Goal: Task Accomplishment & Management: Complete application form

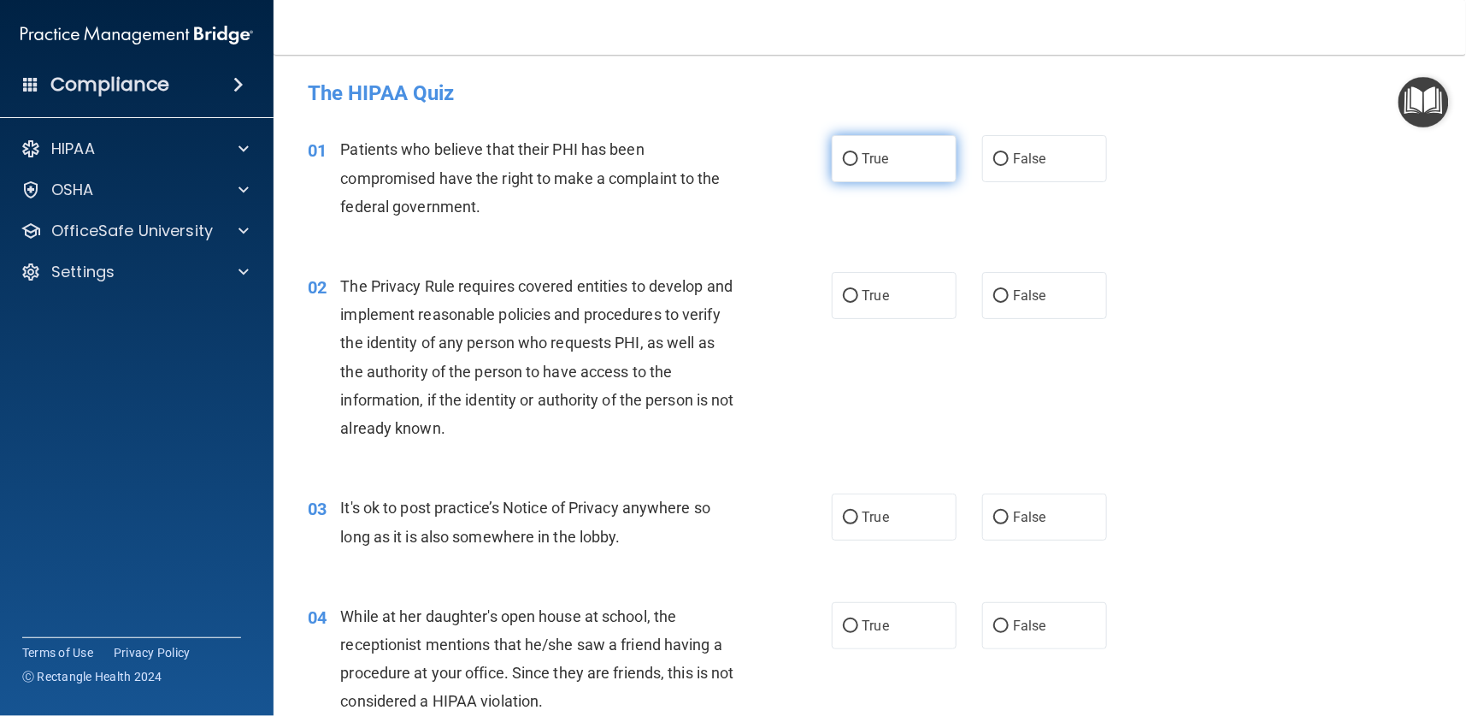
click at [843, 159] on input "True" at bounding box center [850, 159] width 15 height 13
radio input "true"
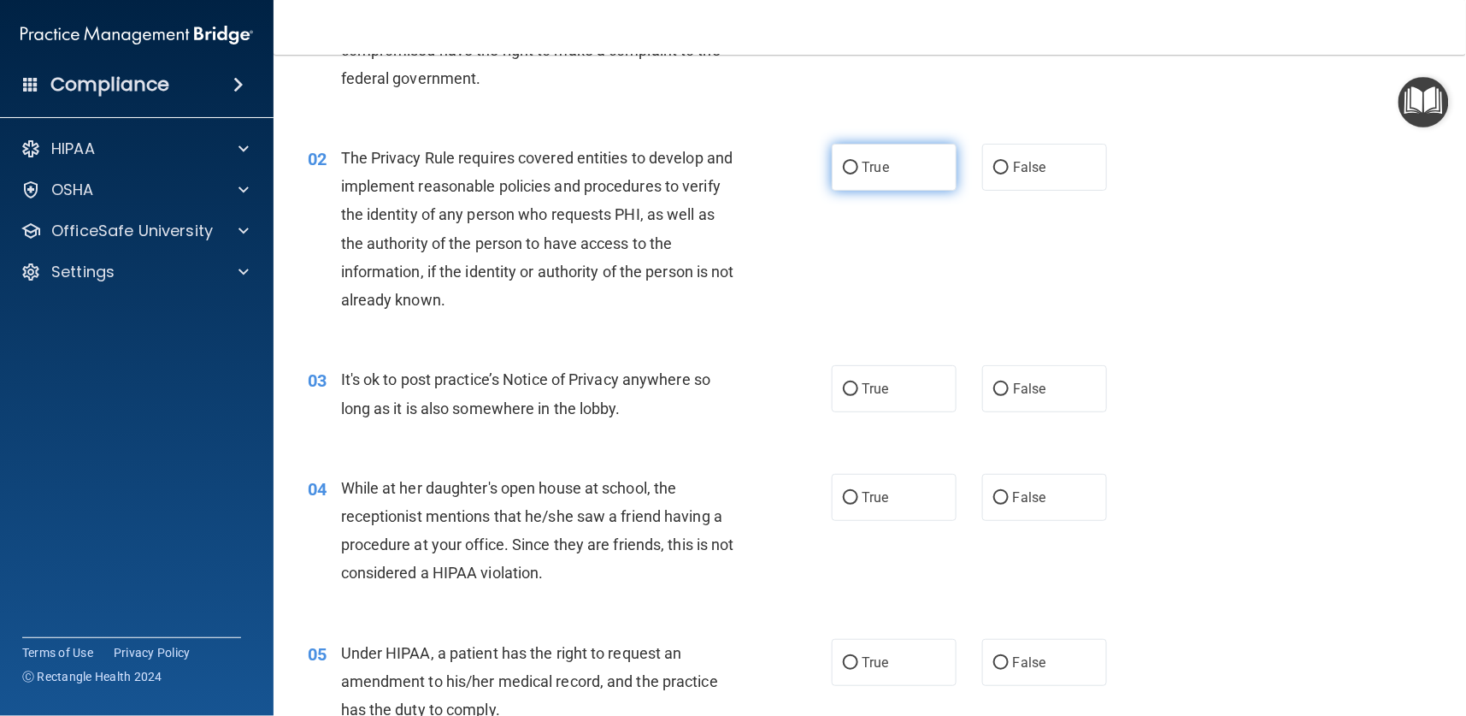
click at [845, 166] on input "True" at bounding box center [850, 168] width 15 height 13
radio input "true"
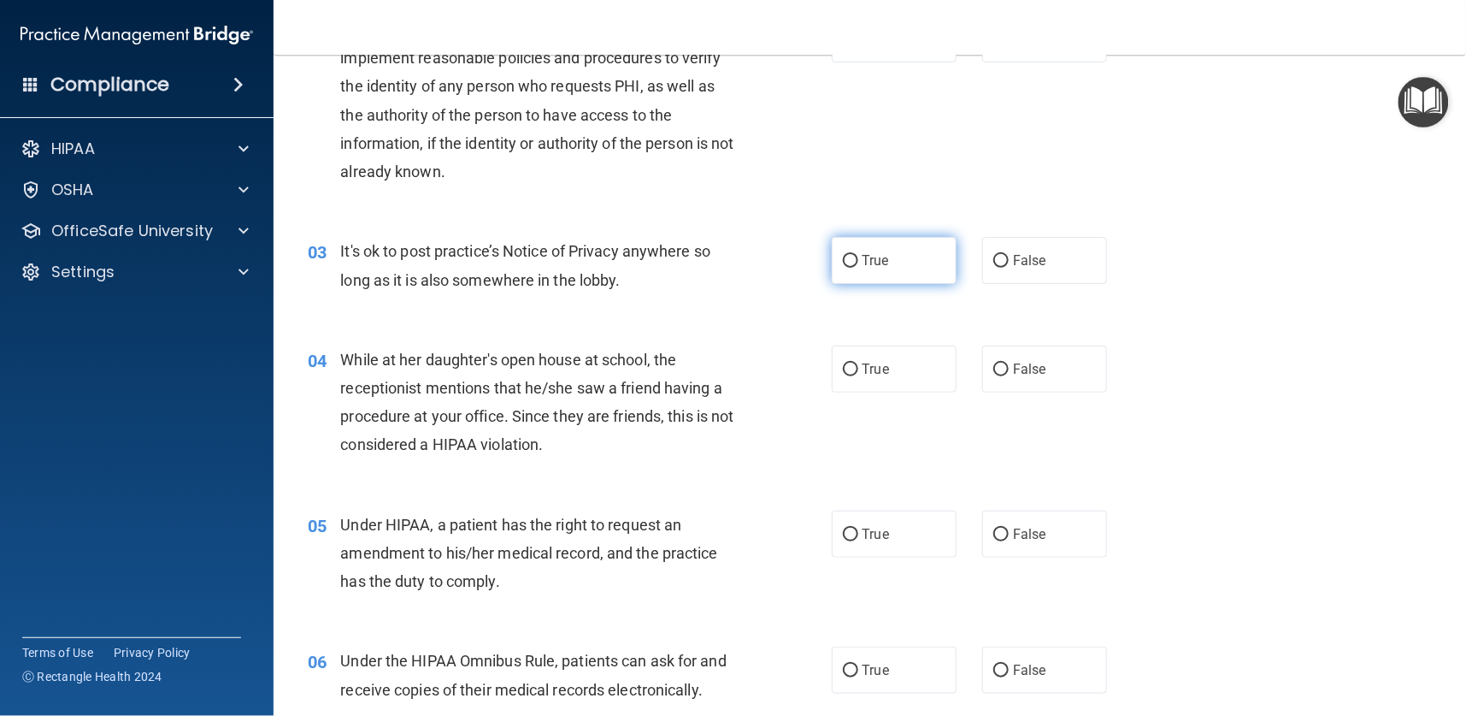
click at [865, 262] on span "True" at bounding box center [876, 260] width 27 height 16
click at [858, 262] on input "True" at bounding box center [850, 261] width 15 height 13
radio input "true"
click at [993, 374] on input "False" at bounding box center [1000, 369] width 15 height 13
radio input "true"
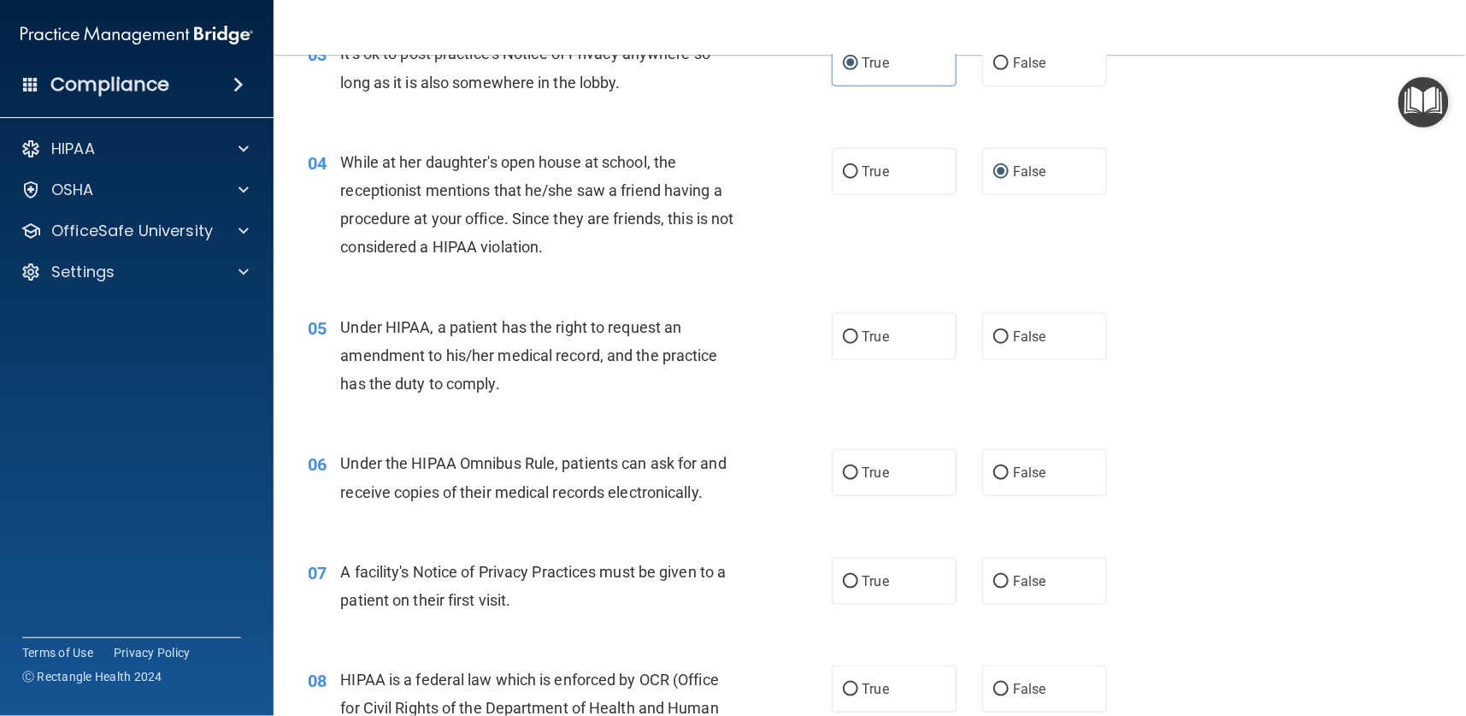
scroll to position [513, 0]
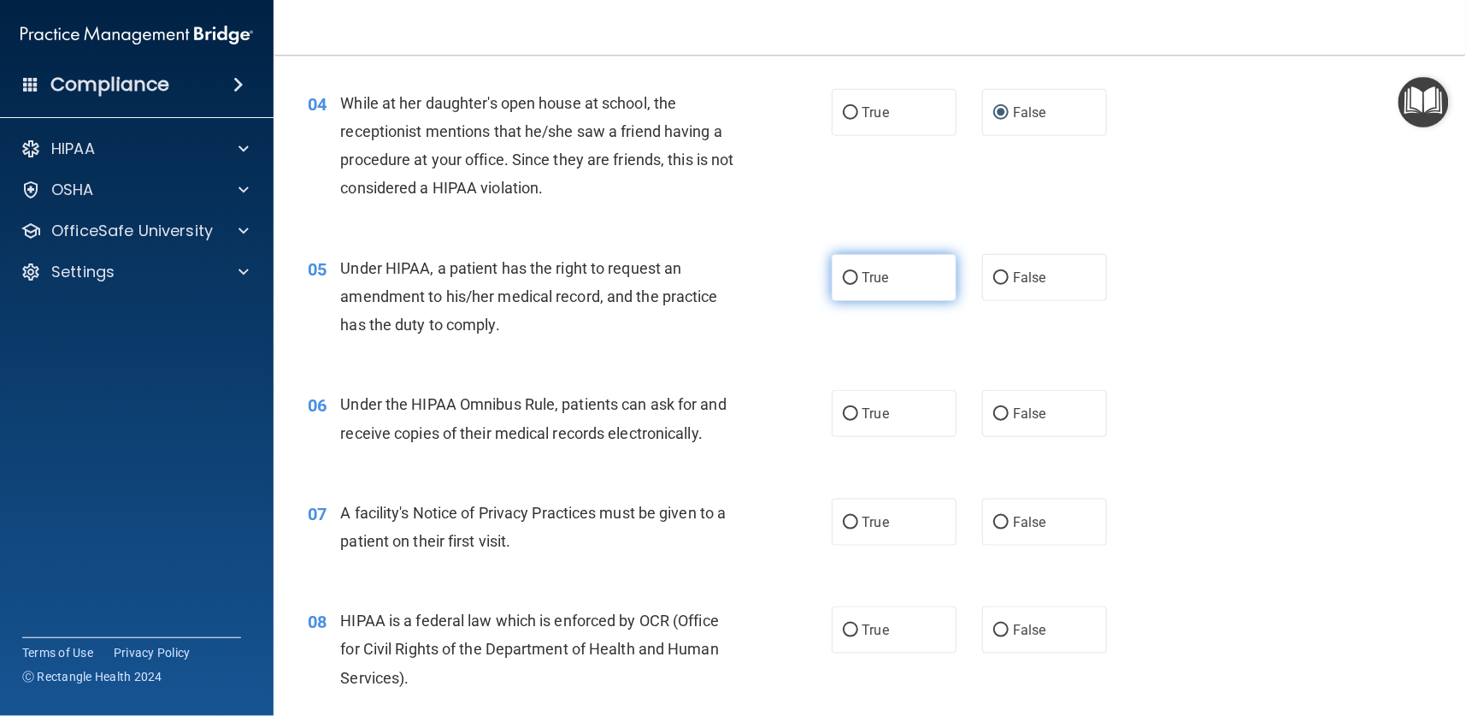
click at [849, 277] on label "True" at bounding box center [894, 277] width 125 height 47
click at [849, 277] on input "True" at bounding box center [850, 278] width 15 height 13
radio input "true"
click at [863, 421] on span "True" at bounding box center [876, 413] width 27 height 16
click at [858, 421] on input "True" at bounding box center [850, 414] width 15 height 13
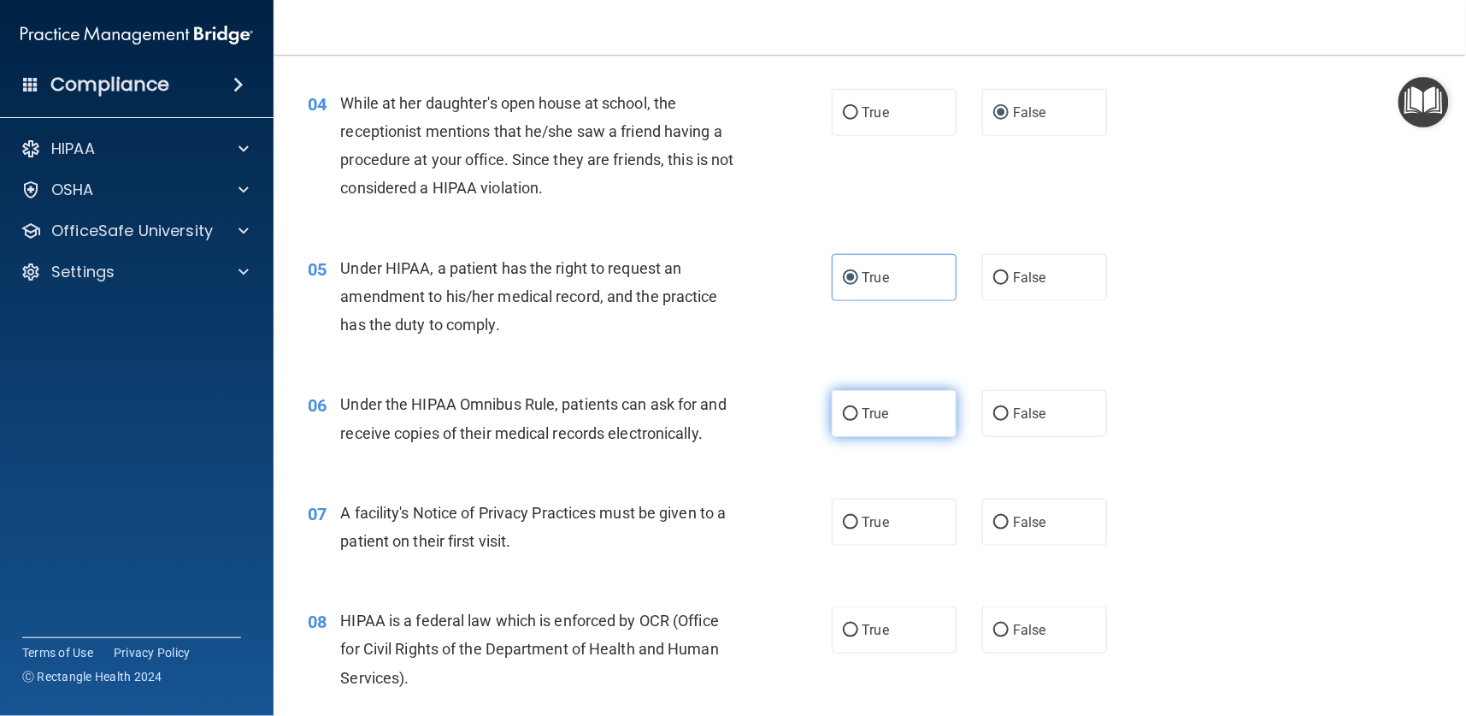
radio input "true"
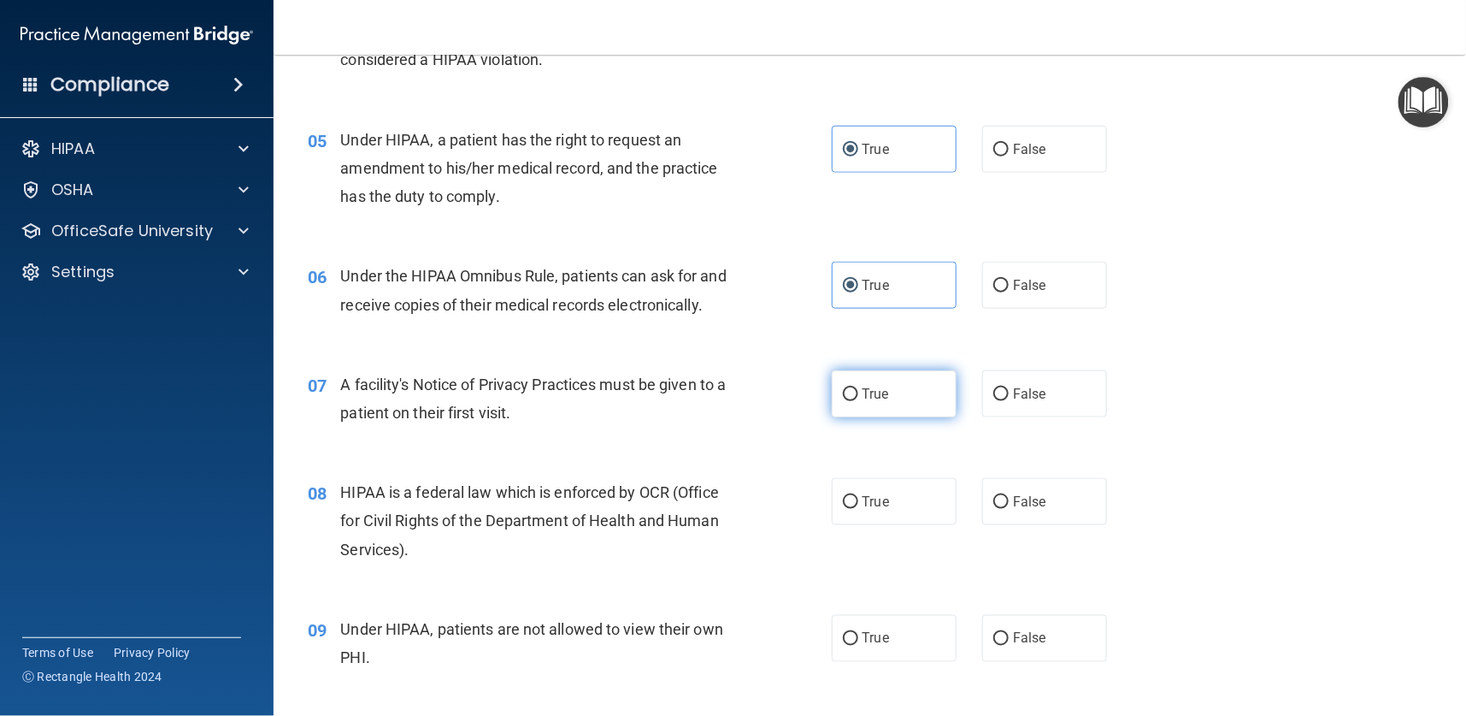
click at [868, 398] on span "True" at bounding box center [876, 394] width 27 height 16
click at [858, 398] on input "True" at bounding box center [850, 394] width 15 height 13
radio input "true"
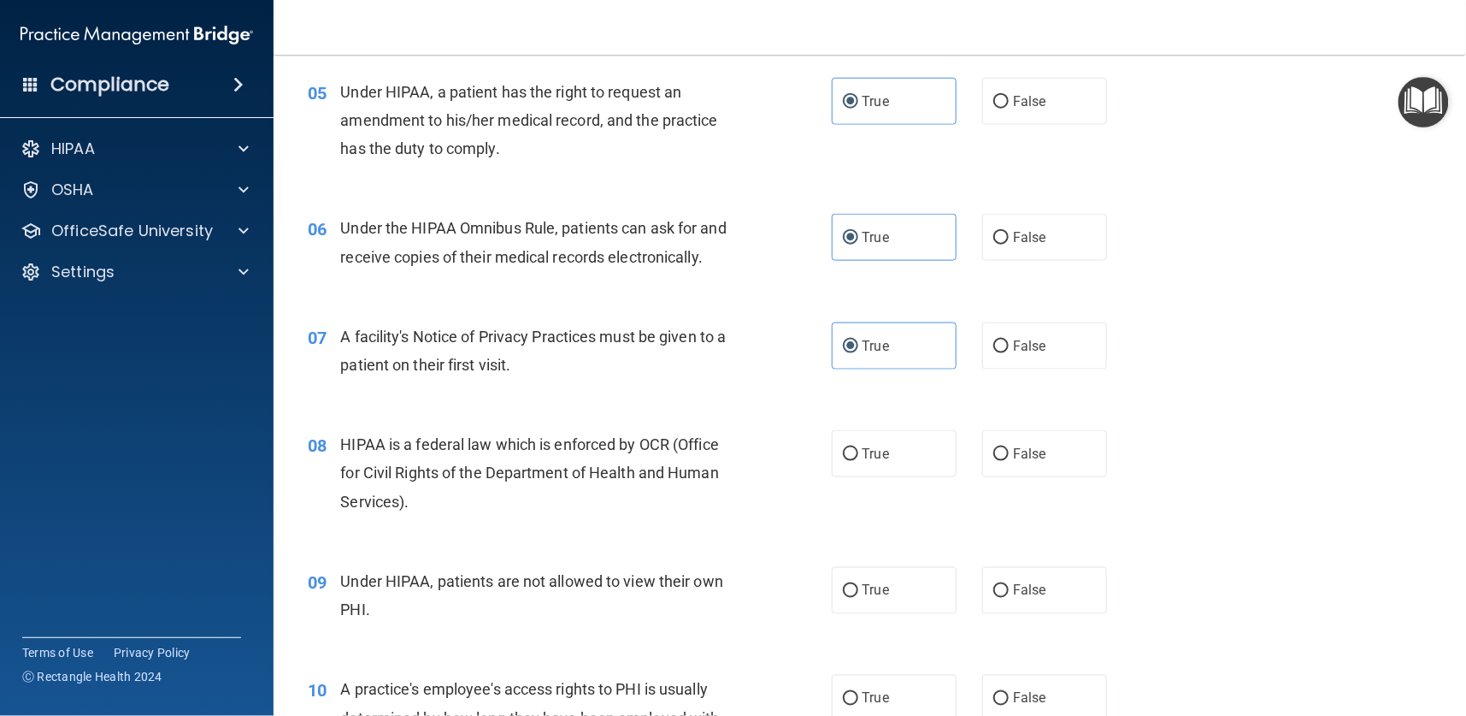
scroll to position [769, 0]
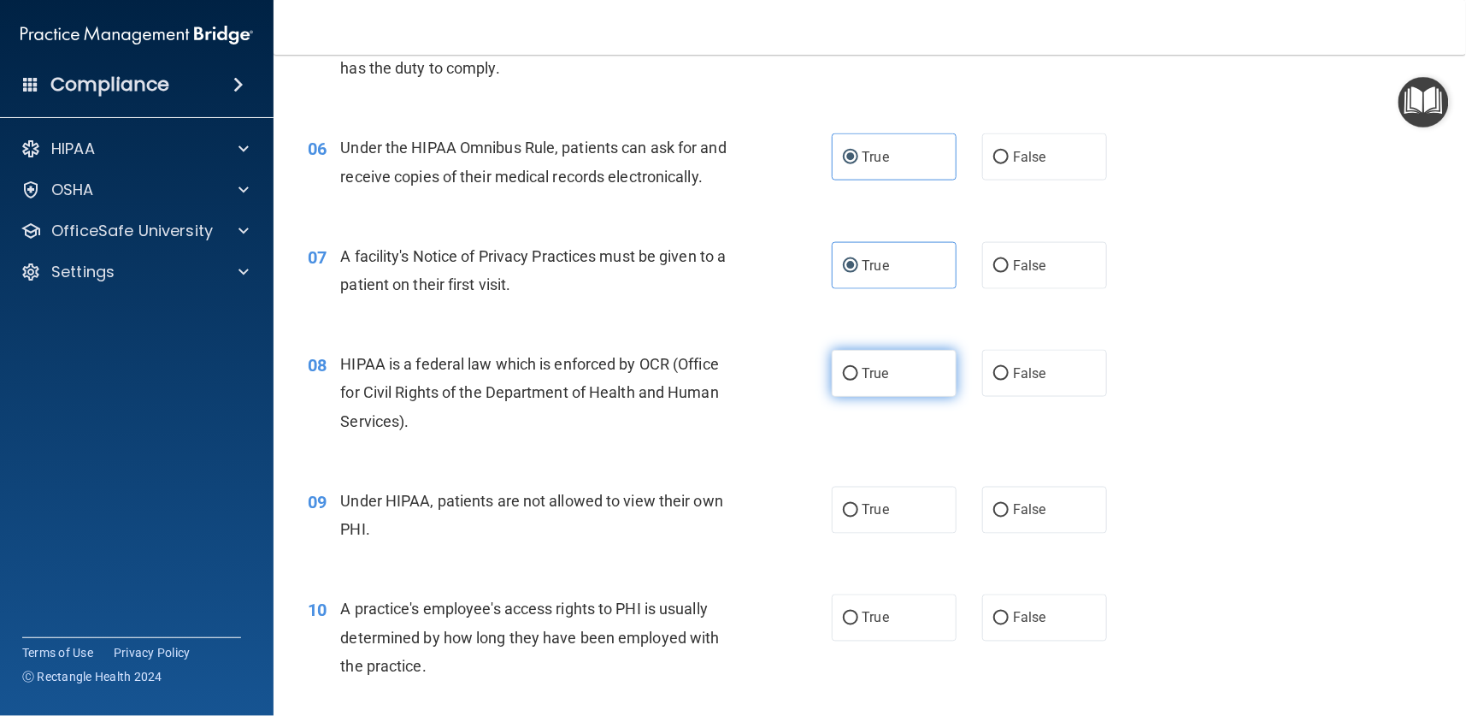
drag, startPoint x: 840, startPoint y: 368, endPoint x: 822, endPoint y: 386, distance: 25.4
click at [843, 368] on input "True" at bounding box center [850, 374] width 15 height 13
radio input "true"
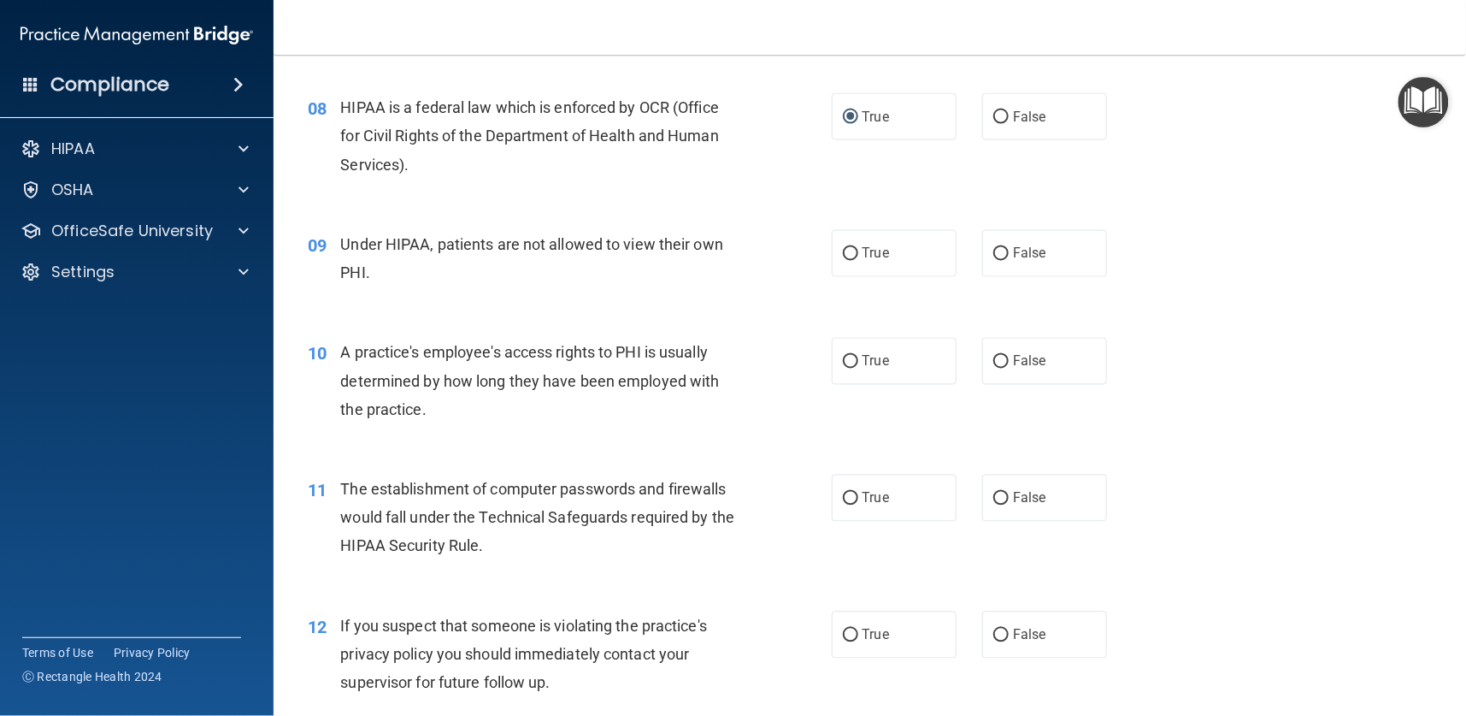
drag, startPoint x: 991, startPoint y: 256, endPoint x: 928, endPoint y: 298, distance: 74.7
click at [987, 260] on label "False" at bounding box center [1044, 253] width 125 height 47
click at [993, 260] on input "False" at bounding box center [1000, 254] width 15 height 13
radio input "true"
drag, startPoint x: 986, startPoint y: 368, endPoint x: 977, endPoint y: 367, distance: 8.7
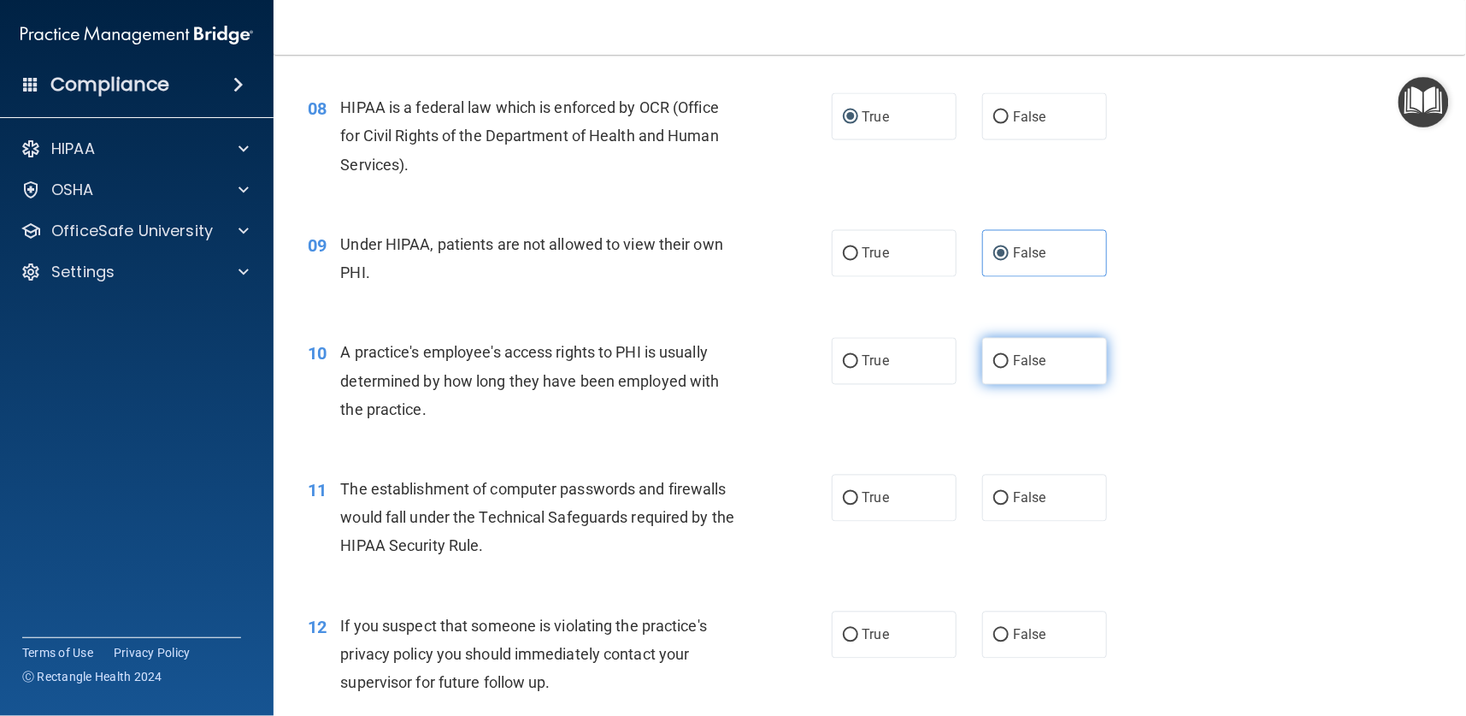
click at [986, 368] on label "False" at bounding box center [1044, 361] width 125 height 47
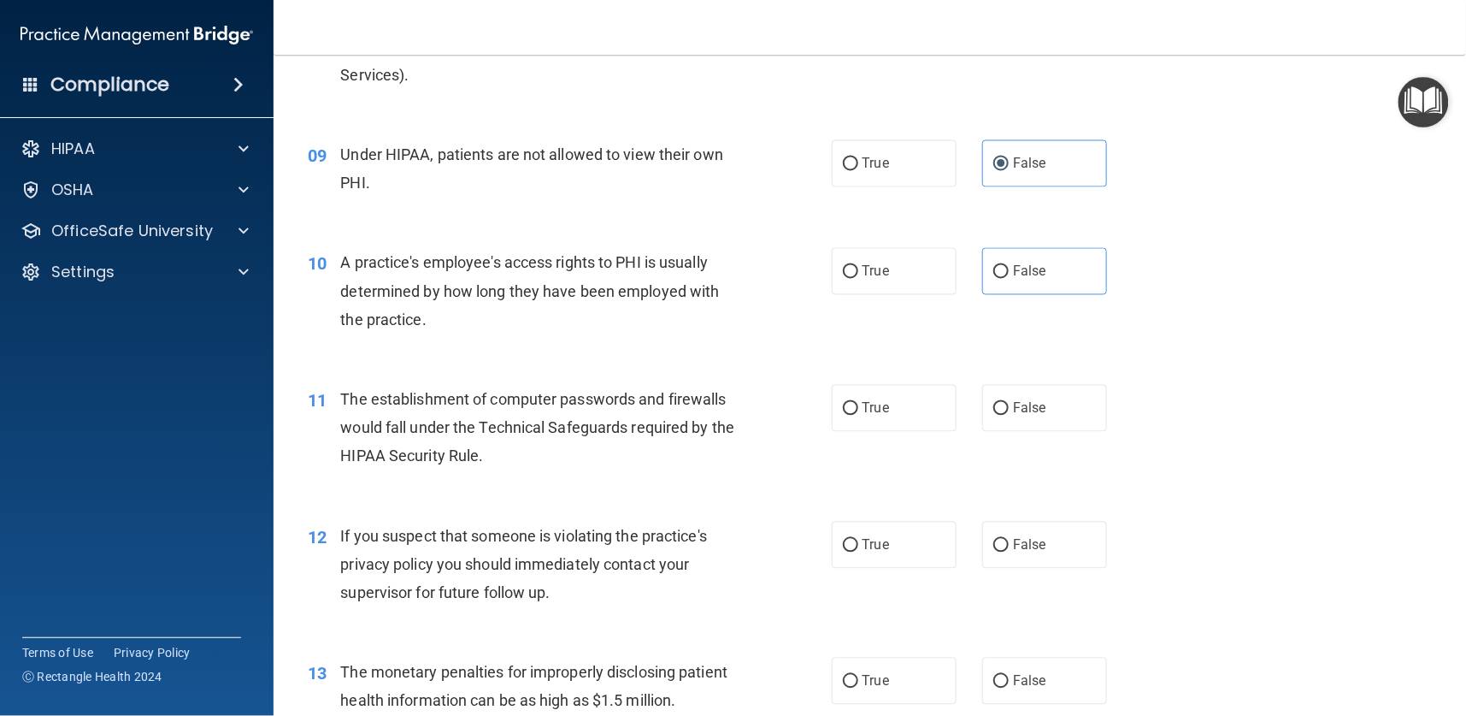
scroll to position [1154, 0]
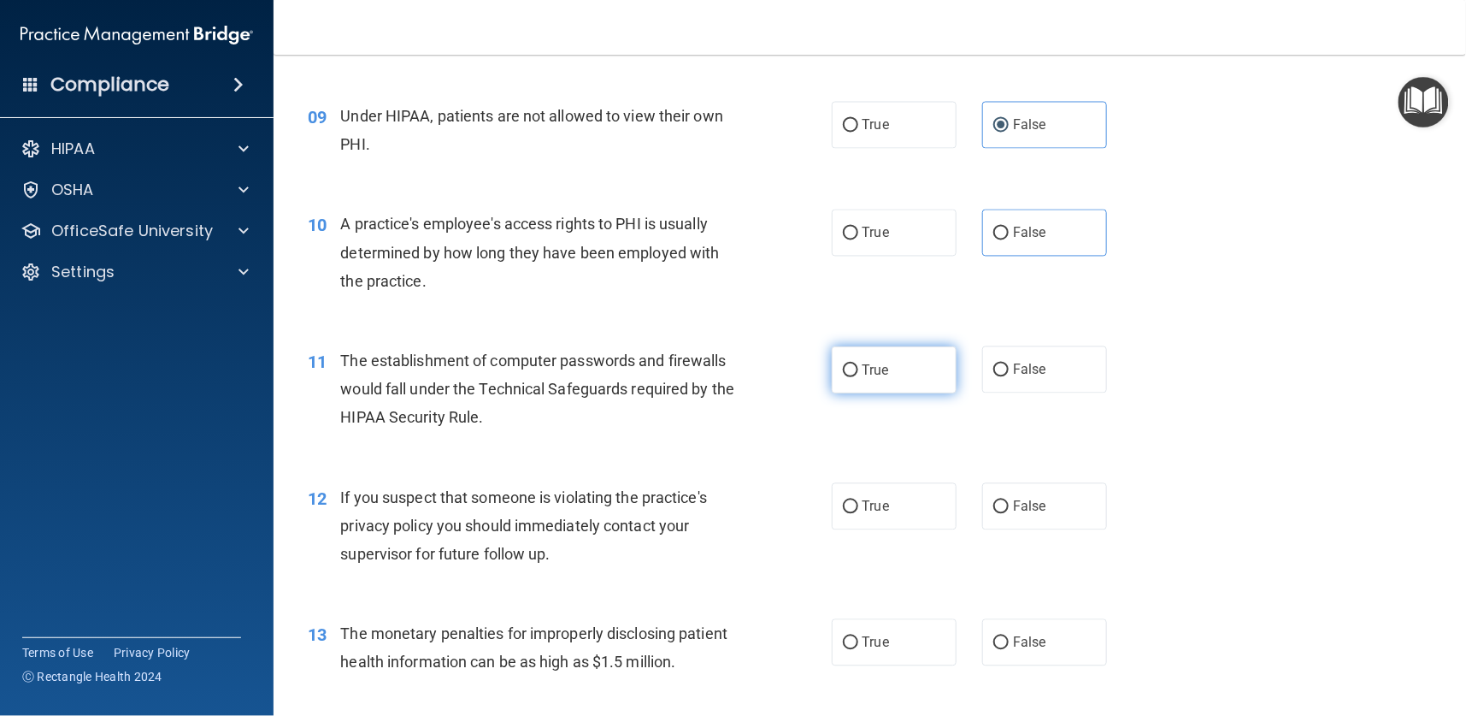
click at [843, 364] on input "True" at bounding box center [850, 370] width 15 height 13
radio input "true"
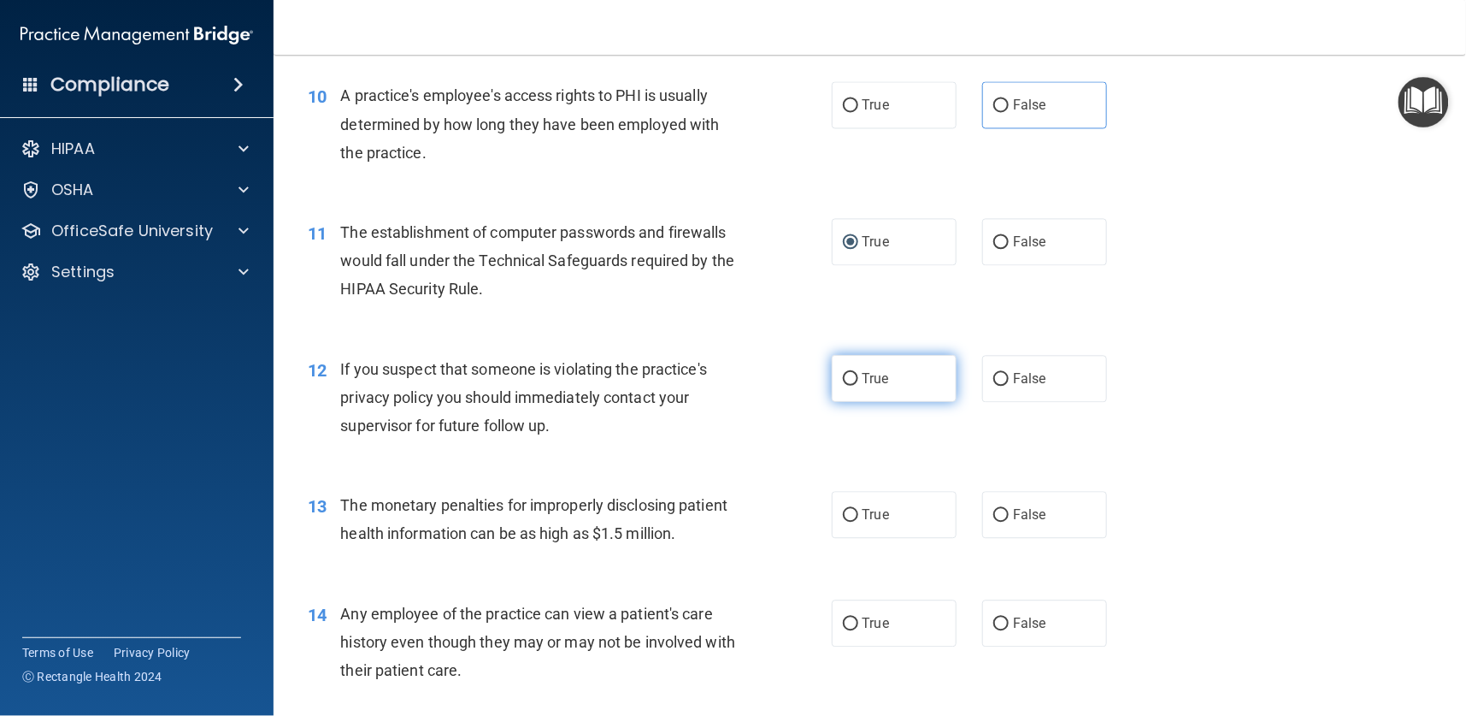
click at [848, 380] on input "True" at bounding box center [850, 379] width 15 height 13
radio input "true"
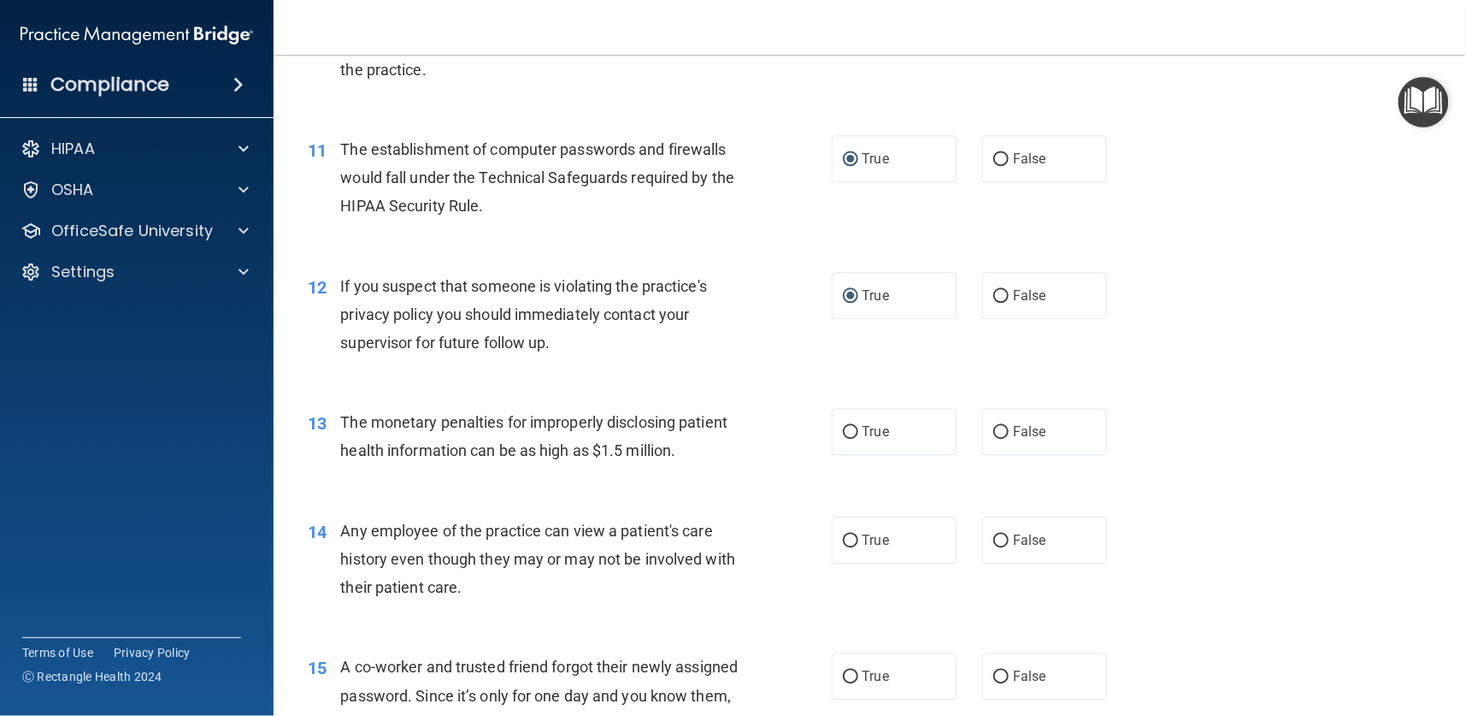
scroll to position [1411, 0]
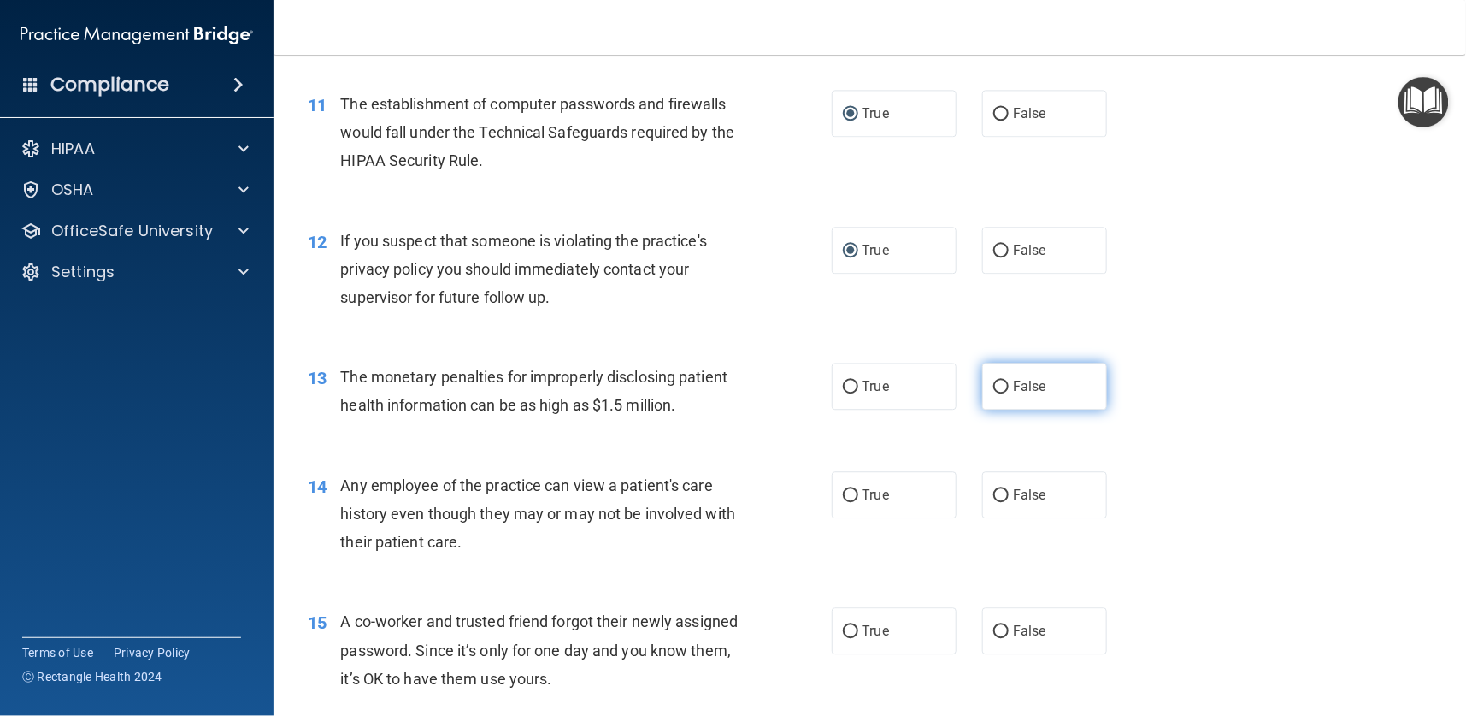
click at [1013, 391] on span "False" at bounding box center [1029, 386] width 33 height 16
click at [1006, 391] on input "False" at bounding box center [1000, 386] width 15 height 13
radio input "true"
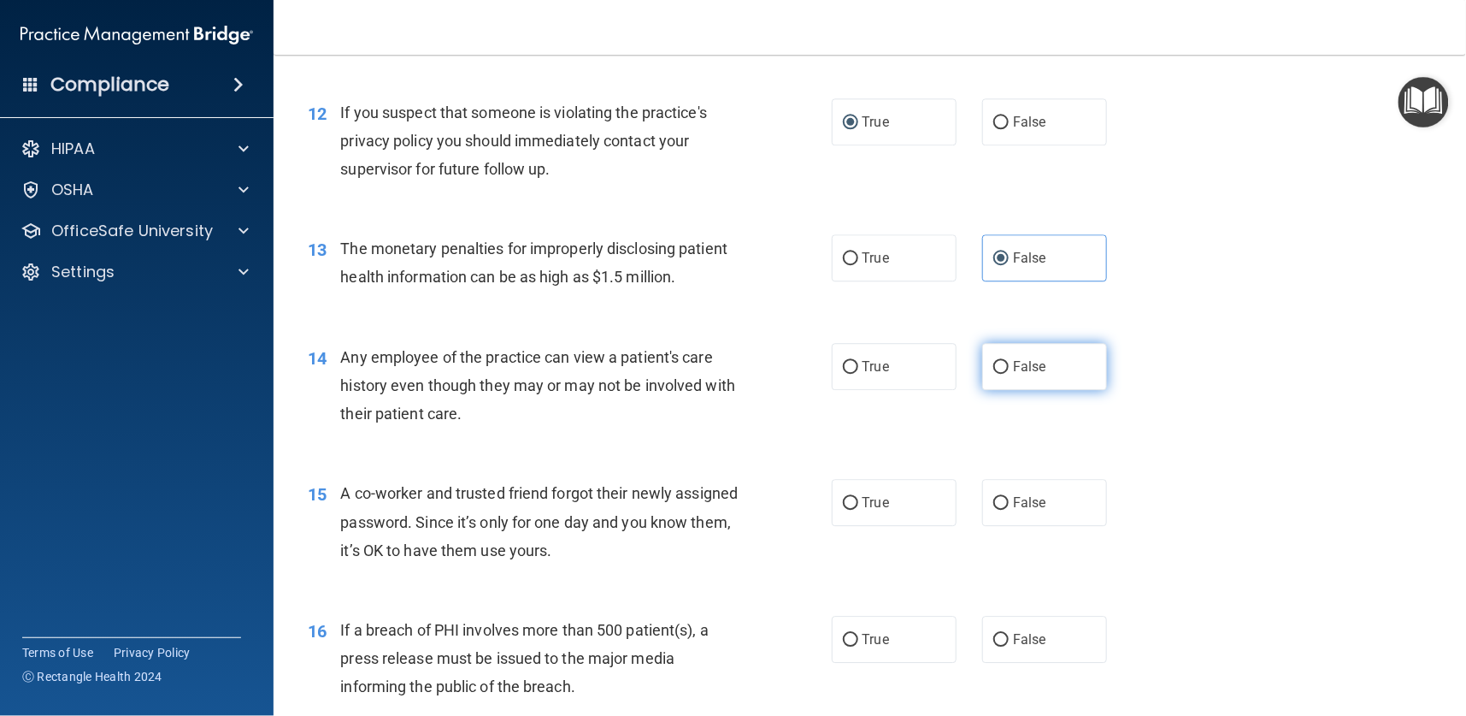
click at [1000, 368] on label "False" at bounding box center [1044, 366] width 125 height 47
click at [1000, 368] on input "False" at bounding box center [1000, 367] width 15 height 13
radio input "true"
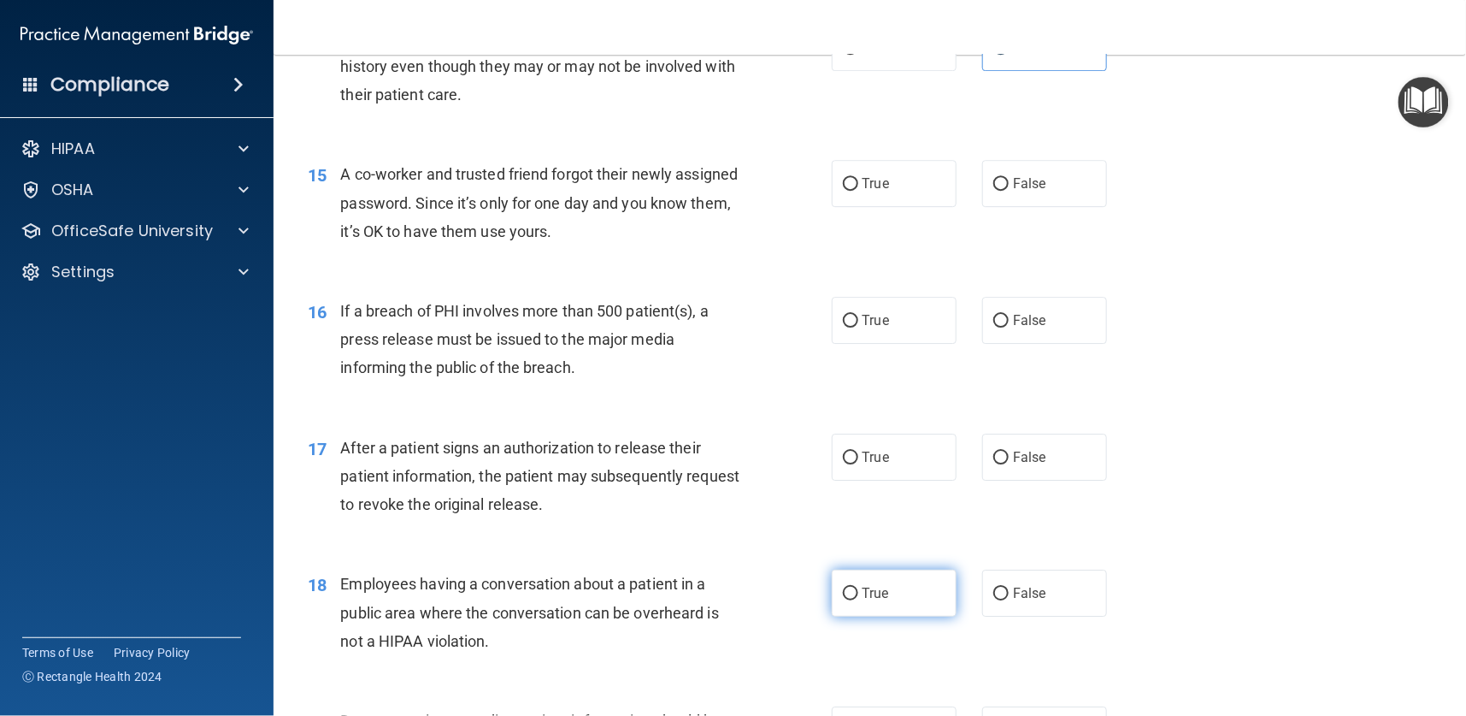
scroll to position [1795, 0]
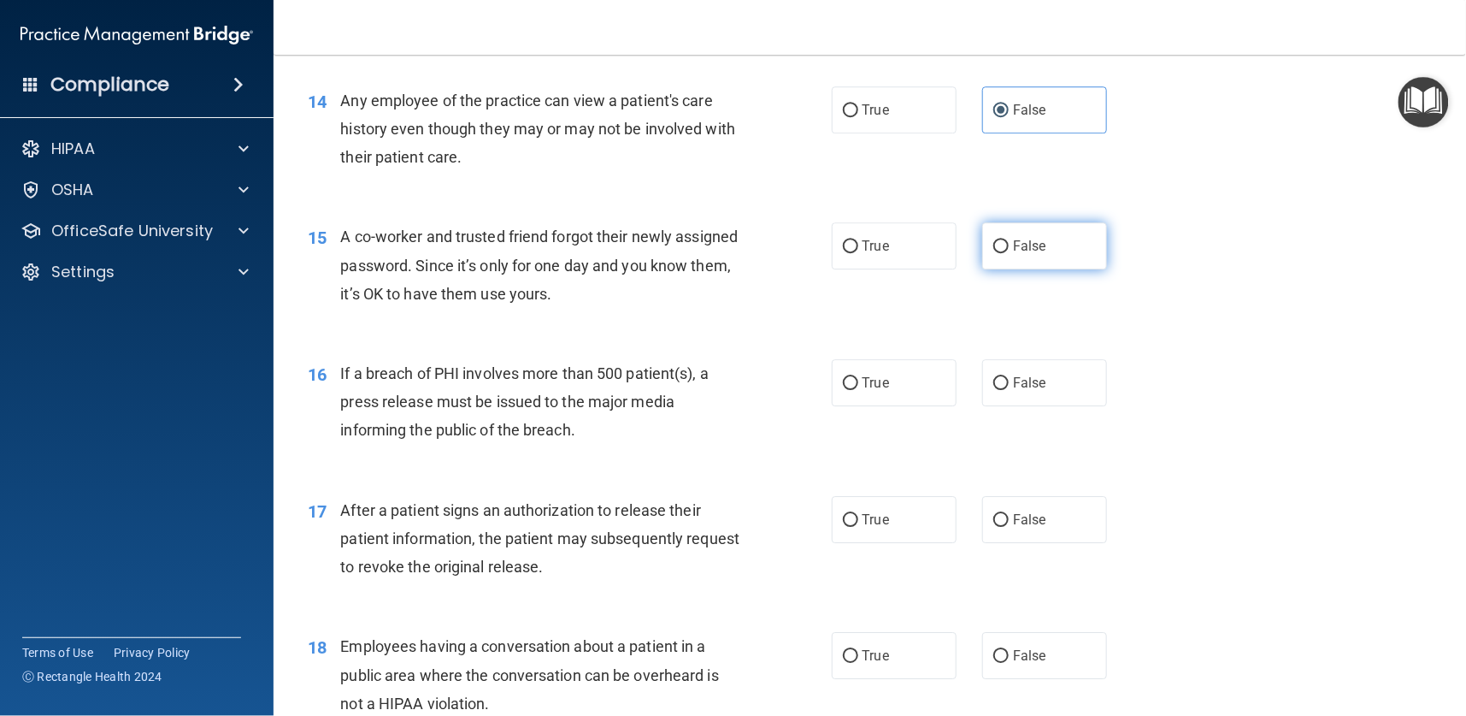
click at [1013, 239] on span "False" at bounding box center [1029, 246] width 33 height 16
click at [1001, 240] on input "False" at bounding box center [1000, 246] width 15 height 13
radio input "true"
click at [996, 381] on input "False" at bounding box center [1000, 383] width 15 height 13
radio input "true"
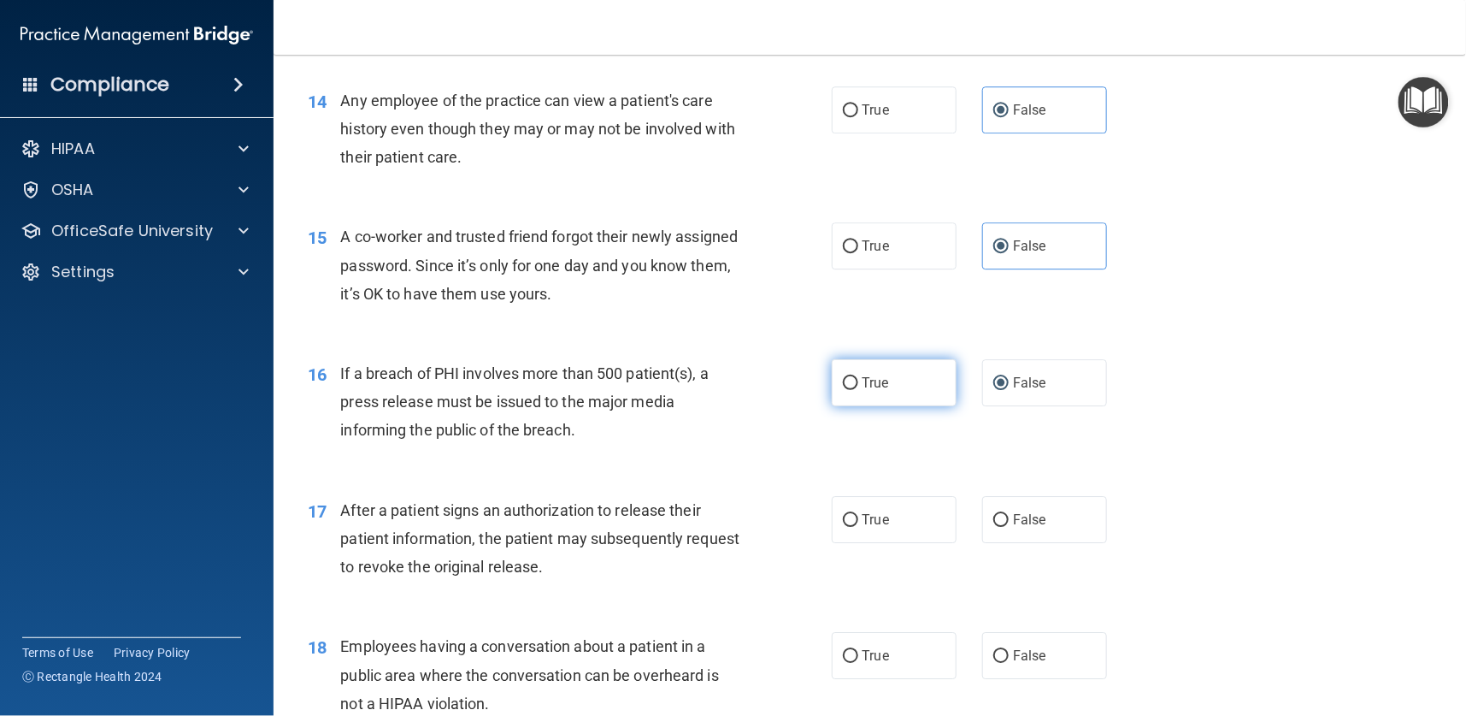
click at [852, 378] on label "True" at bounding box center [894, 382] width 125 height 47
click at [852, 378] on input "True" at bounding box center [850, 383] width 15 height 13
radio input "true"
radio input "false"
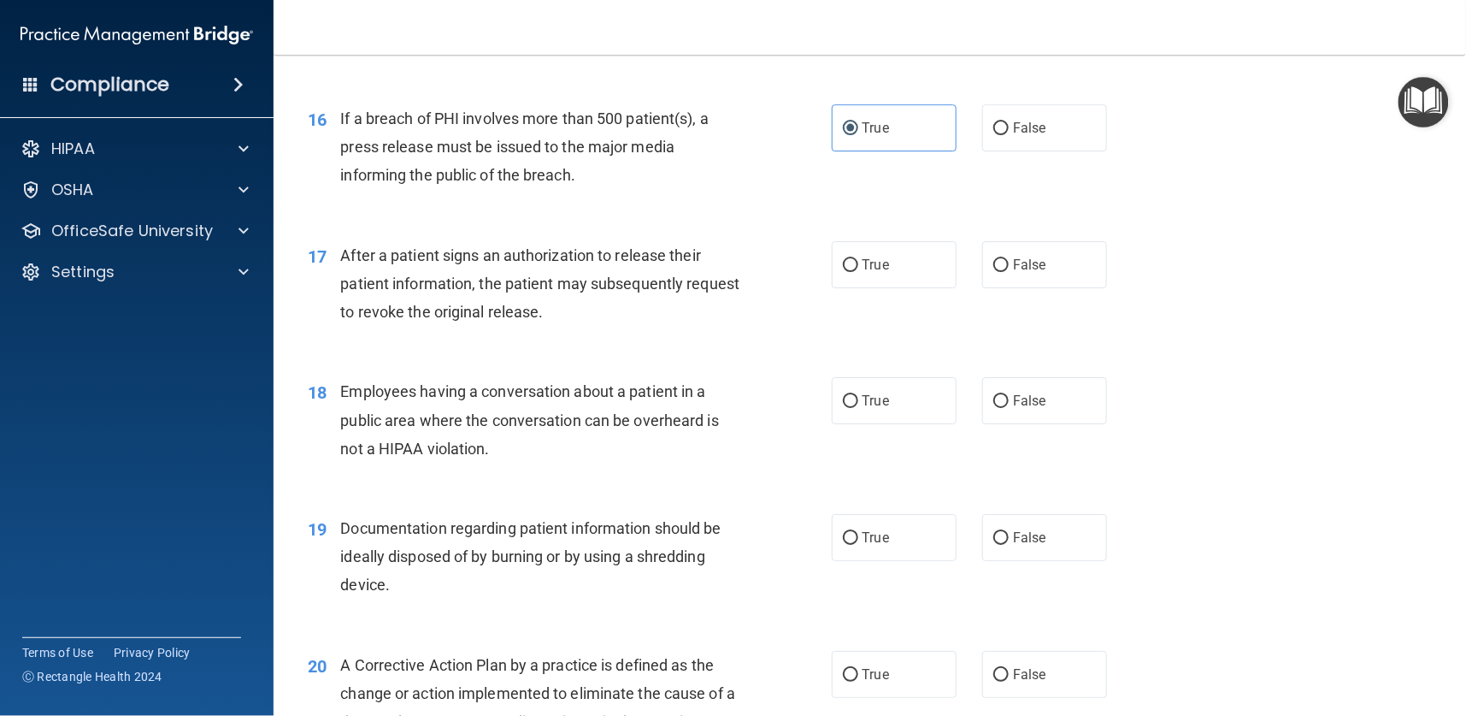
scroll to position [2052, 0]
click at [863, 256] on span "True" at bounding box center [876, 263] width 27 height 16
click at [858, 257] on input "True" at bounding box center [850, 263] width 15 height 13
radio input "true"
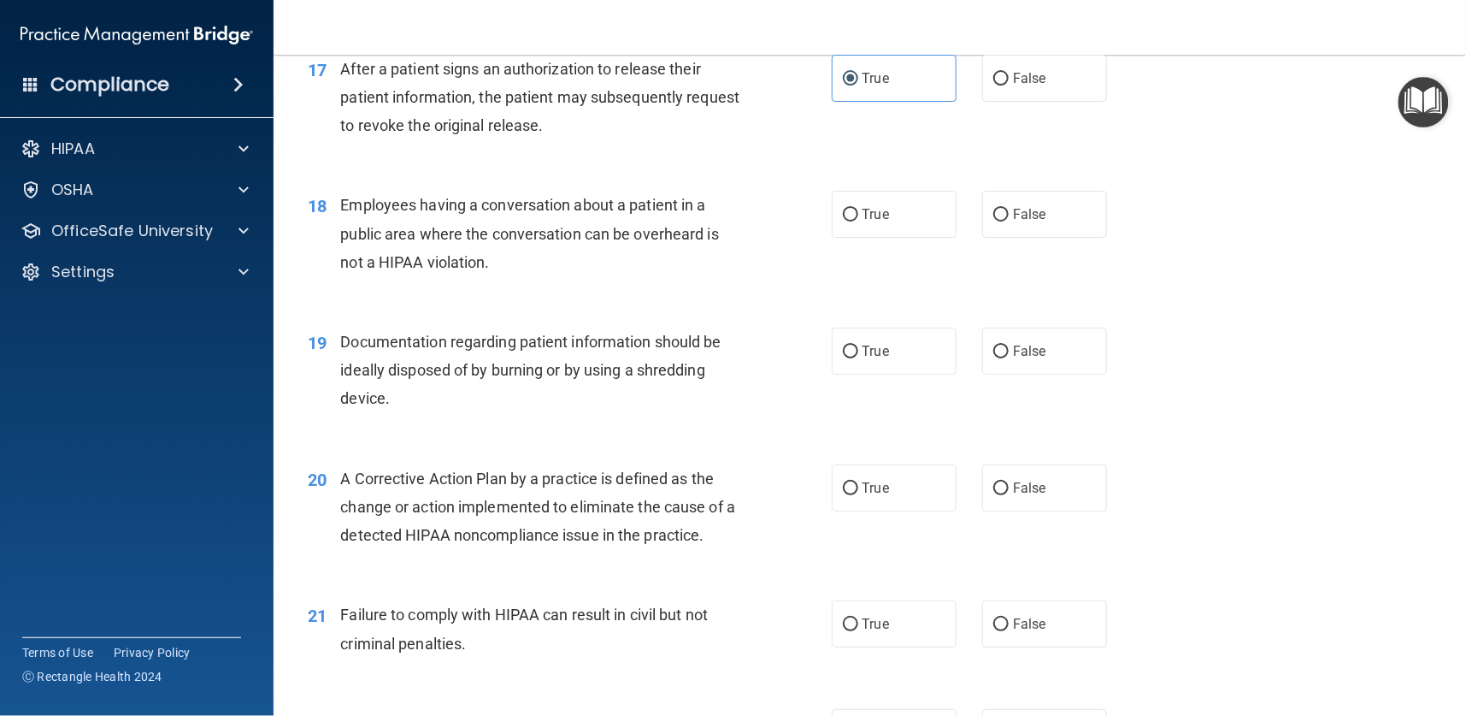
scroll to position [2180, 0]
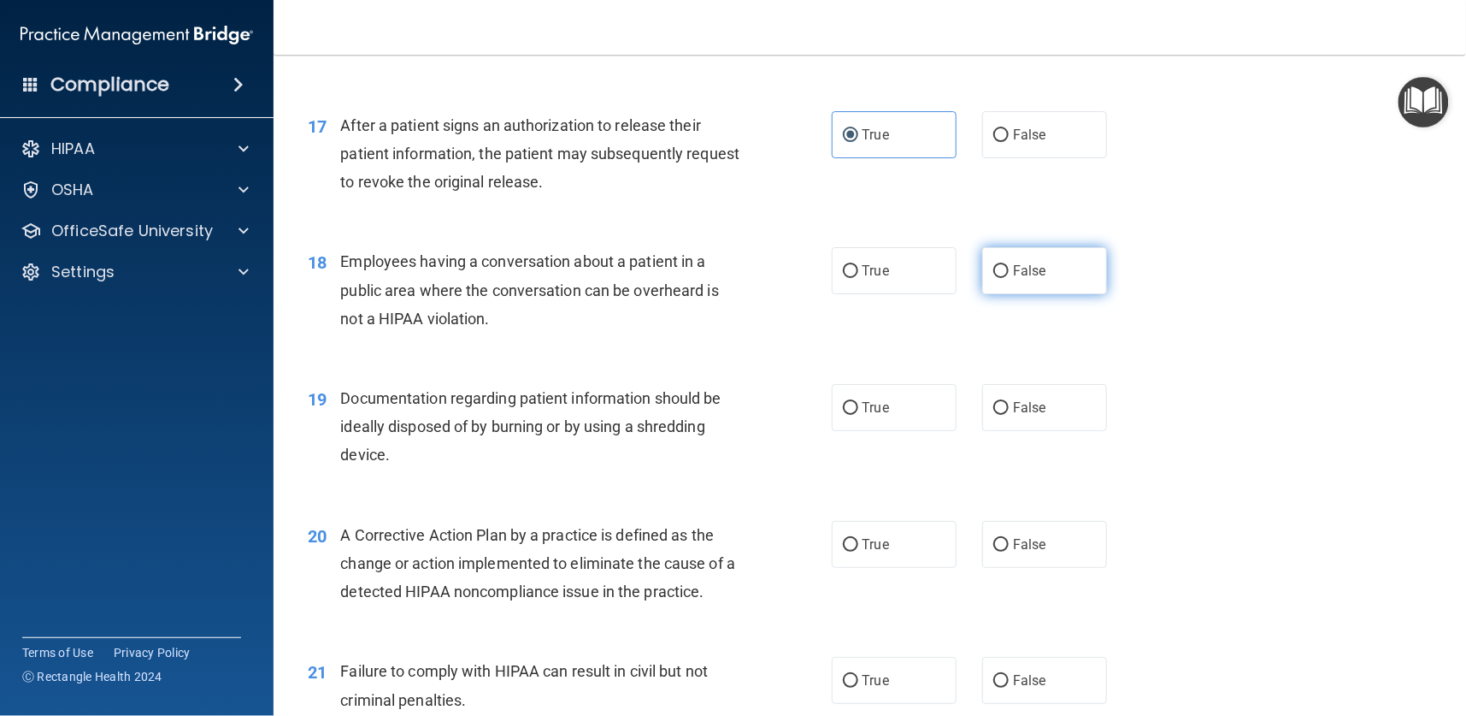
click at [999, 262] on label "False" at bounding box center [1044, 270] width 125 height 47
click at [999, 265] on input "False" at bounding box center [1000, 271] width 15 height 13
radio input "true"
click at [868, 405] on span "True" at bounding box center [876, 407] width 27 height 16
click at [858, 405] on input "True" at bounding box center [850, 408] width 15 height 13
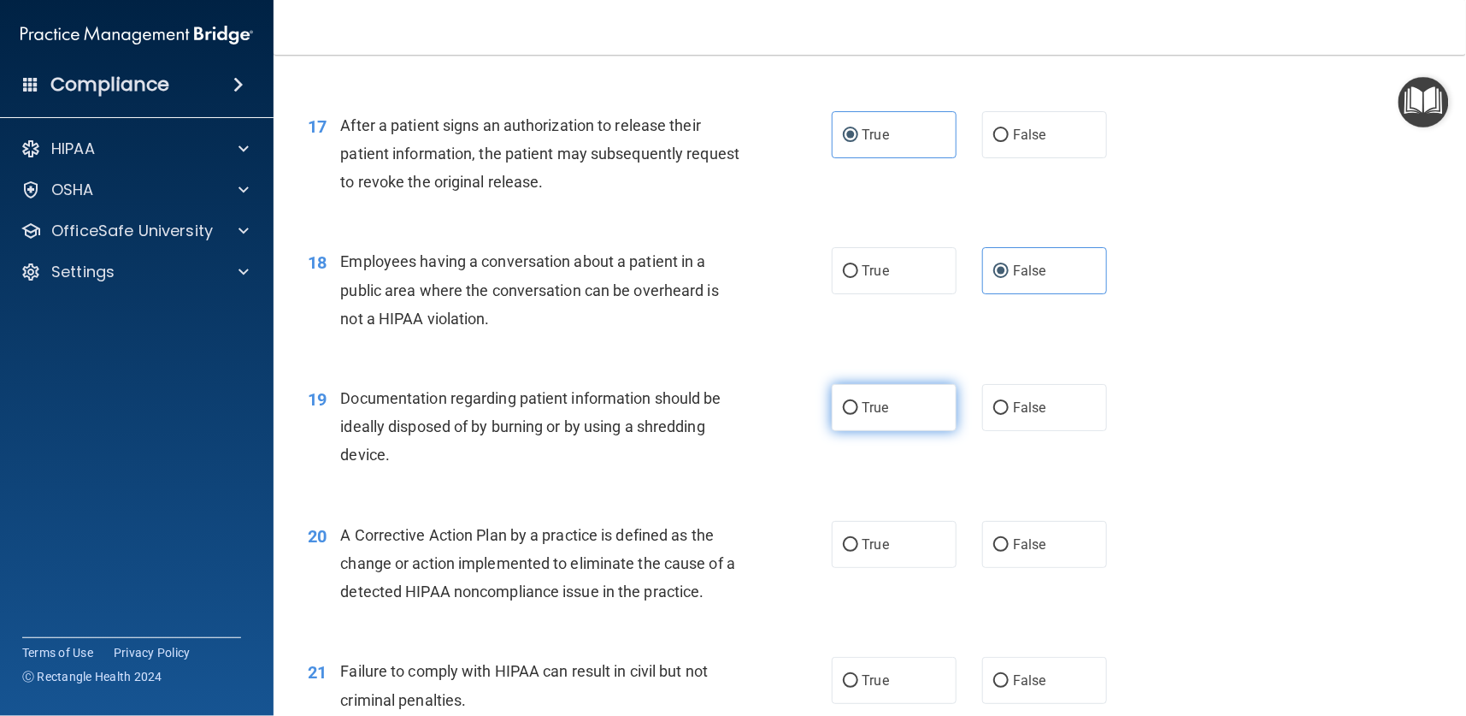
radio input "true"
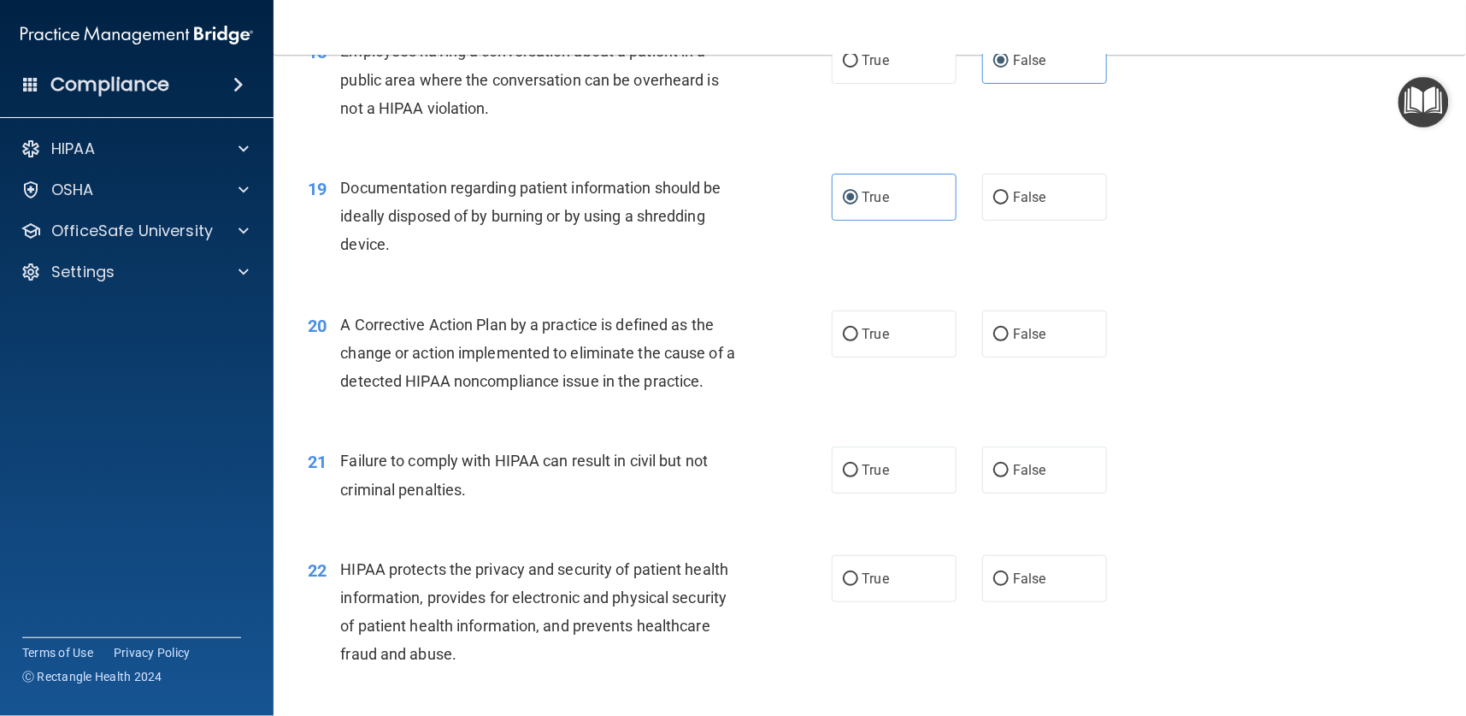
scroll to position [2437, 0]
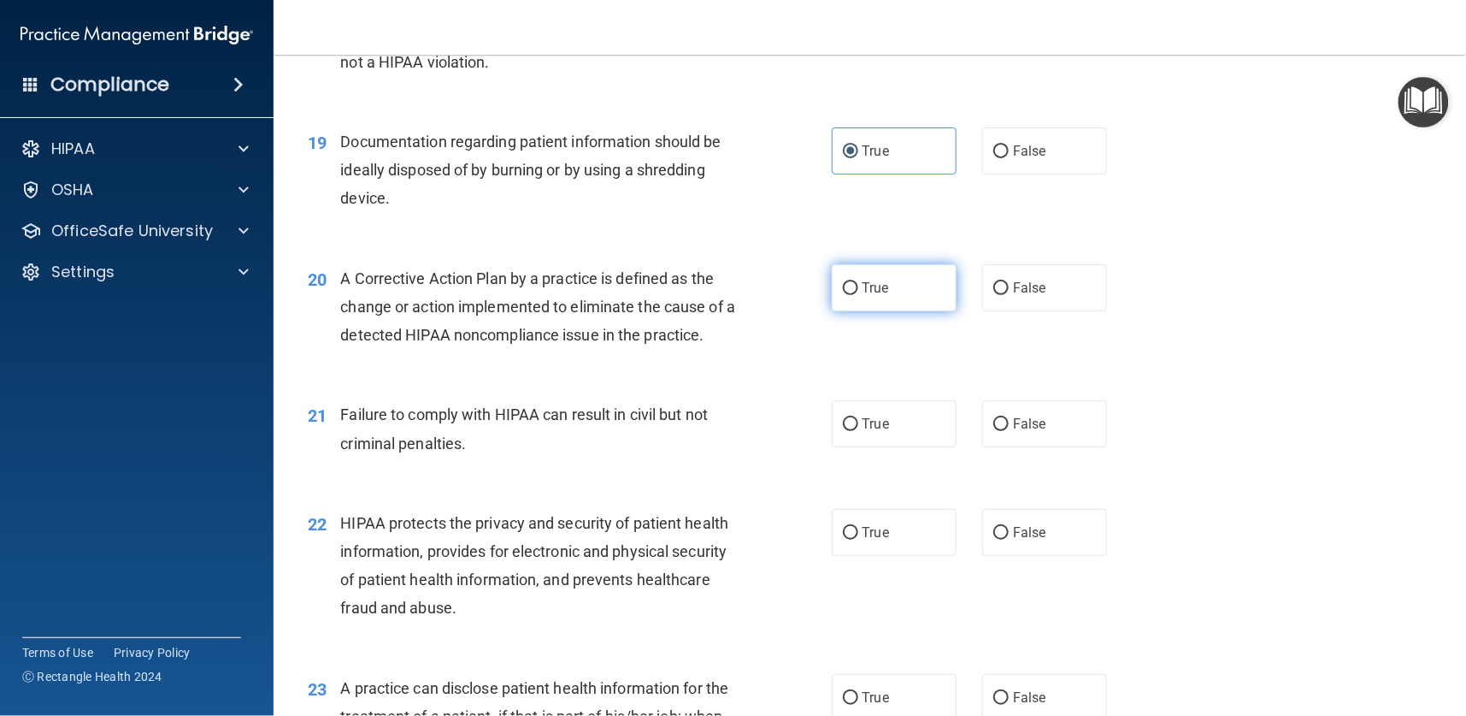
click at [863, 289] on span "True" at bounding box center [876, 288] width 27 height 16
click at [858, 289] on input "True" at bounding box center [850, 288] width 15 height 13
radio input "true"
click at [852, 422] on label "True" at bounding box center [894, 423] width 125 height 47
click at [852, 422] on input "True" at bounding box center [850, 424] width 15 height 13
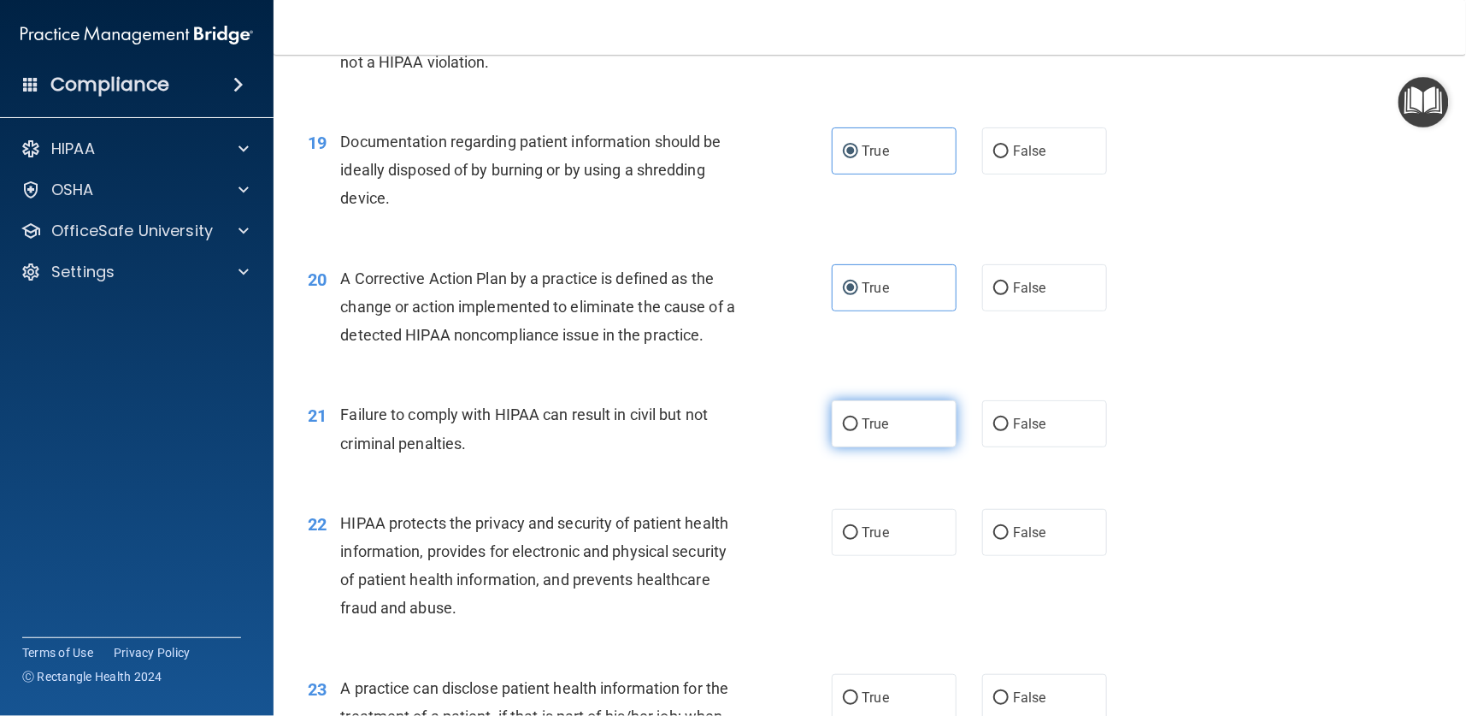
radio input "true"
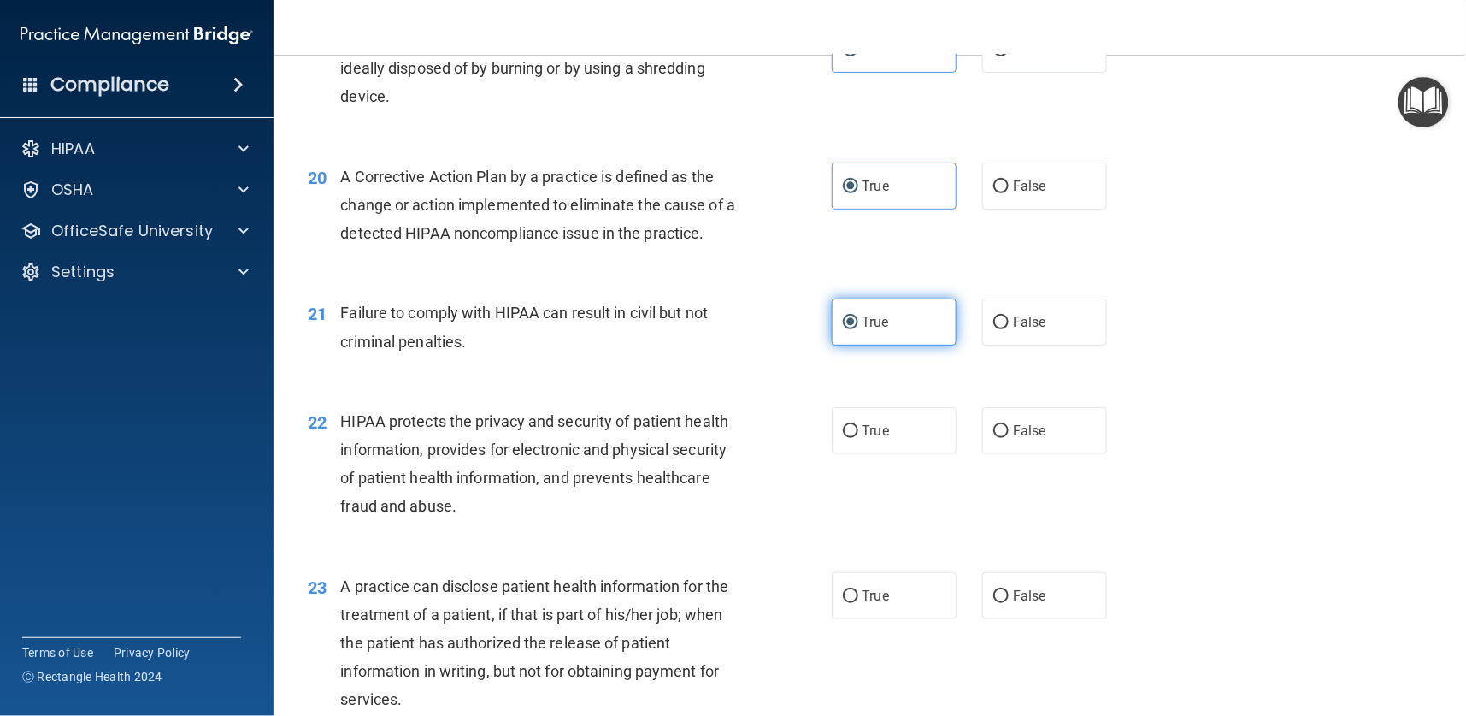
scroll to position [2693, 0]
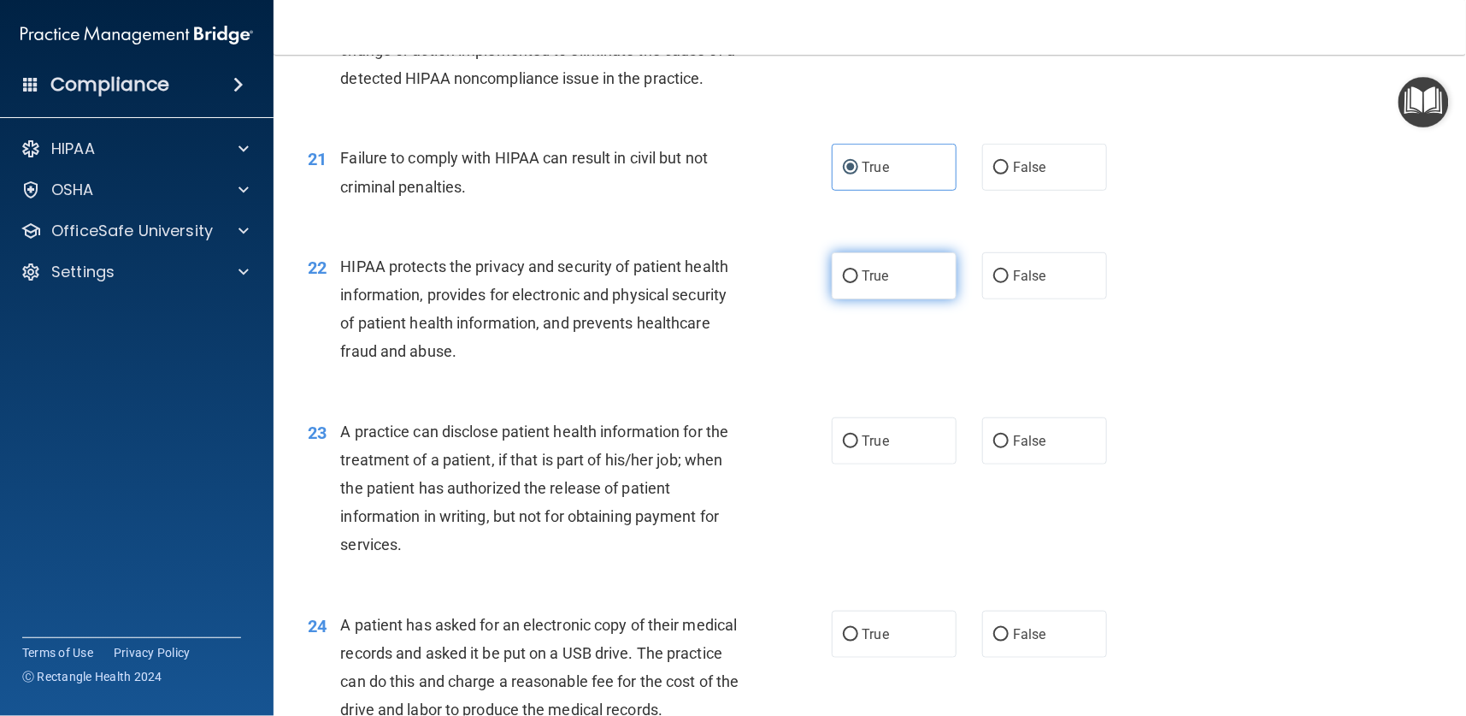
click at [843, 274] on input "True" at bounding box center [850, 276] width 15 height 13
radio input "true"
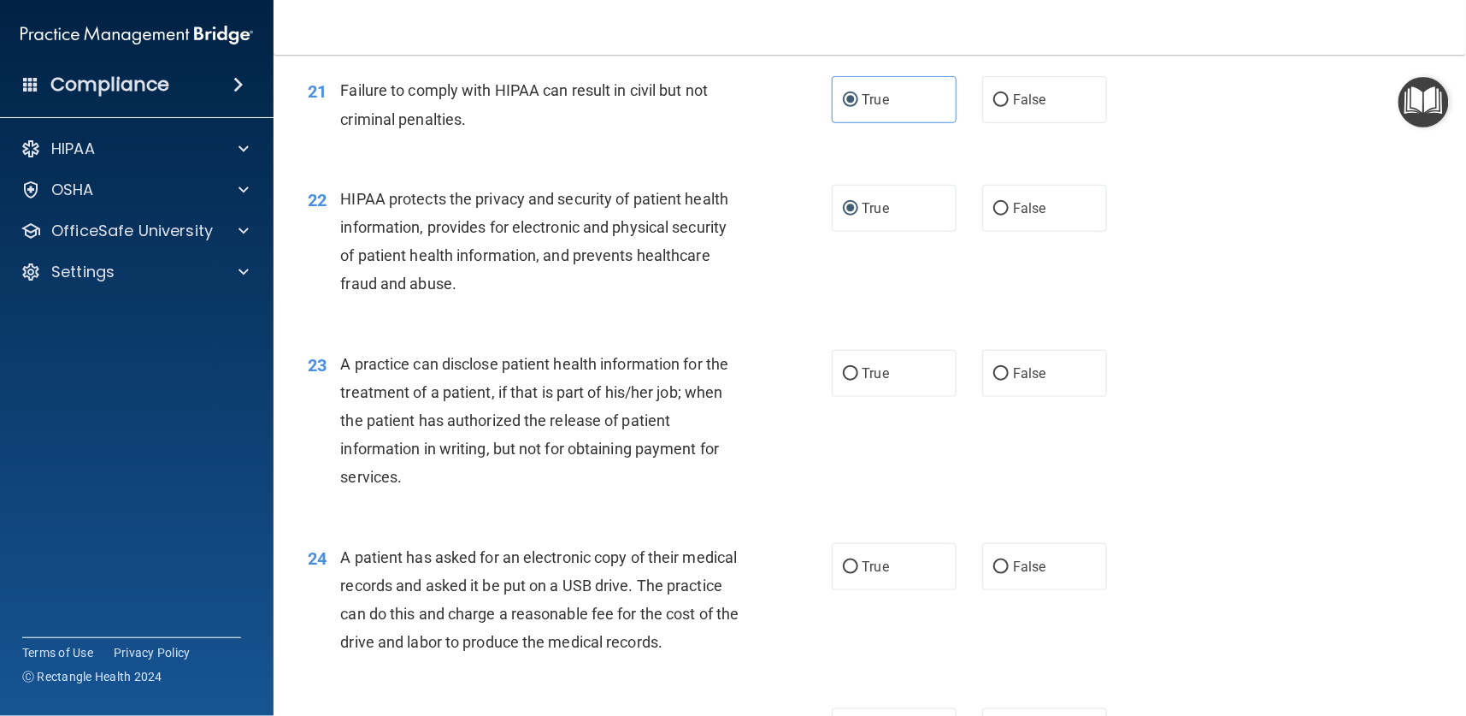
scroll to position [2821, 0]
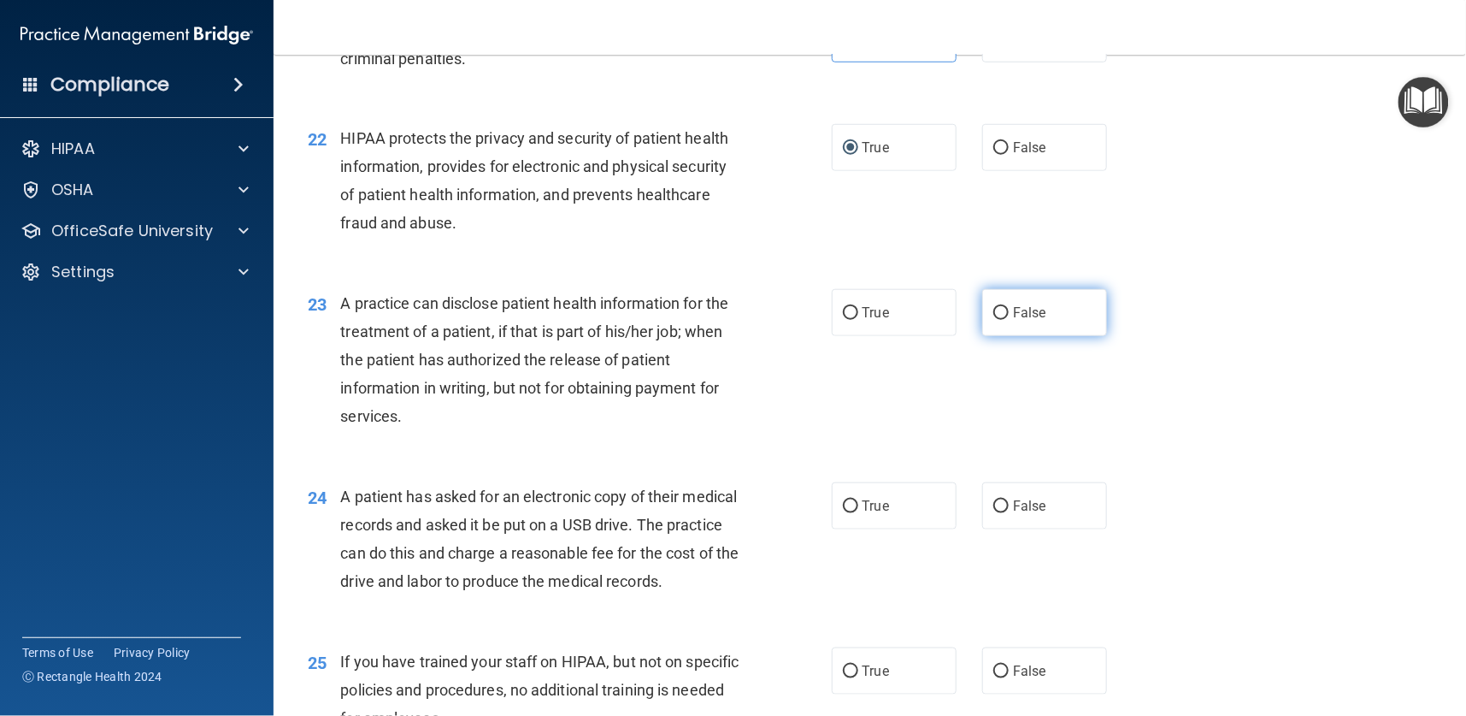
click at [982, 308] on label "False" at bounding box center [1044, 312] width 125 height 47
click at [993, 308] on input "False" at bounding box center [1000, 313] width 15 height 13
radio input "true"
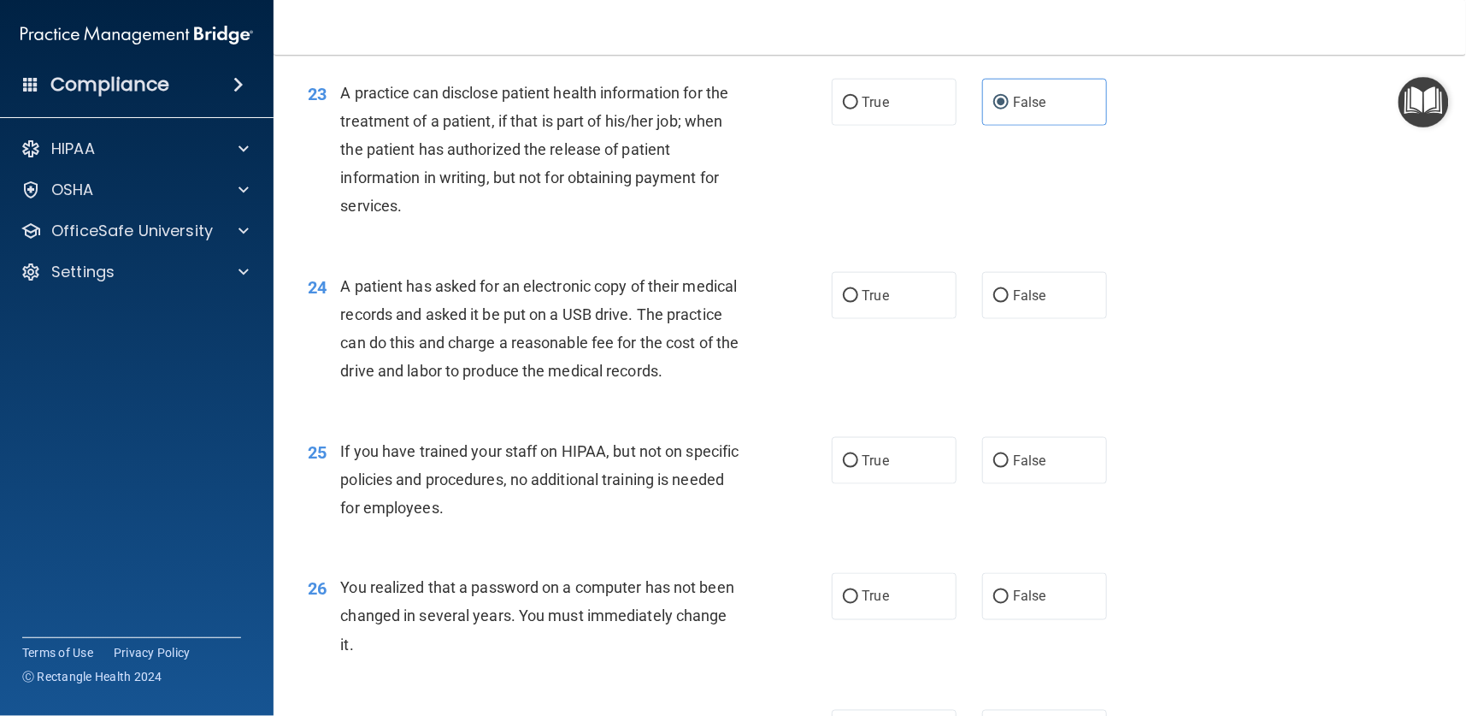
scroll to position [3078, 0]
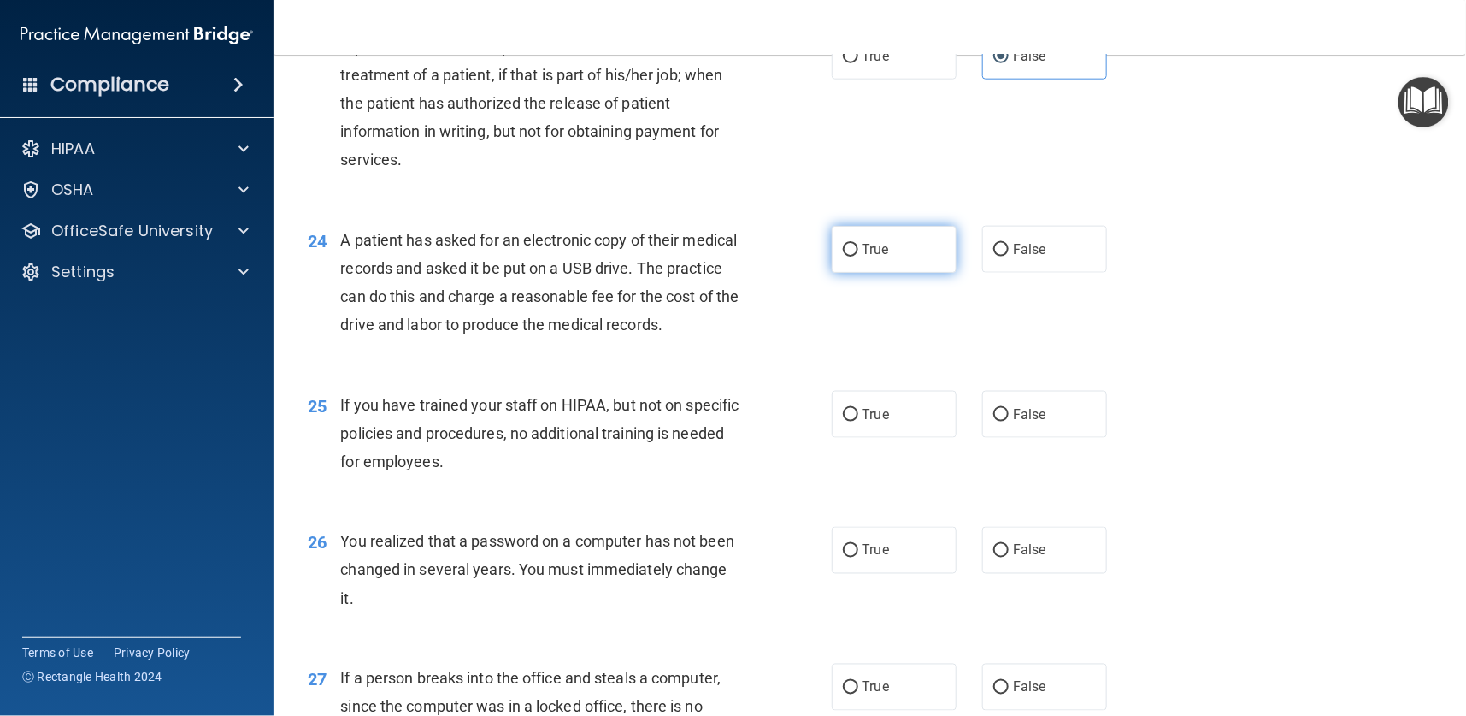
click at [845, 253] on input "True" at bounding box center [850, 250] width 15 height 13
radio input "true"
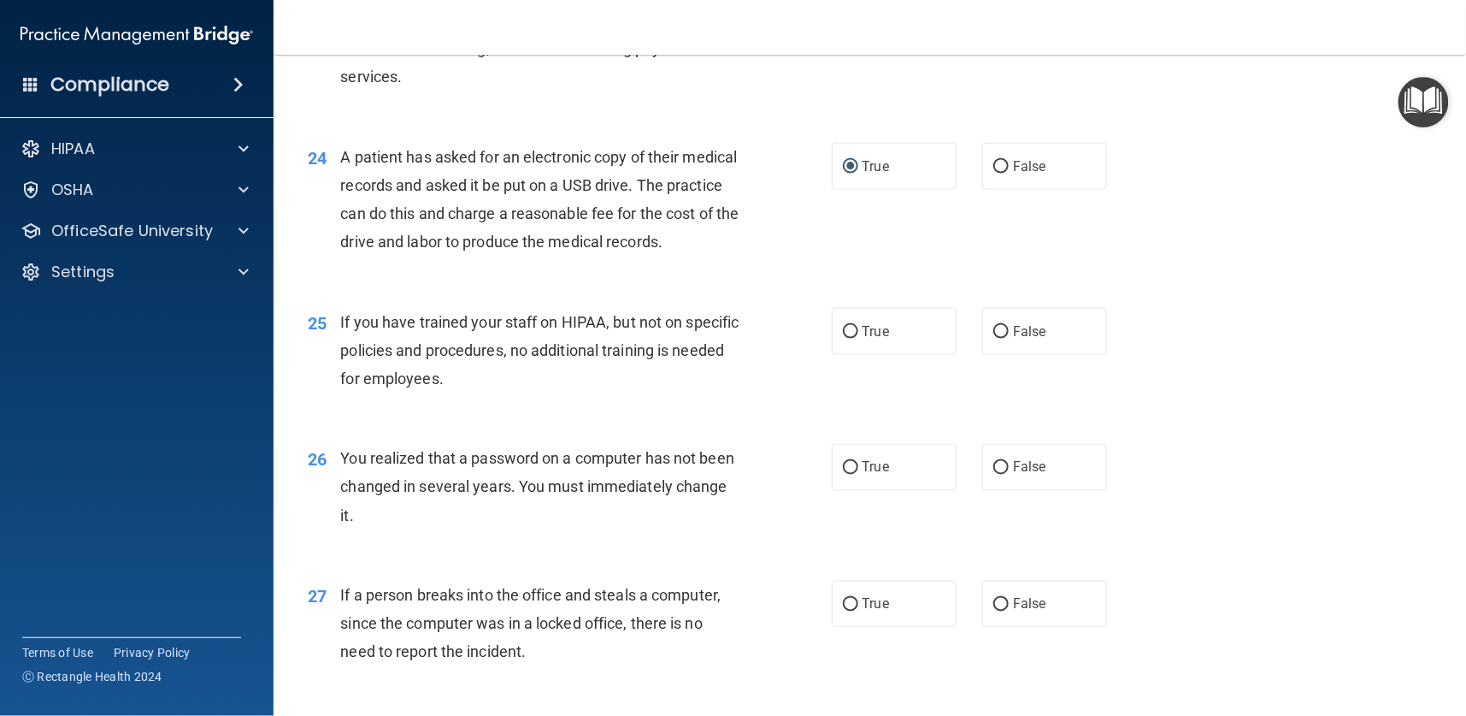
scroll to position [3206, 0]
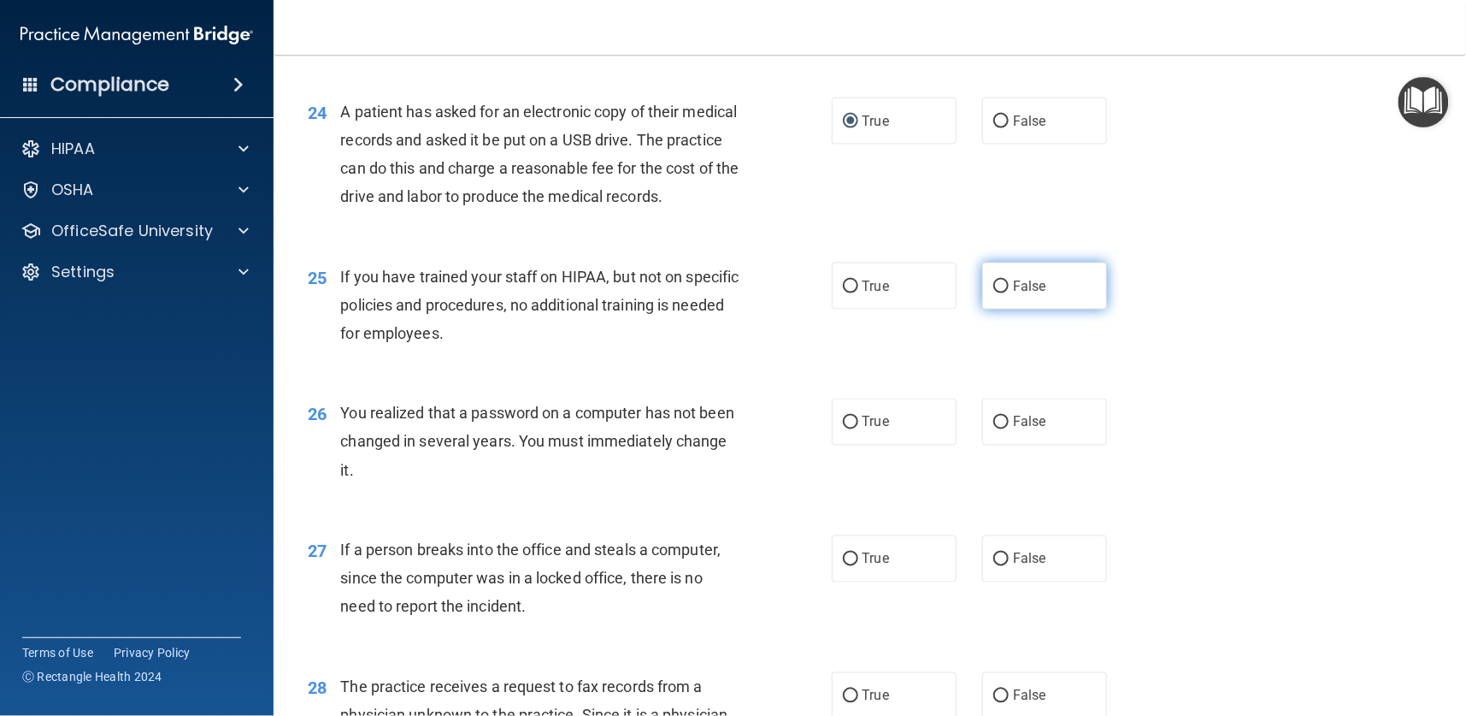
click at [996, 293] on input "False" at bounding box center [1000, 286] width 15 height 13
radio input "true"
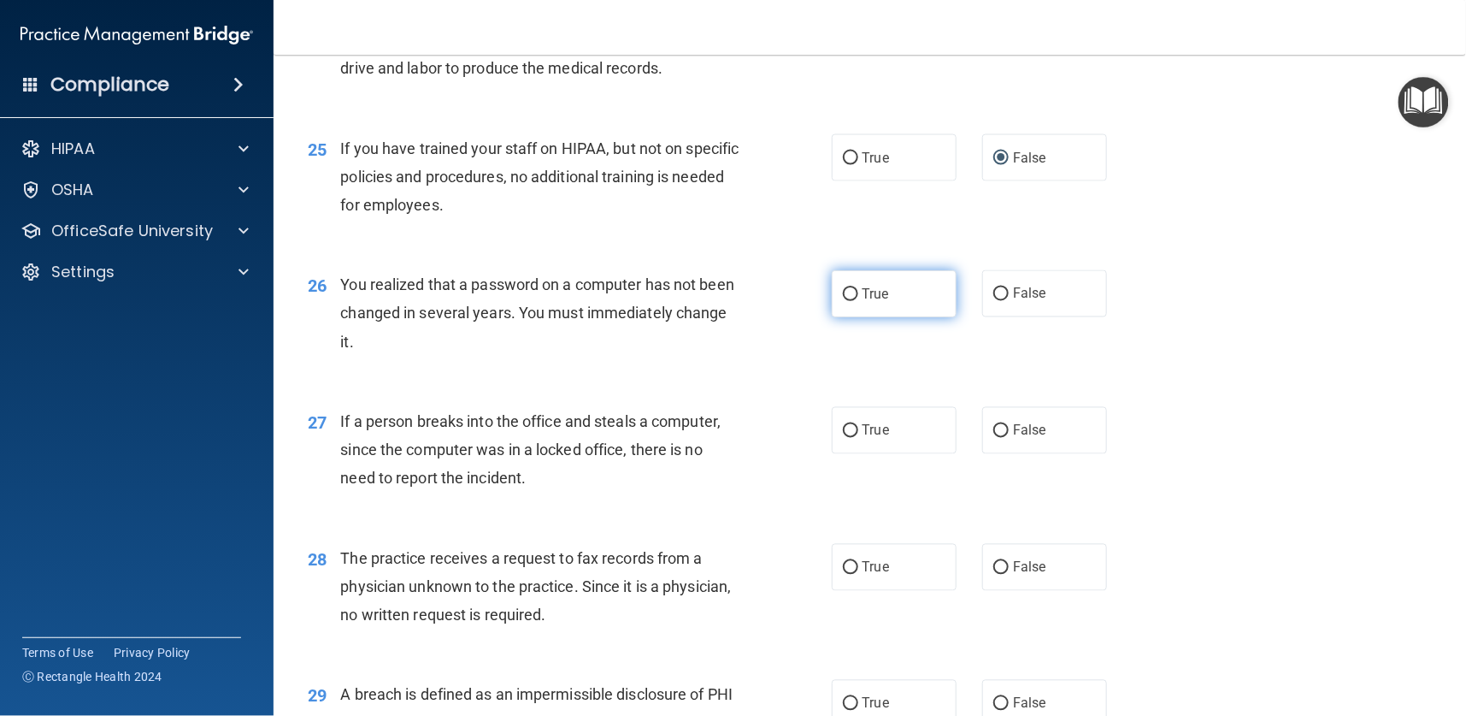
click at [868, 302] on span "True" at bounding box center [876, 294] width 27 height 16
click at [858, 301] on input "True" at bounding box center [850, 294] width 15 height 13
radio input "true"
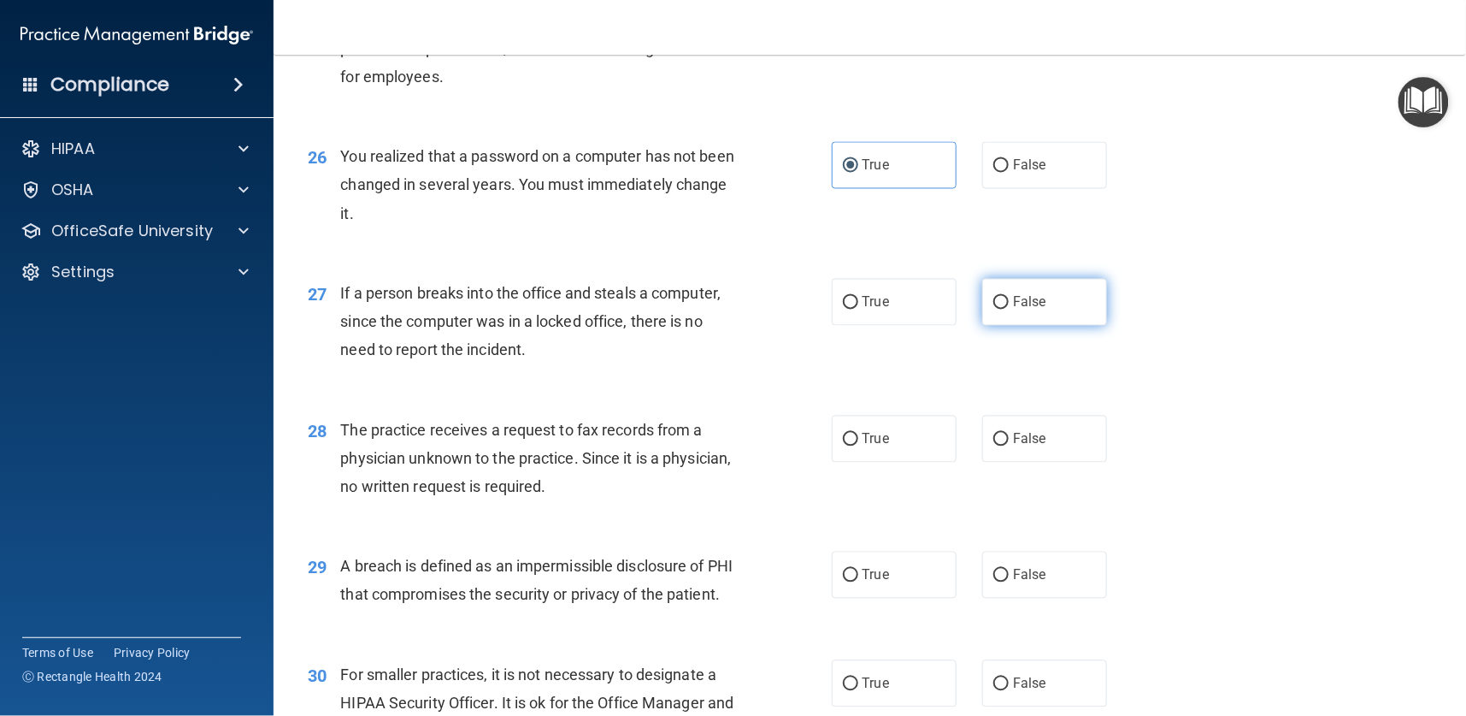
click at [1013, 310] on span "False" at bounding box center [1029, 302] width 33 height 16
click at [1006, 309] on input "False" at bounding box center [1000, 303] width 15 height 13
radio input "true"
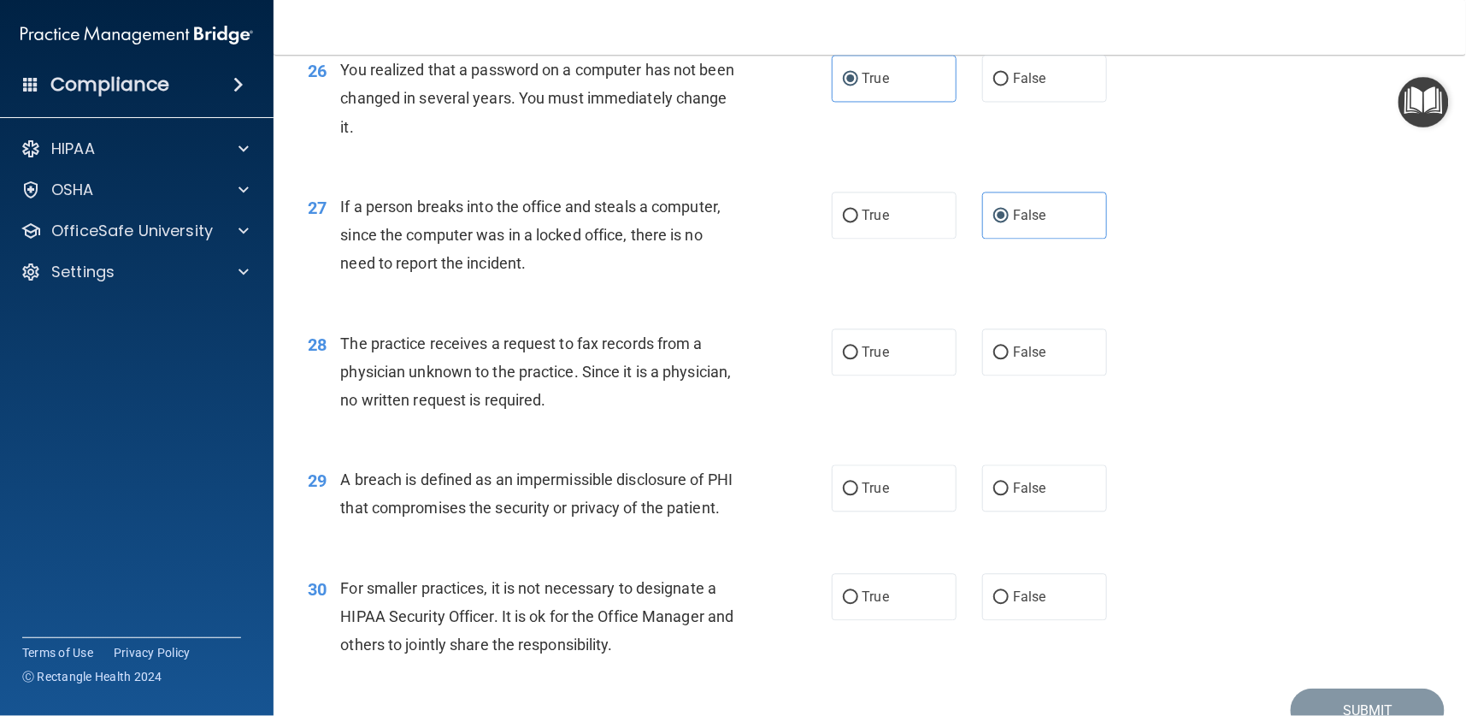
scroll to position [3591, 0]
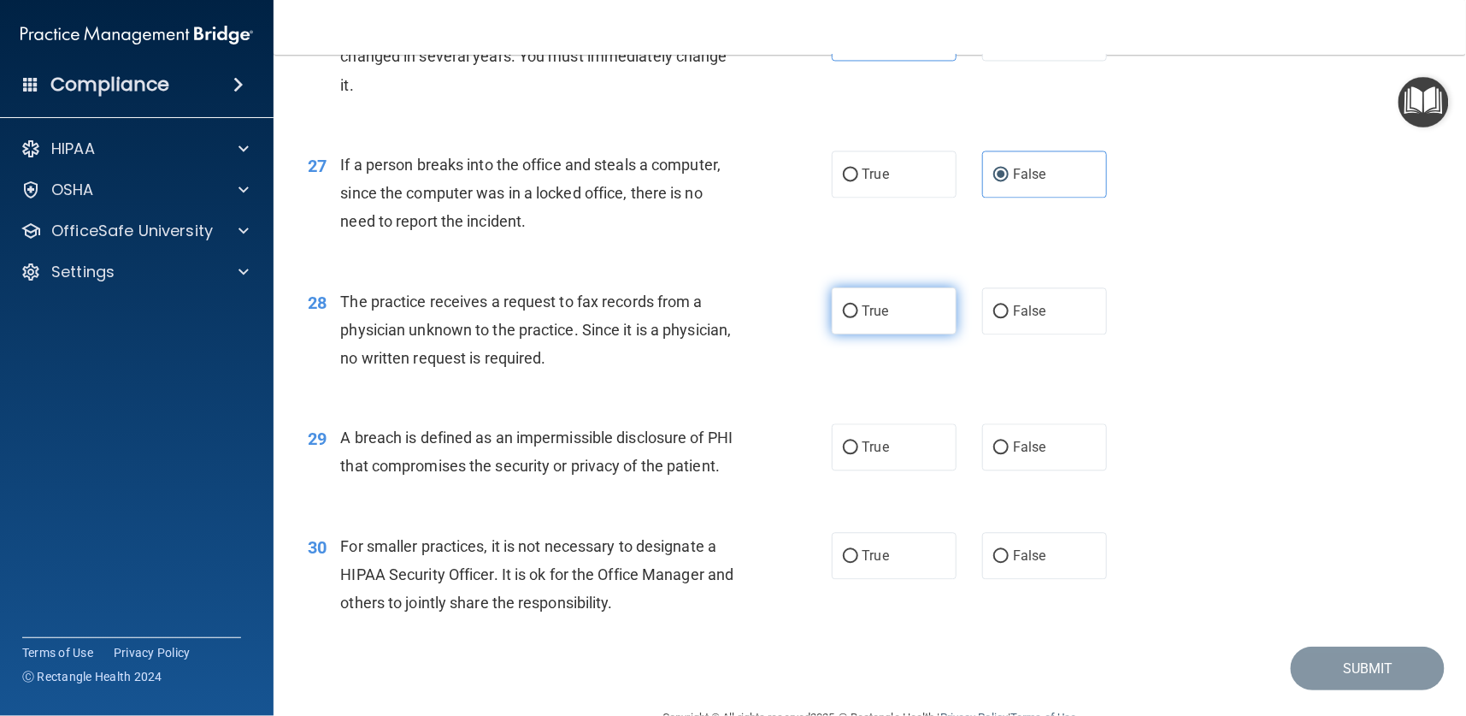
click at [857, 326] on label "True" at bounding box center [894, 310] width 125 height 47
click at [857, 318] on input "True" at bounding box center [850, 311] width 15 height 13
radio input "true"
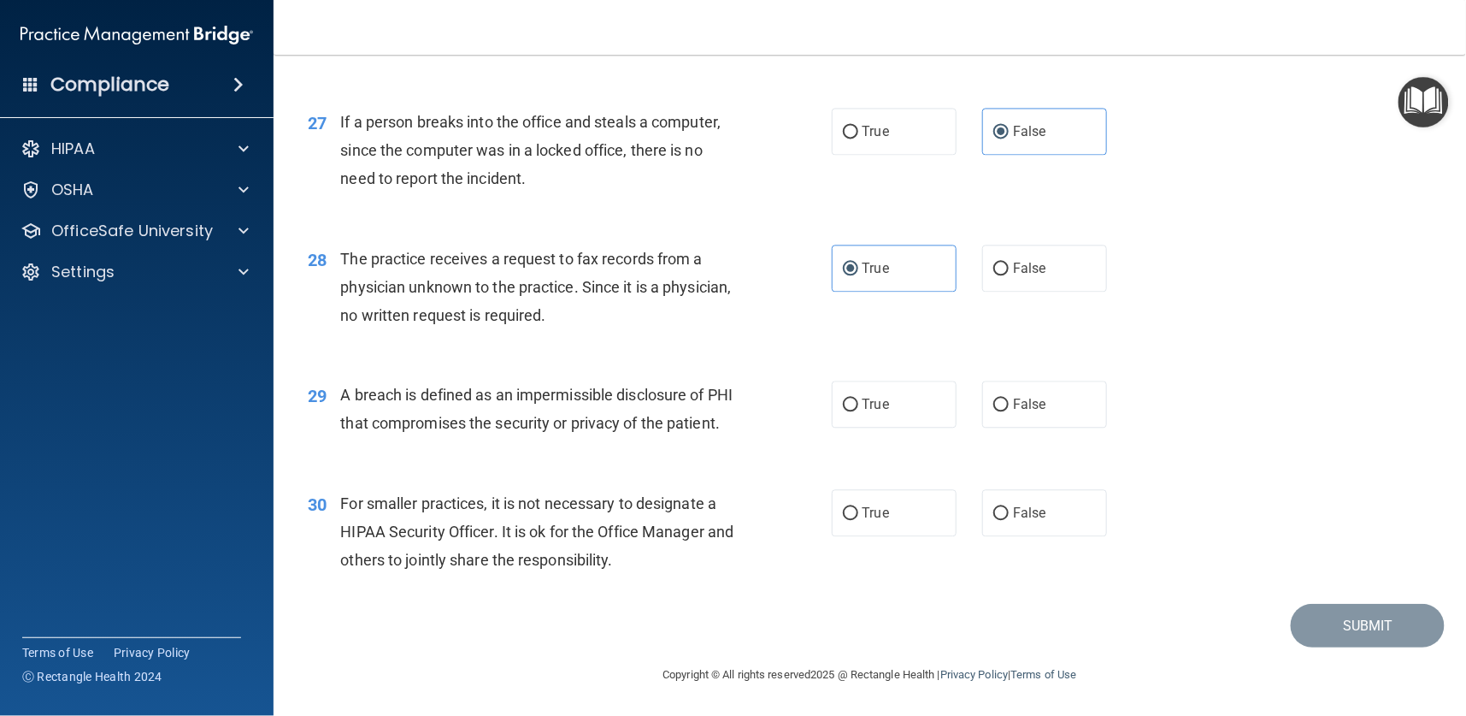
scroll to position [3687, 0]
click at [848, 380] on label "True" at bounding box center [894, 403] width 125 height 47
click at [848, 398] on input "True" at bounding box center [850, 404] width 15 height 13
radio input "true"
click at [1001, 523] on label "False" at bounding box center [1044, 512] width 125 height 47
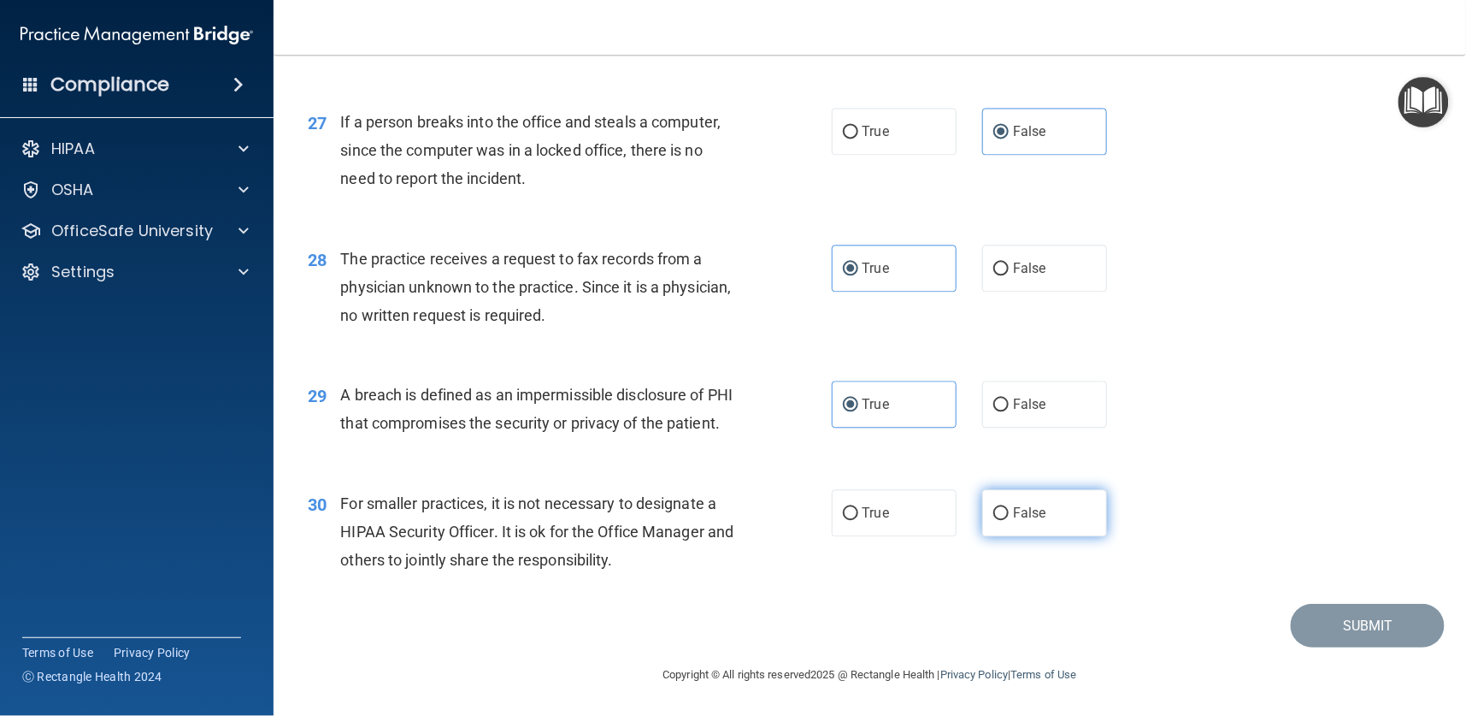
click at [1001, 520] on input "False" at bounding box center [1000, 513] width 15 height 13
radio input "true"
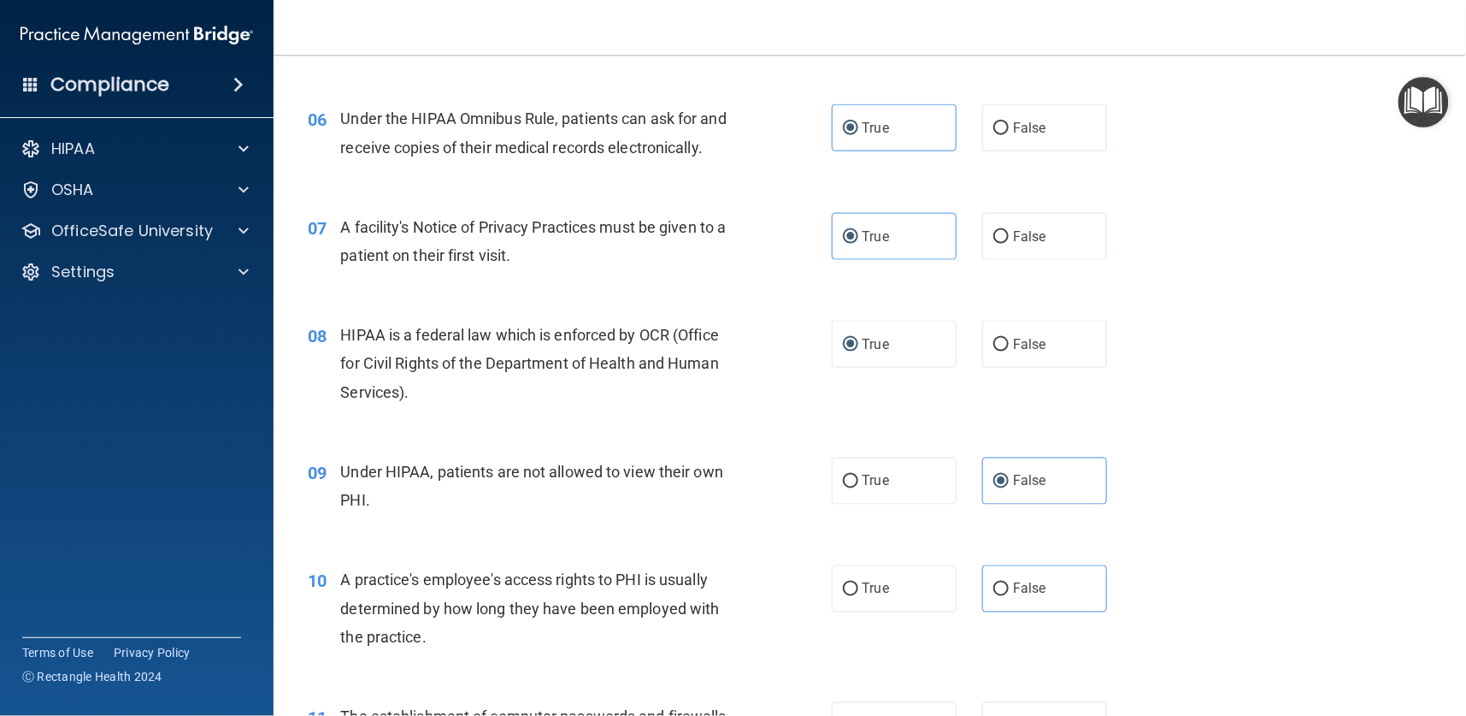
scroll to position [898, 0]
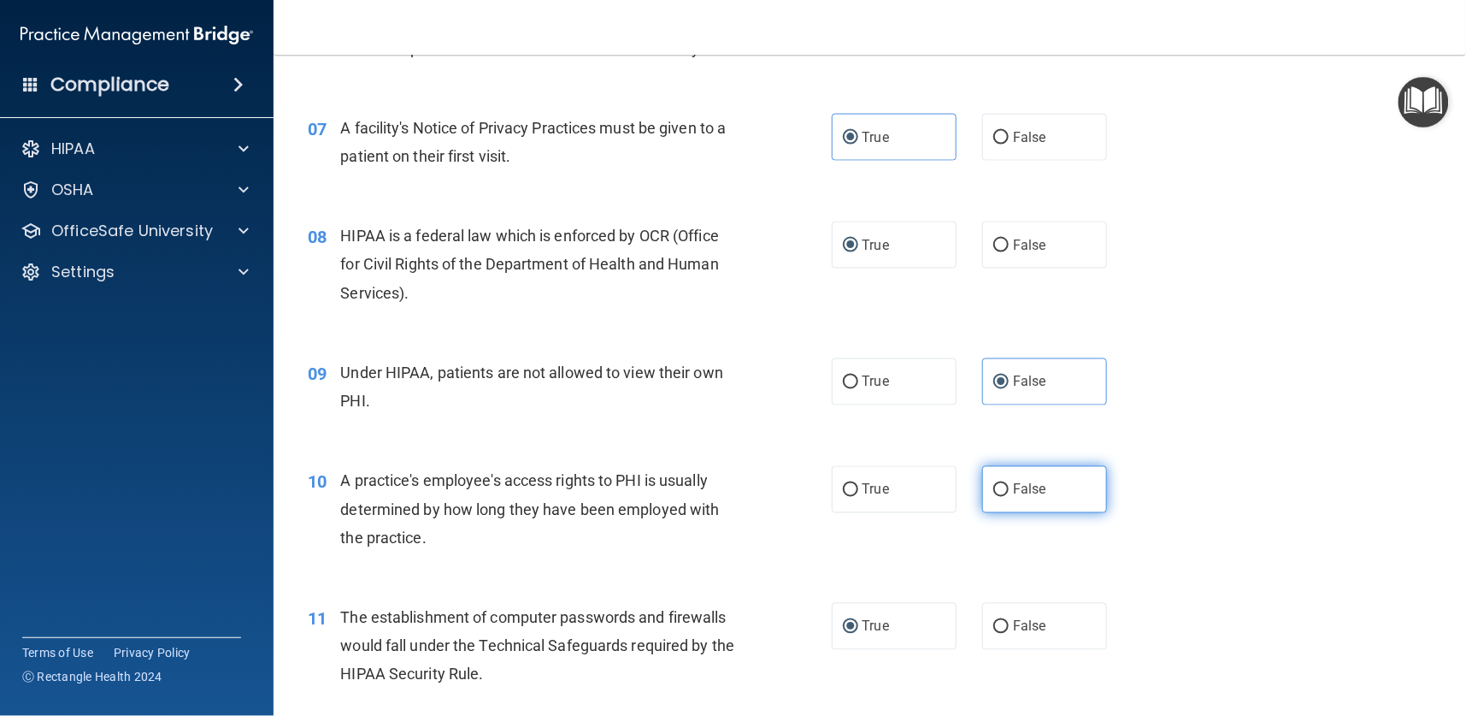
click at [999, 486] on label "False" at bounding box center [1044, 489] width 125 height 47
click at [999, 486] on input "False" at bounding box center [1000, 490] width 15 height 13
radio input "true"
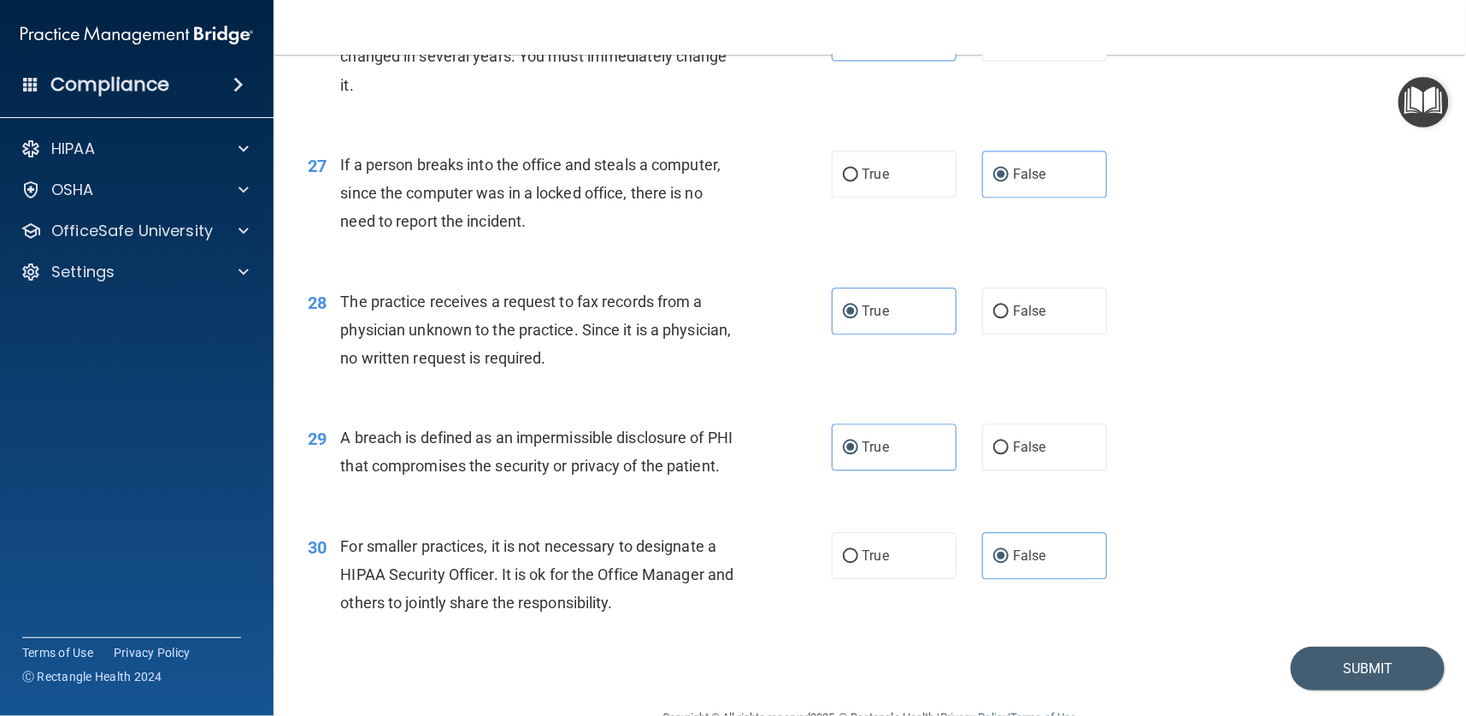
scroll to position [3687, 0]
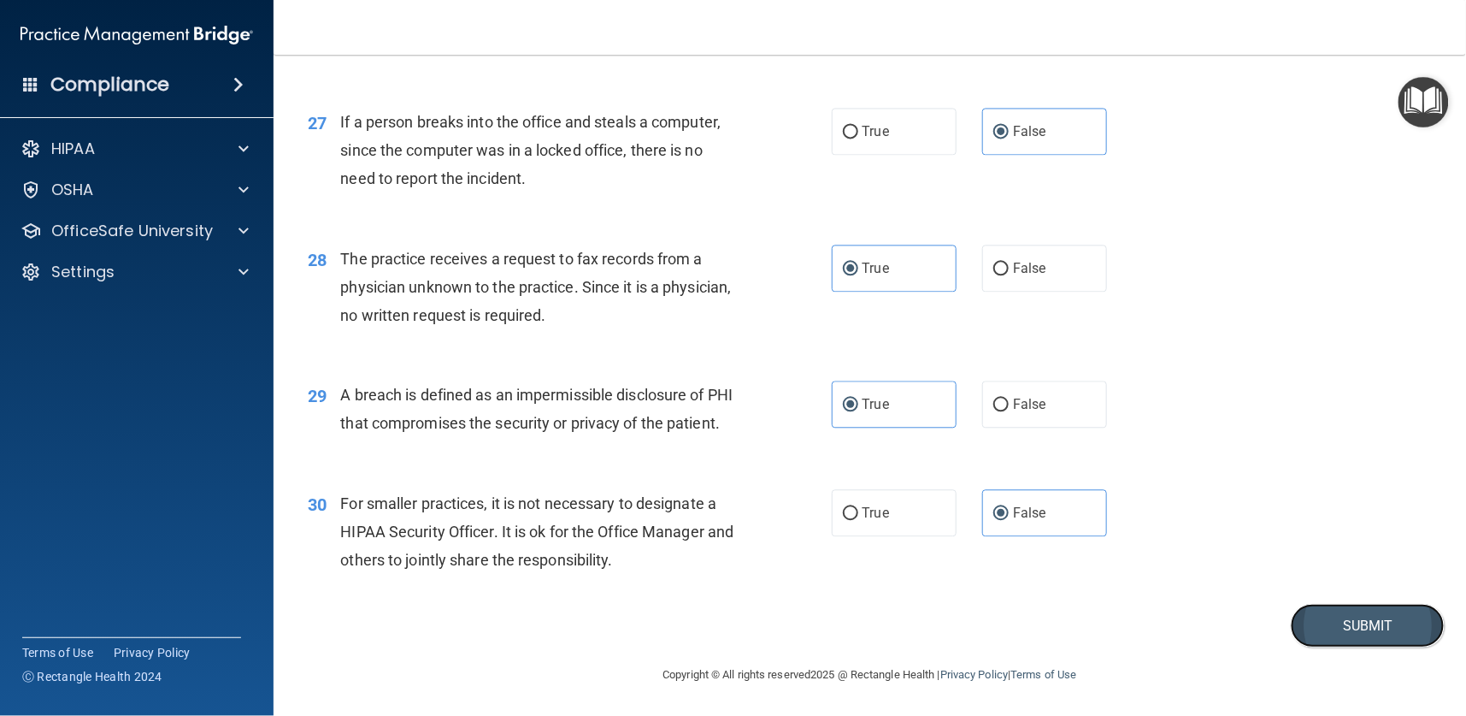
drag, startPoint x: 1311, startPoint y: 640, endPoint x: 1296, endPoint y: 627, distance: 20.0
click at [1307, 640] on button "Submit" at bounding box center [1368, 626] width 154 height 44
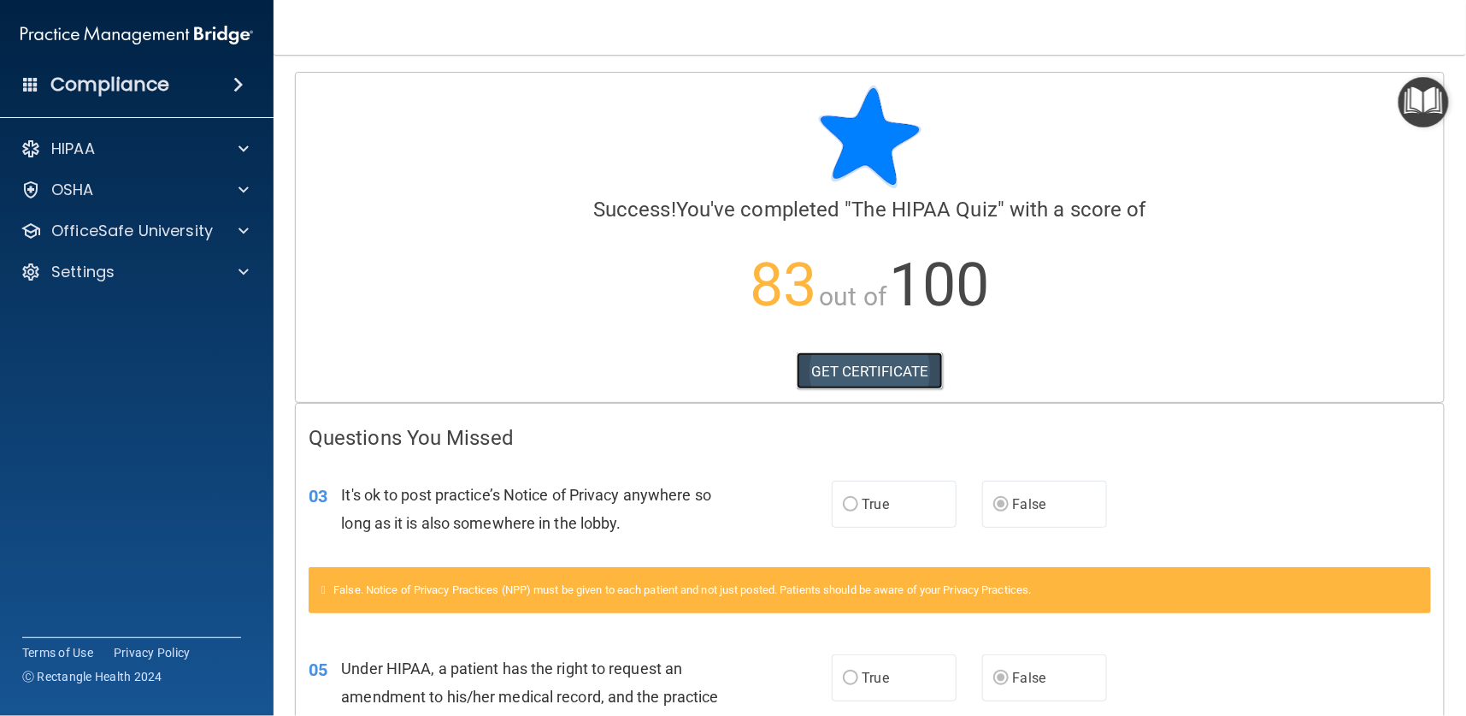
click at [875, 367] on link "GET CERTIFICATE" at bounding box center [870, 371] width 146 height 38
click at [93, 229] on p "OfficeSafe University" at bounding box center [132, 231] width 162 height 21
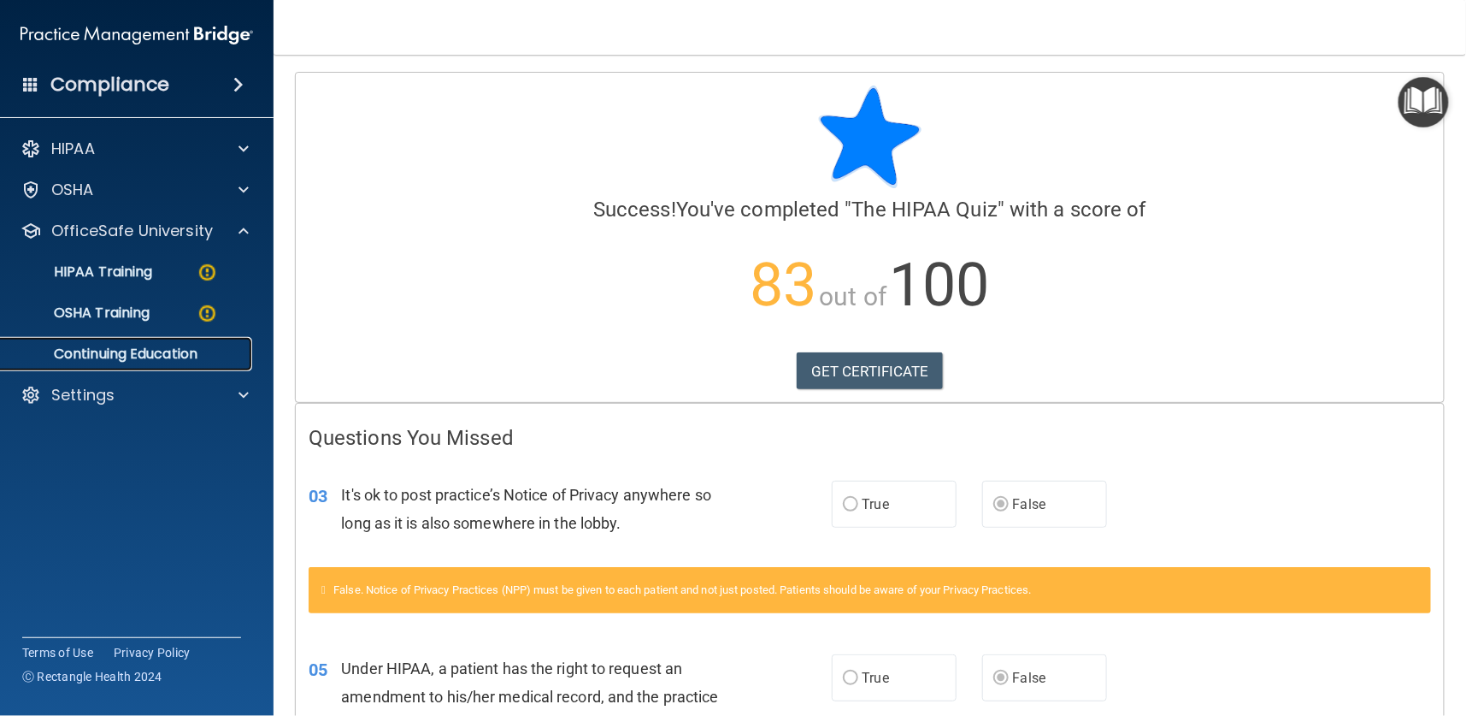
click at [138, 345] on p "Continuing Education" at bounding box center [127, 353] width 233 height 17
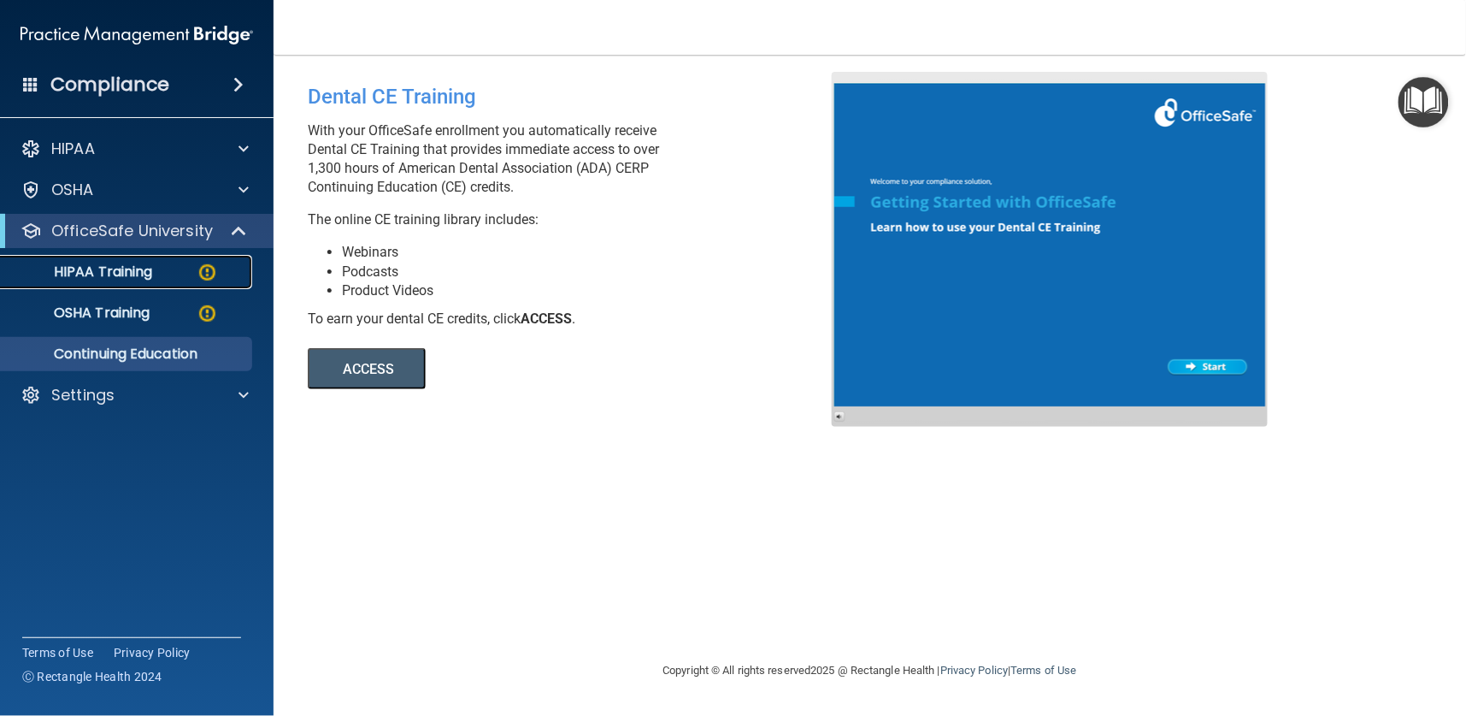
click at [105, 270] on p "HIPAA Training" at bounding box center [81, 271] width 141 height 17
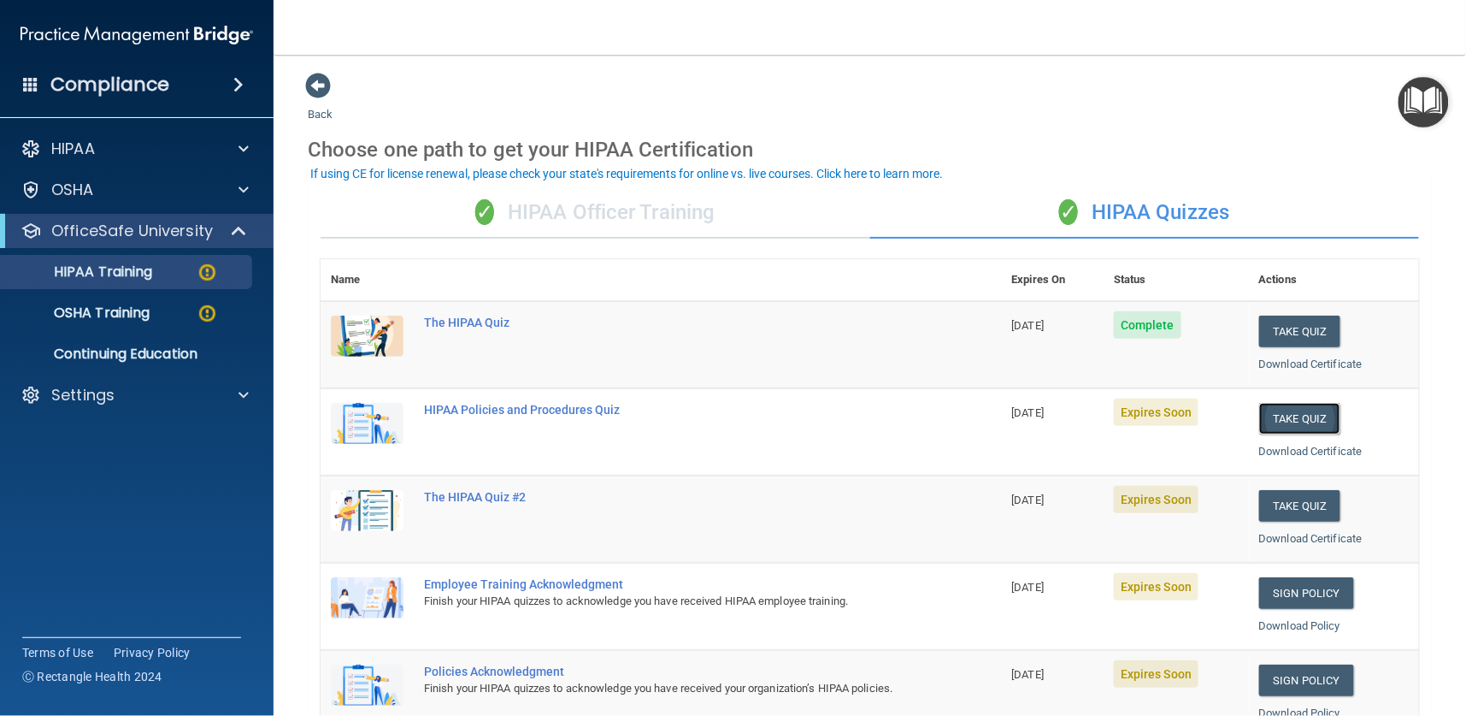
click at [1266, 424] on button "Take Quiz" at bounding box center [1300, 419] width 82 height 32
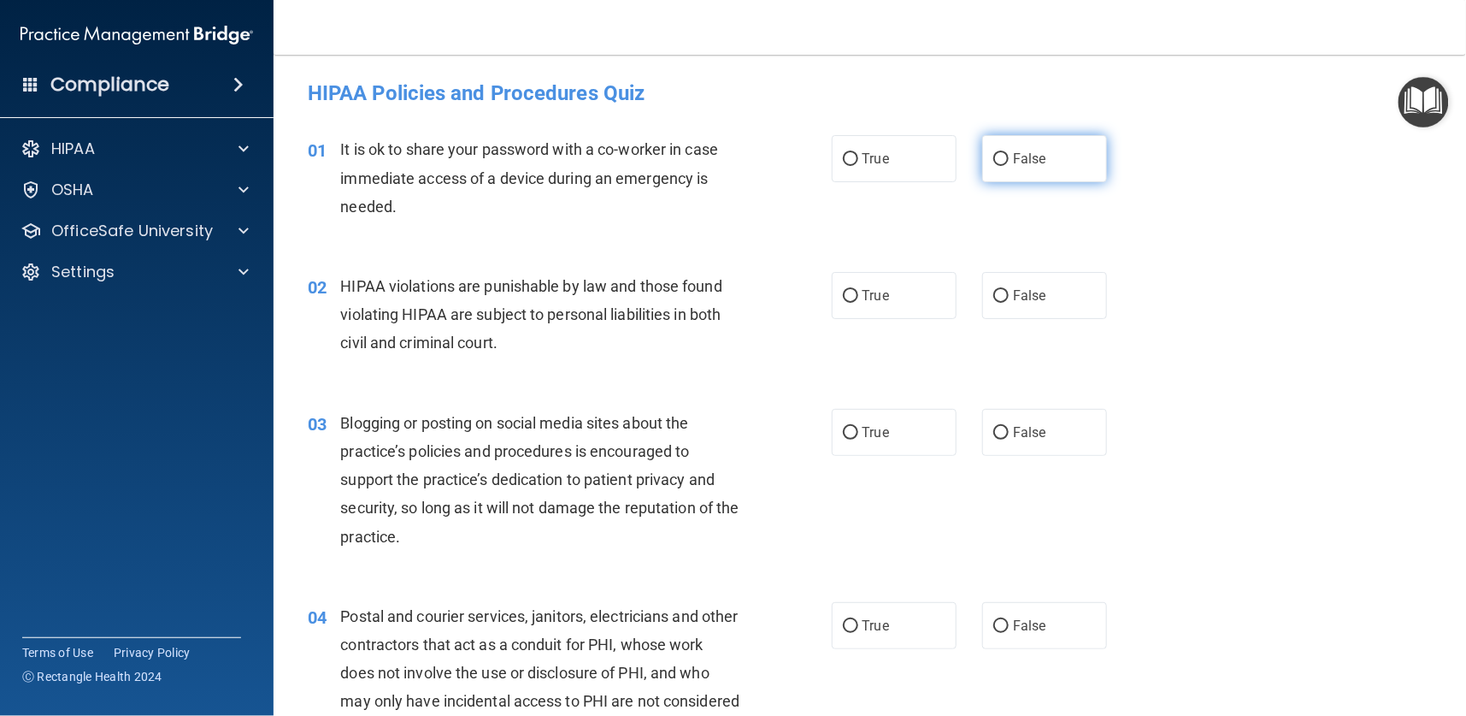
click at [993, 158] on input "False" at bounding box center [1000, 159] width 15 height 13
radio input "true"
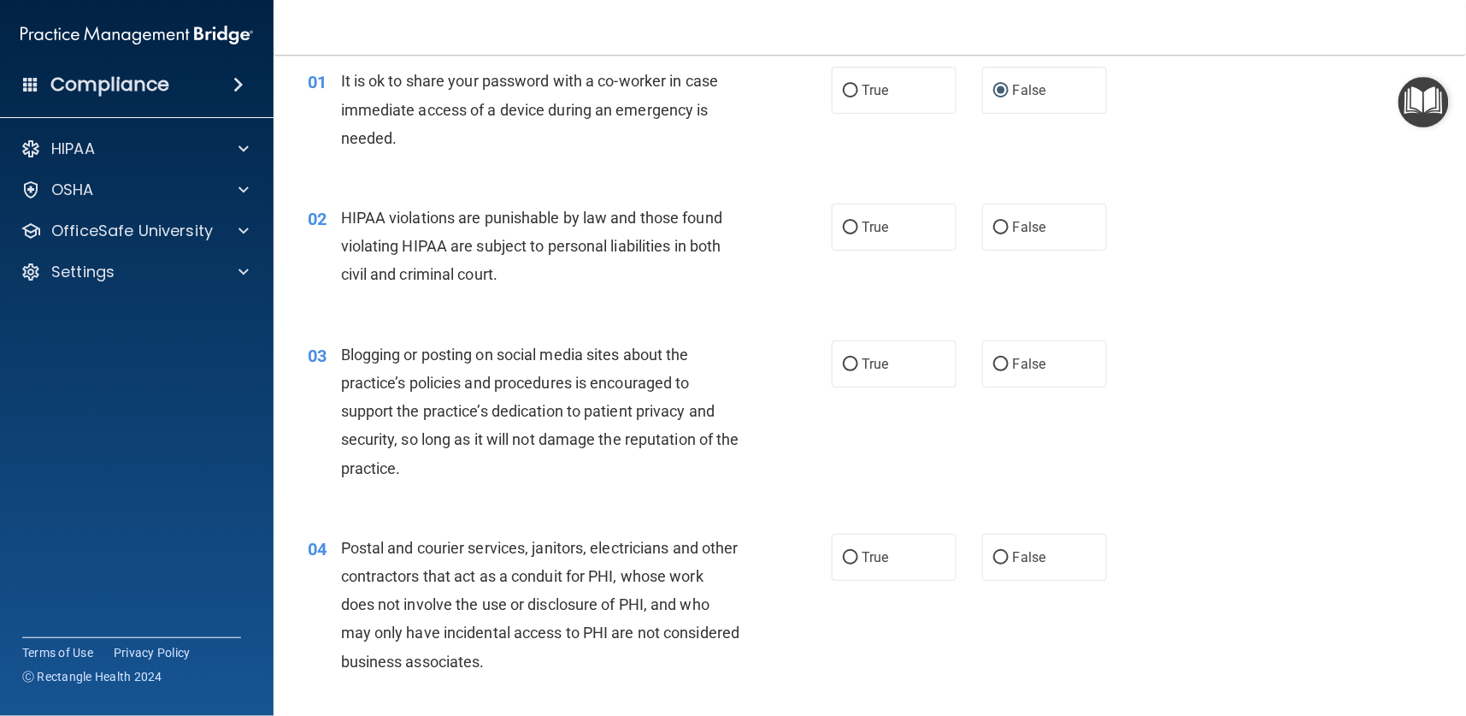
scroll to position [128, 0]
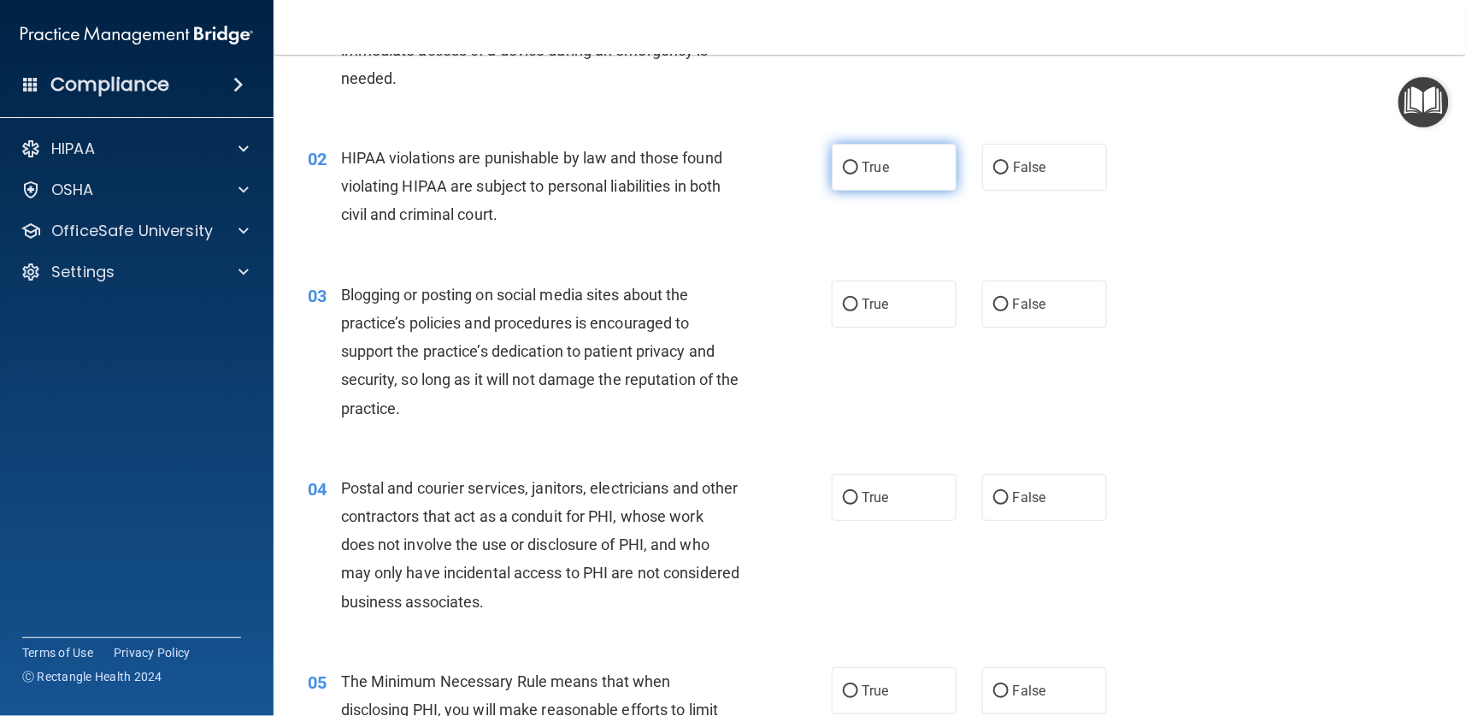
click at [863, 171] on span "True" at bounding box center [876, 167] width 27 height 16
click at [855, 171] on input "True" at bounding box center [850, 168] width 15 height 13
radio input "true"
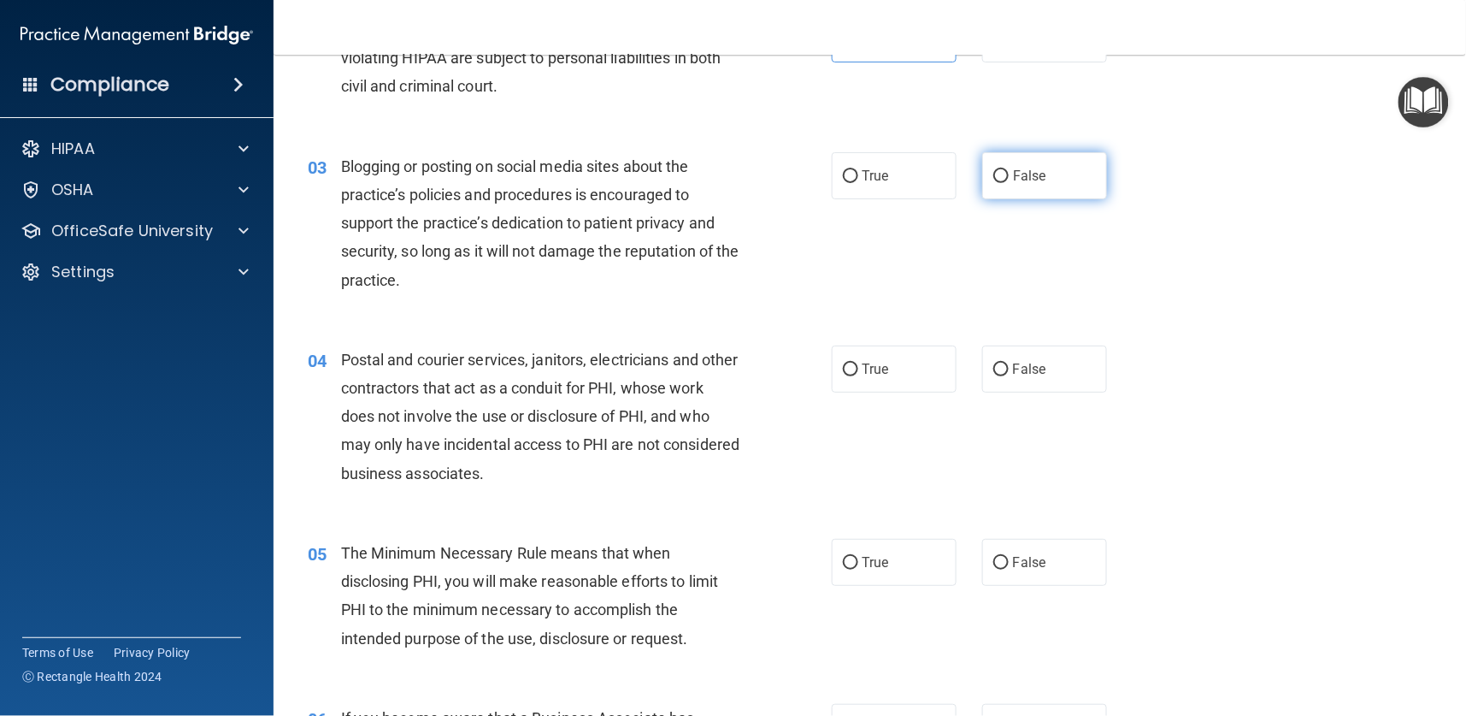
click at [1001, 186] on label "False" at bounding box center [1044, 175] width 125 height 47
click at [1001, 183] on input "False" at bounding box center [1000, 176] width 15 height 13
radio input "true"
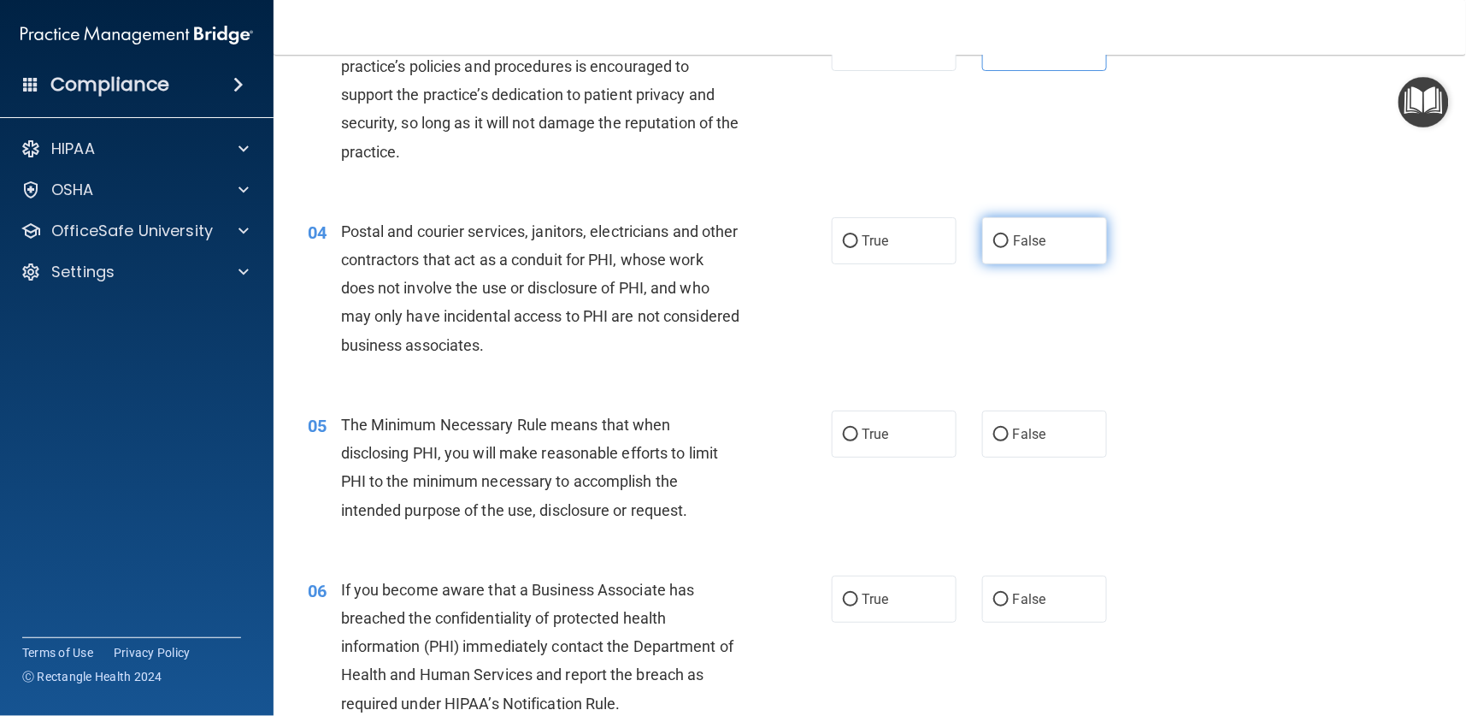
click at [993, 240] on input "False" at bounding box center [1000, 241] width 15 height 13
radio input "true"
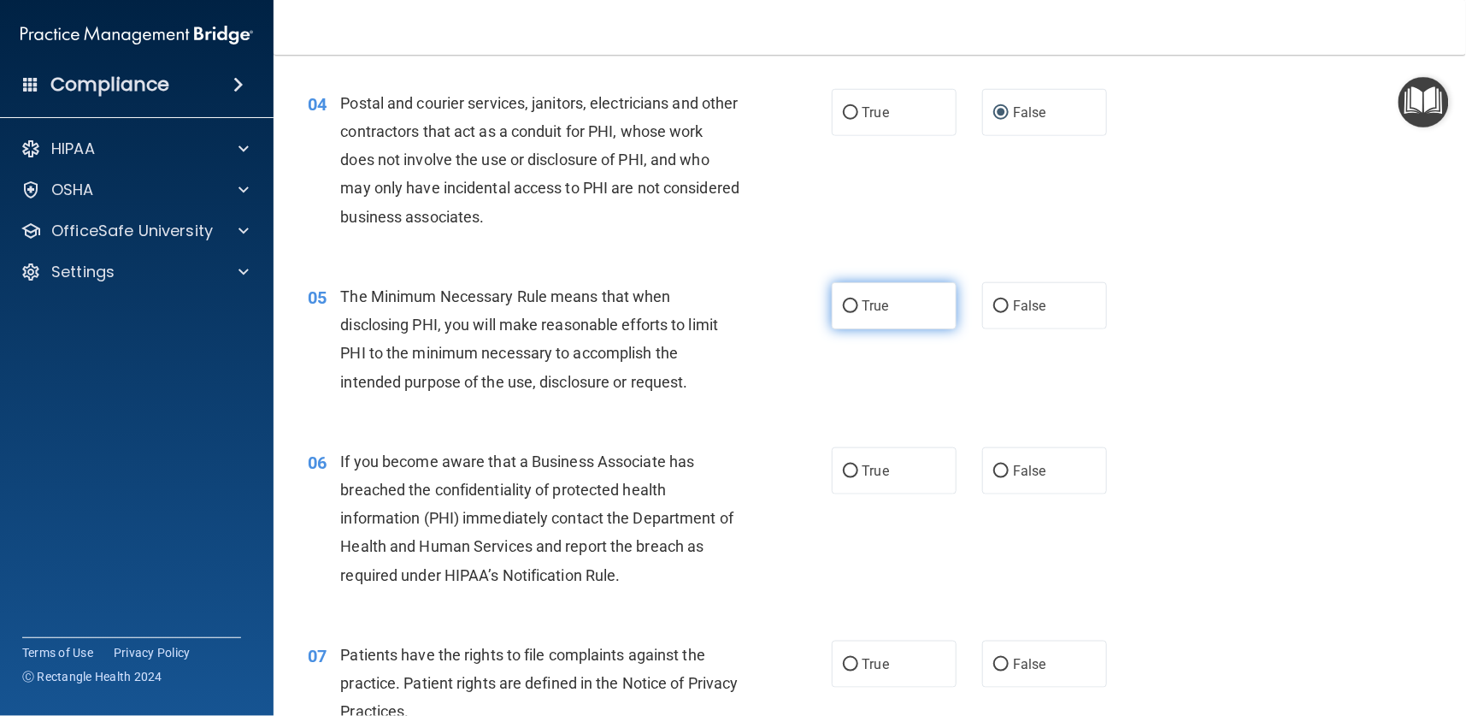
click at [845, 314] on label "True" at bounding box center [894, 305] width 125 height 47
click at [845, 313] on input "True" at bounding box center [850, 306] width 15 height 13
radio input "true"
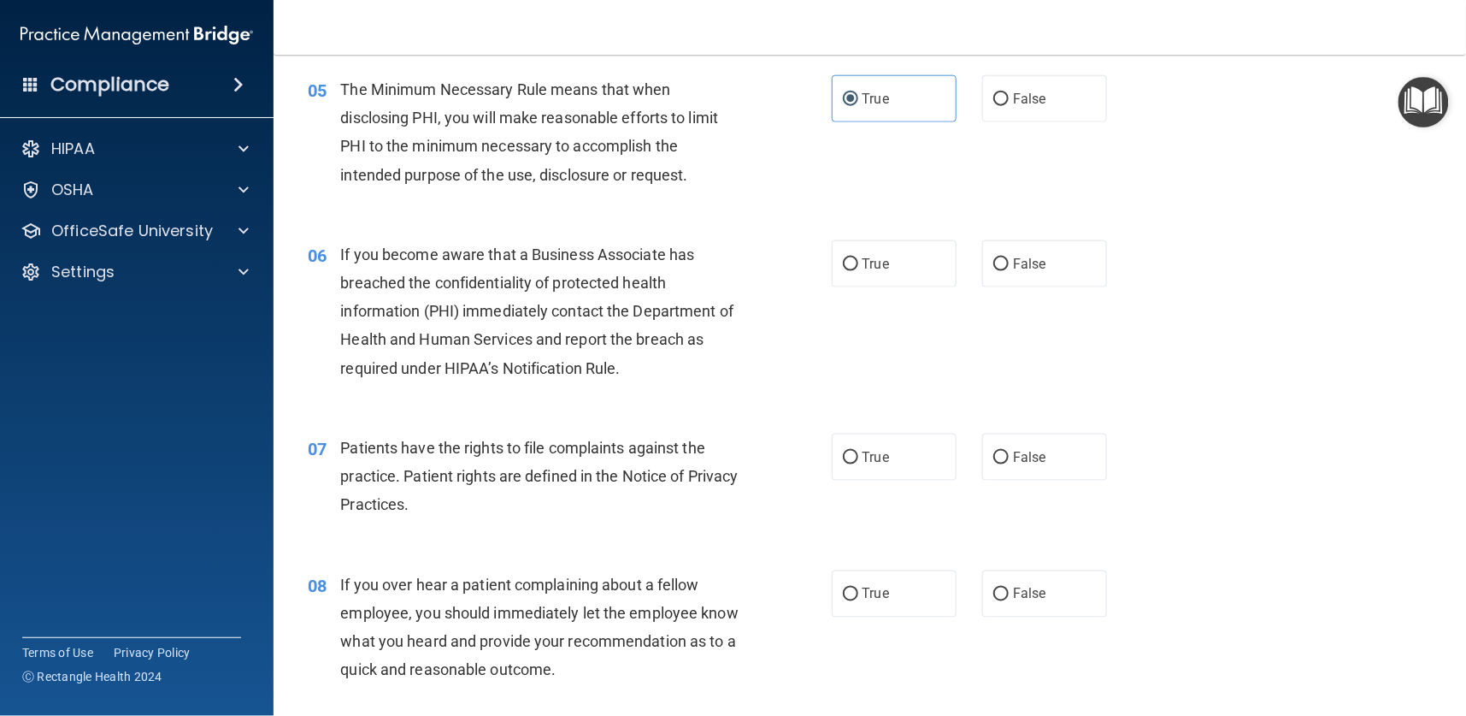
scroll to position [769, 0]
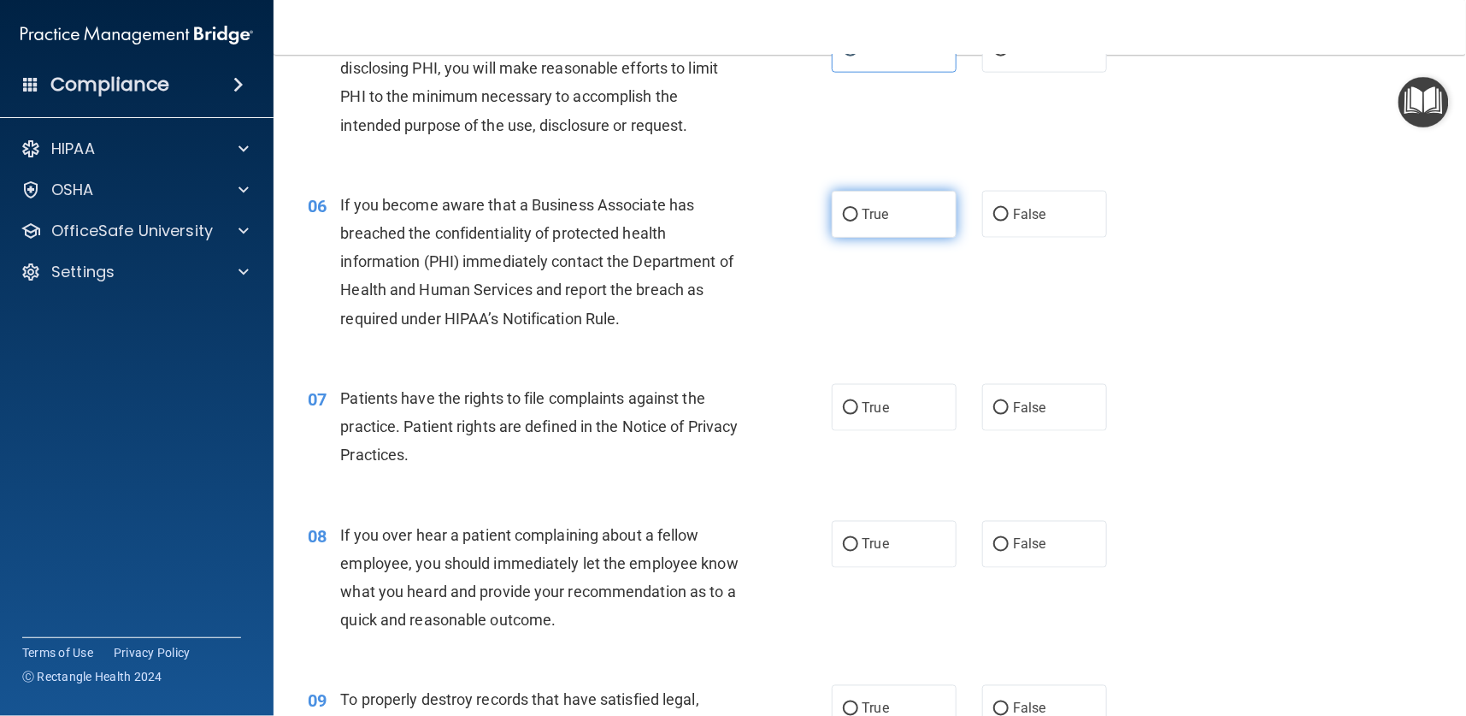
click at [844, 216] on input "True" at bounding box center [850, 215] width 15 height 13
radio input "true"
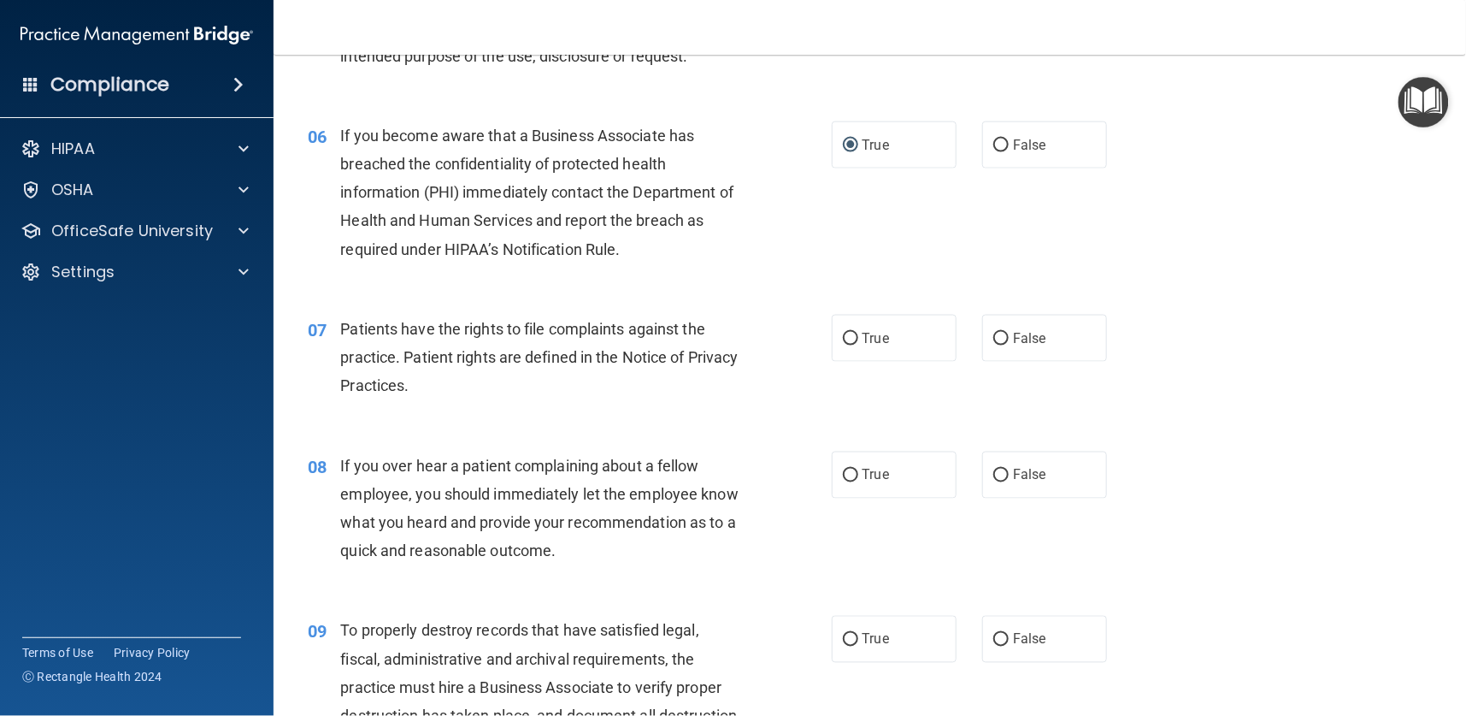
scroll to position [898, 0]
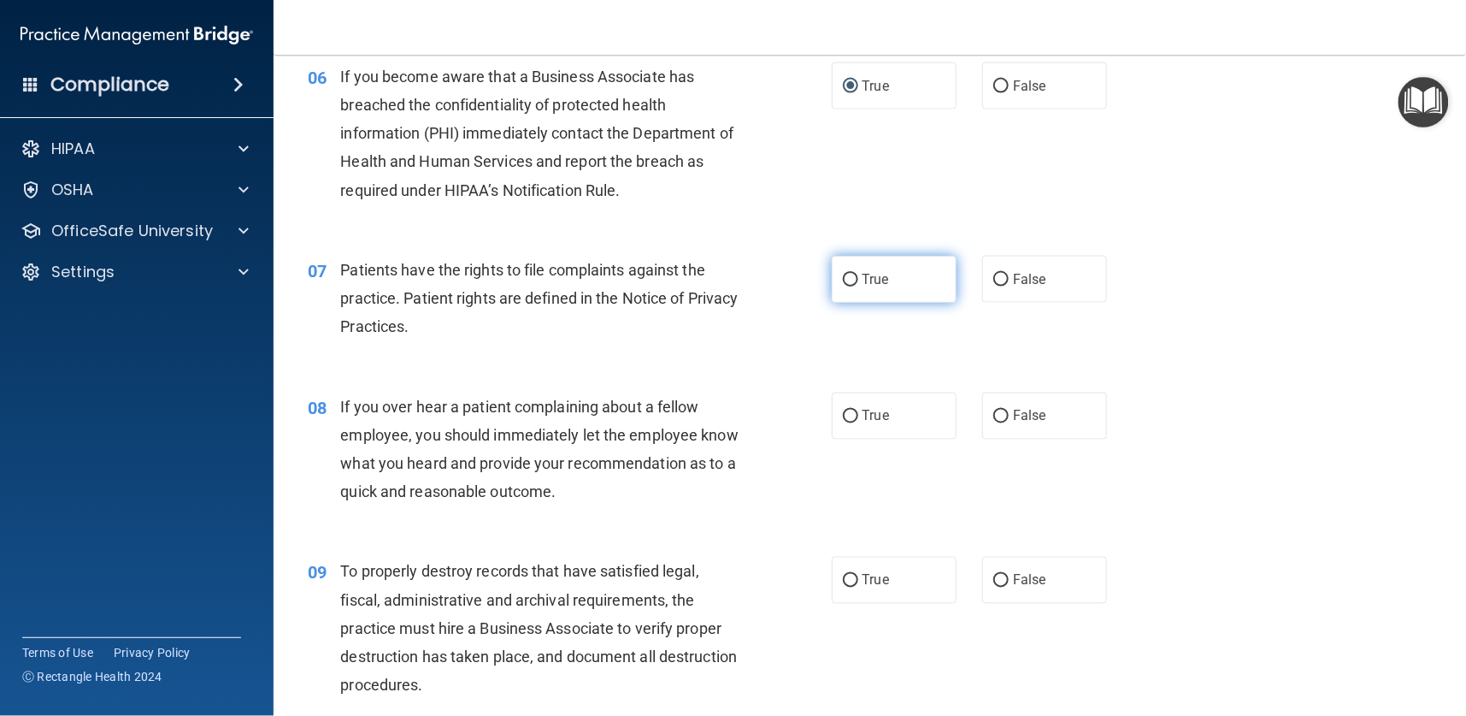
click at [863, 286] on span "True" at bounding box center [876, 279] width 27 height 16
click at [852, 286] on input "True" at bounding box center [850, 280] width 15 height 13
radio input "true"
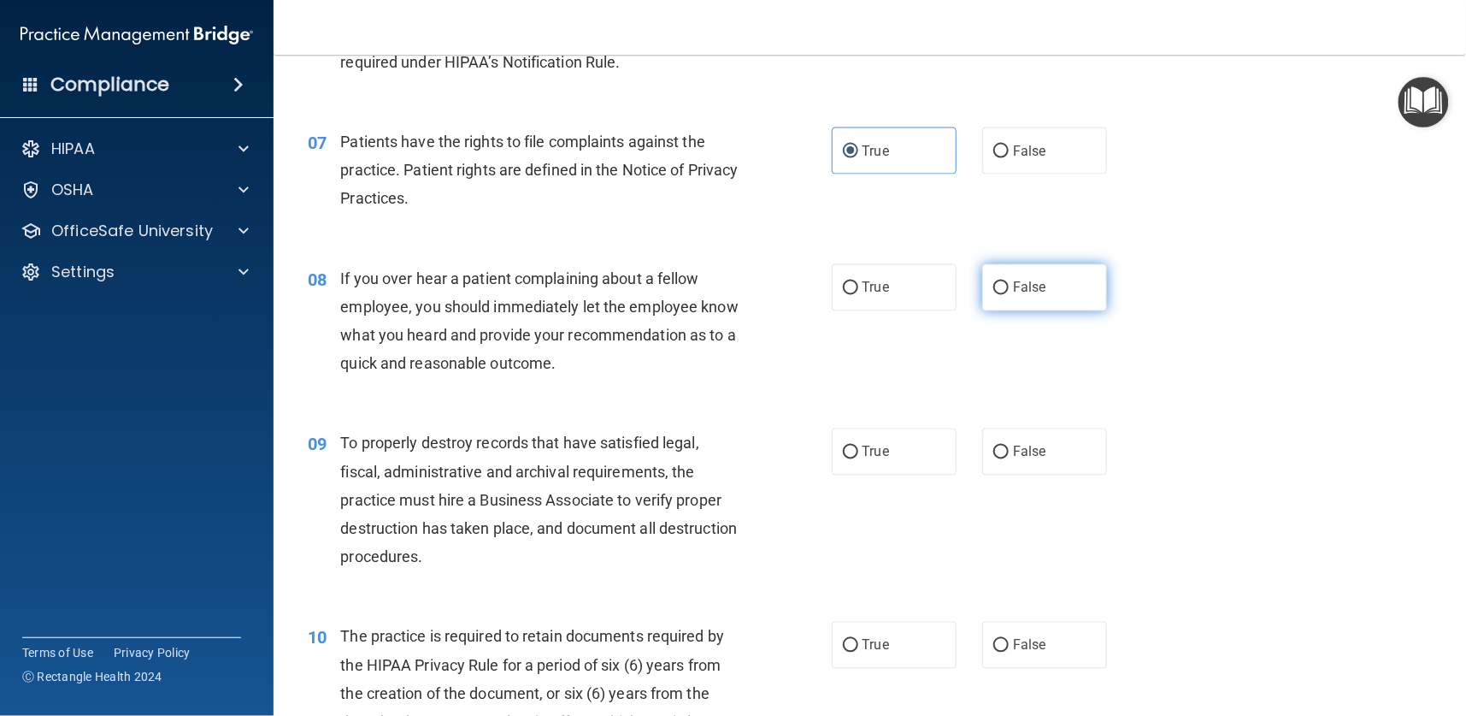
click at [1013, 292] on span "False" at bounding box center [1029, 288] width 33 height 16
click at [1009, 292] on input "False" at bounding box center [1000, 288] width 15 height 13
radio input "true"
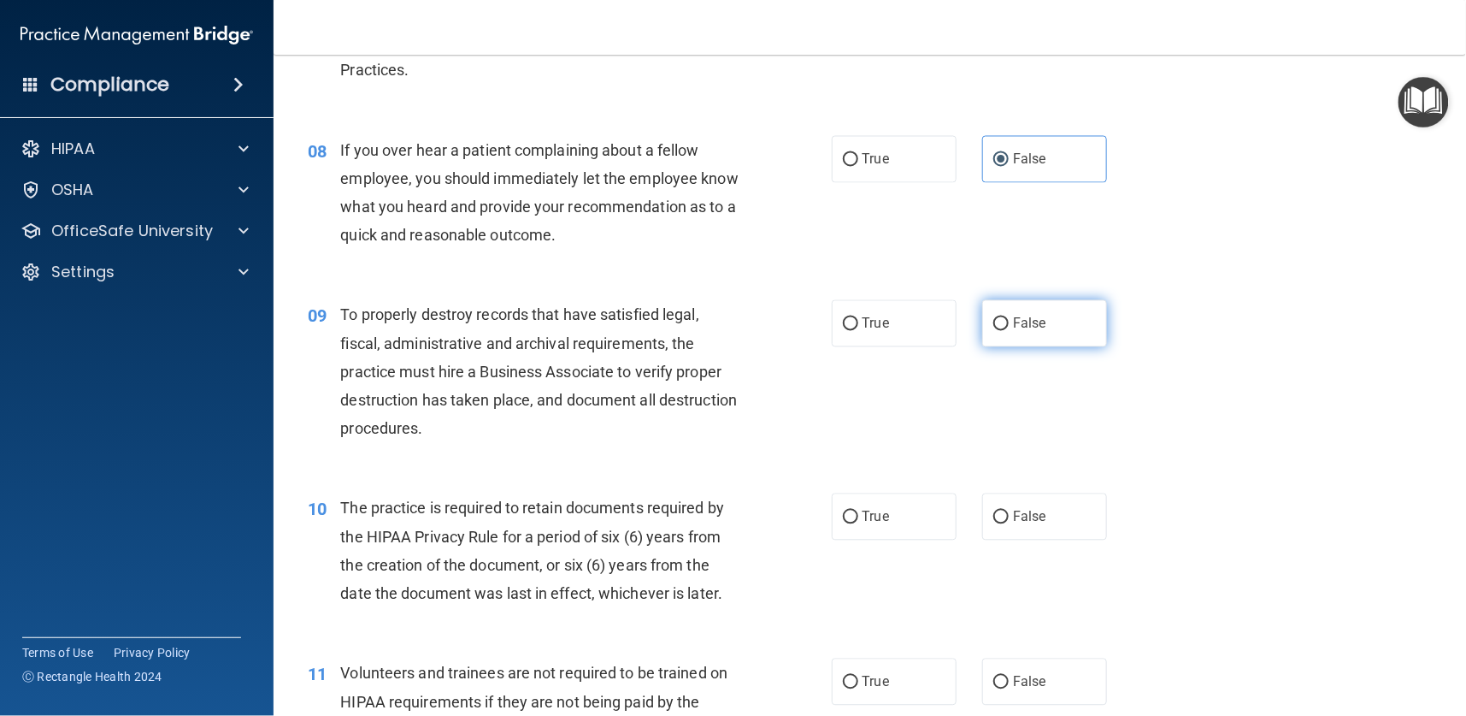
click at [993, 321] on input "False" at bounding box center [1000, 324] width 15 height 13
radio input "true"
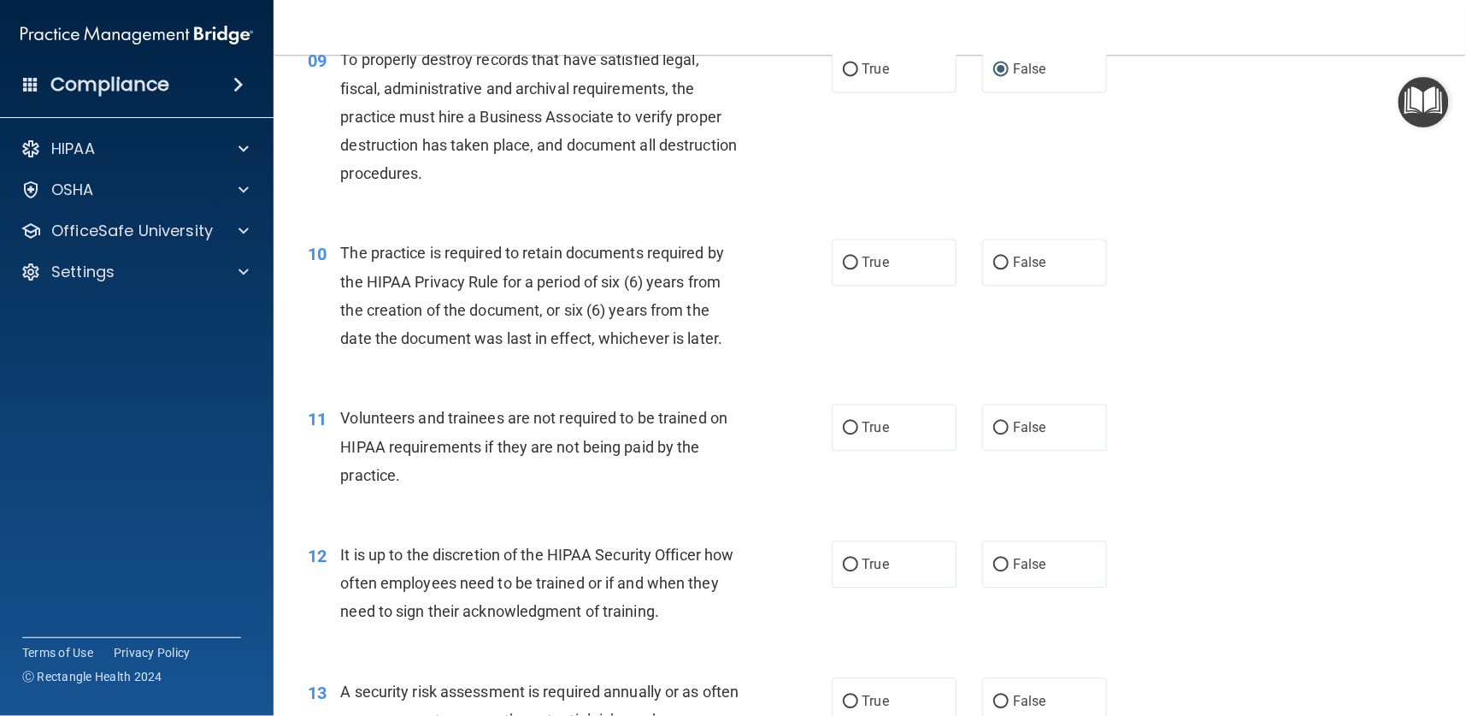
scroll to position [1411, 0]
click at [845, 257] on input "True" at bounding box center [850, 261] width 15 height 13
radio input "true"
click at [863, 422] on span "True" at bounding box center [876, 425] width 27 height 16
click at [852, 422] on input "True" at bounding box center [850, 426] width 15 height 13
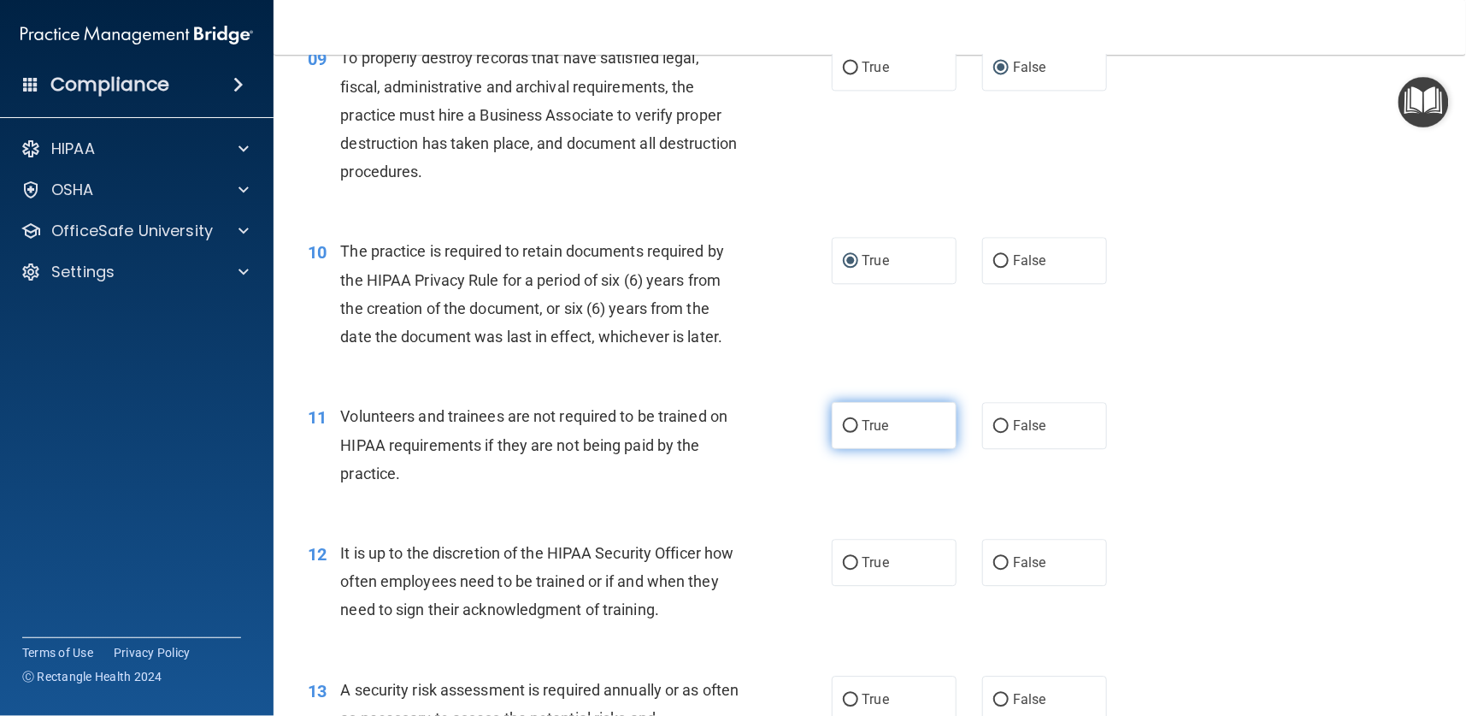
radio input "true"
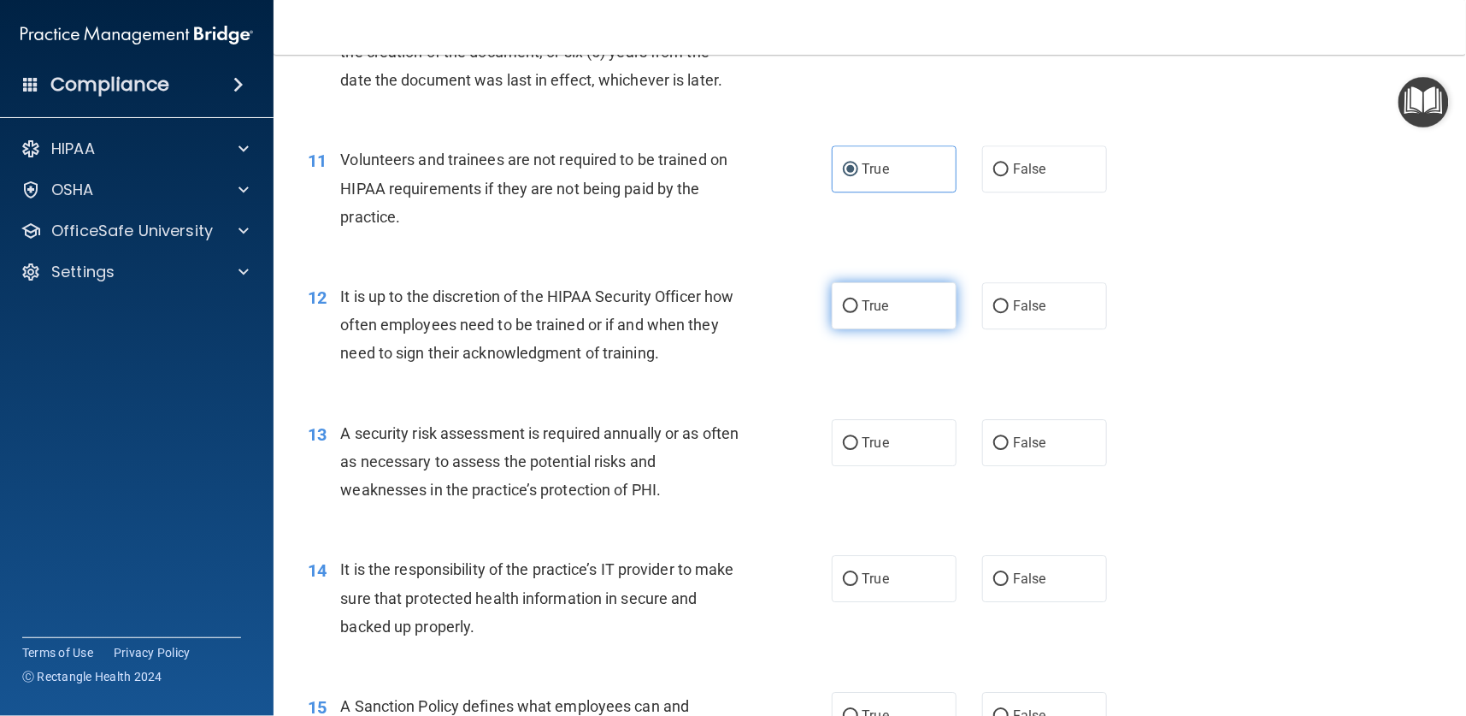
click at [847, 293] on label "True" at bounding box center [894, 305] width 125 height 47
click at [847, 300] on input "True" at bounding box center [850, 306] width 15 height 13
radio input "true"
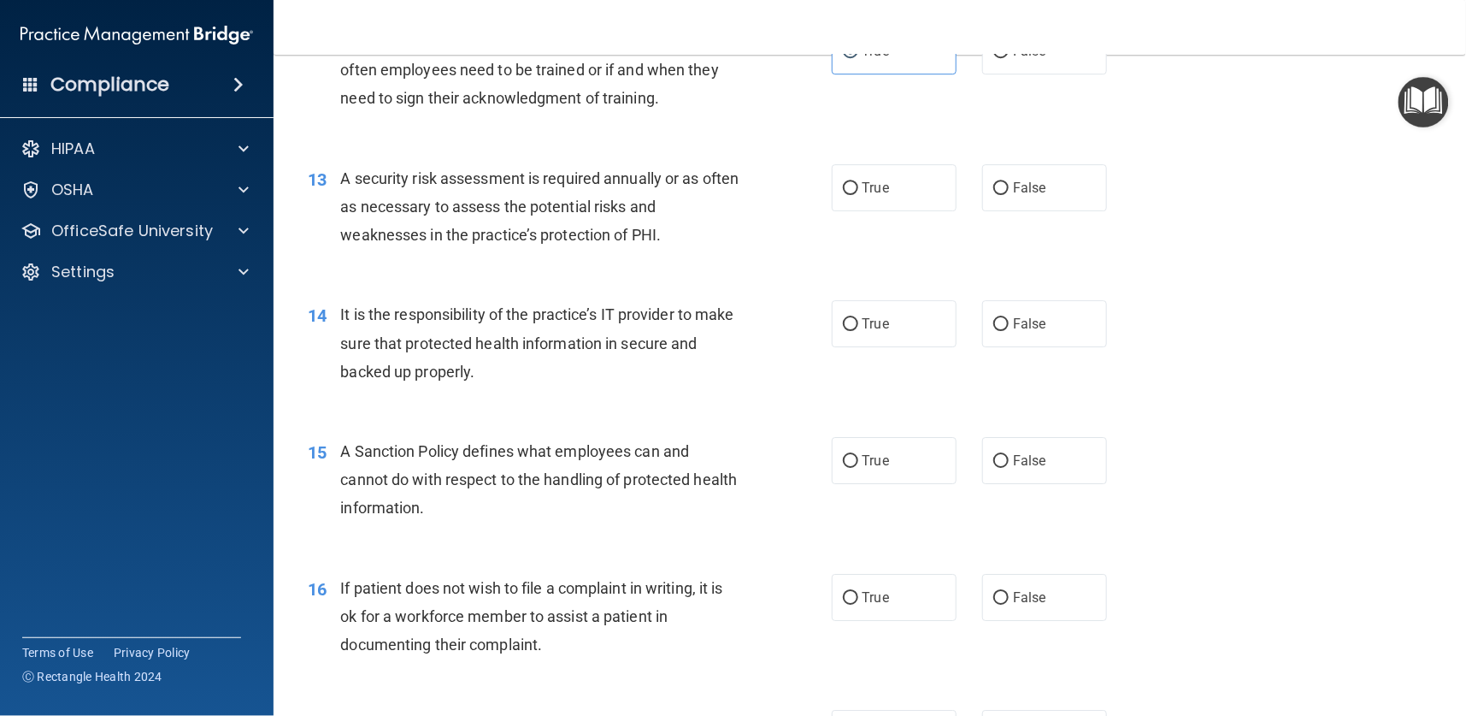
scroll to position [1924, 0]
click at [876, 188] on span "True" at bounding box center [876, 186] width 27 height 16
click at [858, 188] on input "True" at bounding box center [850, 186] width 15 height 13
radio input "true"
click at [851, 316] on label "True" at bounding box center [894, 321] width 125 height 47
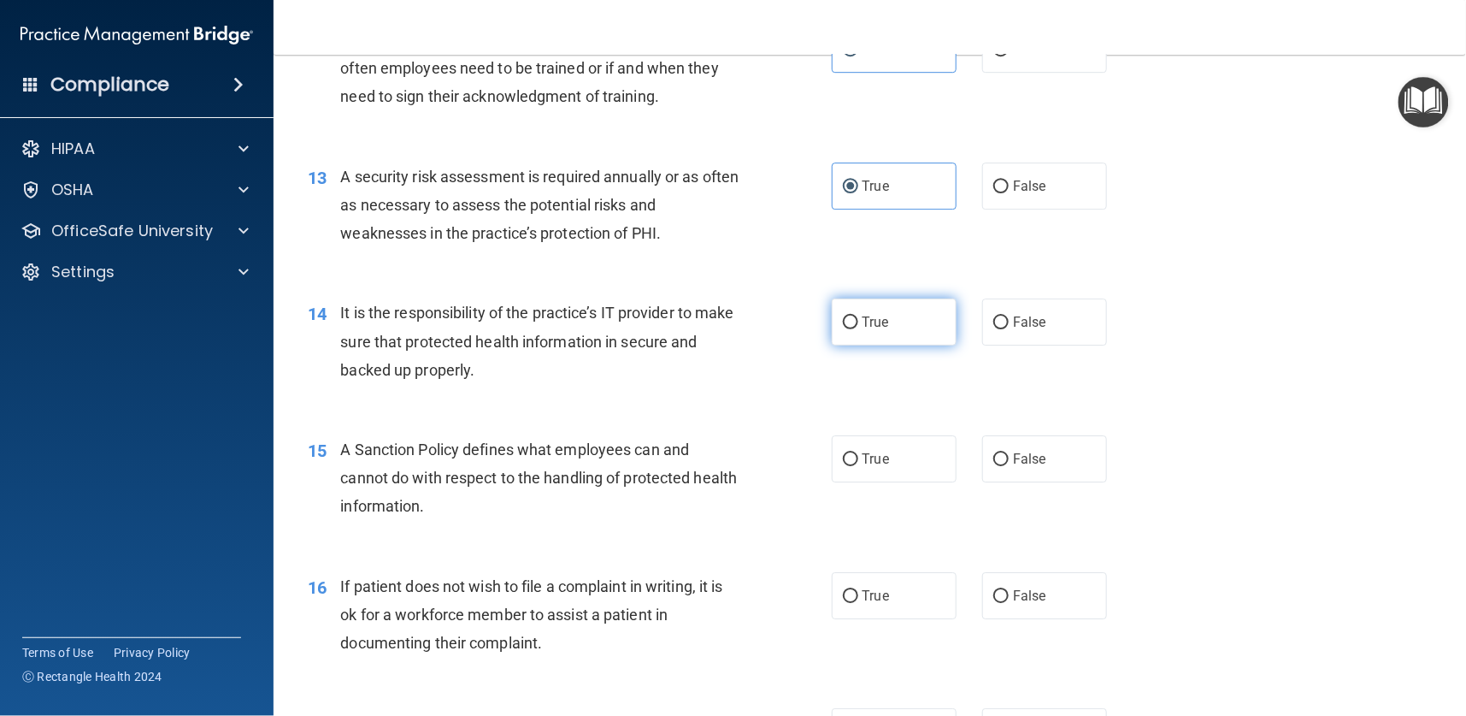
click at [851, 316] on input "True" at bounding box center [850, 322] width 15 height 13
radio input "true"
click at [863, 318] on span "True" at bounding box center [876, 322] width 27 height 16
click at [858, 318] on input "True" at bounding box center [850, 322] width 15 height 13
click at [863, 321] on span "True" at bounding box center [876, 322] width 27 height 16
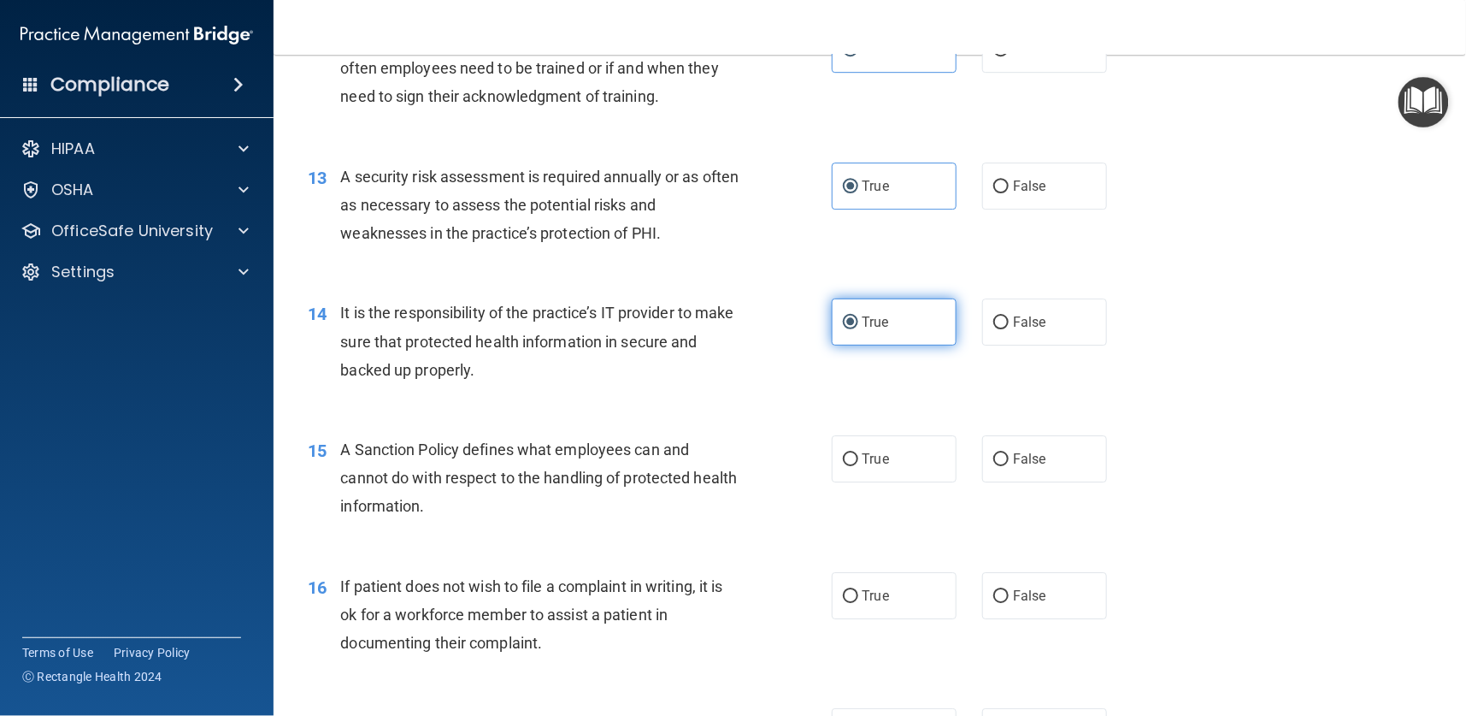
click at [858, 321] on input "True" at bounding box center [850, 322] width 15 height 13
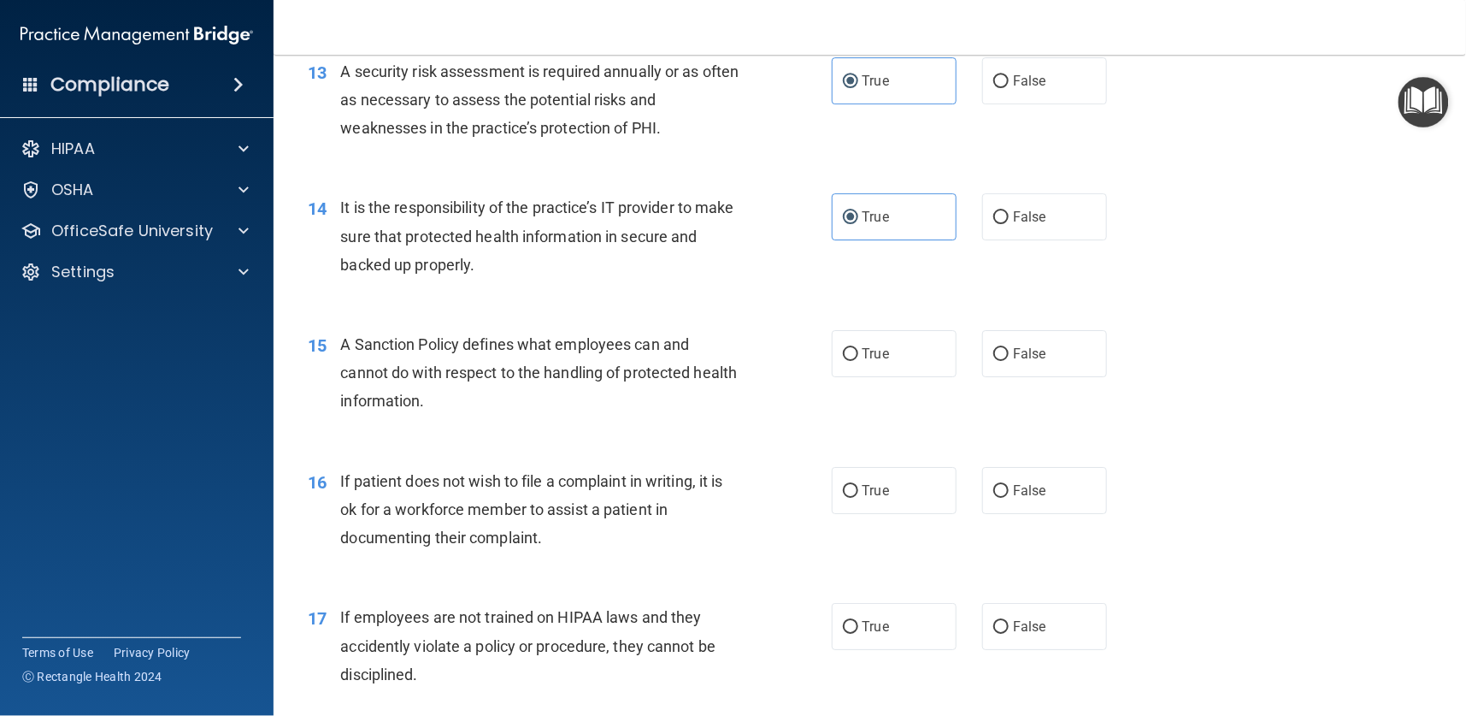
scroll to position [2180, 0]
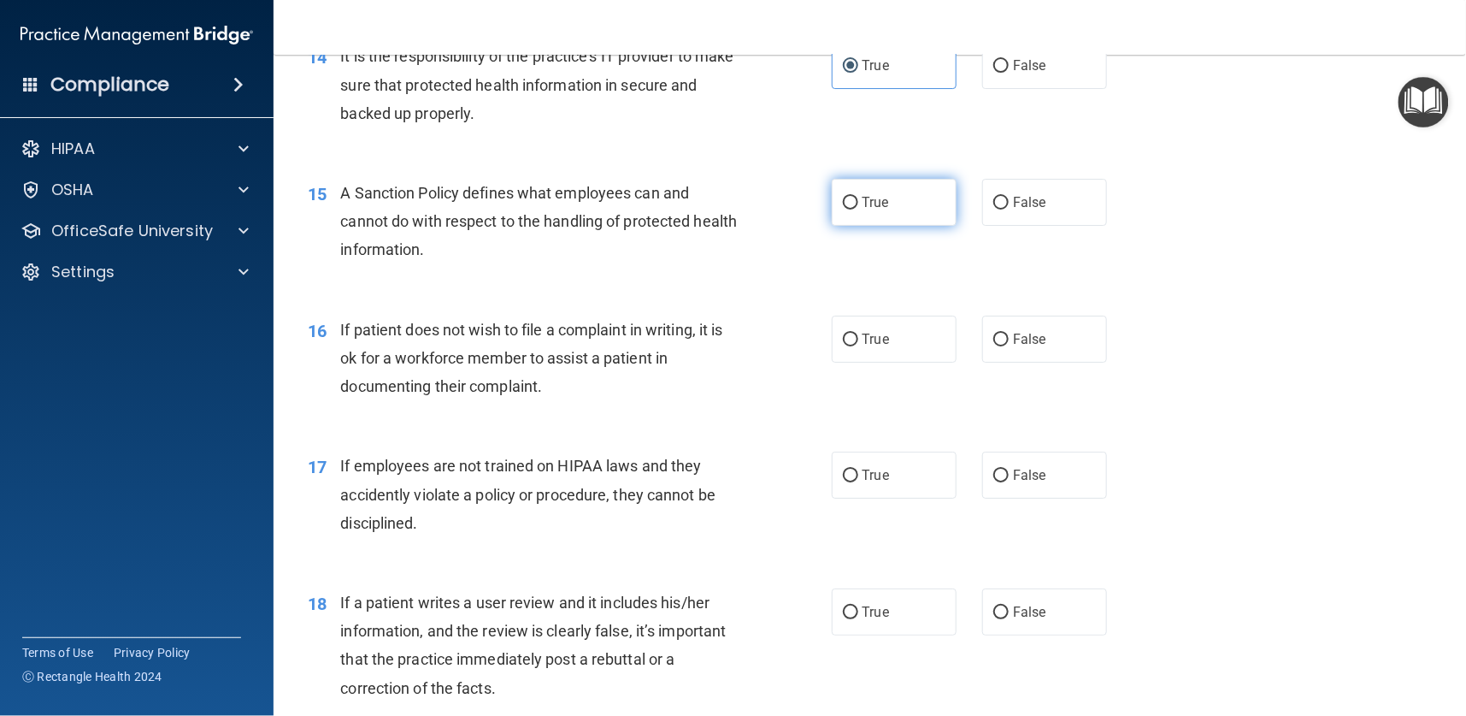
click at [866, 208] on span "True" at bounding box center [876, 202] width 27 height 16
click at [858, 208] on input "True" at bounding box center [850, 203] width 15 height 13
radio input "true"
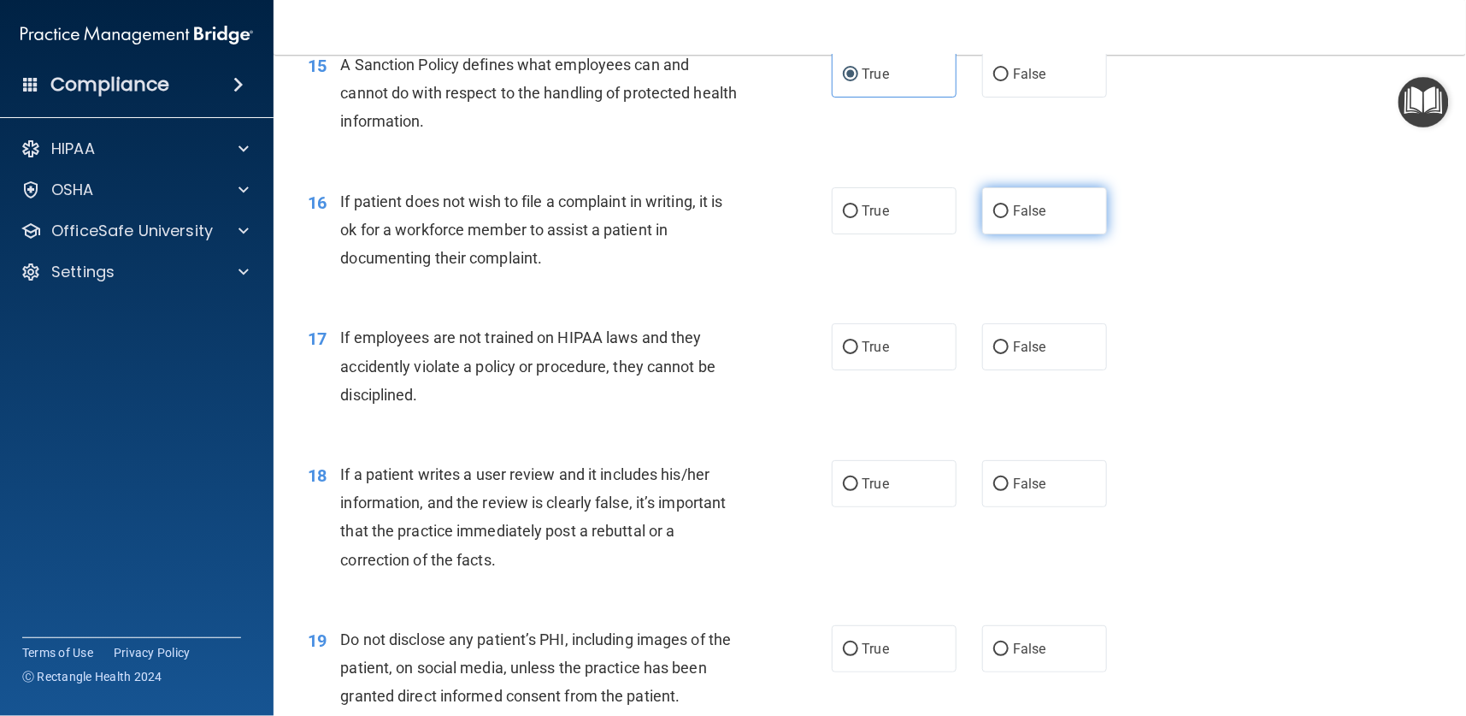
click at [993, 209] on input "False" at bounding box center [1000, 211] width 15 height 13
radio input "true"
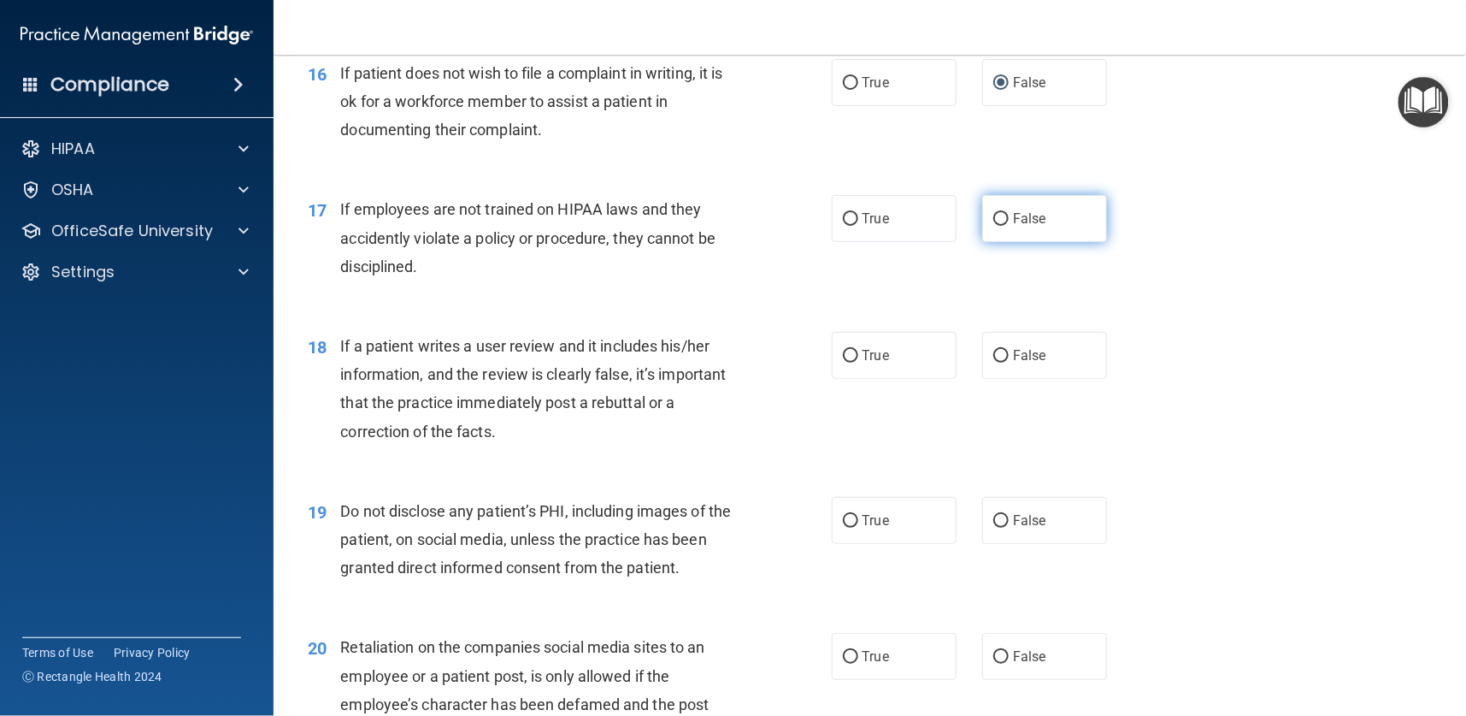
click at [1000, 215] on label "False" at bounding box center [1044, 218] width 125 height 47
click at [1000, 215] on input "False" at bounding box center [1000, 219] width 15 height 13
radio input "true"
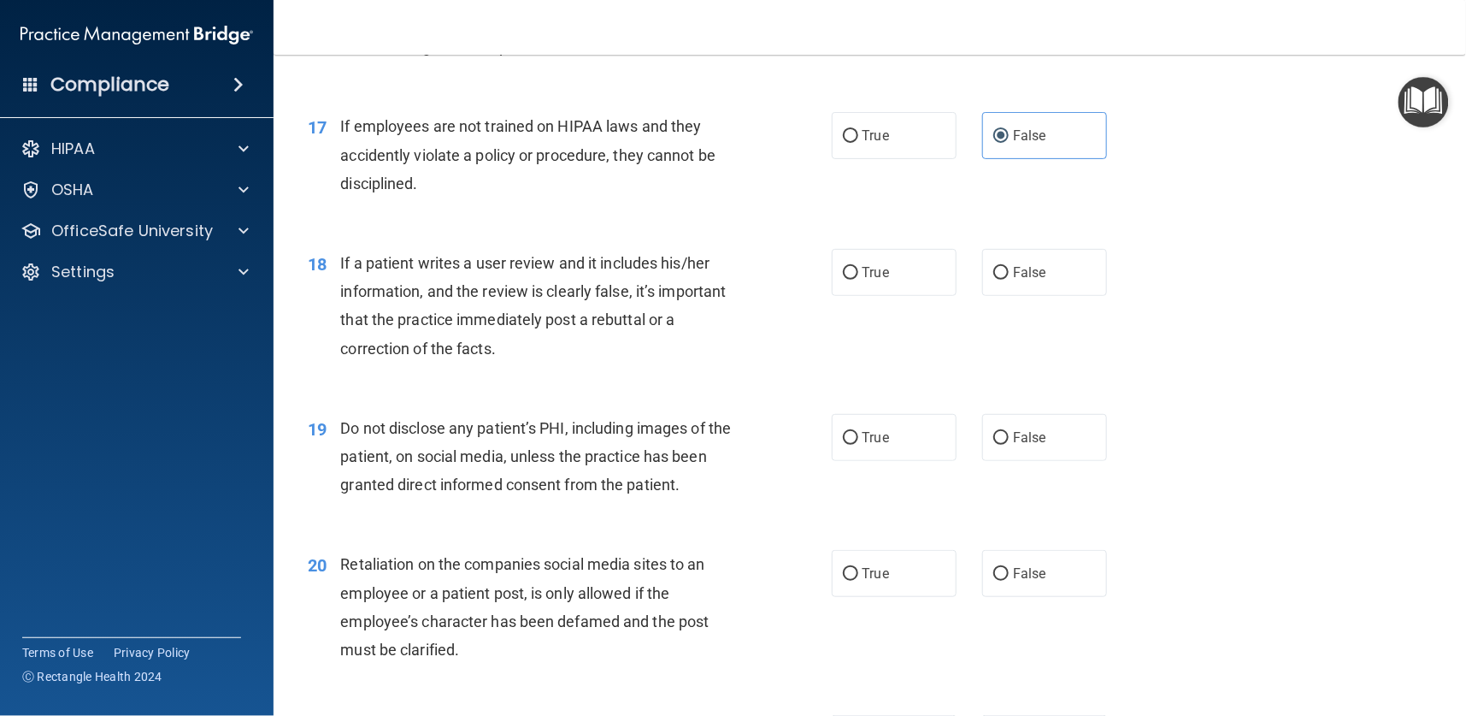
scroll to position [2565, 0]
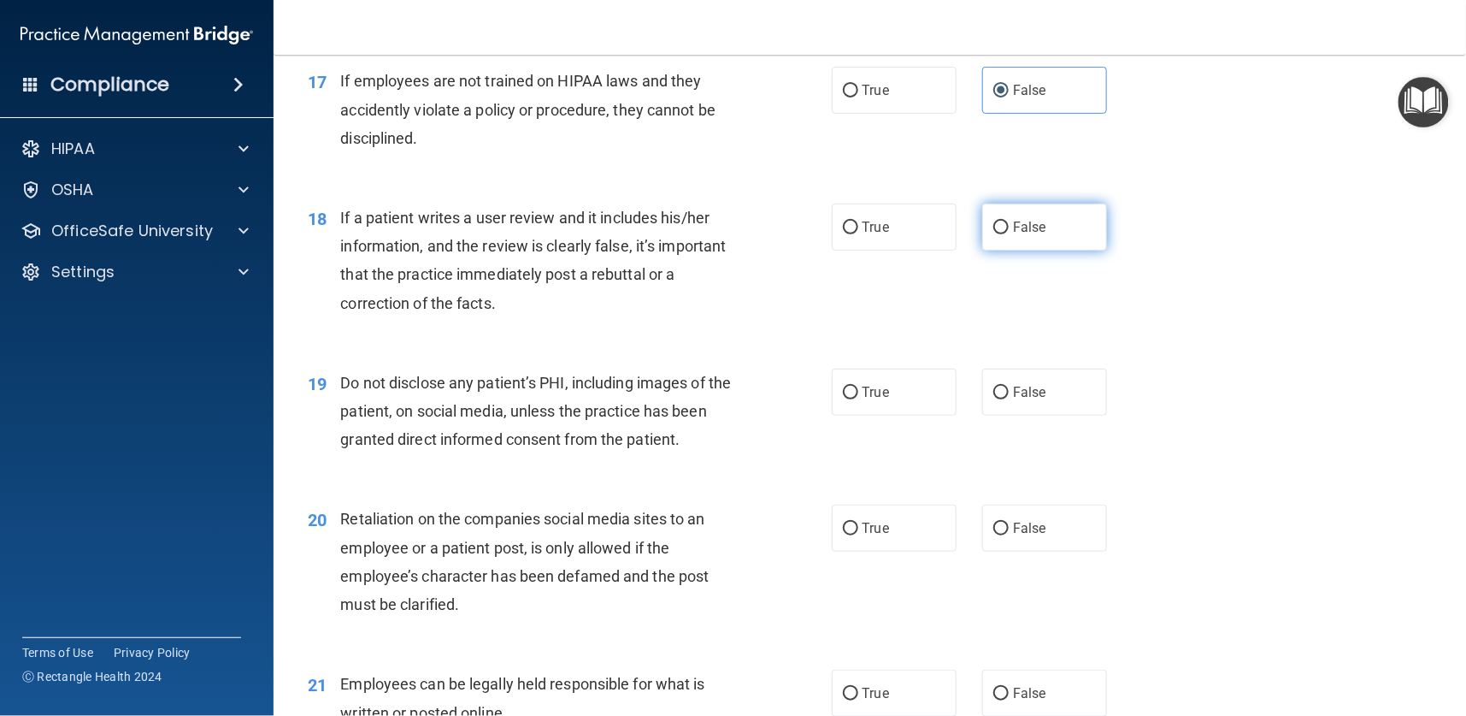
click at [1013, 220] on span "False" at bounding box center [1029, 227] width 33 height 16
click at [1001, 221] on input "False" at bounding box center [1000, 227] width 15 height 13
radio input "true"
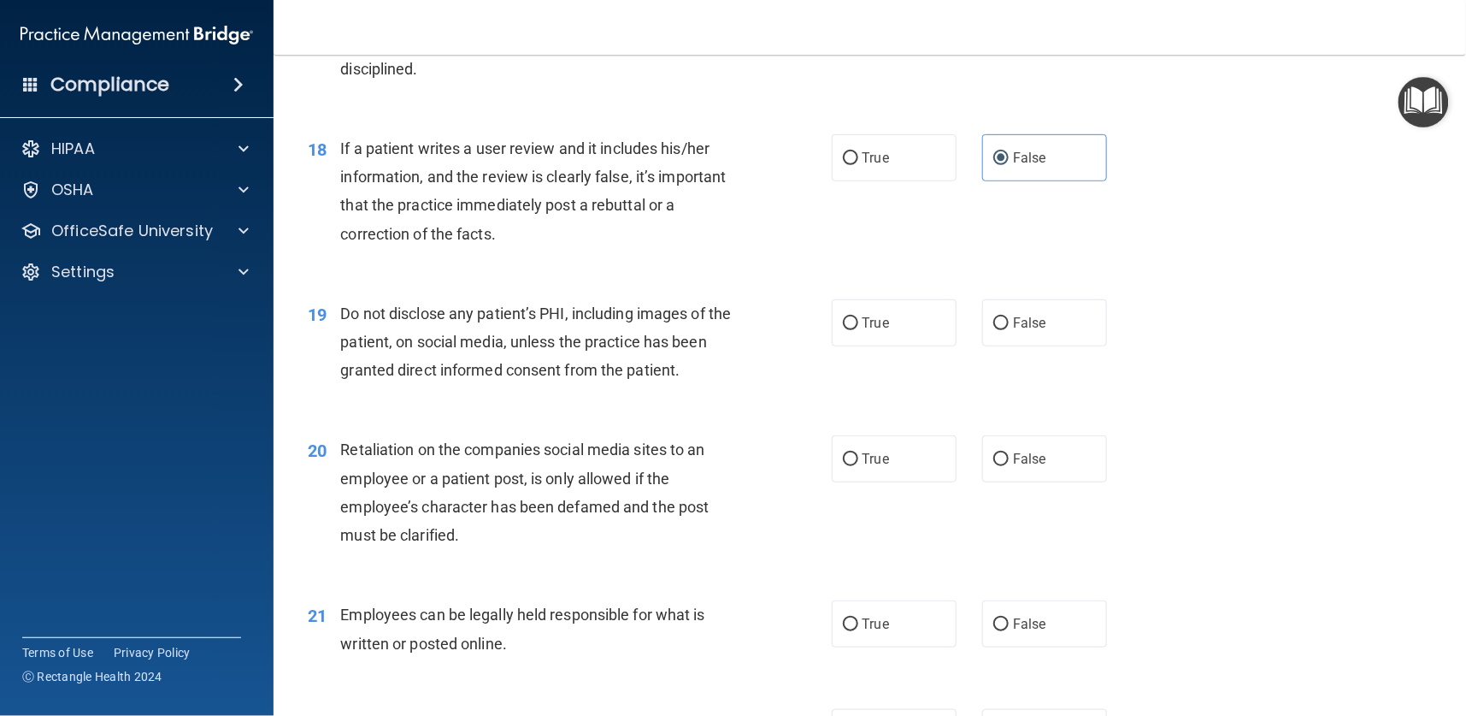
scroll to position [2693, 0]
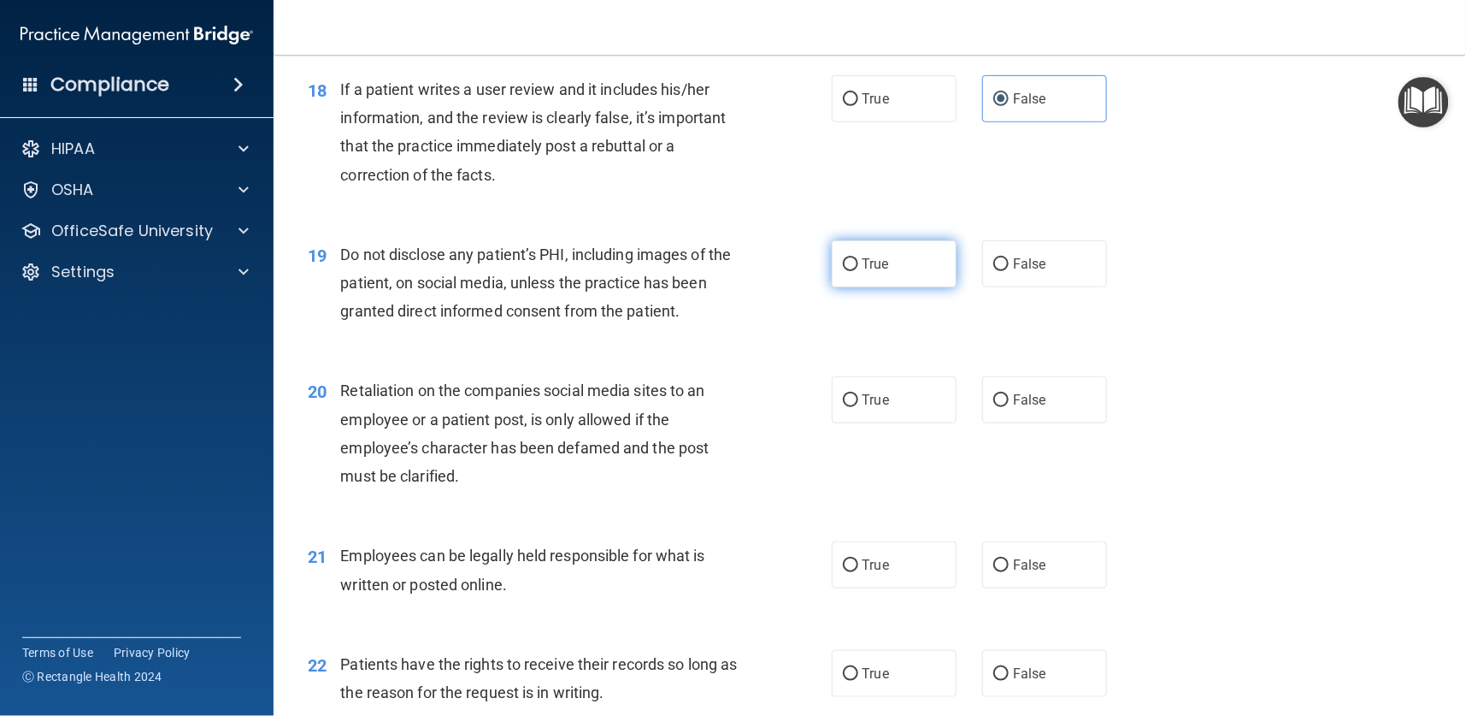
click at [863, 256] on span "True" at bounding box center [876, 264] width 27 height 16
click at [858, 258] on input "True" at bounding box center [850, 264] width 15 height 13
radio input "true"
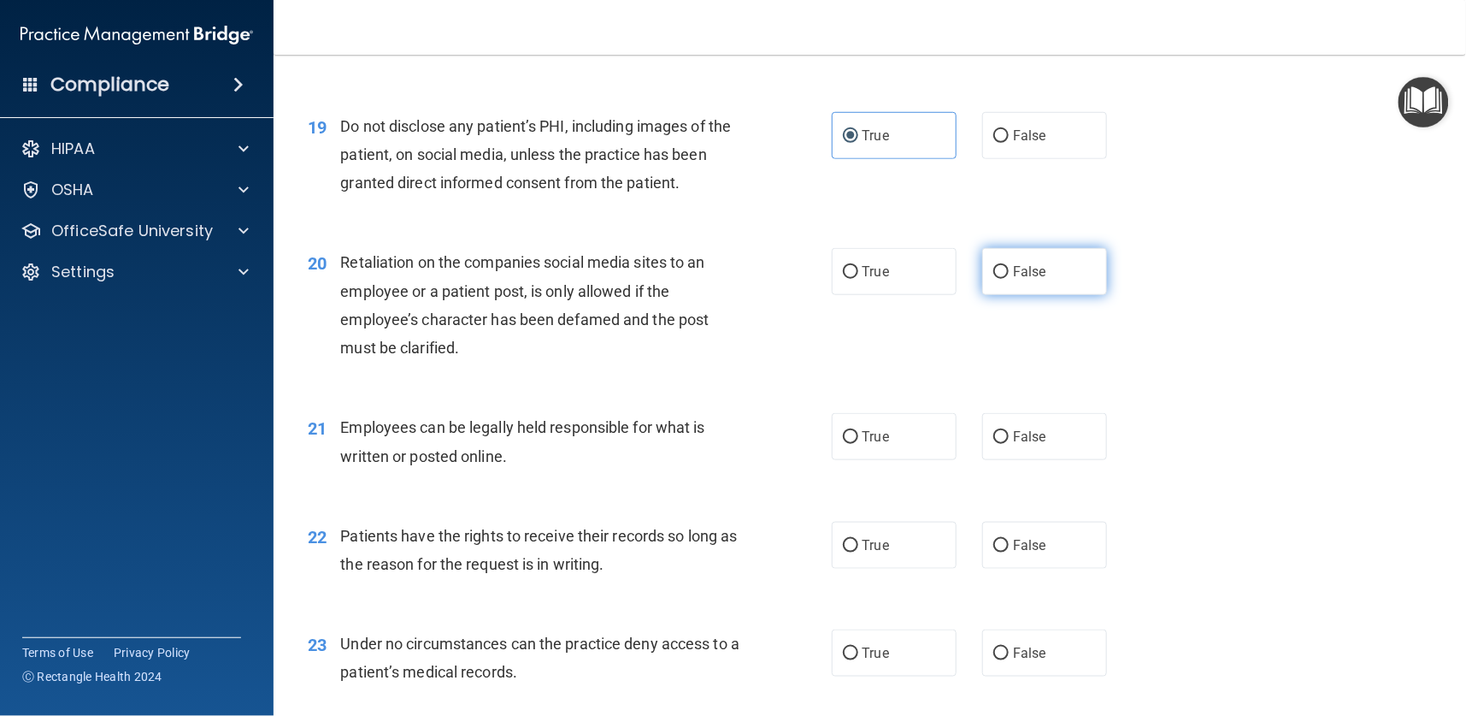
click at [1013, 265] on span "False" at bounding box center [1029, 271] width 33 height 16
click at [1003, 266] on input "False" at bounding box center [1000, 272] width 15 height 13
radio input "true"
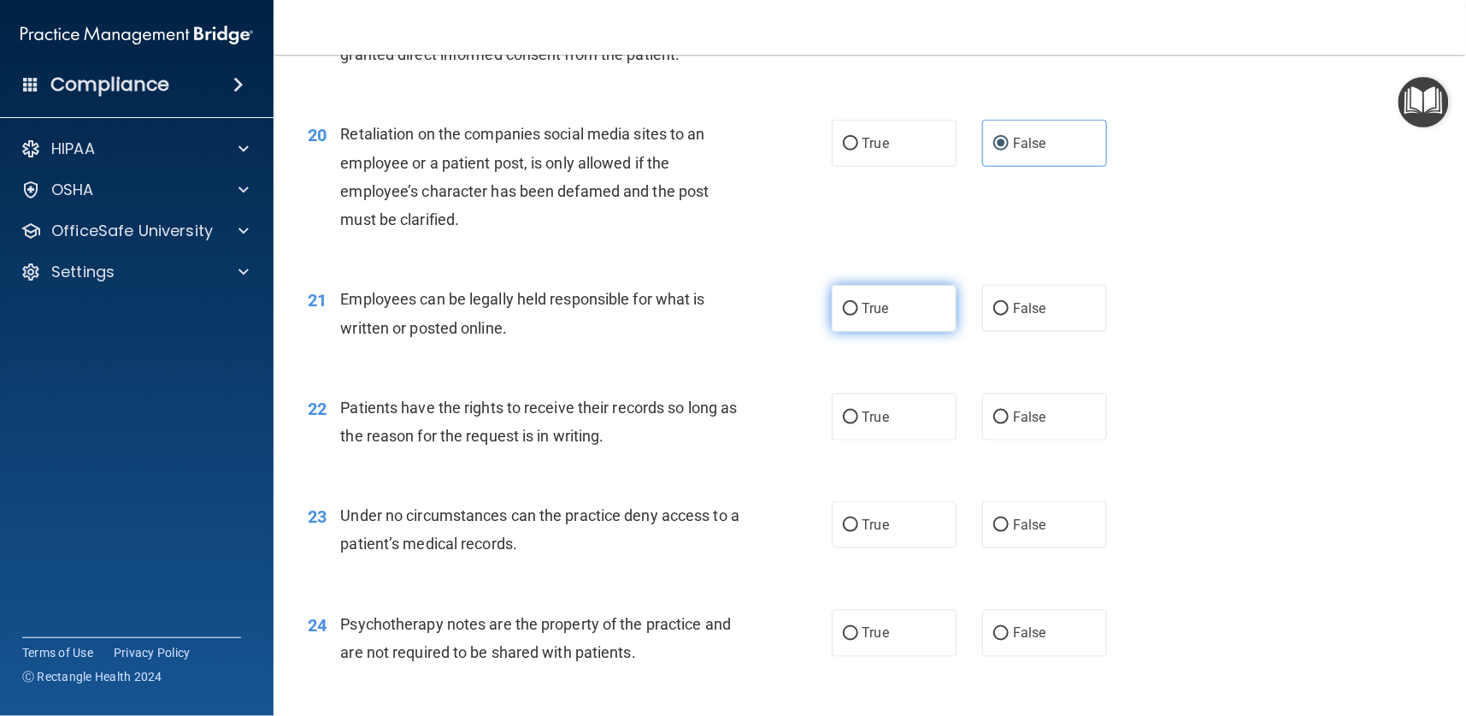
click at [863, 301] on span "True" at bounding box center [876, 308] width 27 height 16
click at [857, 303] on input "True" at bounding box center [850, 309] width 15 height 13
radio input "true"
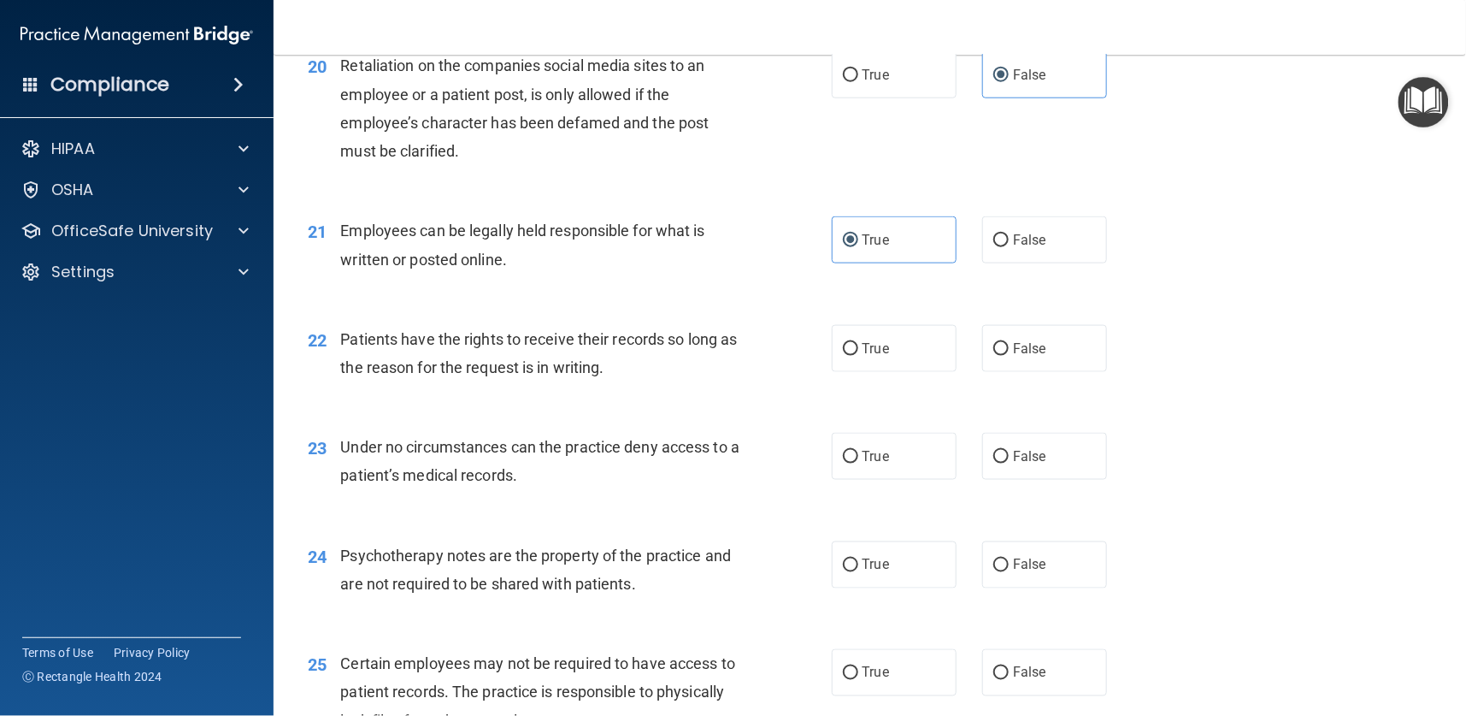
scroll to position [3078, 0]
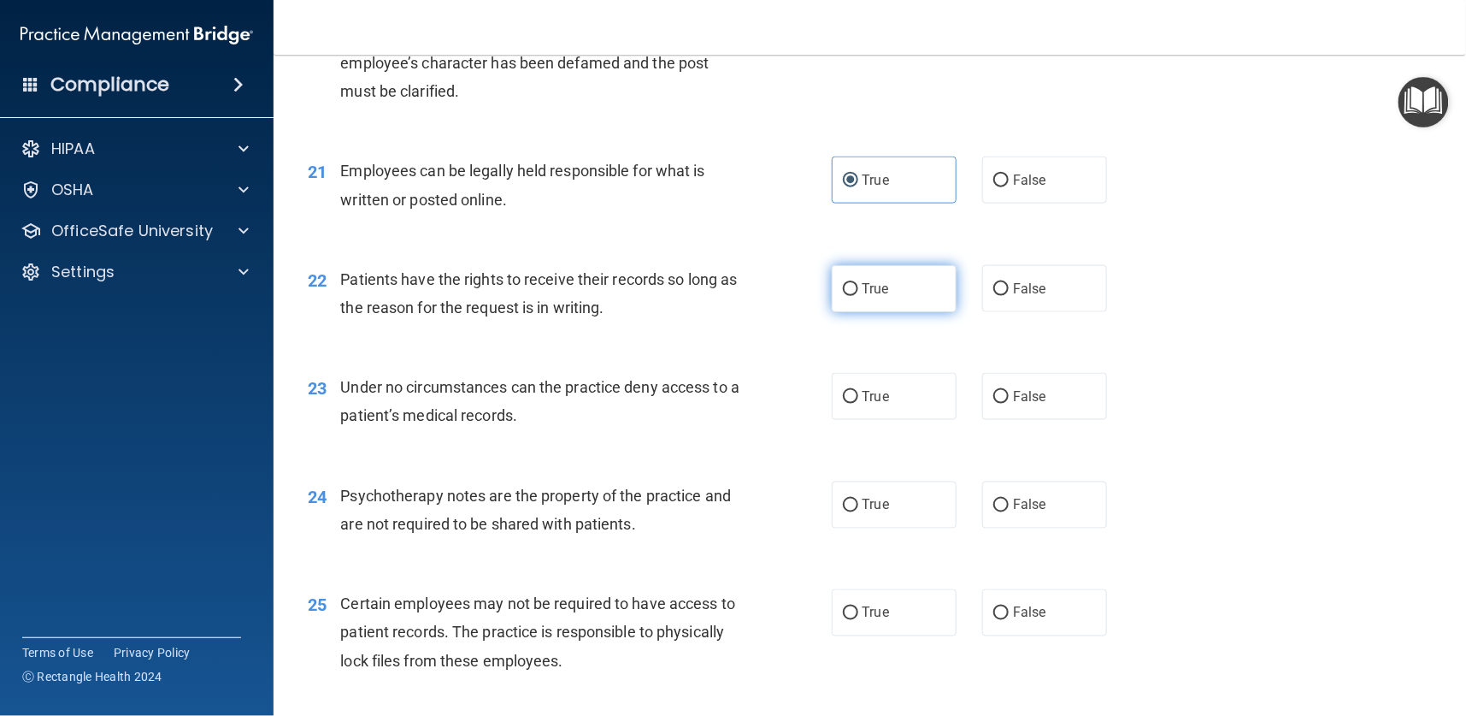
click at [852, 284] on label "True" at bounding box center [894, 288] width 125 height 47
click at [852, 284] on input "True" at bounding box center [850, 289] width 15 height 13
radio input "true"
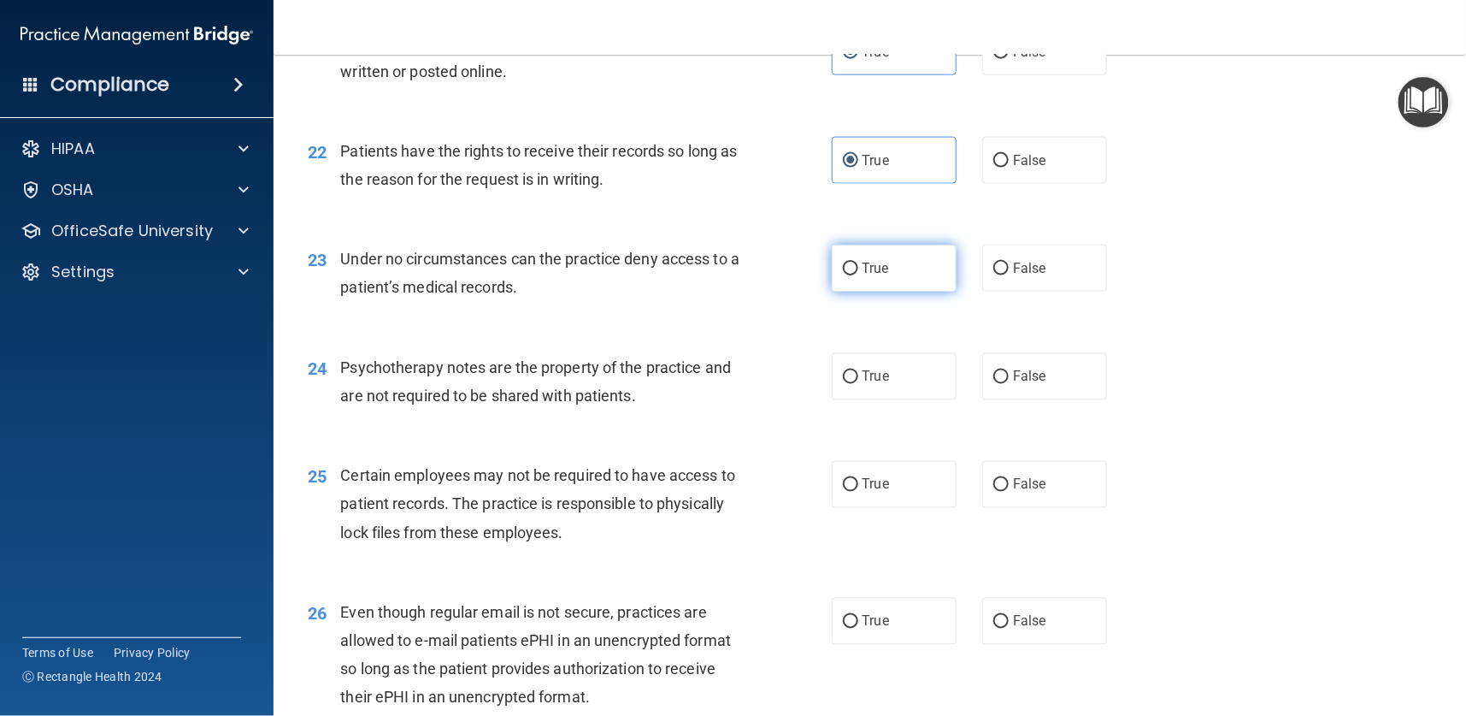
click at [843, 263] on input "True" at bounding box center [850, 268] width 15 height 13
radio input "true"
click at [851, 265] on label "True" at bounding box center [894, 268] width 125 height 47
click at [851, 265] on input "True" at bounding box center [850, 268] width 15 height 13
click at [1001, 265] on label "False" at bounding box center [1044, 268] width 125 height 47
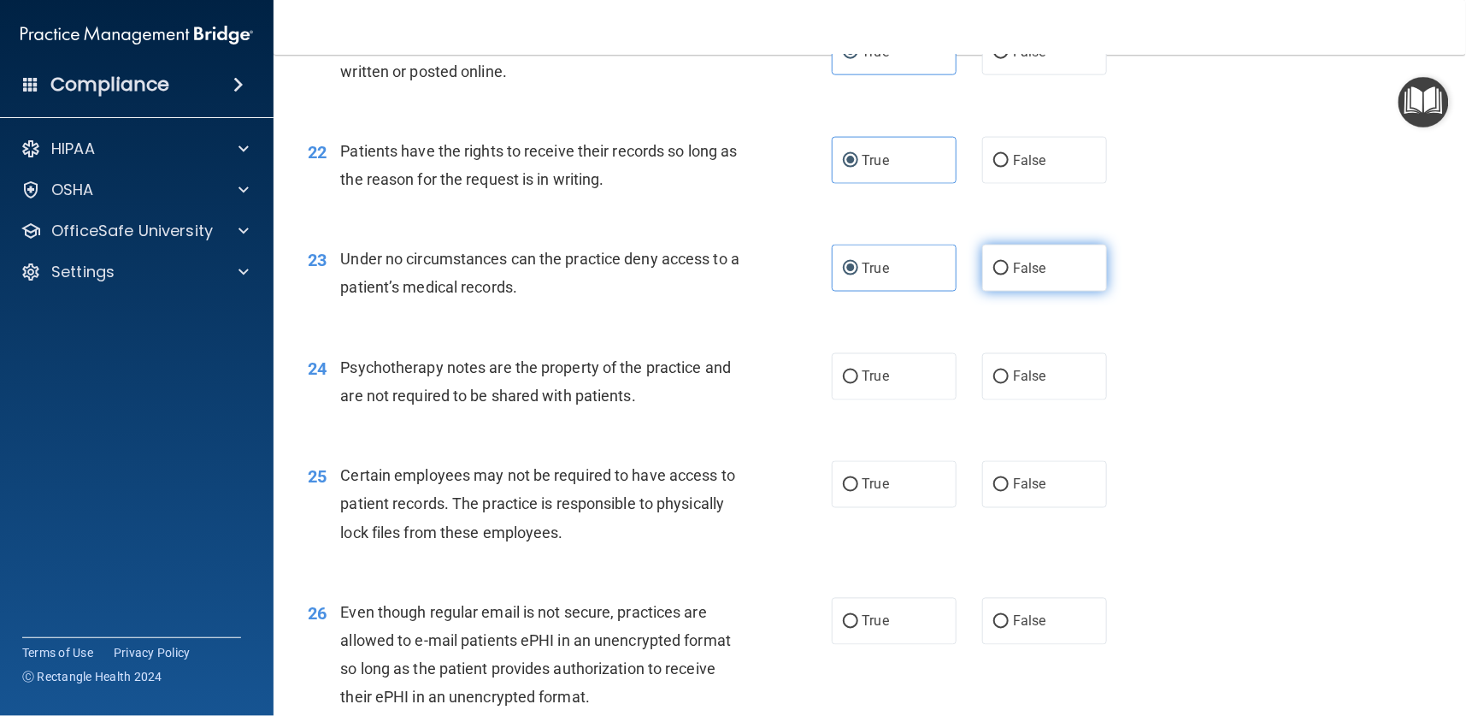
click at [1001, 265] on input "False" at bounding box center [1000, 268] width 15 height 13
radio input "true"
radio input "false"
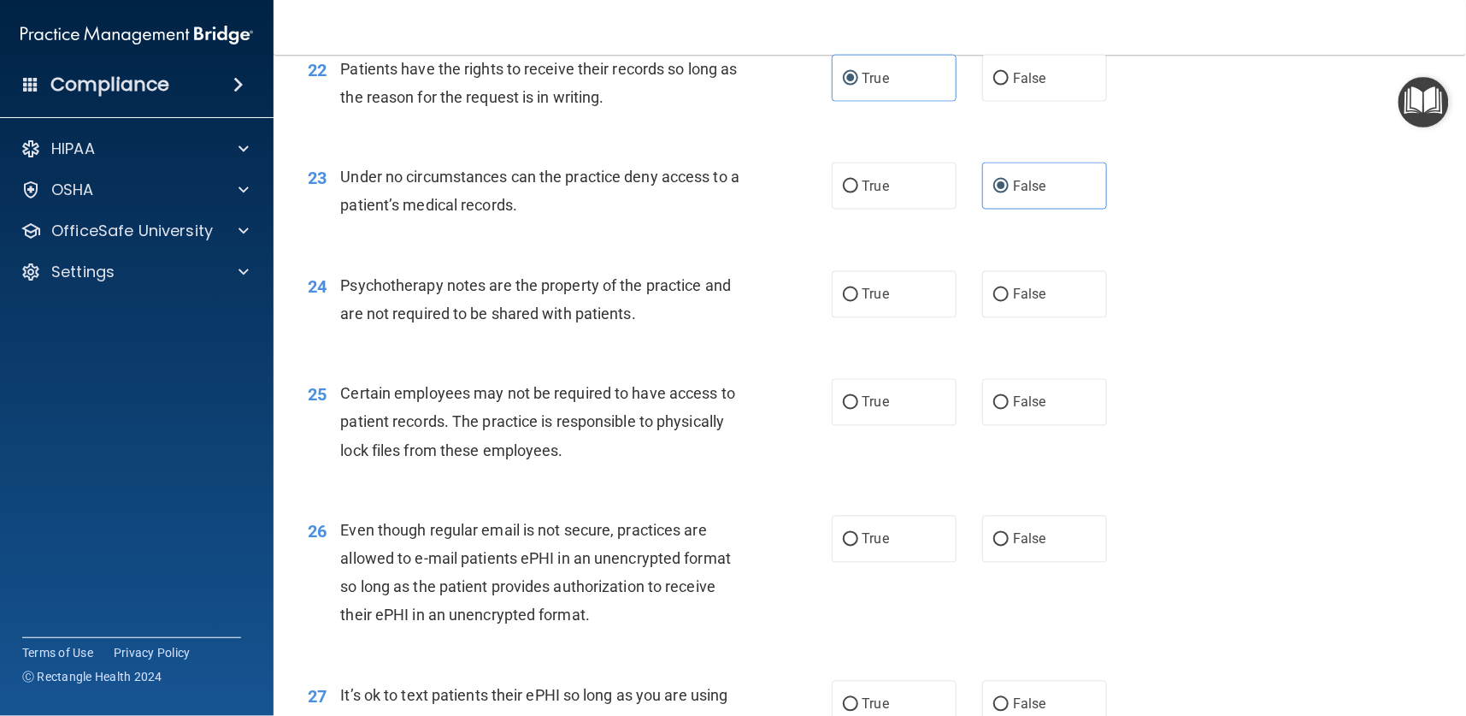
scroll to position [3334, 0]
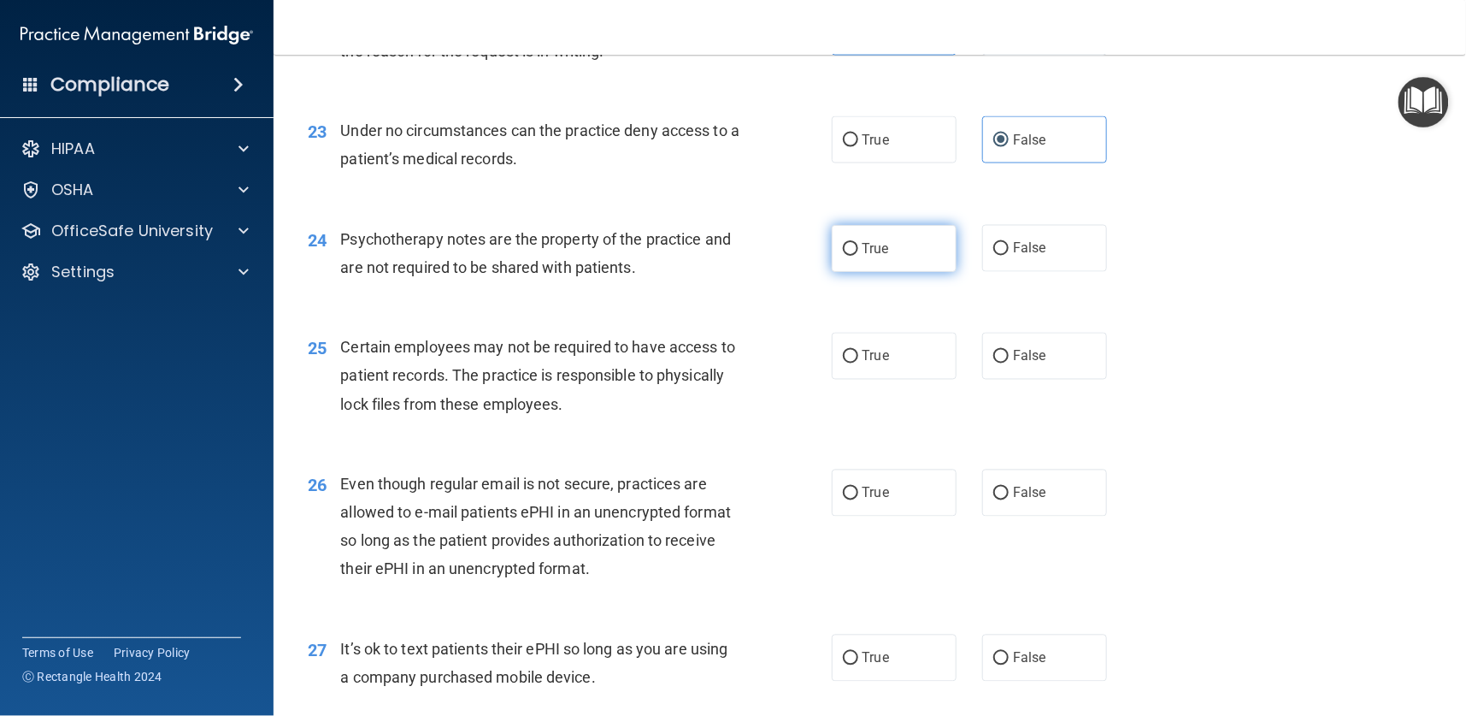
click at [865, 249] on span "True" at bounding box center [876, 248] width 27 height 16
click at [858, 249] on input "True" at bounding box center [850, 249] width 15 height 13
radio input "true"
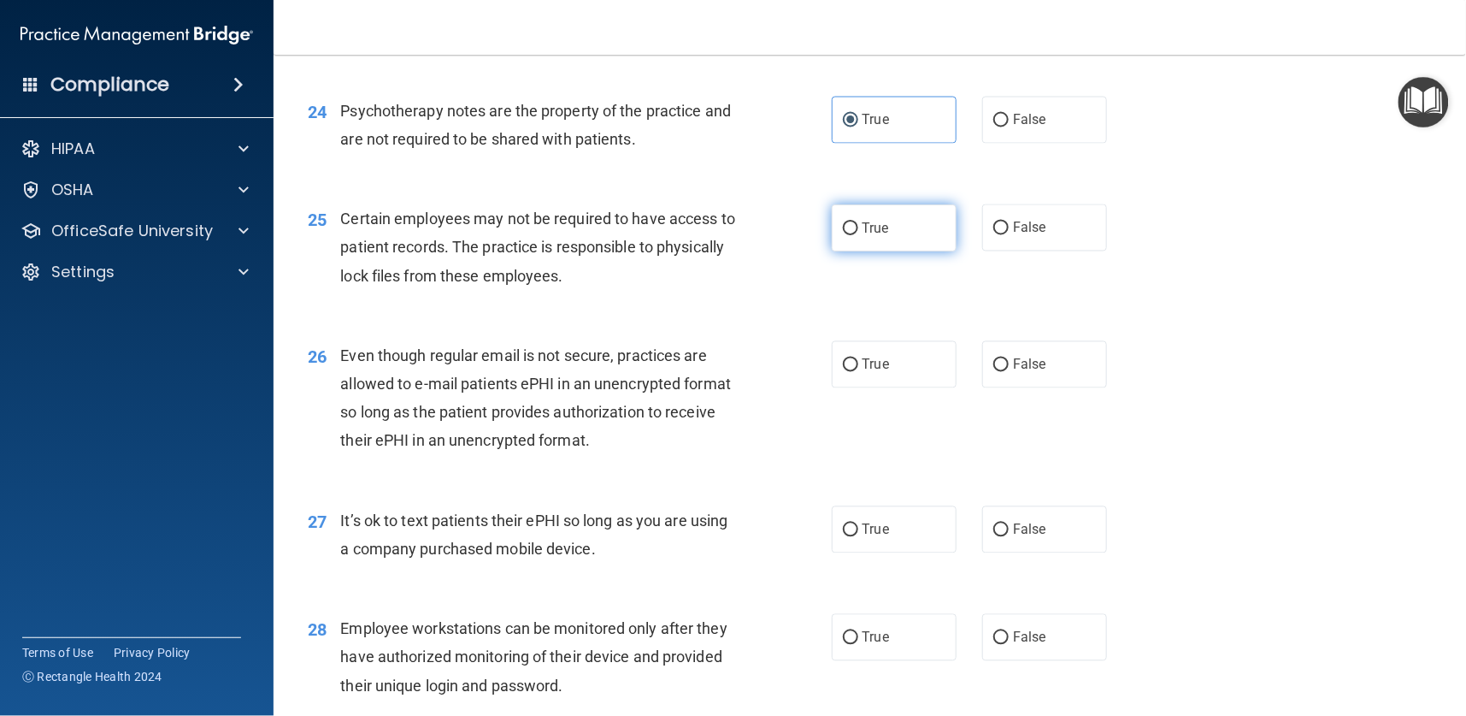
click at [863, 223] on span "True" at bounding box center [876, 228] width 27 height 16
click at [857, 223] on input "True" at bounding box center [850, 228] width 15 height 13
radio input "true"
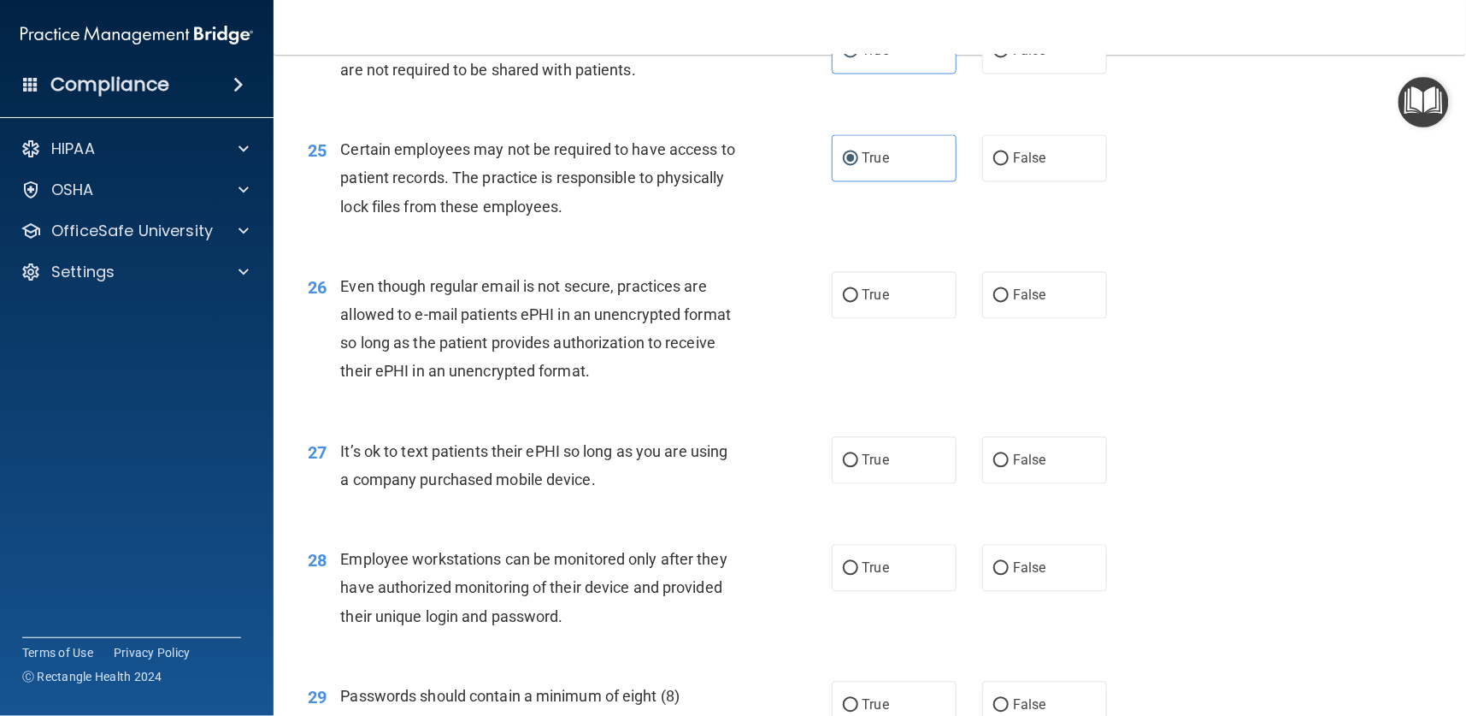
scroll to position [3591, 0]
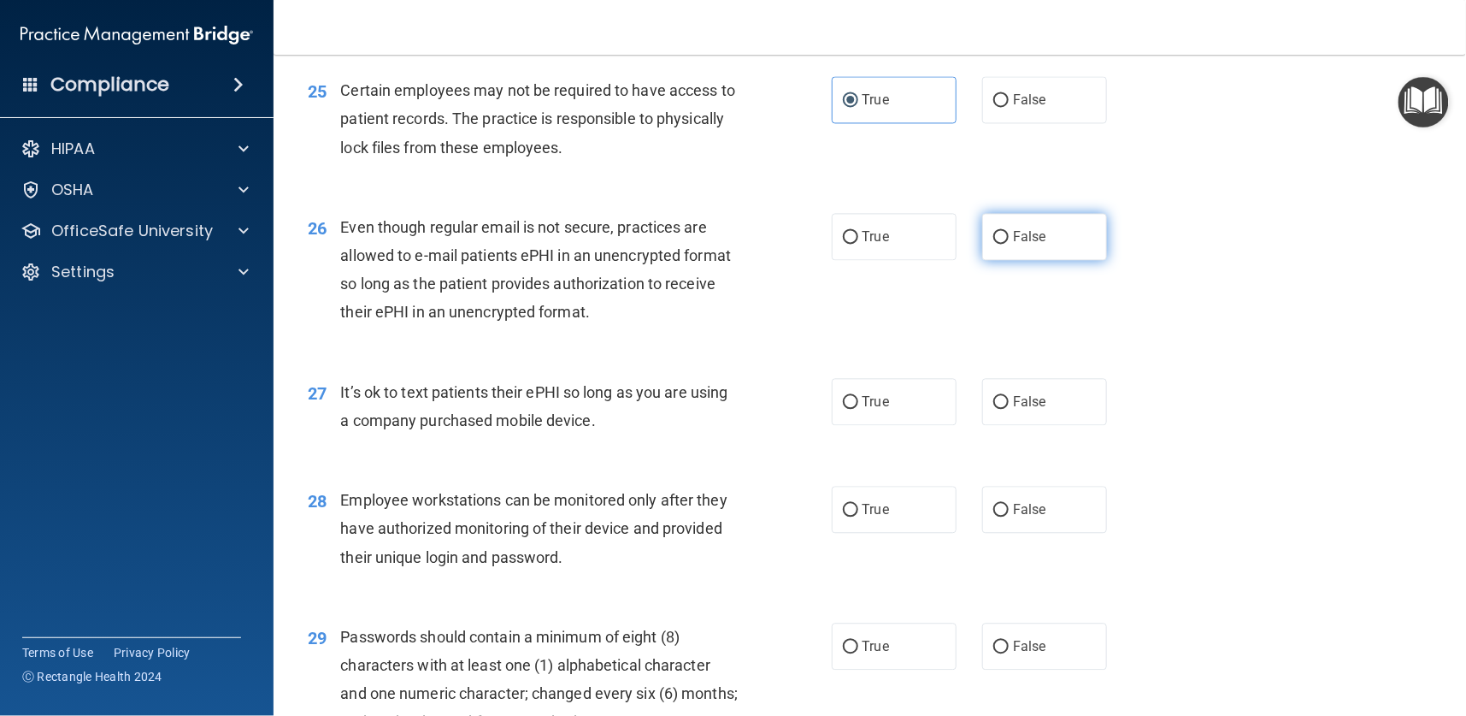
click at [1013, 232] on span "False" at bounding box center [1029, 236] width 33 height 16
click at [1007, 232] on input "False" at bounding box center [1000, 237] width 15 height 13
radio input "true"
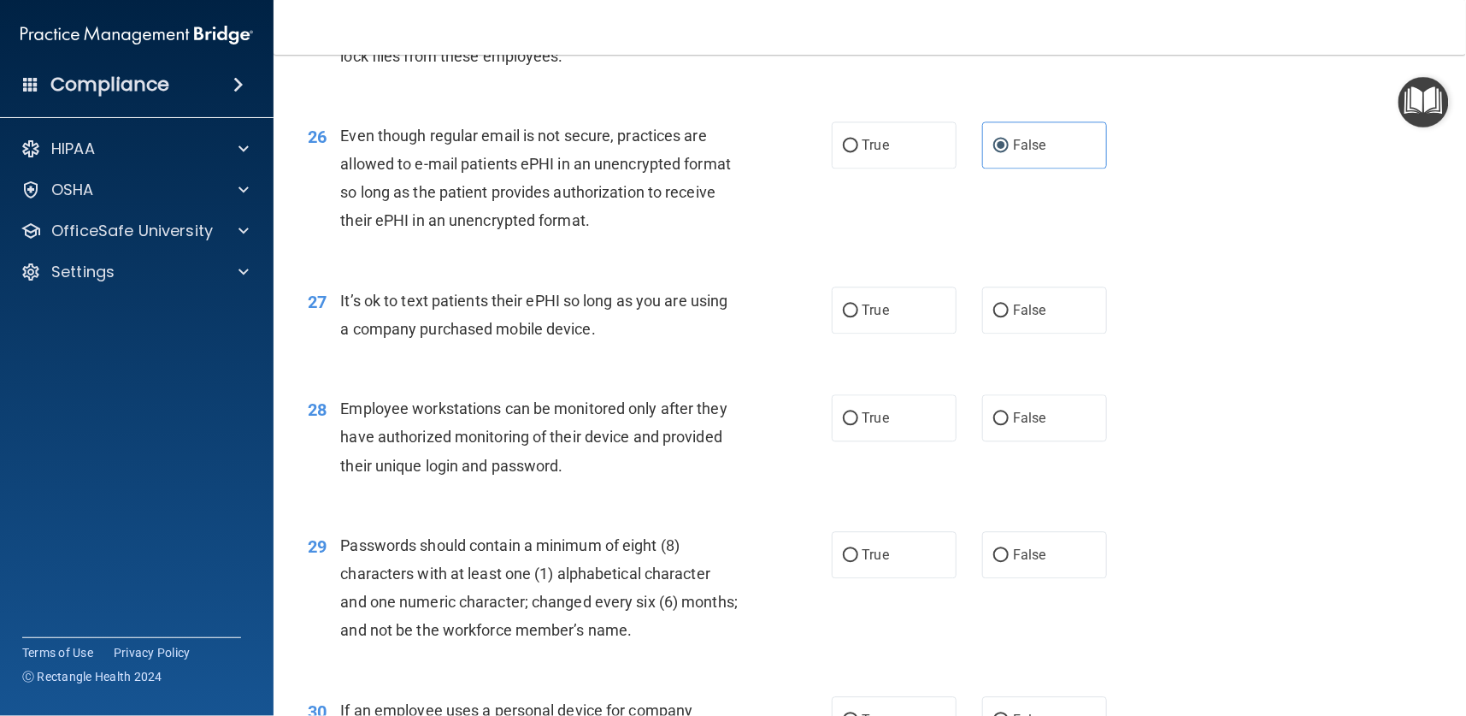
scroll to position [3847, 0]
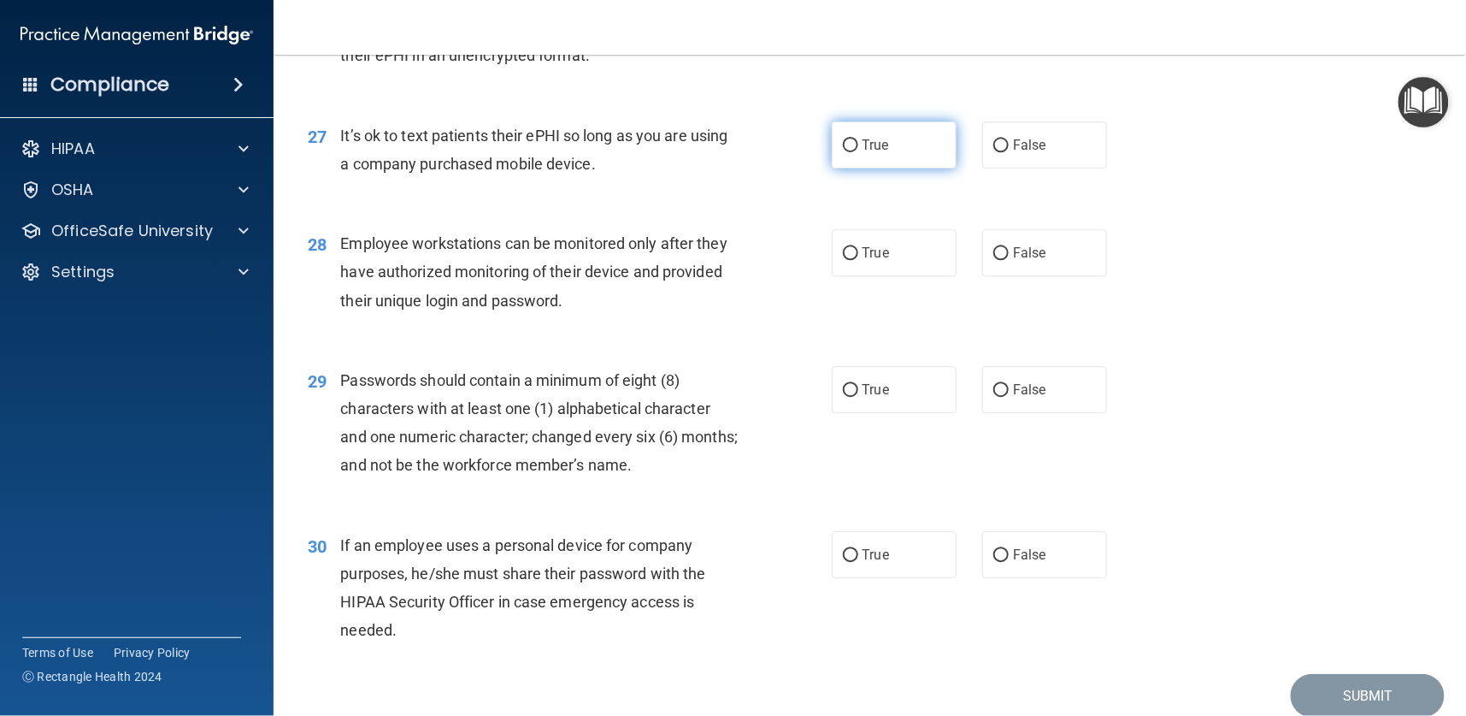
click at [849, 132] on label "True" at bounding box center [894, 144] width 125 height 47
click at [849, 139] on input "True" at bounding box center [850, 145] width 15 height 13
radio input "true"
click at [865, 246] on span "True" at bounding box center [876, 253] width 27 height 16
click at [858, 247] on input "True" at bounding box center [850, 253] width 15 height 13
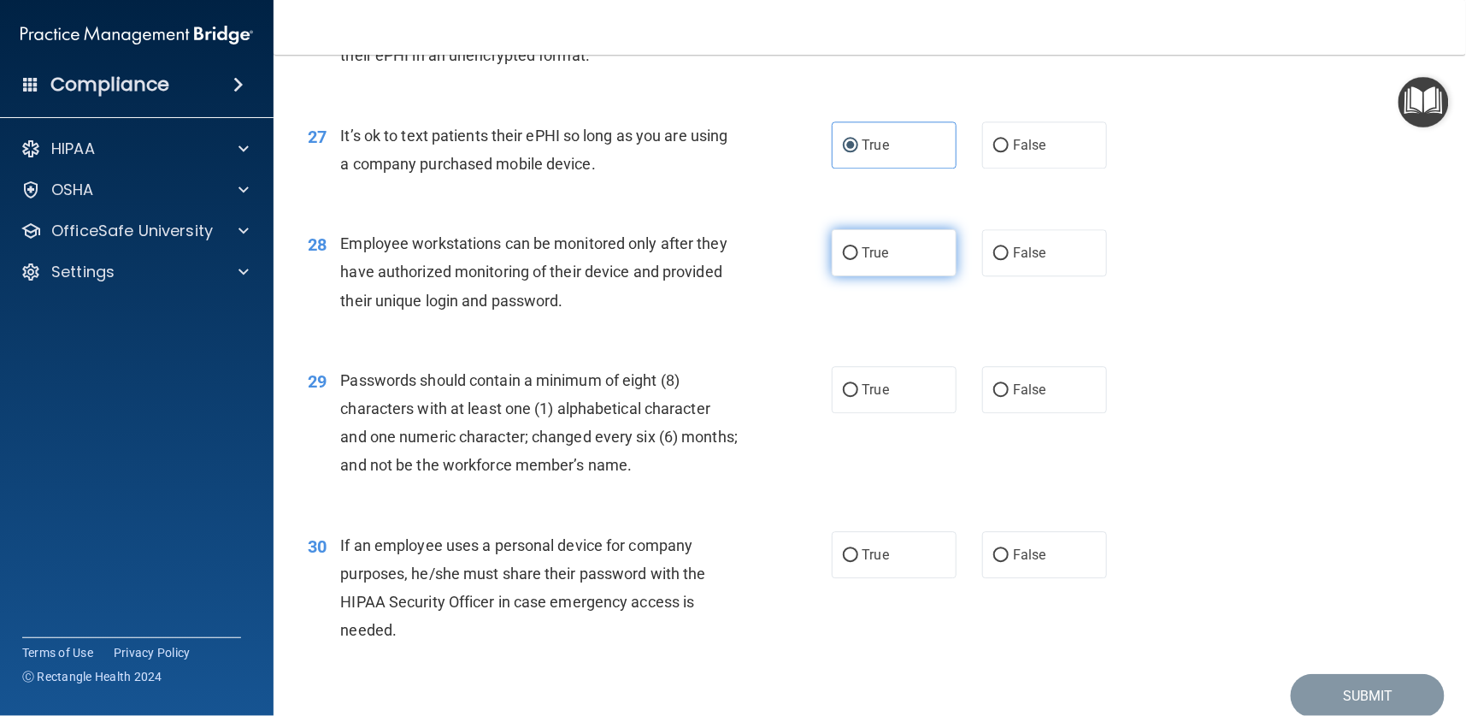
radio input "true"
click at [869, 393] on span "True" at bounding box center [876, 389] width 27 height 16
click at [858, 393] on input "True" at bounding box center [850, 390] width 15 height 13
radio input "true"
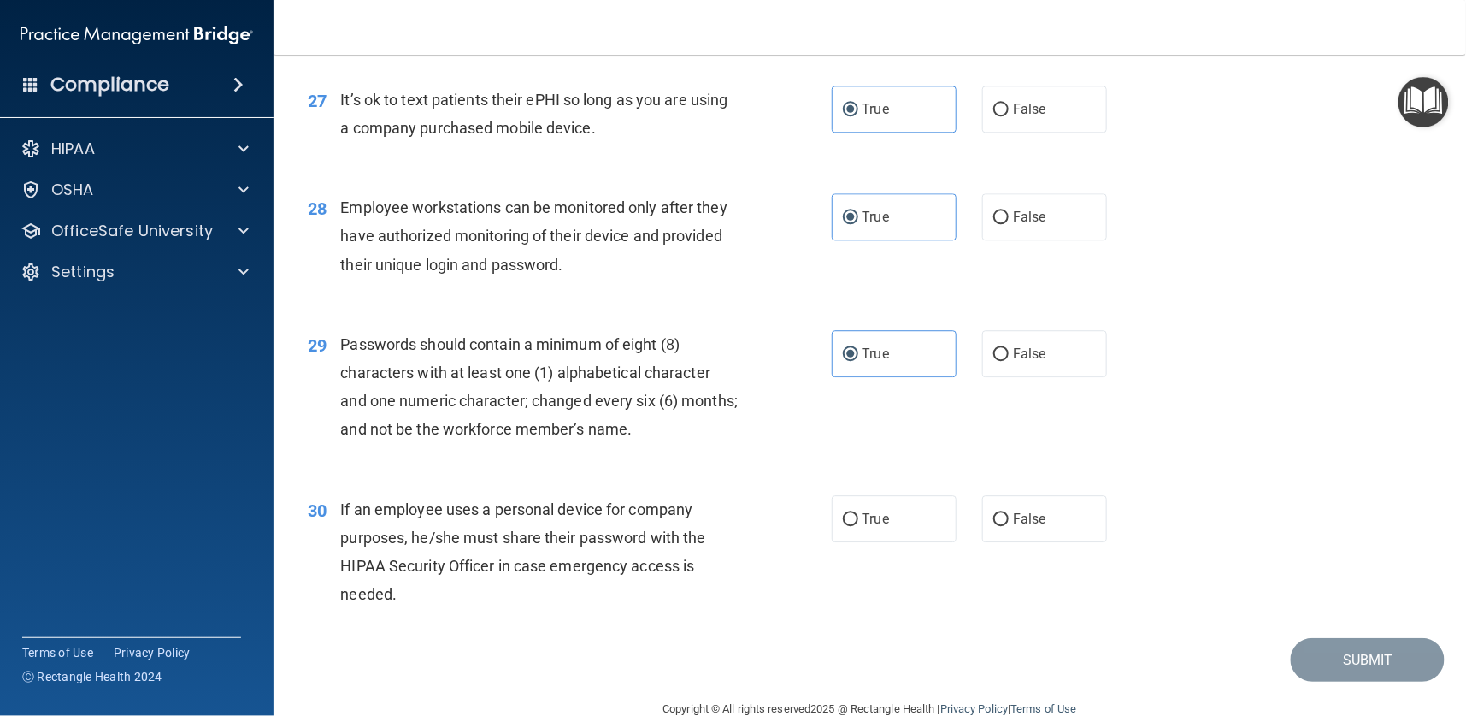
scroll to position [3916, 0]
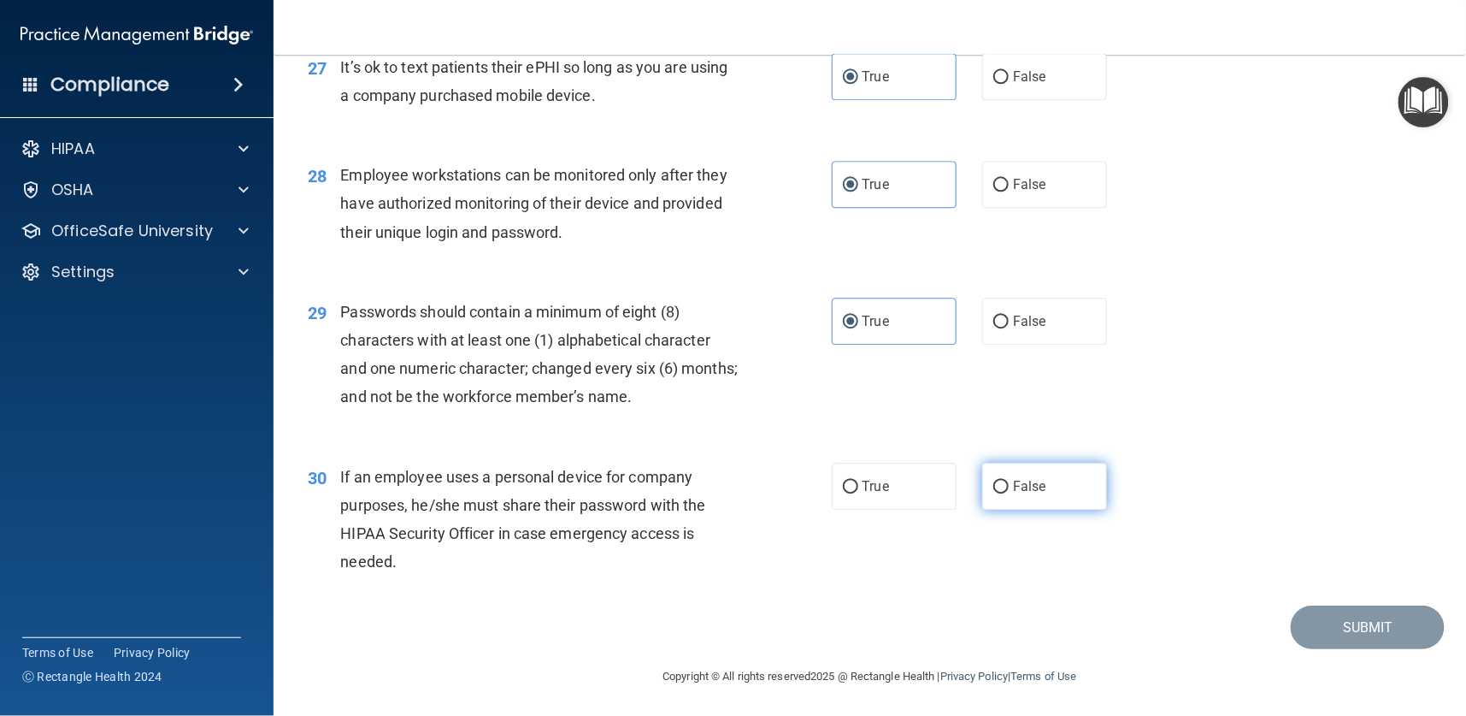
click at [996, 480] on input "False" at bounding box center [1000, 486] width 15 height 13
radio input "true"
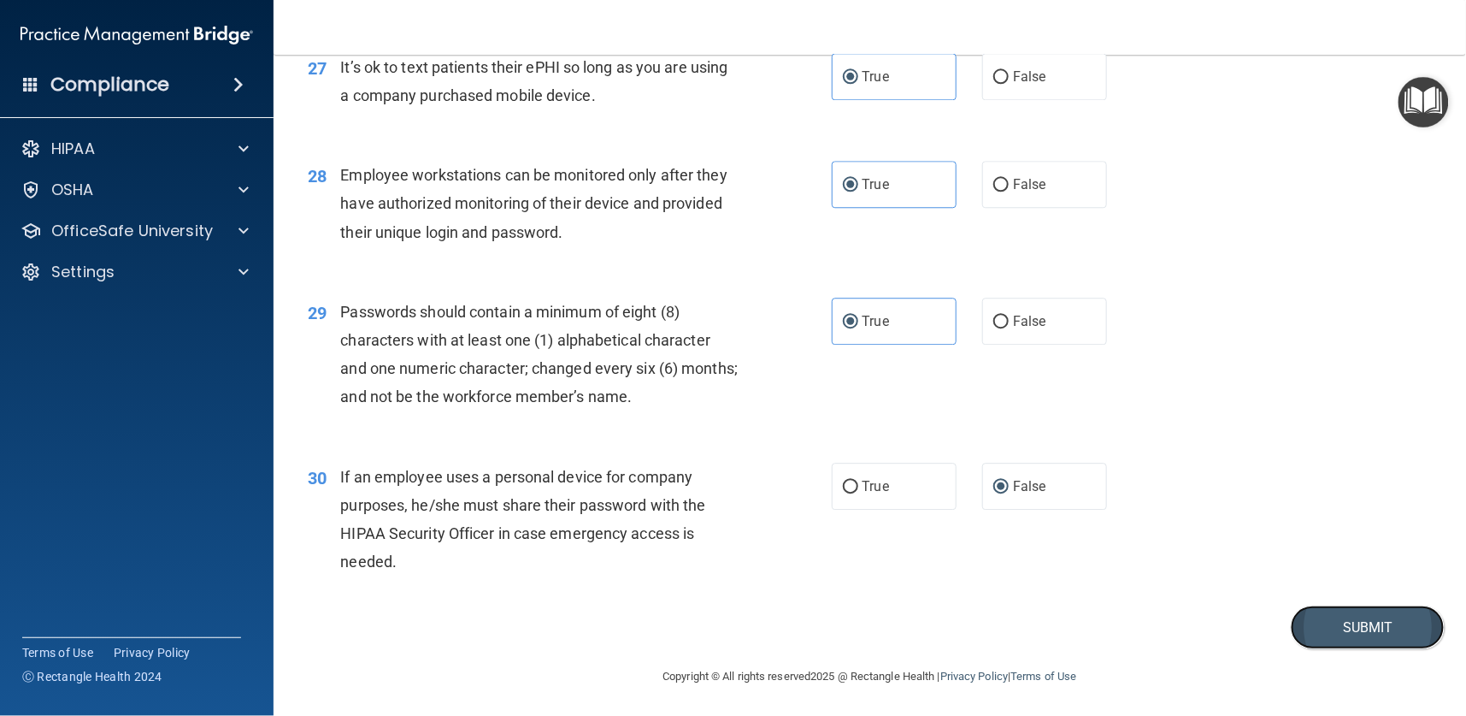
click at [1317, 621] on button "Submit" at bounding box center [1368, 627] width 154 height 44
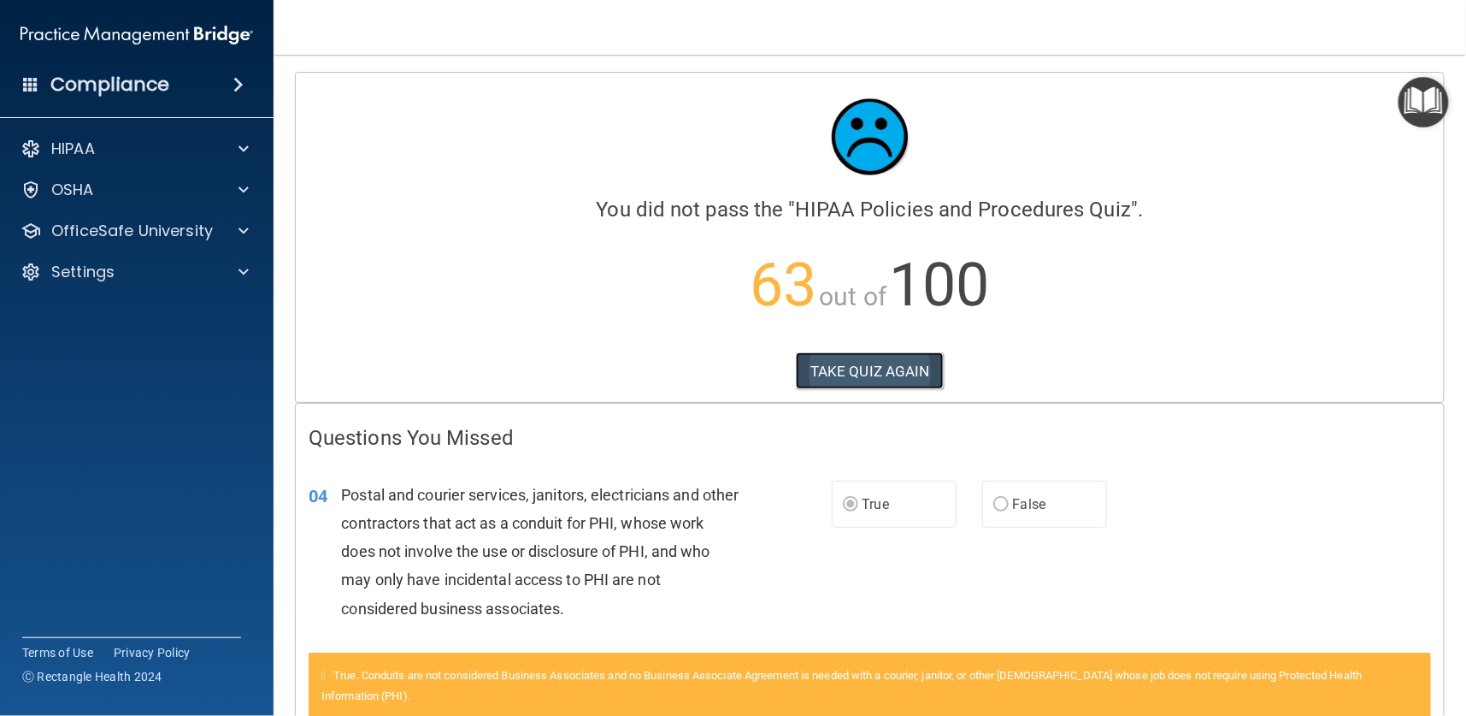
click at [864, 370] on button "TAKE QUIZ AGAIN" at bounding box center [870, 371] width 148 height 38
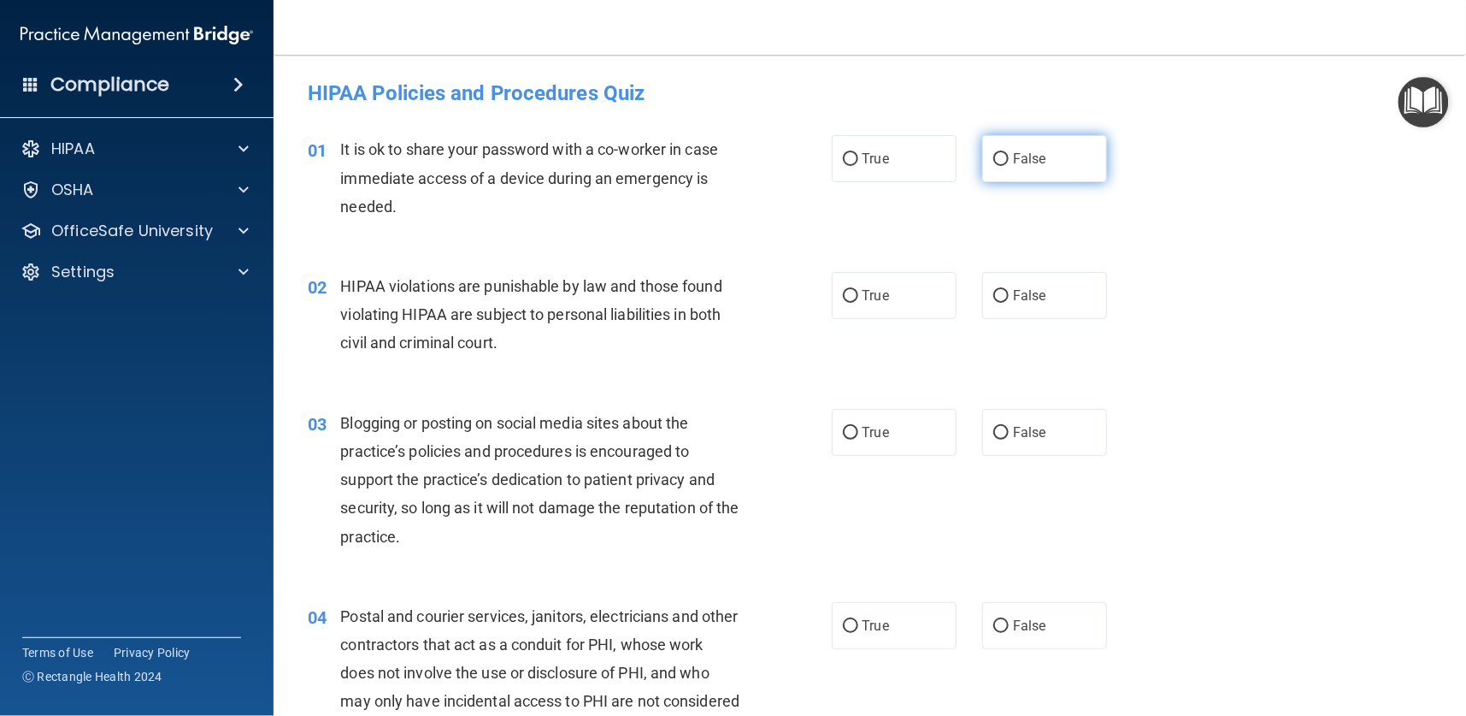
click at [993, 156] on input "False" at bounding box center [1000, 159] width 15 height 13
radio input "true"
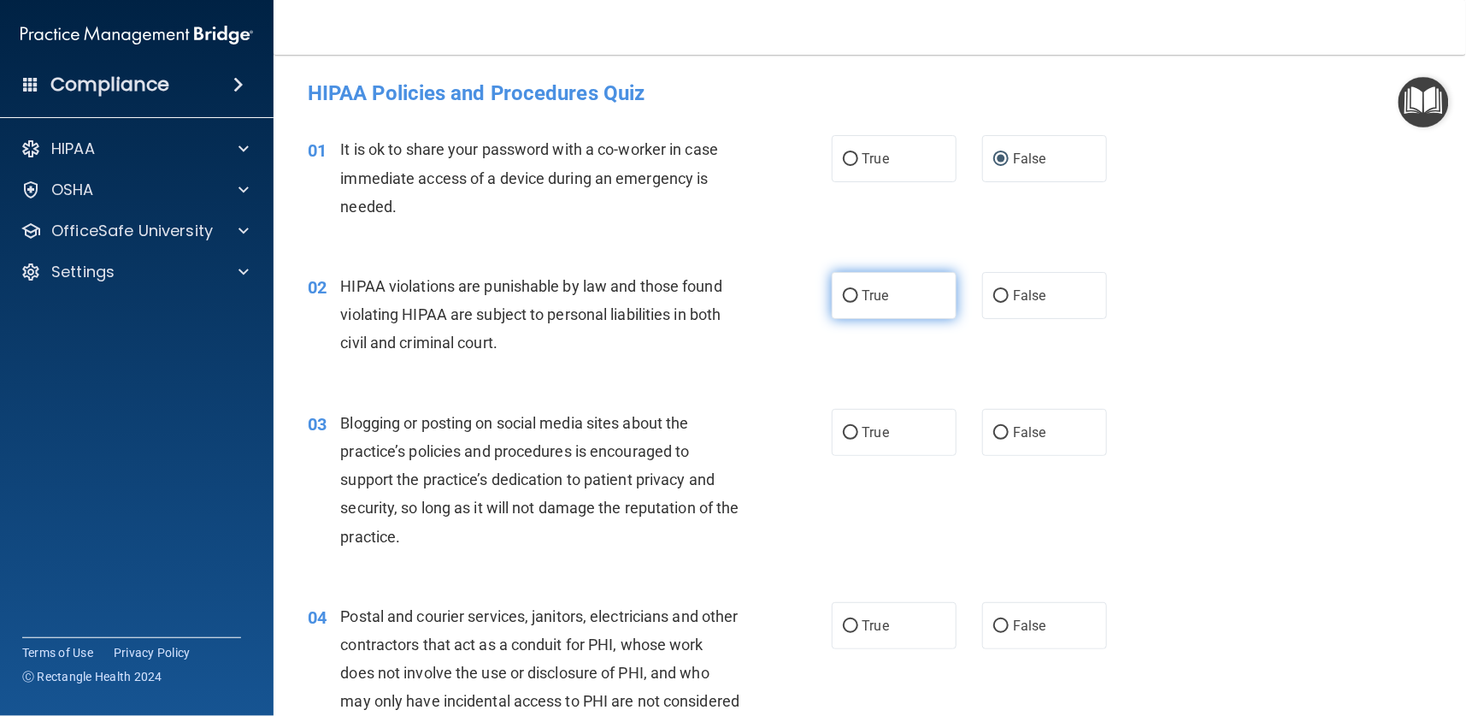
click at [843, 293] on input "True" at bounding box center [850, 296] width 15 height 13
radio input "true"
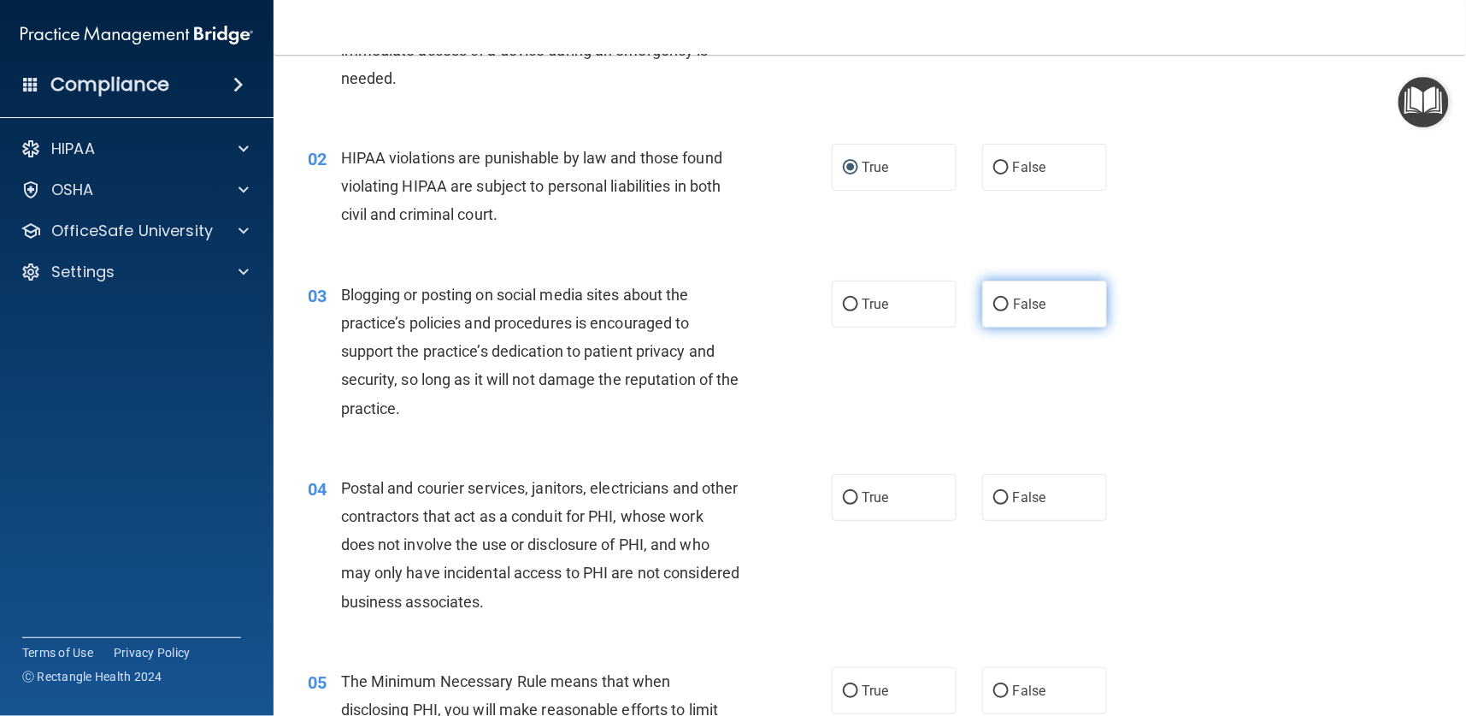
click at [999, 306] on label "False" at bounding box center [1044, 303] width 125 height 47
click at [999, 306] on input "False" at bounding box center [1000, 304] width 15 height 13
radio input "true"
click at [996, 497] on input "False" at bounding box center [1000, 498] width 15 height 13
radio input "true"
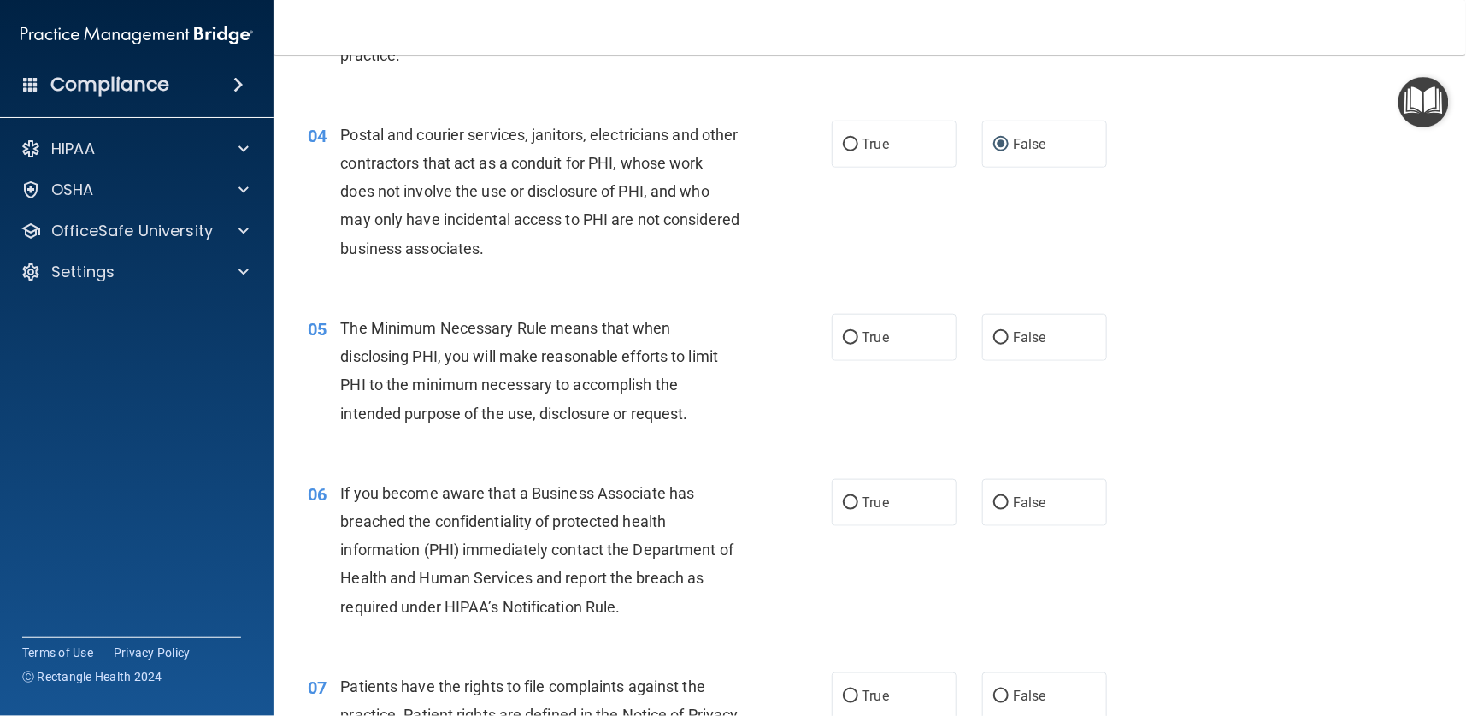
scroll to position [513, 0]
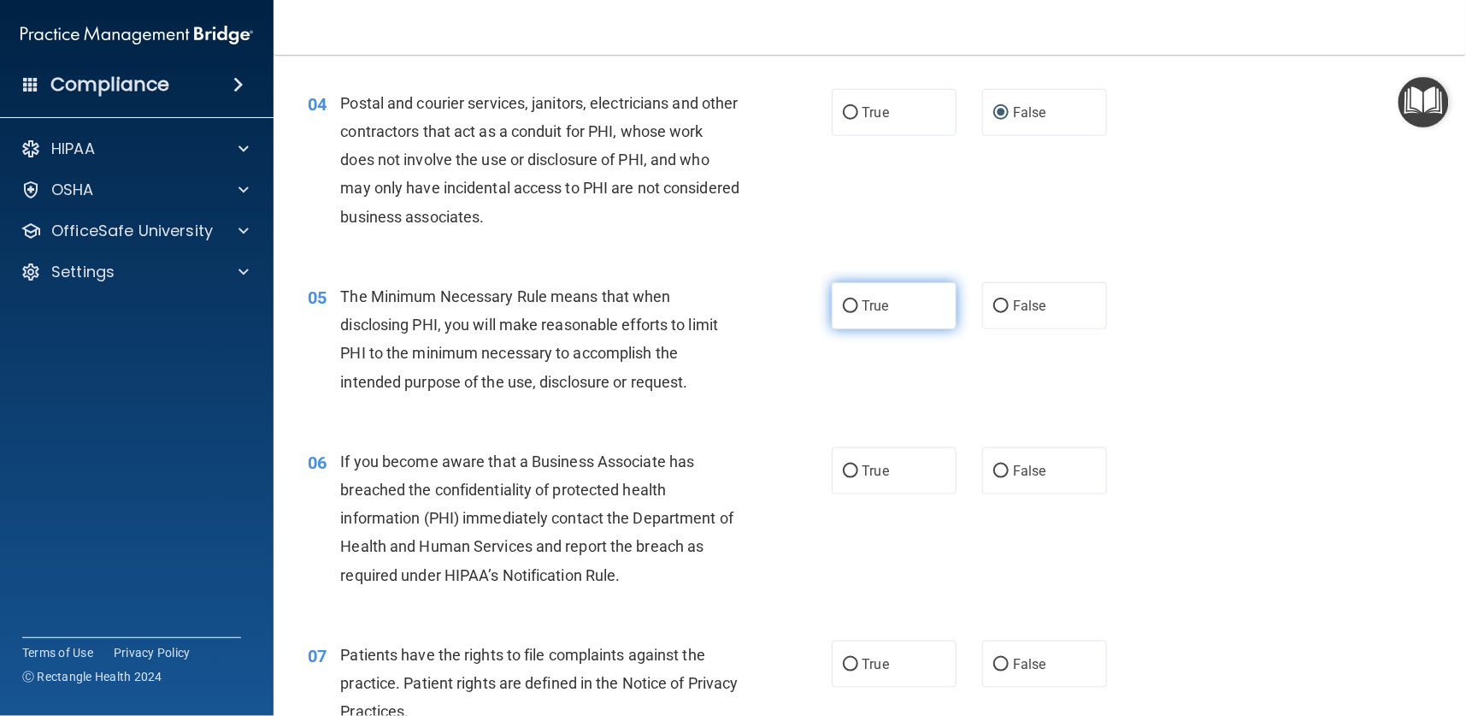
click at [847, 311] on label "True" at bounding box center [894, 305] width 125 height 47
click at [863, 465] on span "True" at bounding box center [876, 471] width 27 height 16
click at [855, 465] on input "True" at bounding box center [850, 471] width 15 height 13
radio input "true"
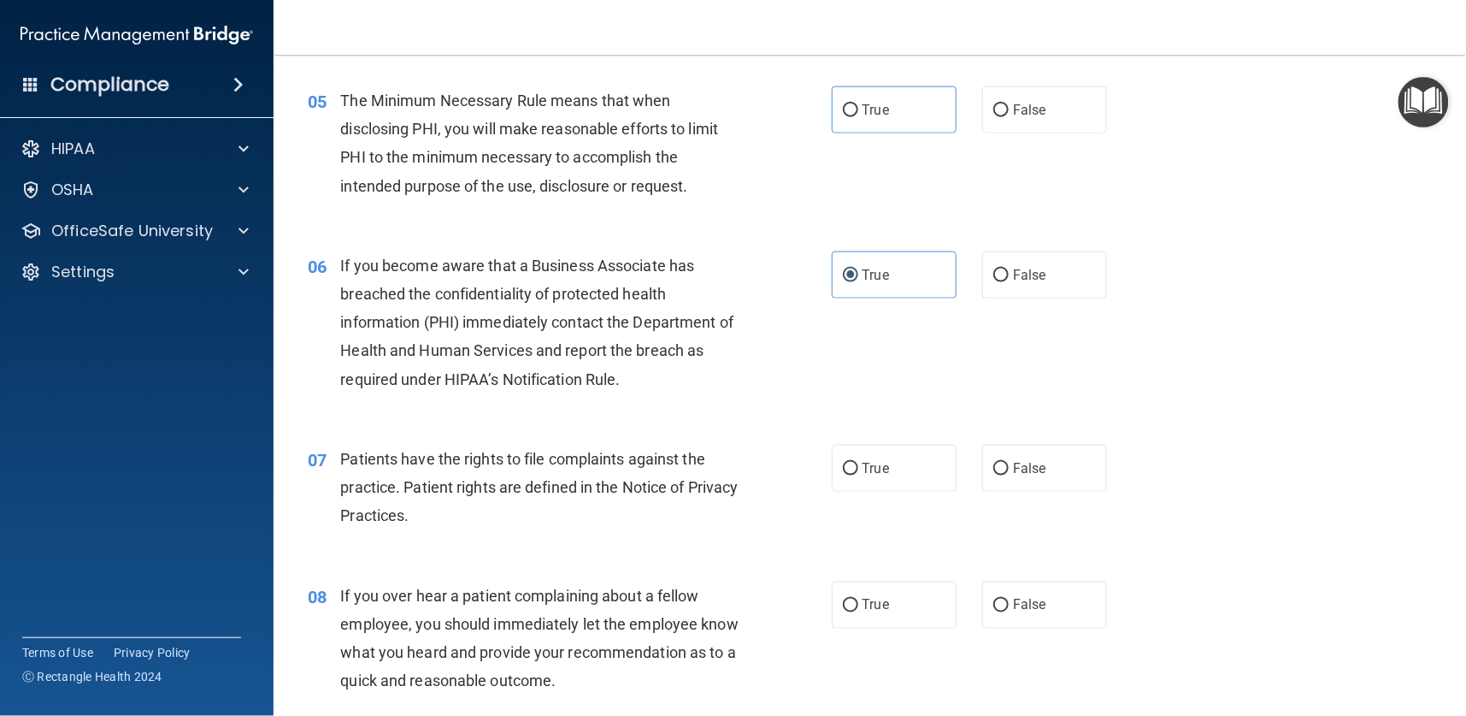
scroll to position [769, 0]
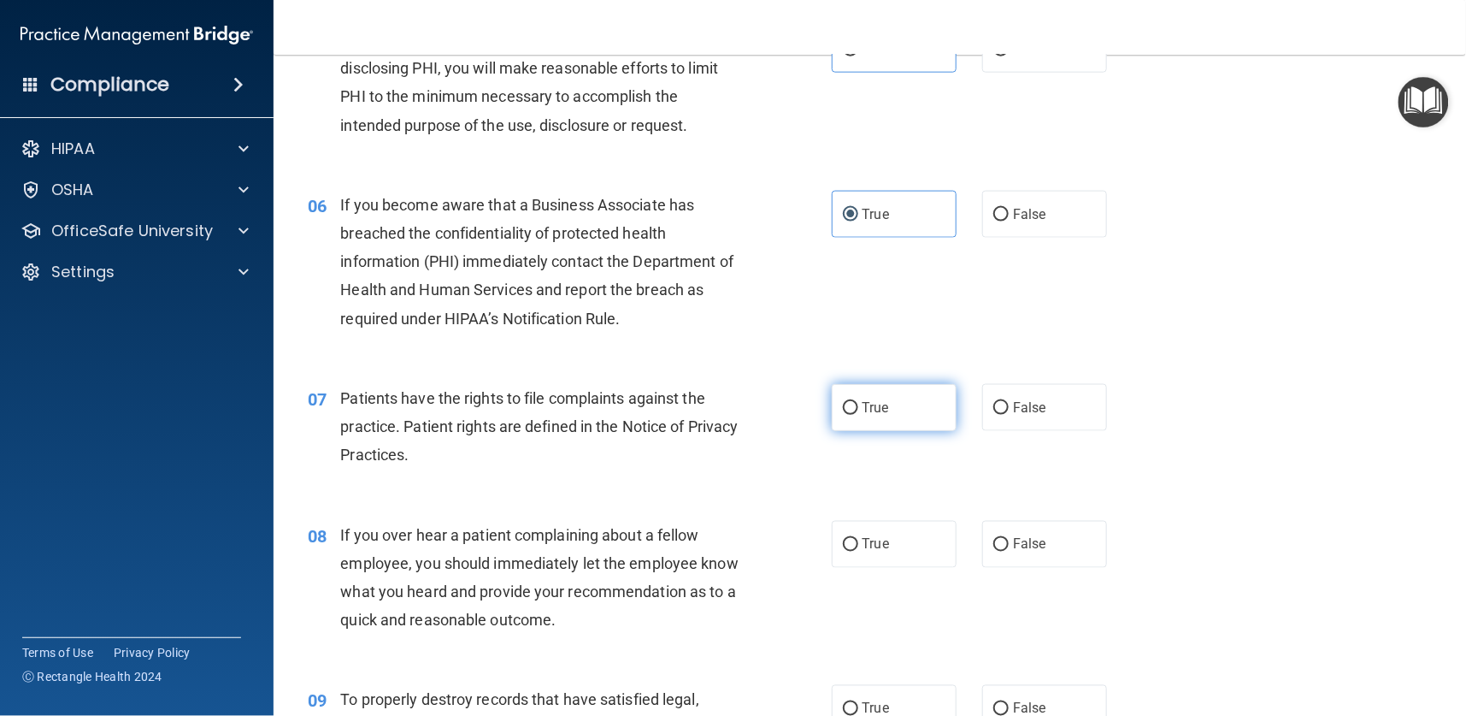
click at [872, 414] on span "True" at bounding box center [876, 407] width 27 height 16
click at [858, 414] on input "True" at bounding box center [850, 408] width 15 height 13
radio input "true"
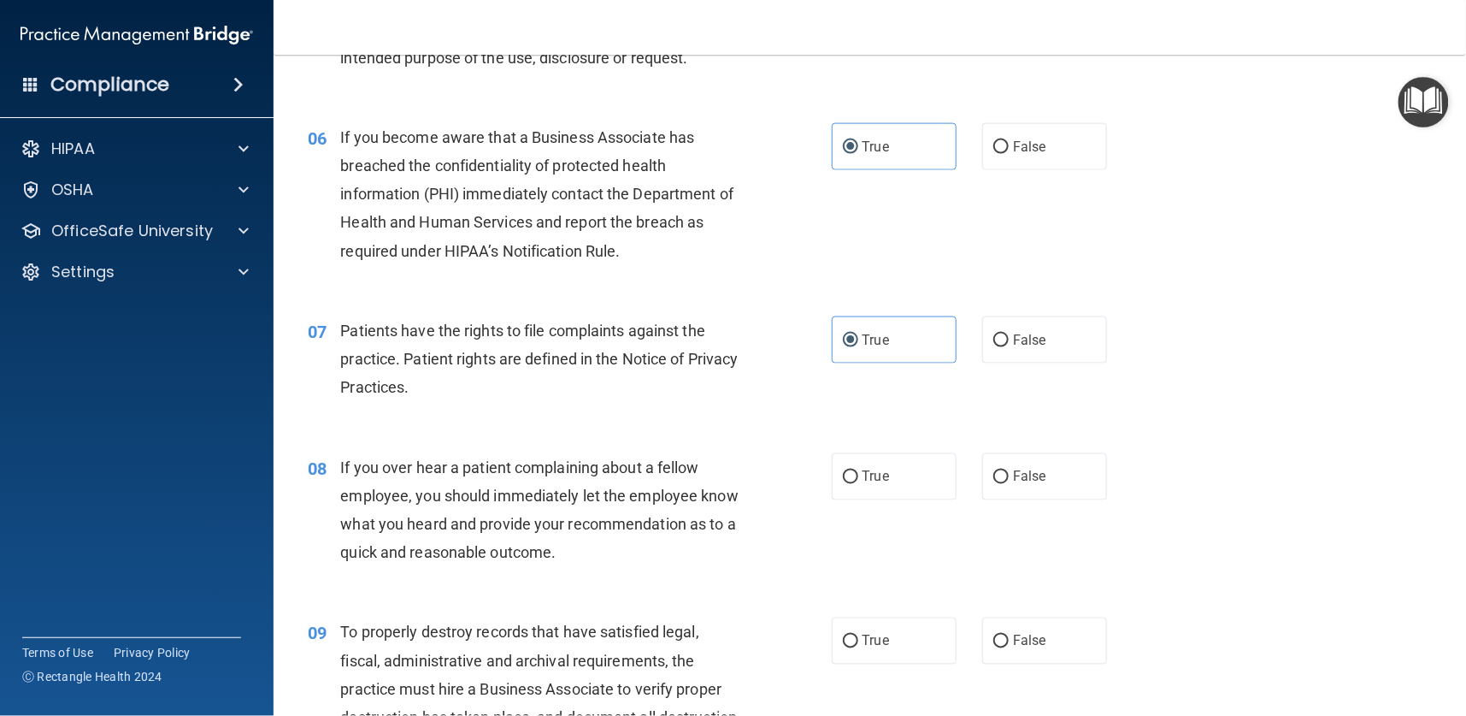
scroll to position [898, 0]
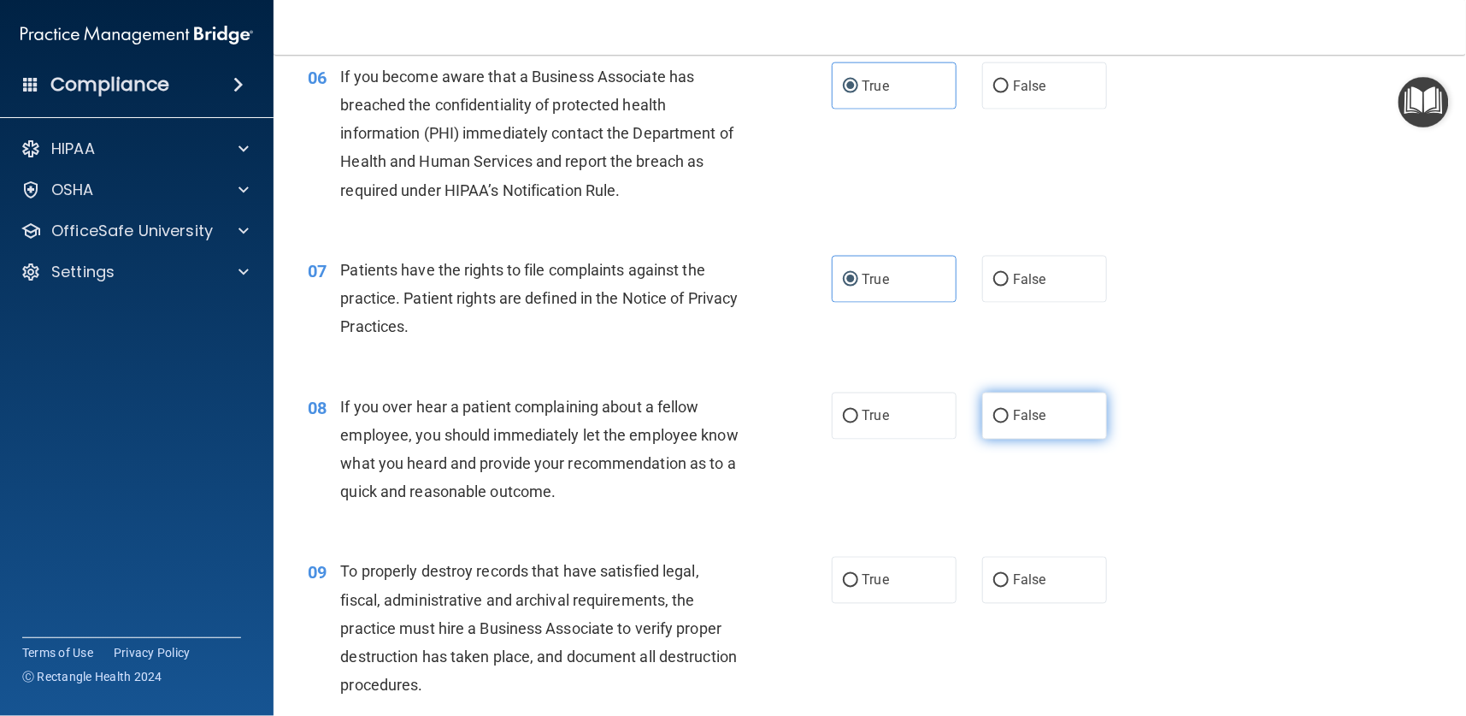
click at [1017, 418] on span "False" at bounding box center [1029, 416] width 33 height 16
click at [1009, 418] on input "False" at bounding box center [1000, 416] width 15 height 13
radio input "true"
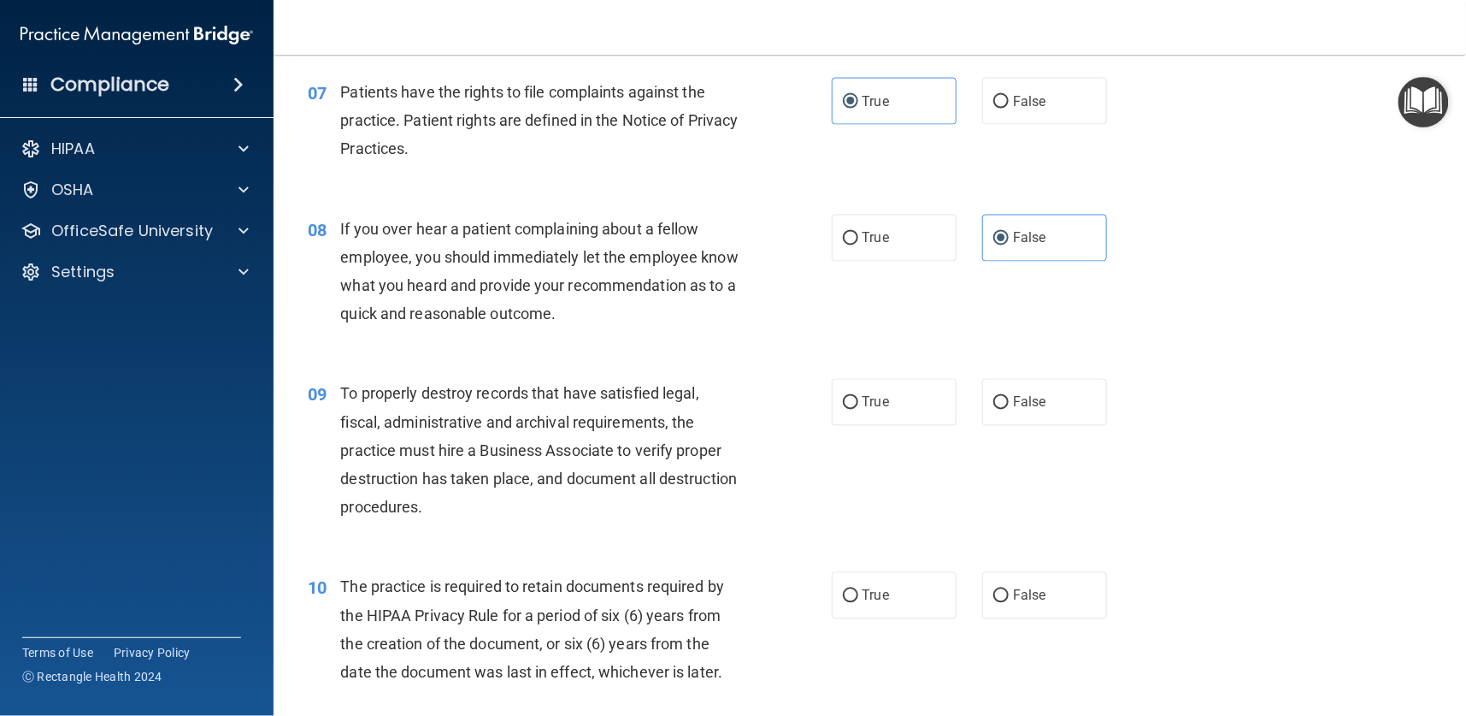
scroll to position [1154, 0]
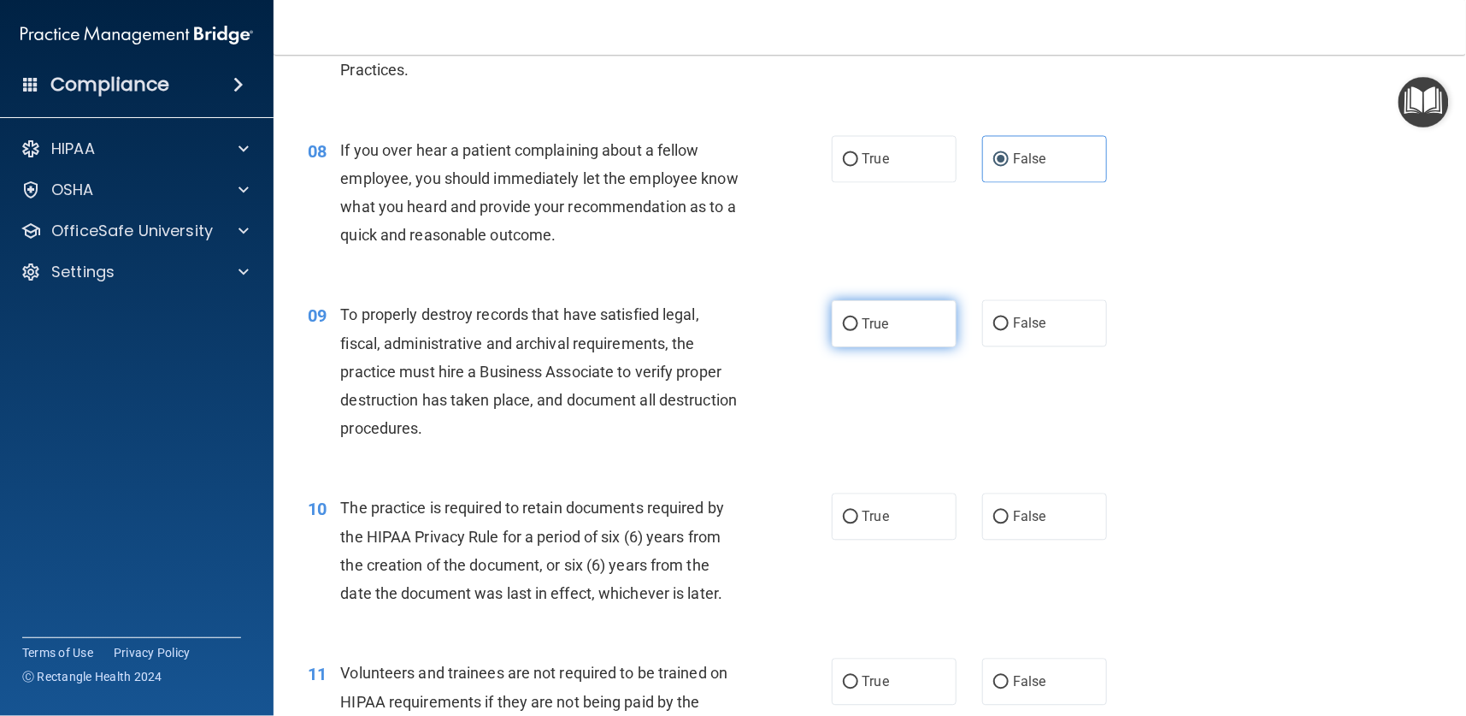
click at [863, 327] on span "True" at bounding box center [876, 323] width 27 height 16
click at [854, 327] on input "True" at bounding box center [850, 324] width 15 height 13
radio input "true"
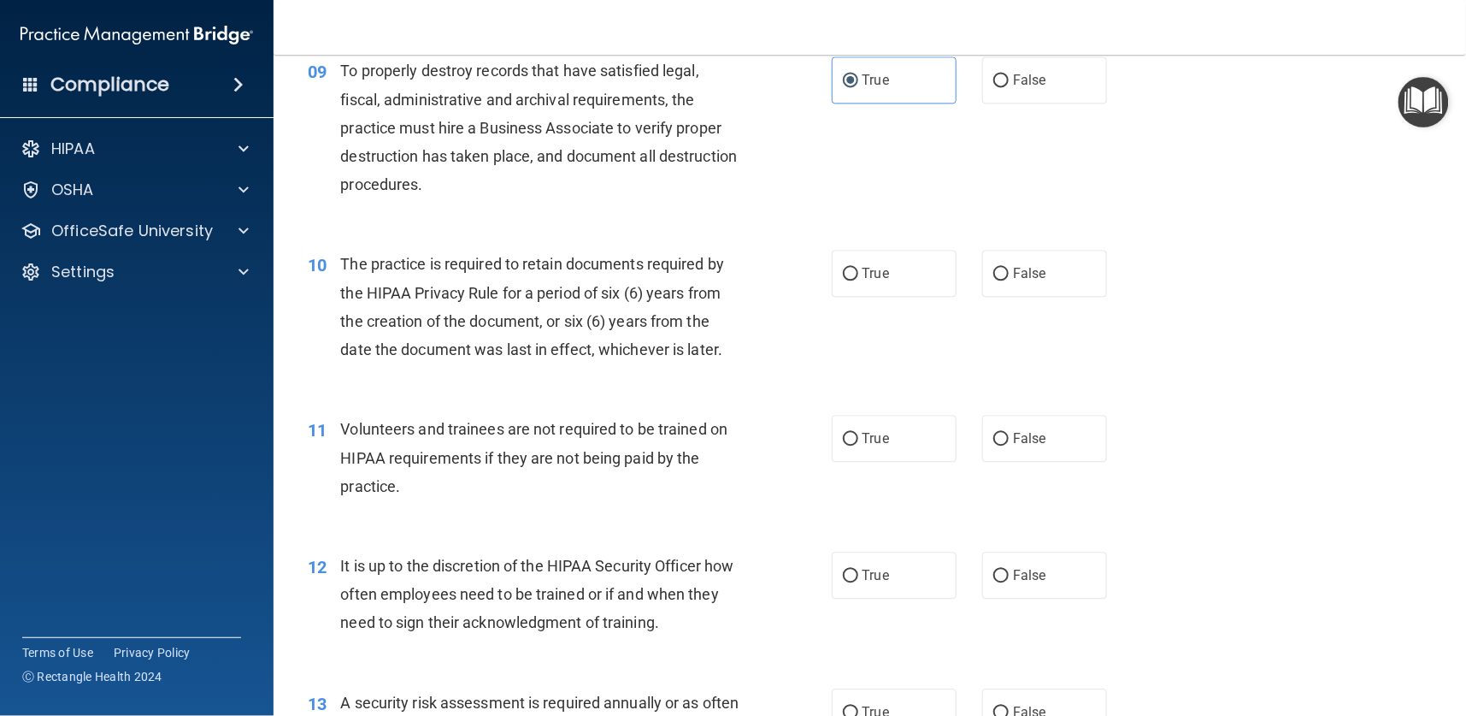
scroll to position [1411, 0]
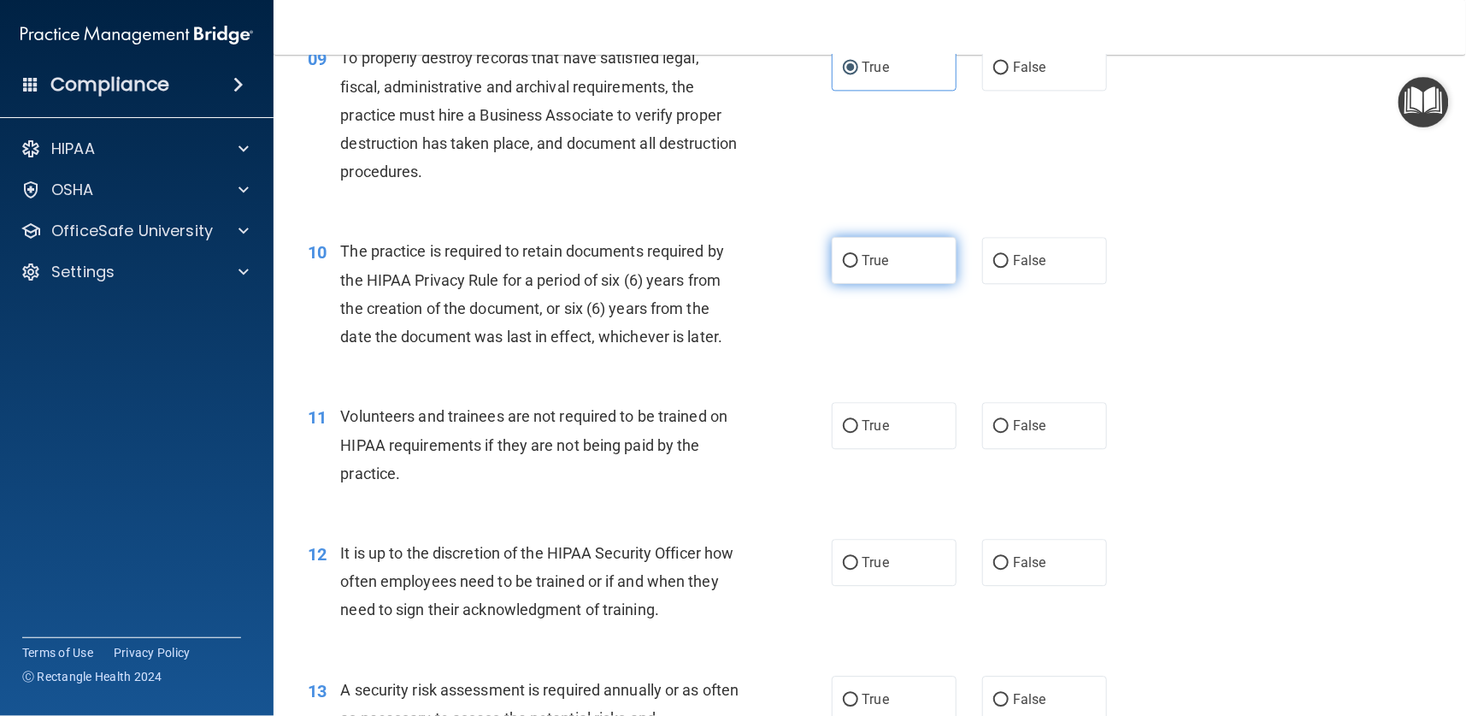
click at [849, 259] on label "True" at bounding box center [894, 260] width 125 height 47
click at [849, 259] on input "True" at bounding box center [850, 261] width 15 height 13
radio input "true"
click at [863, 418] on span "True" at bounding box center [876, 425] width 27 height 16
click at [858, 420] on input "True" at bounding box center [850, 426] width 15 height 13
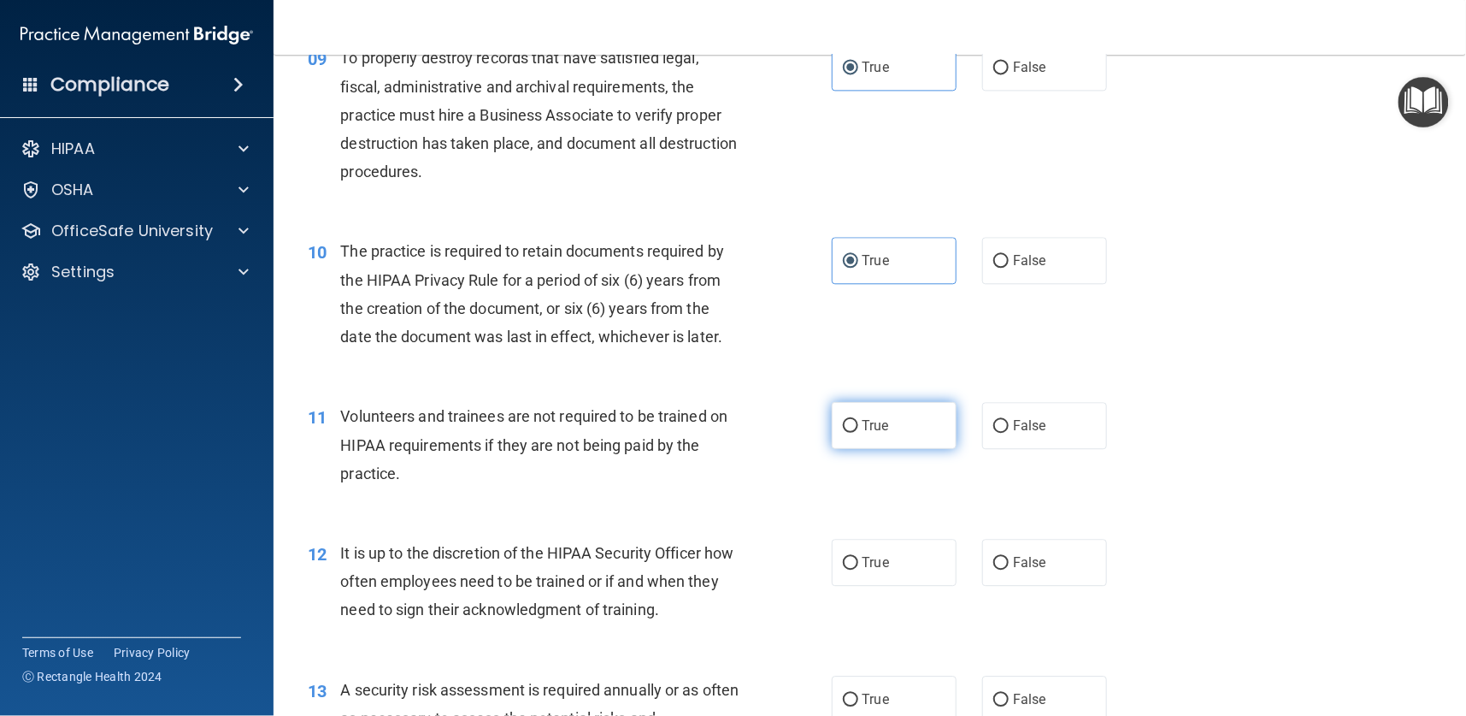
radio input "true"
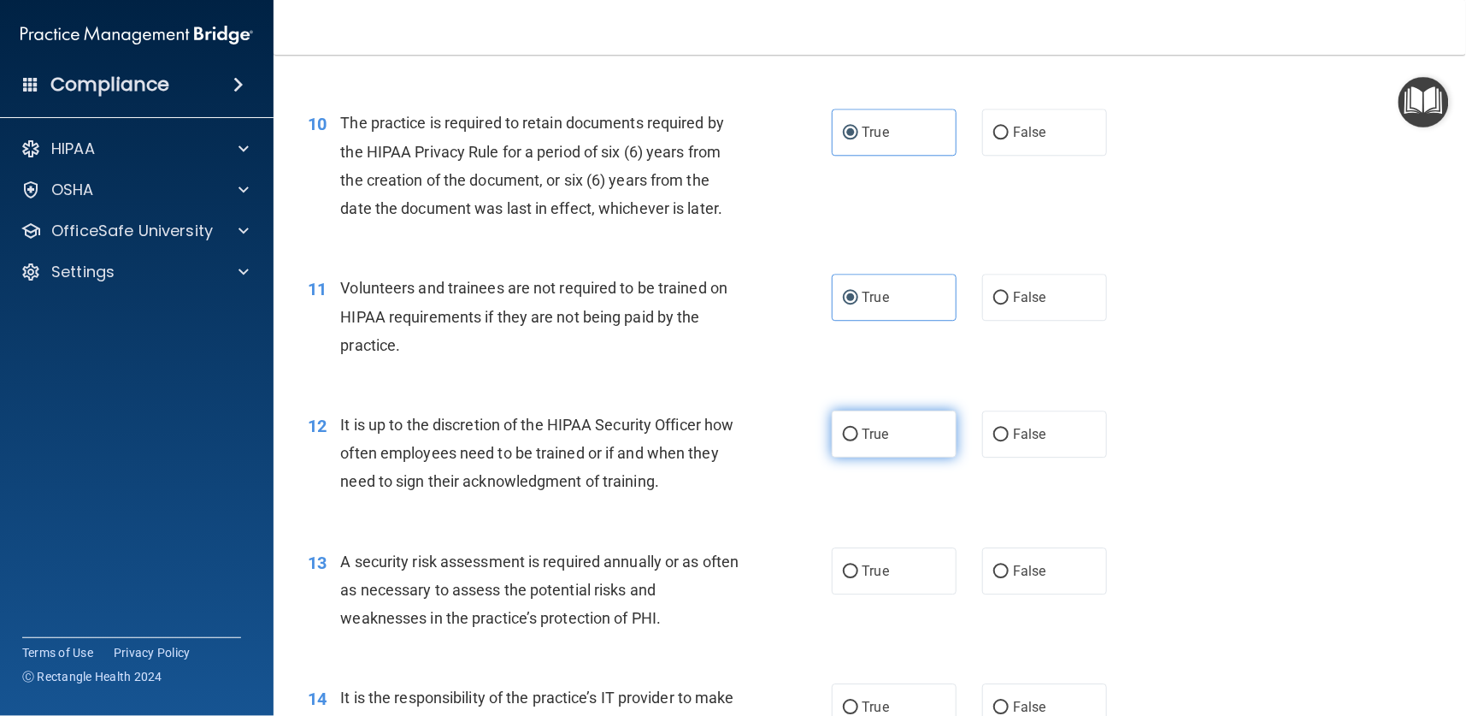
click at [844, 432] on input "True" at bounding box center [850, 434] width 15 height 13
radio input "true"
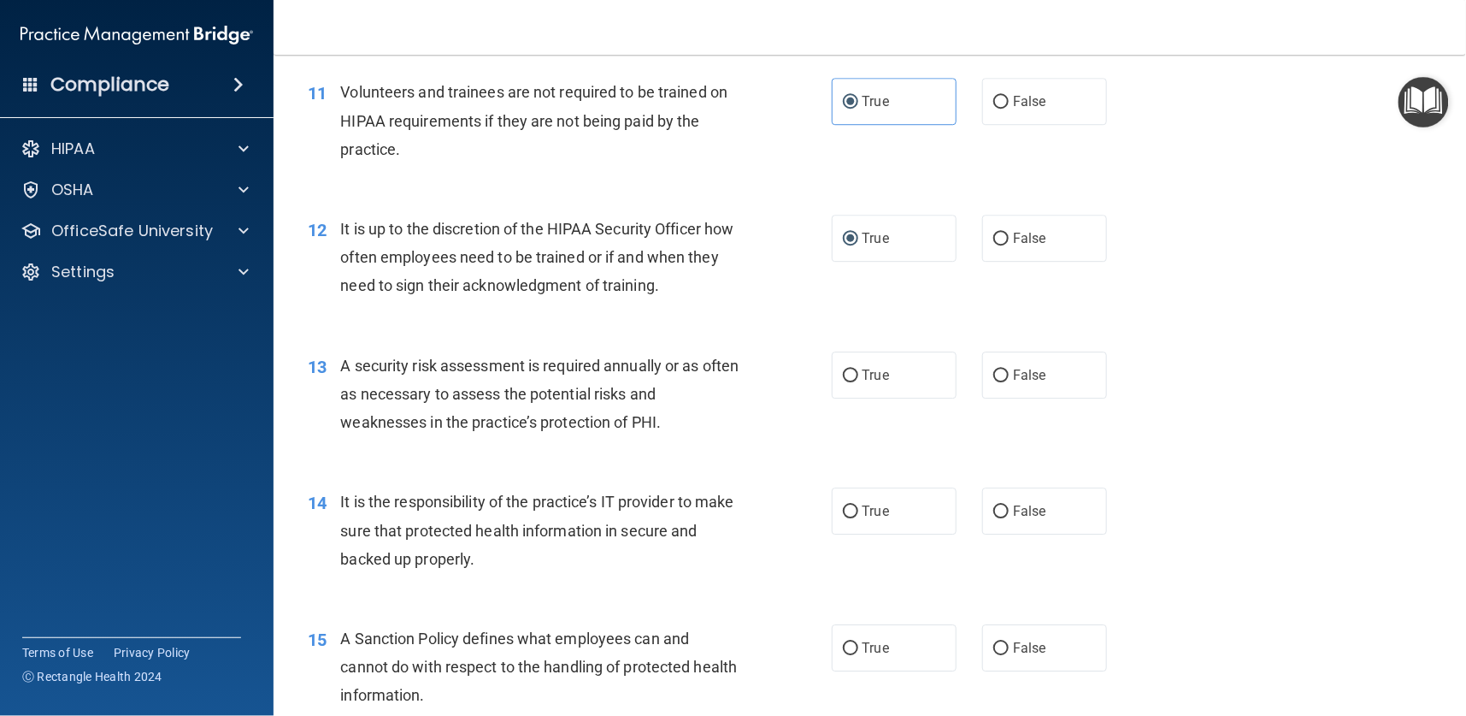
scroll to position [1795, 0]
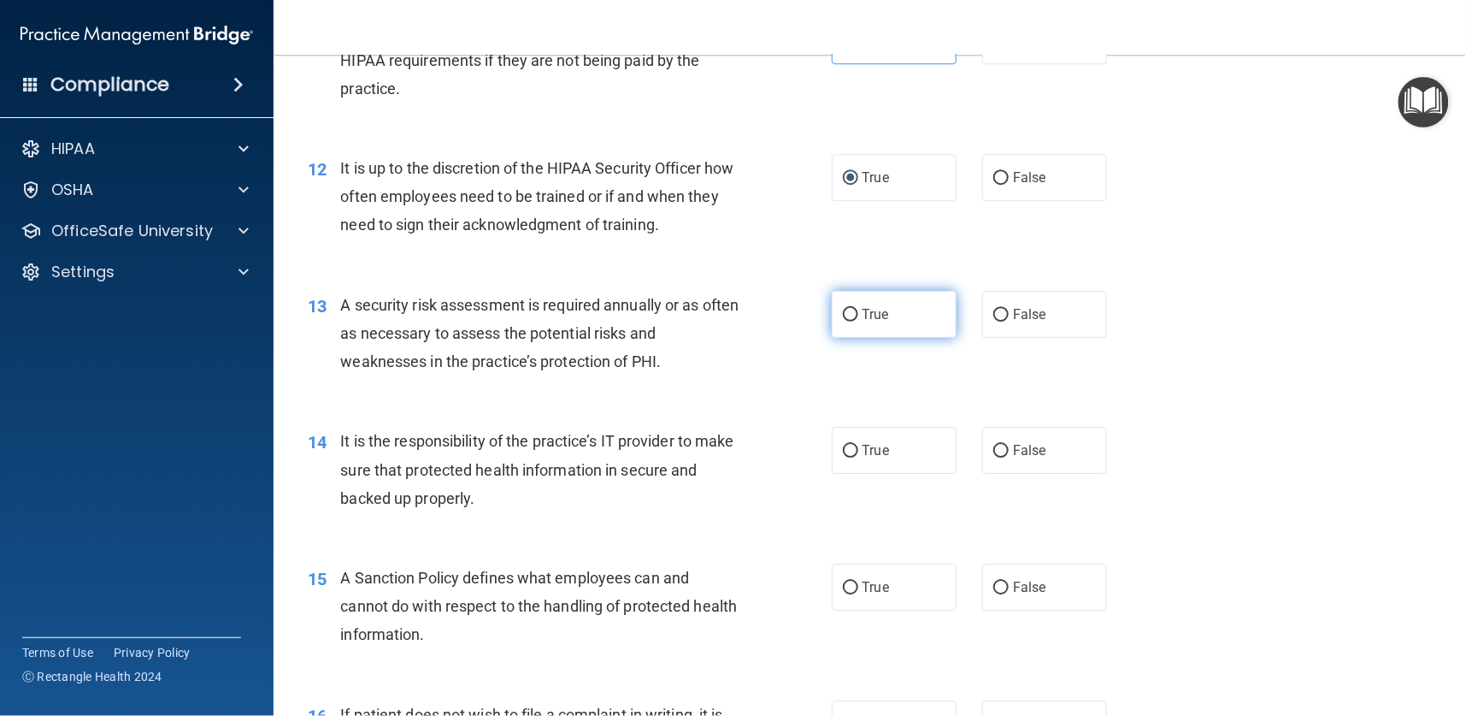
click at [851, 310] on label "True" at bounding box center [894, 314] width 125 height 47
click at [851, 310] on input "True" at bounding box center [850, 315] width 15 height 13
radio input "true"
click at [844, 449] on input "True" at bounding box center [850, 451] width 15 height 13
radio input "true"
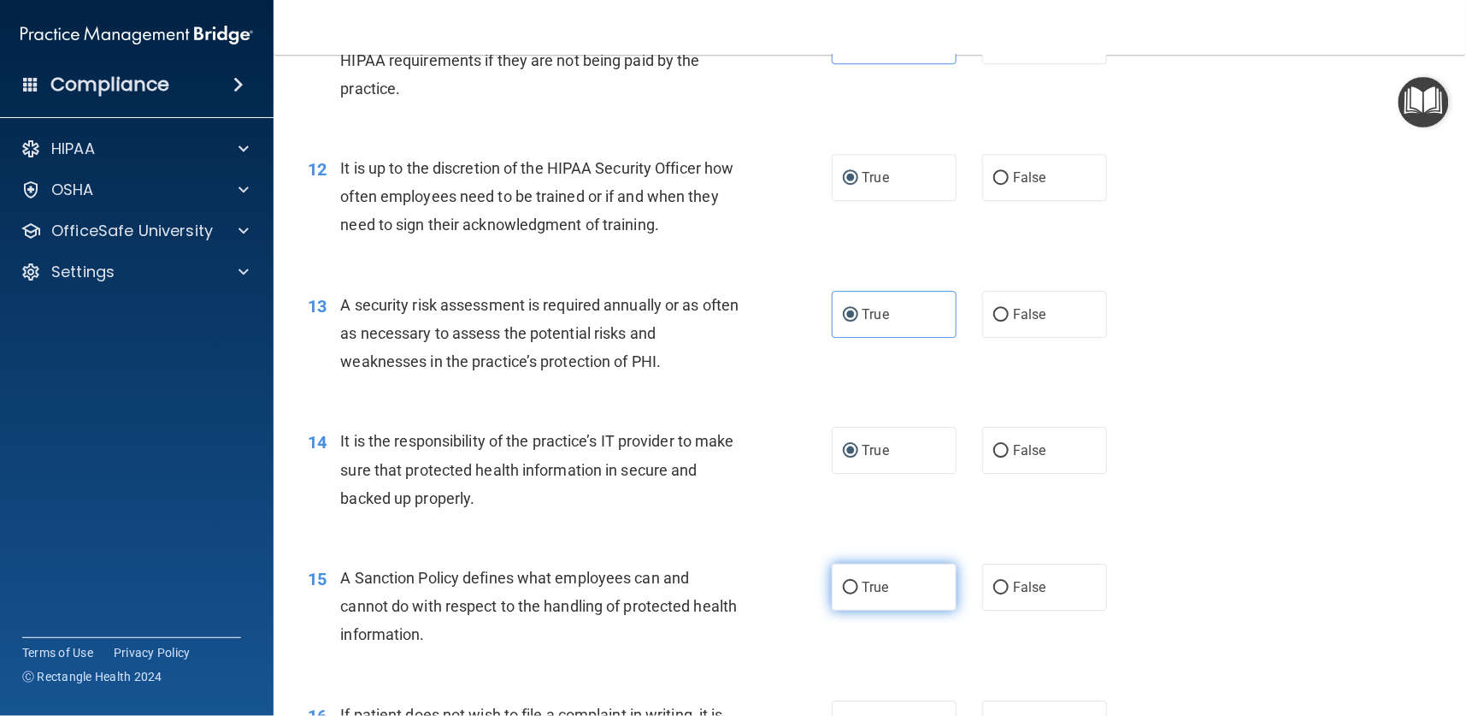
click at [839, 594] on label "True" at bounding box center [894, 586] width 125 height 47
click at [843, 594] on input "True" at bounding box center [850, 587] width 15 height 13
radio input "true"
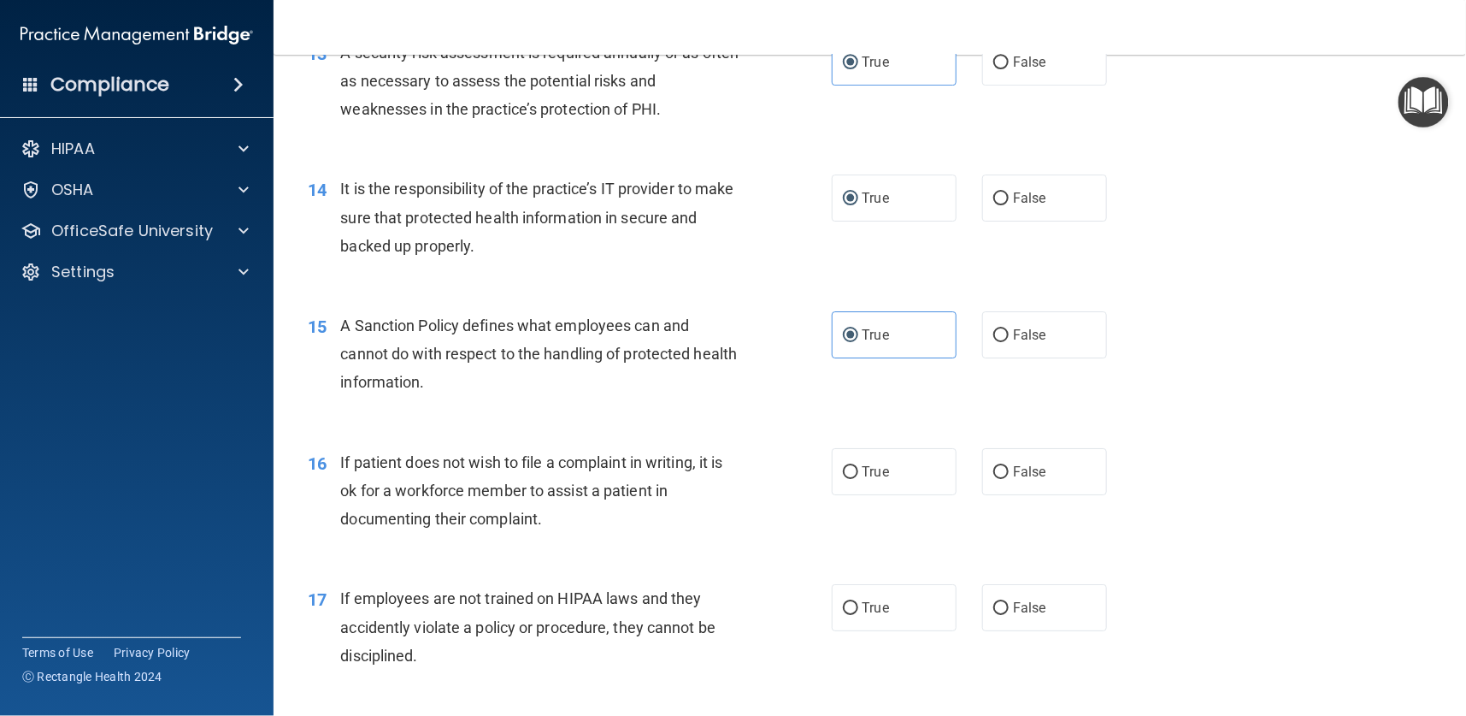
scroll to position [2052, 0]
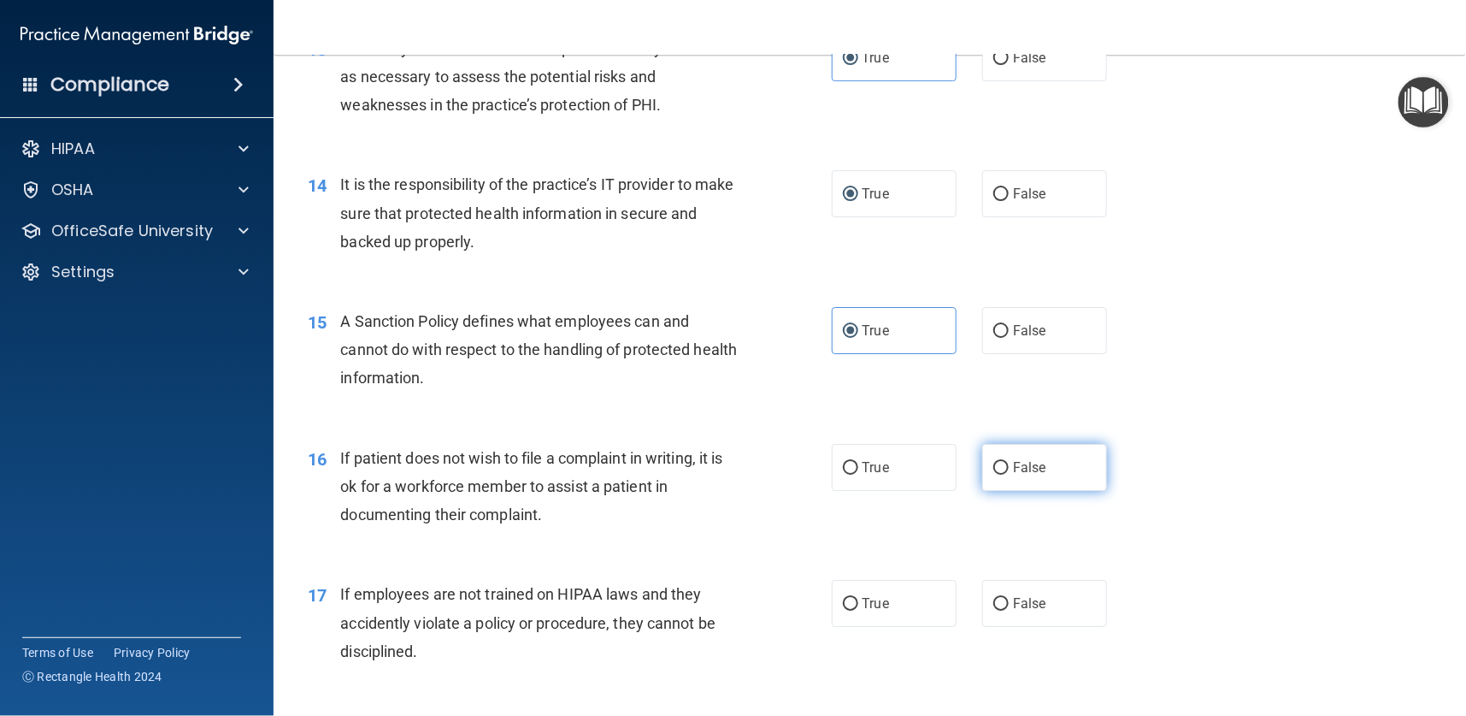
click at [1013, 465] on span "False" at bounding box center [1029, 467] width 33 height 16
click at [1009, 465] on input "False" at bounding box center [1000, 468] width 15 height 13
radio input "true"
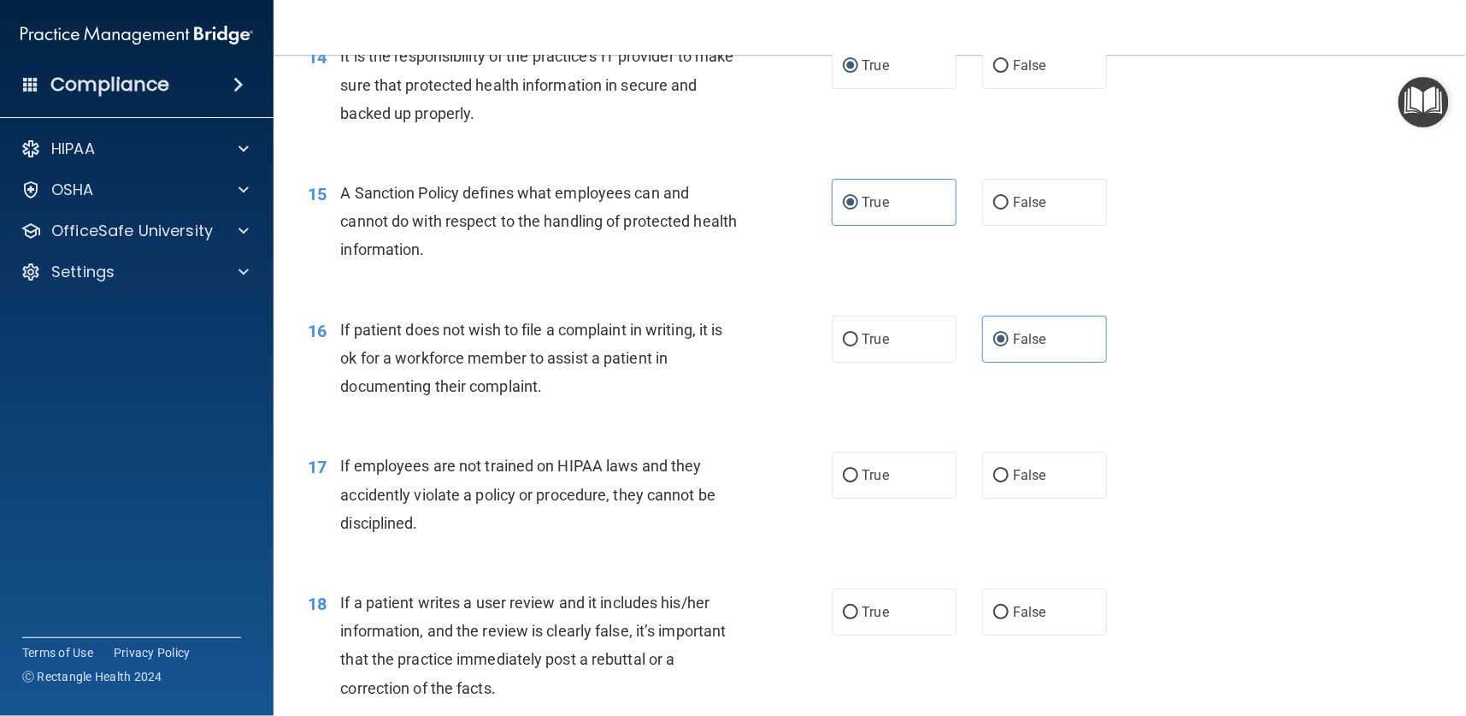
scroll to position [2308, 0]
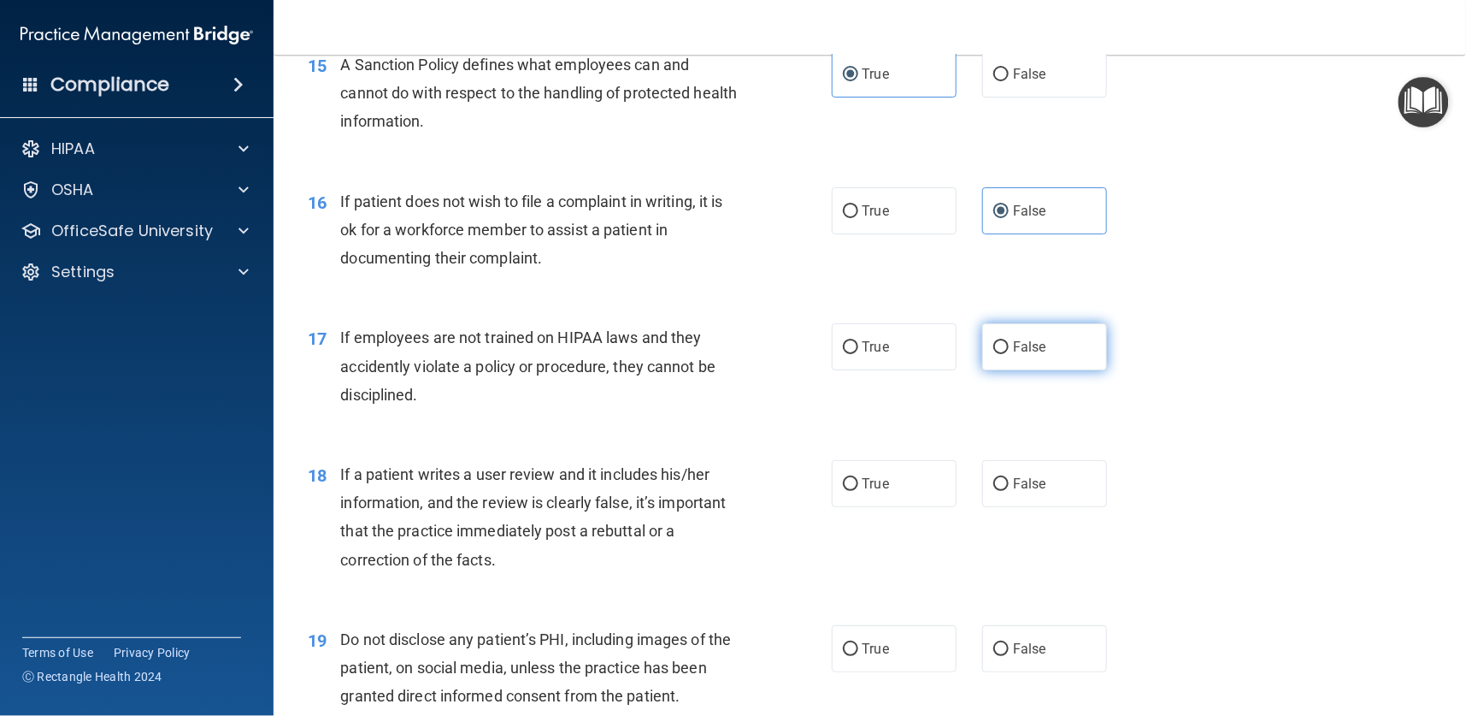
click at [1013, 351] on span "False" at bounding box center [1029, 347] width 33 height 16
click at [1009, 351] on input "False" at bounding box center [1000, 347] width 15 height 13
radio input "true"
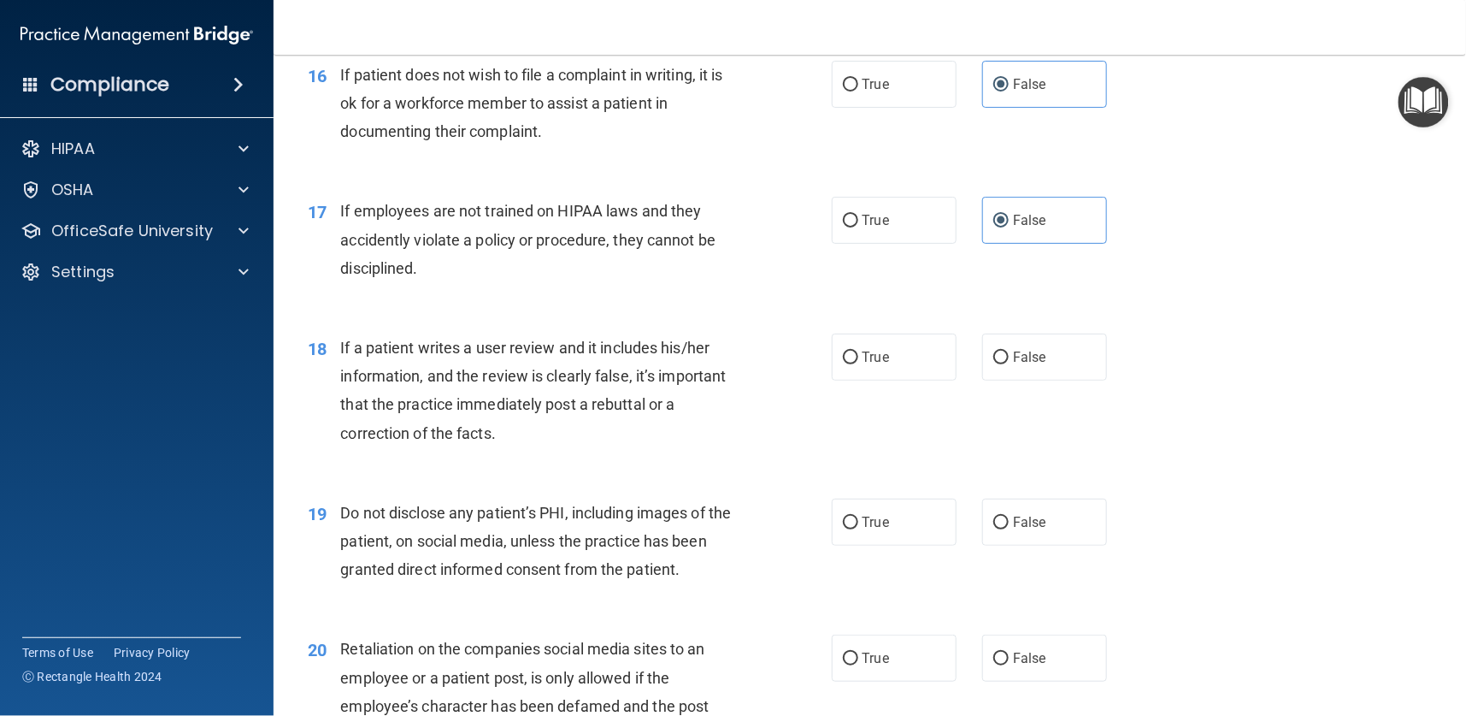
scroll to position [2437, 0]
drag, startPoint x: 987, startPoint y: 358, endPoint x: 976, endPoint y: 363, distance: 12.2
click at [984, 362] on label "False" at bounding box center [1044, 355] width 125 height 47
click at [993, 362] on input "False" at bounding box center [1000, 356] width 15 height 13
radio input "true"
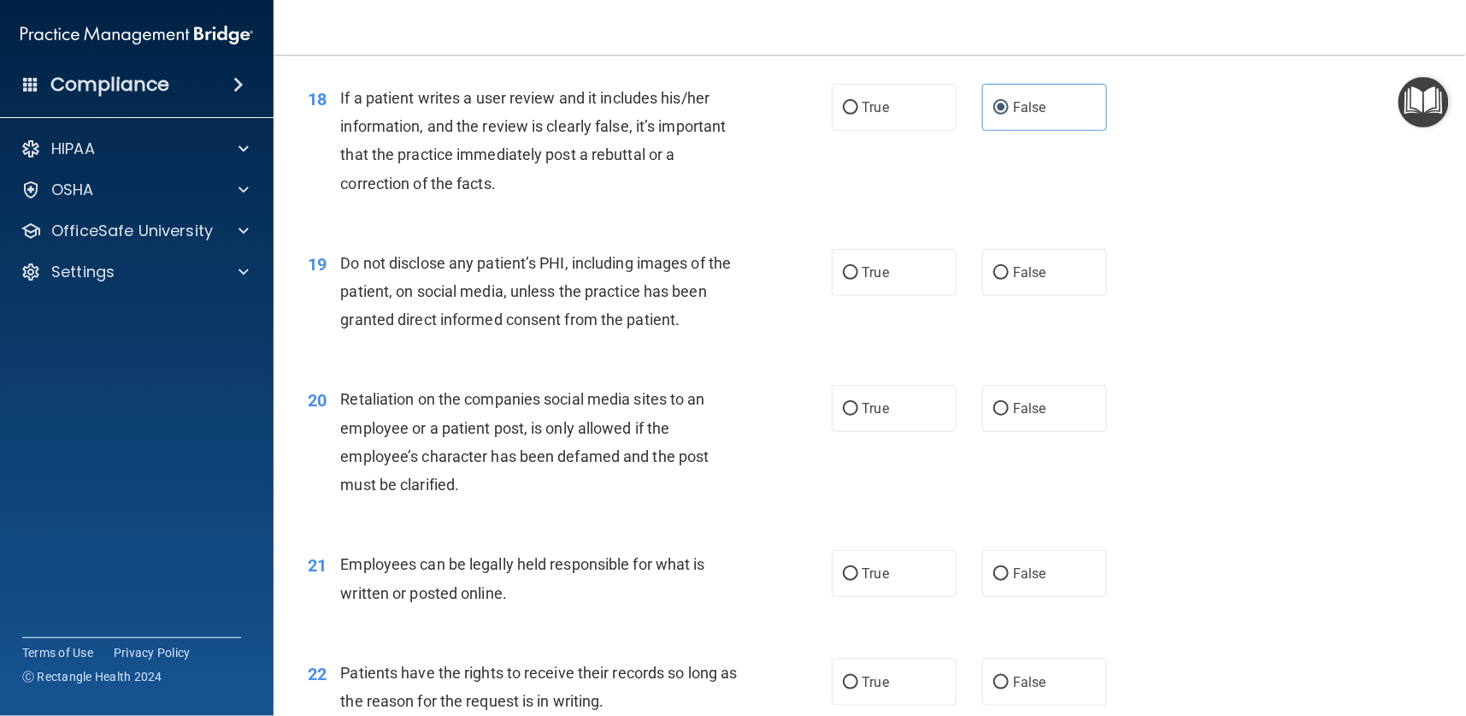
scroll to position [2693, 0]
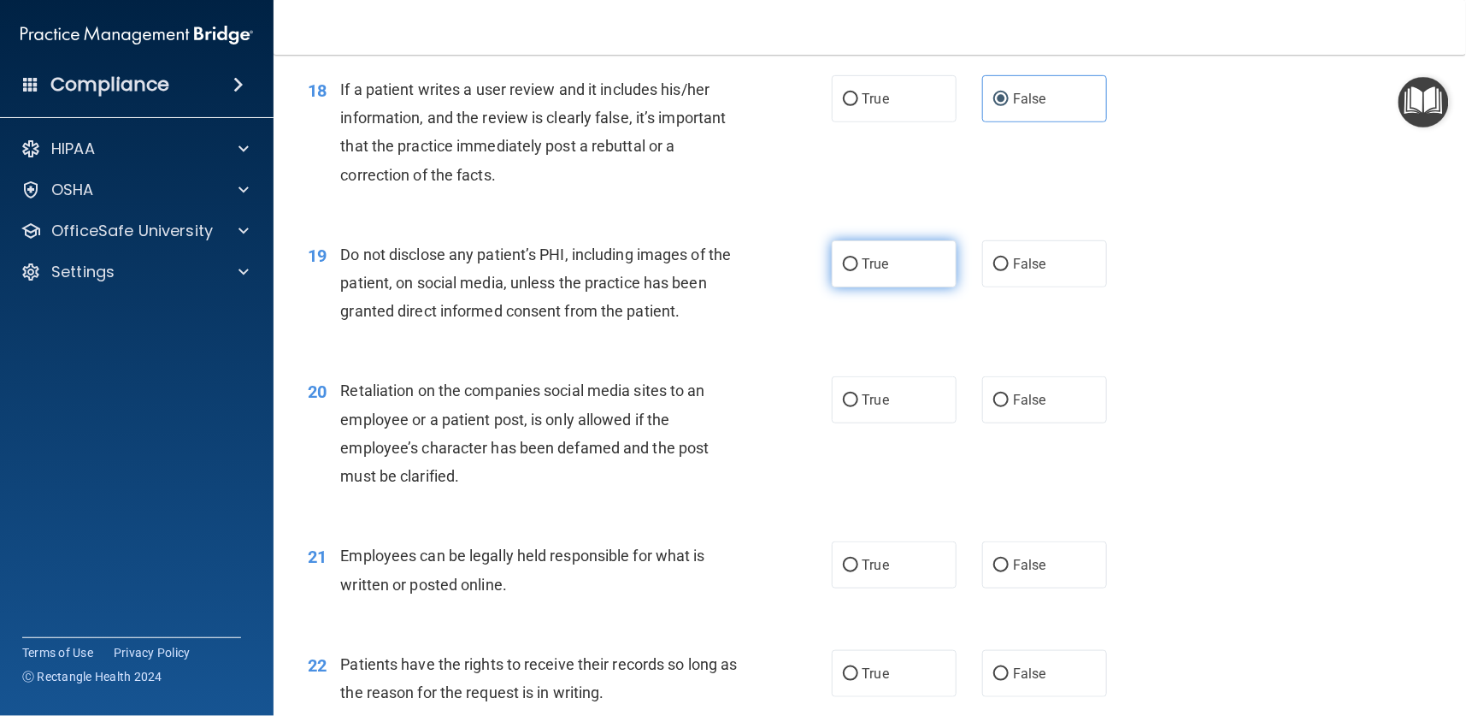
click at [863, 262] on span "True" at bounding box center [876, 264] width 27 height 16
click at [858, 262] on input "True" at bounding box center [850, 264] width 15 height 13
radio input "true"
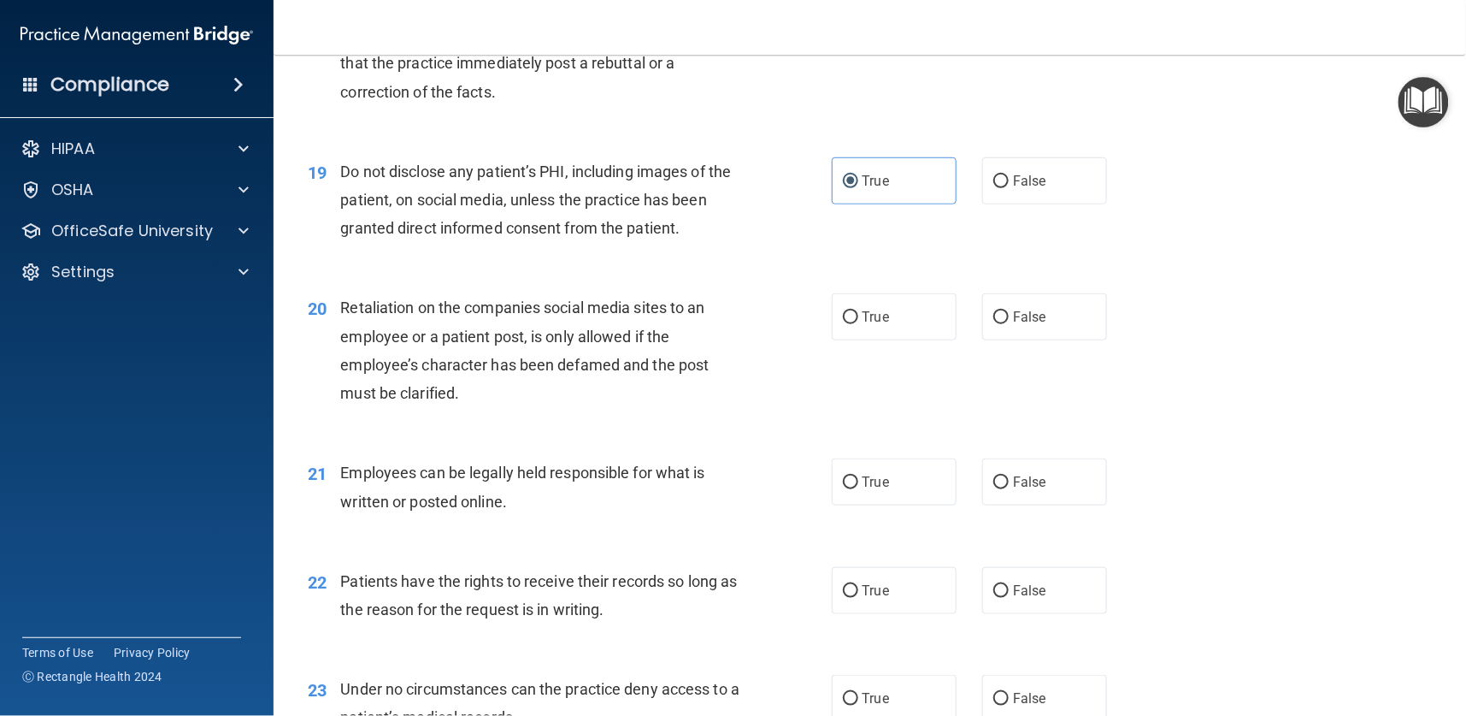
scroll to position [2821, 0]
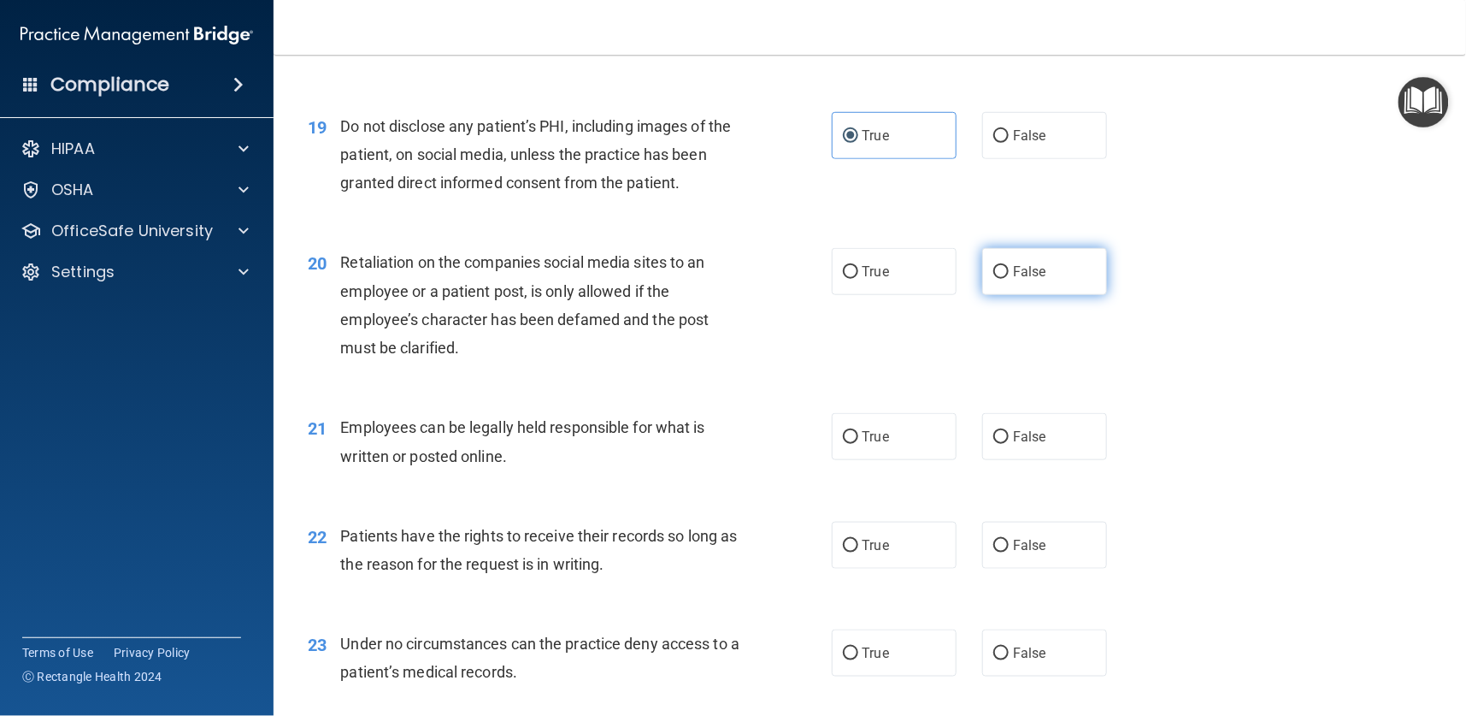
click at [1006, 260] on label "False" at bounding box center [1044, 271] width 125 height 47
click at [1006, 266] on input "False" at bounding box center [1000, 272] width 15 height 13
radio input "true"
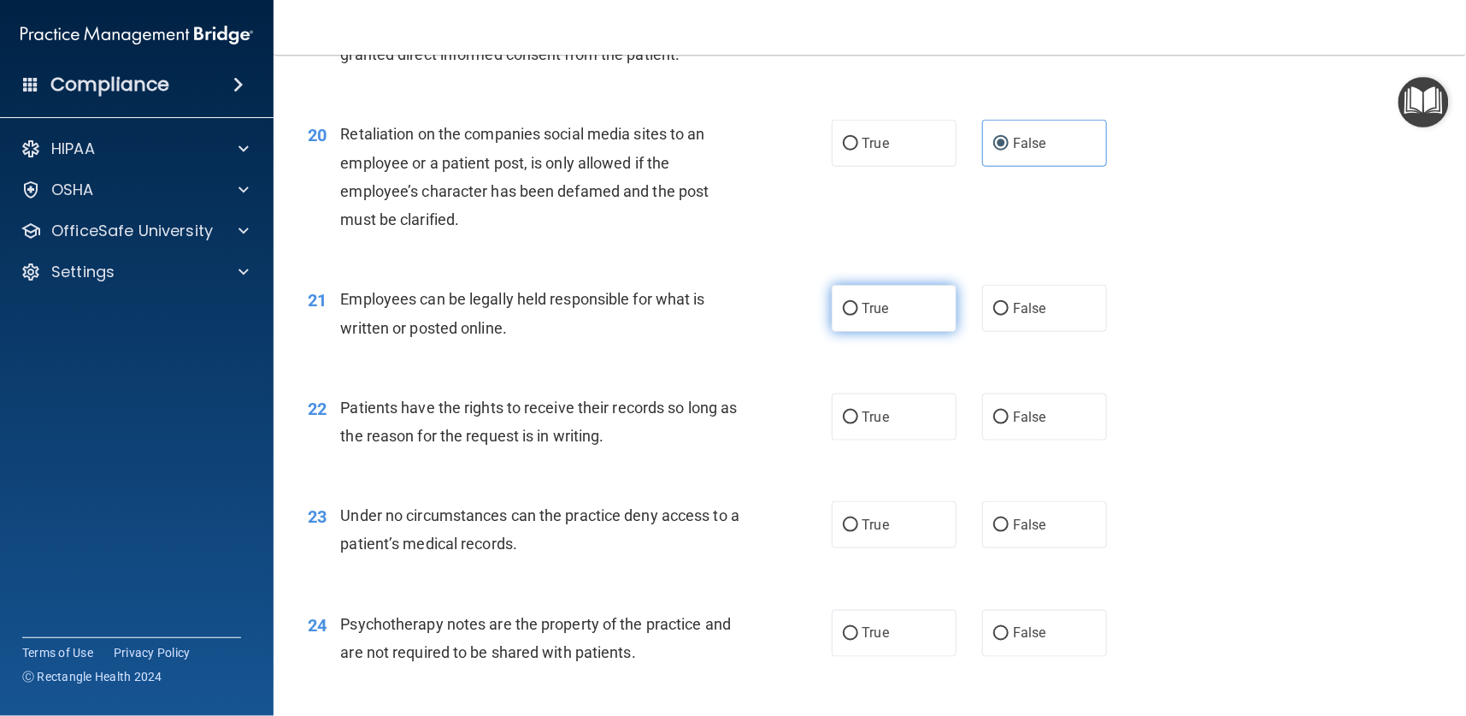
click at [863, 303] on span "True" at bounding box center [876, 308] width 27 height 16
click at [858, 303] on input "True" at bounding box center [850, 309] width 15 height 13
radio input "true"
click at [846, 415] on input "True" at bounding box center [850, 417] width 15 height 13
radio input "true"
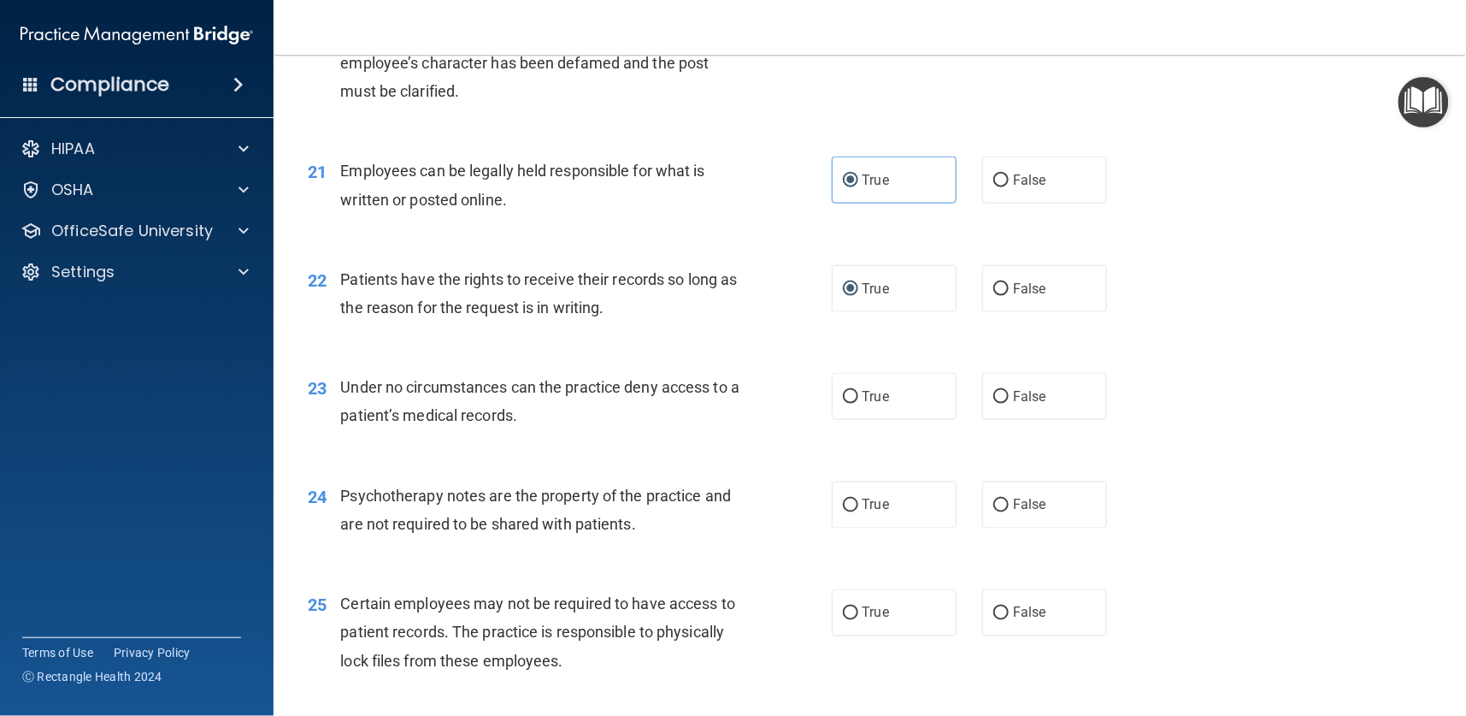
scroll to position [3206, 0]
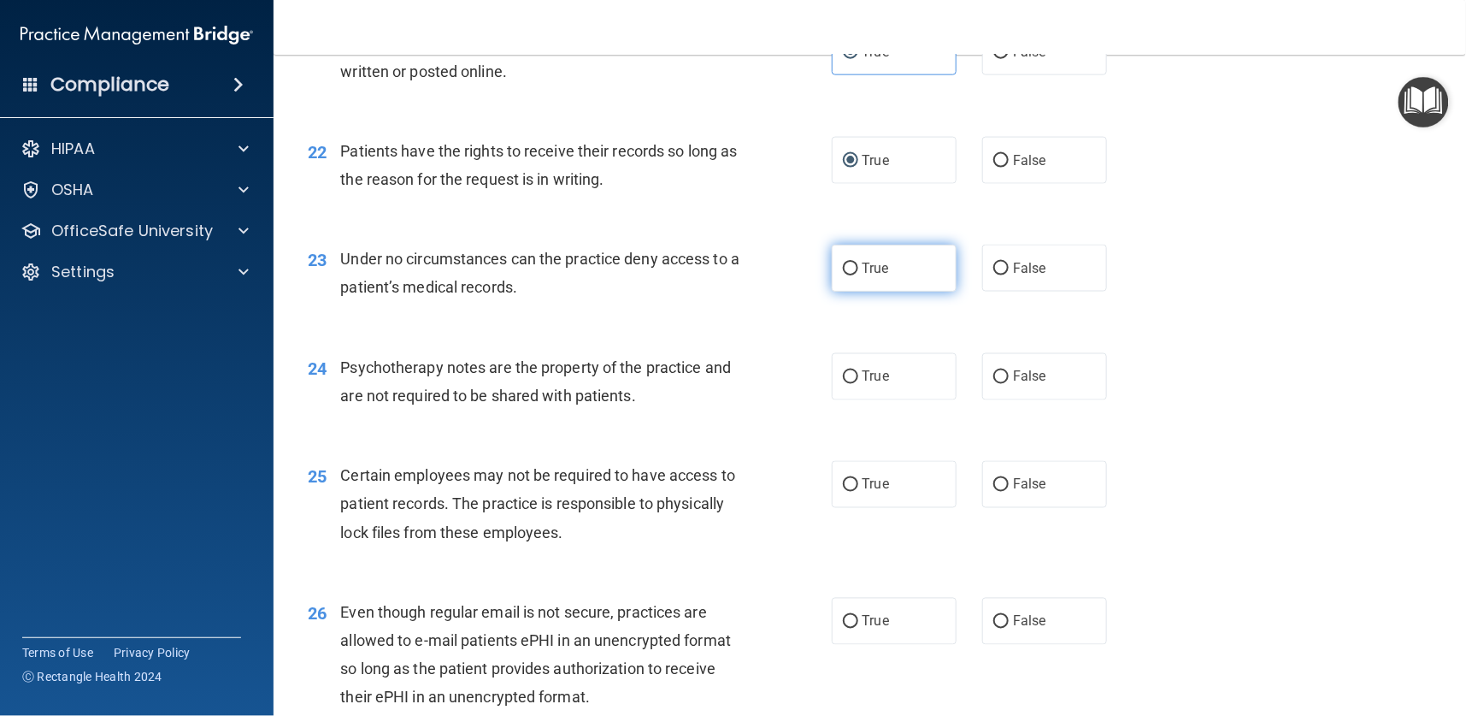
click at [852, 276] on label "True" at bounding box center [894, 268] width 125 height 47
click at [852, 275] on input "True" at bounding box center [850, 268] width 15 height 13
radio input "true"
click at [993, 380] on input "False" at bounding box center [1000, 377] width 15 height 13
radio input "true"
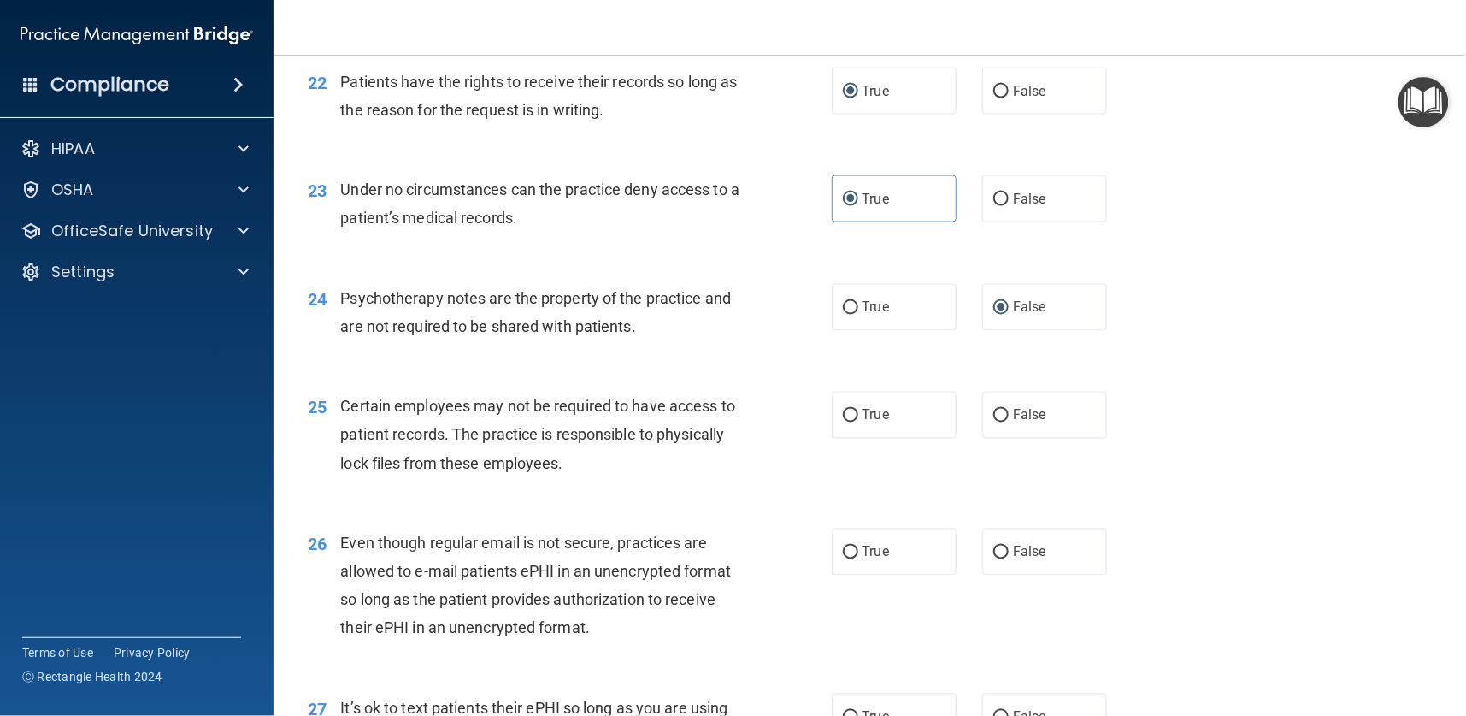
scroll to position [3334, 0]
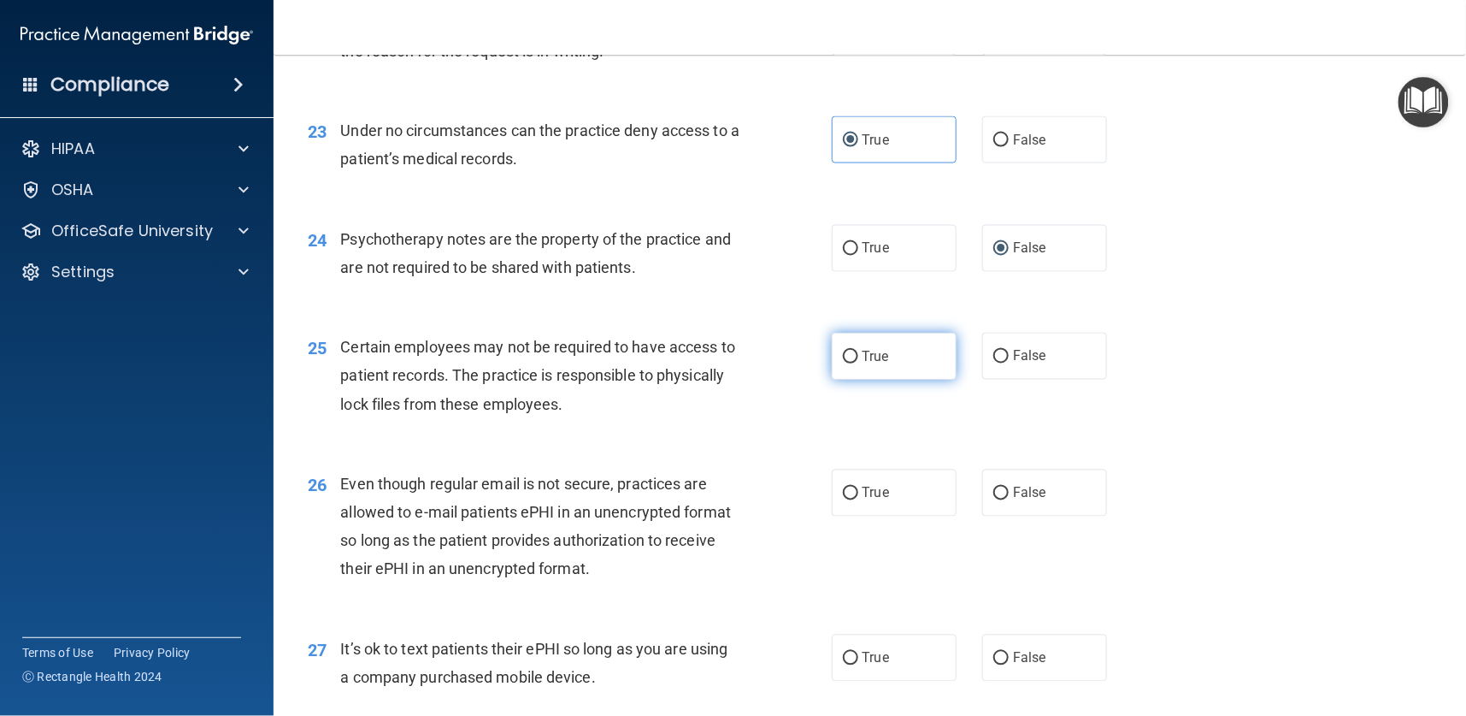
click at [863, 350] on span "True" at bounding box center [876, 356] width 27 height 16
click at [858, 351] on input "True" at bounding box center [850, 357] width 15 height 13
radio input "true"
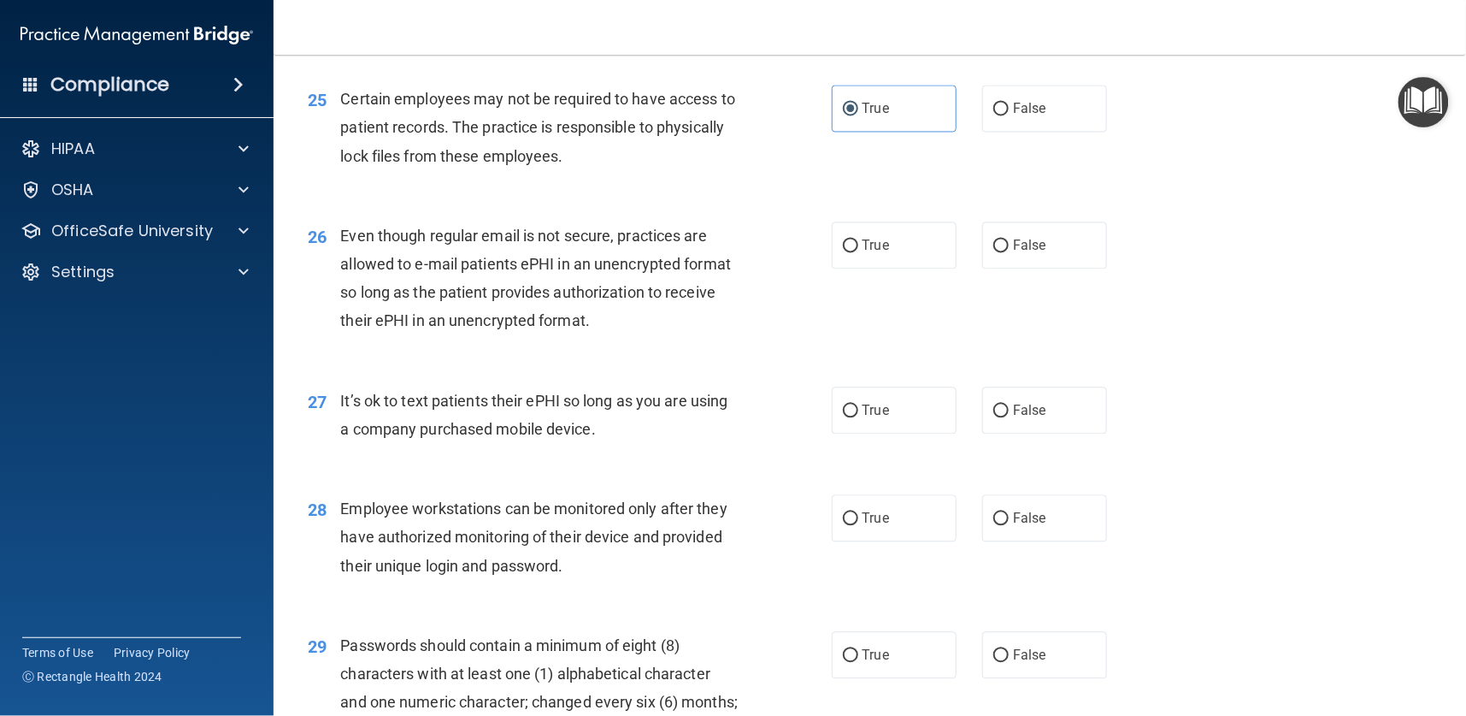
scroll to position [3591, 0]
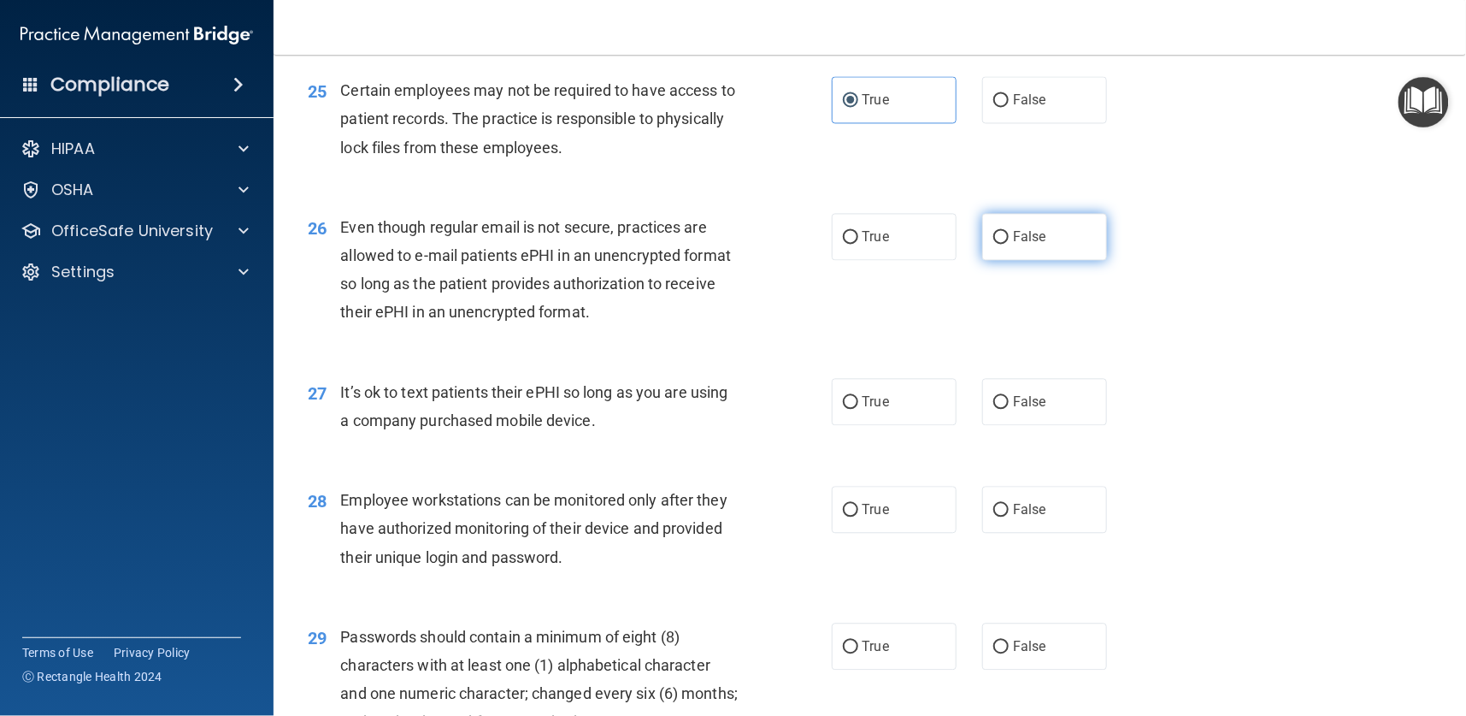
click at [996, 237] on input "False" at bounding box center [1000, 237] width 15 height 13
radio input "true"
click at [863, 393] on span "True" at bounding box center [876, 401] width 27 height 16
click at [858, 396] on input "True" at bounding box center [850, 402] width 15 height 13
radio input "true"
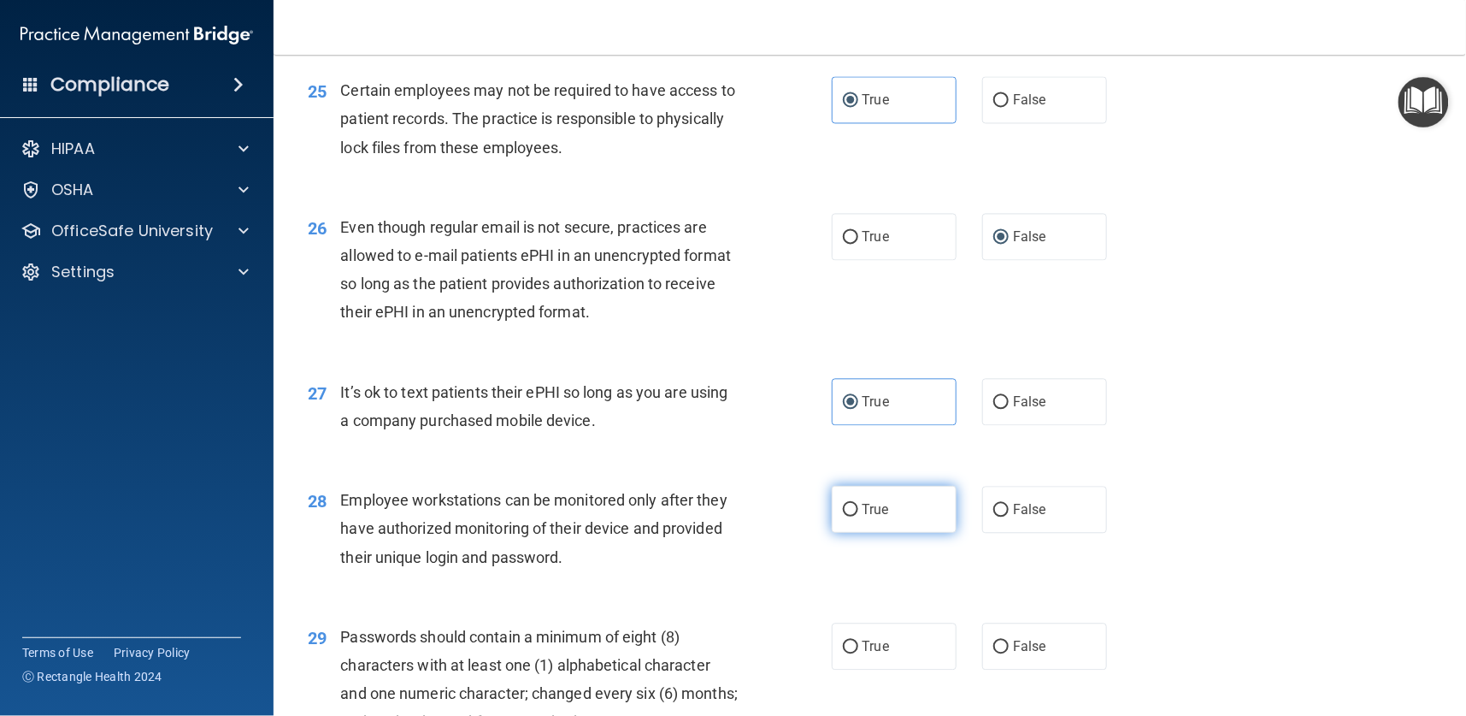
click at [832, 509] on label "True" at bounding box center [894, 509] width 125 height 47
click at [843, 509] on input "True" at bounding box center [850, 510] width 15 height 13
radio input "true"
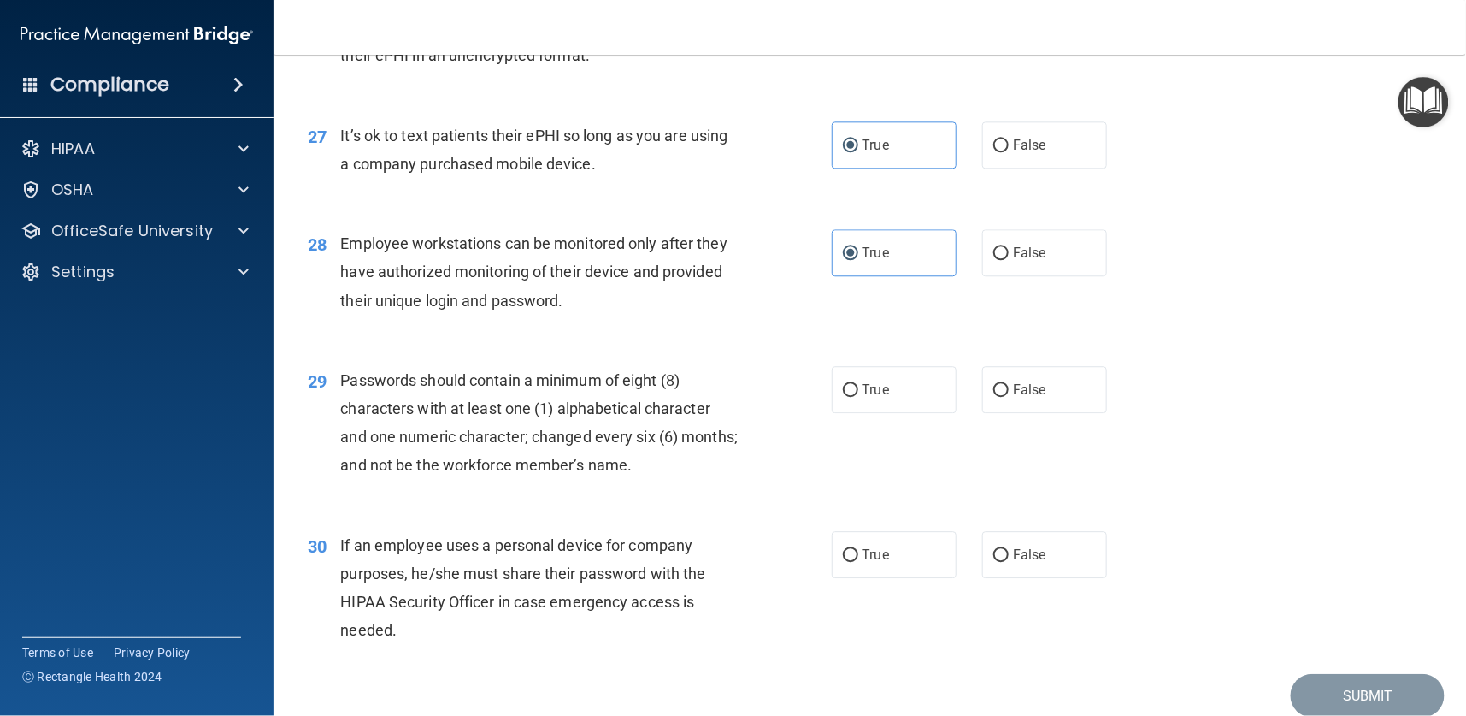
scroll to position [3916, 0]
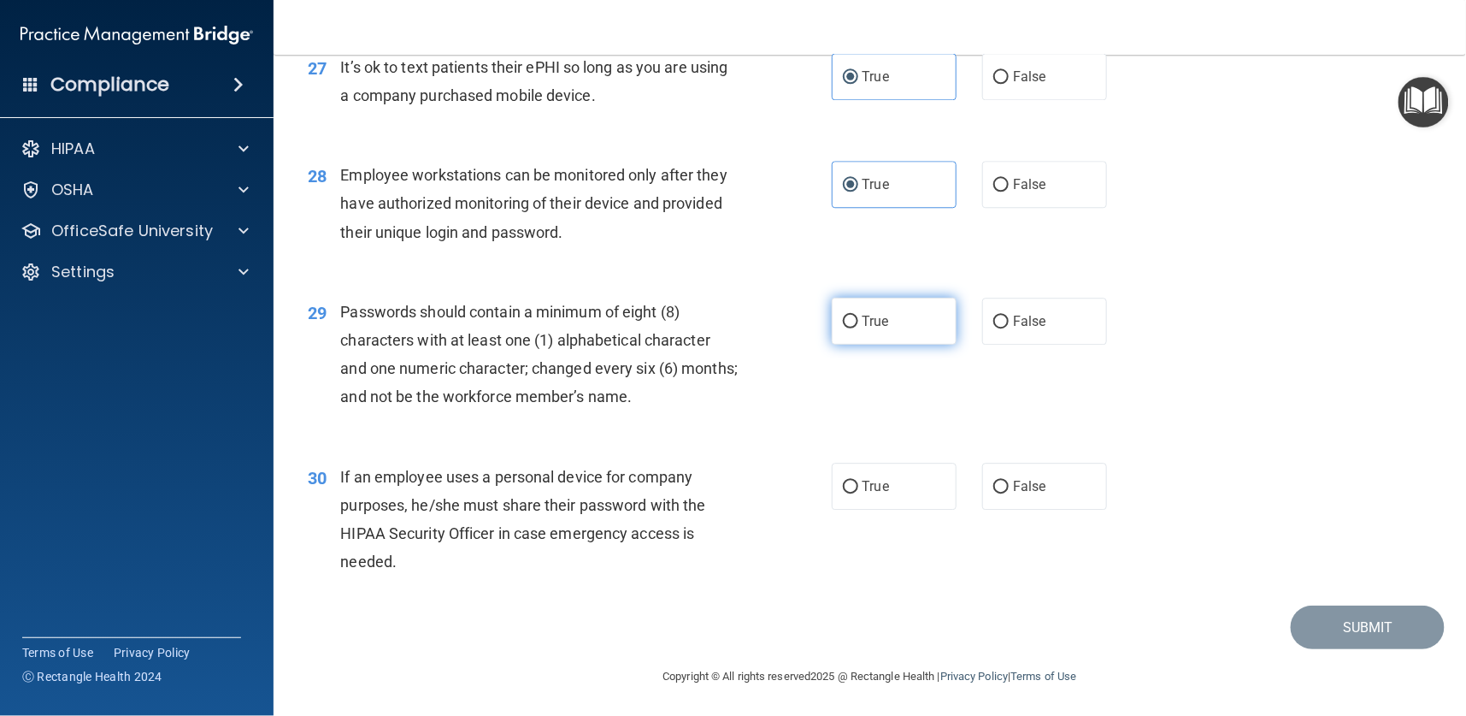
click at [864, 313] on span "True" at bounding box center [876, 321] width 27 height 16
click at [858, 315] on input "True" at bounding box center [850, 321] width 15 height 13
radio input "true"
click at [993, 480] on input "False" at bounding box center [1000, 486] width 15 height 13
radio input "true"
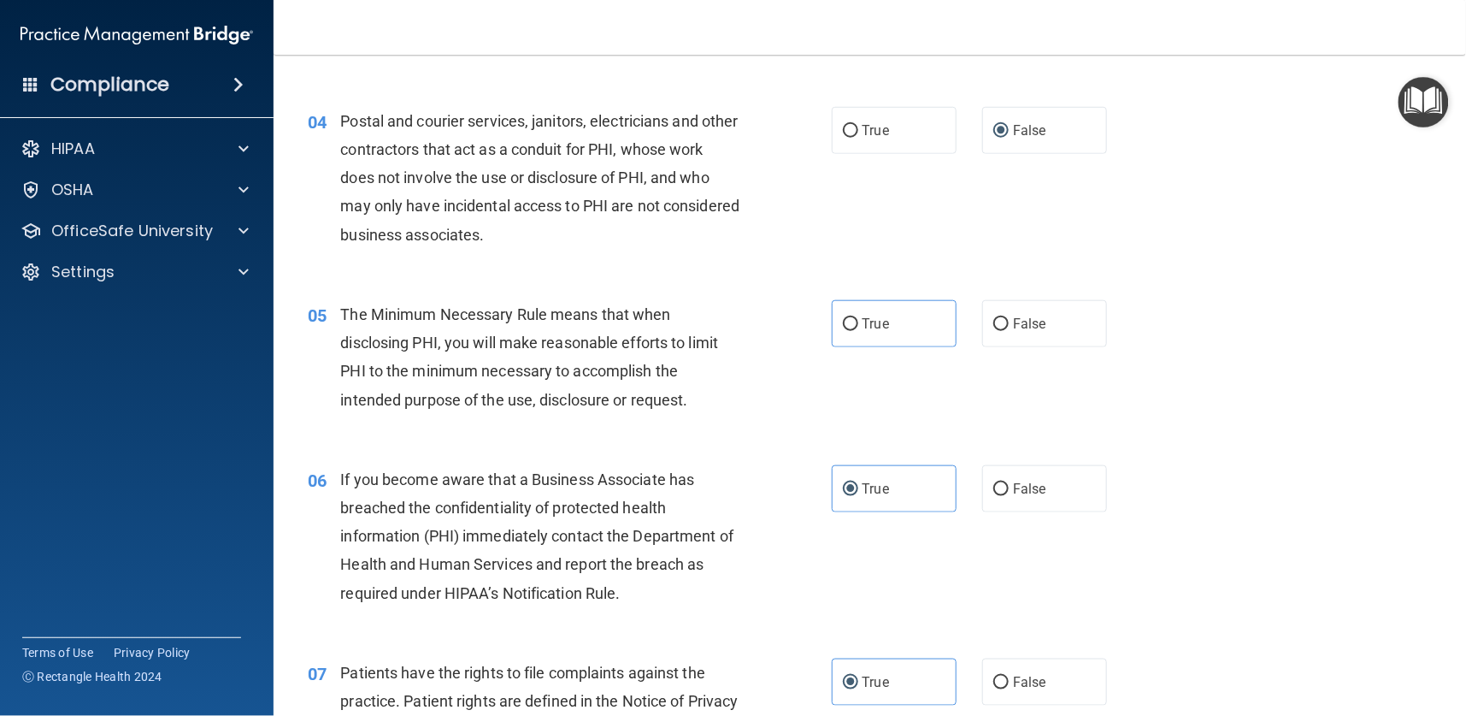
scroll to position [513, 0]
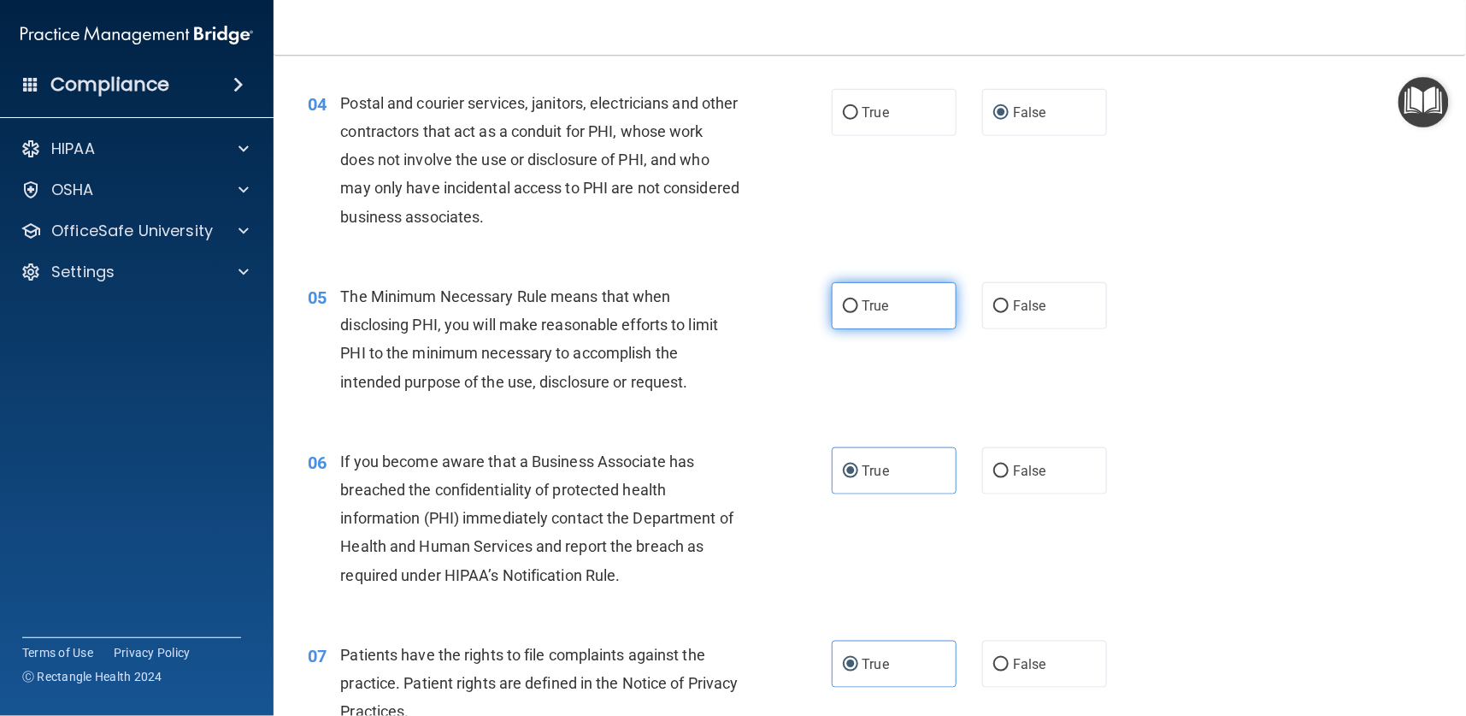
click at [849, 306] on label "True" at bounding box center [894, 305] width 125 height 47
click at [849, 306] on input "True" at bounding box center [850, 306] width 15 height 13
radio input "true"
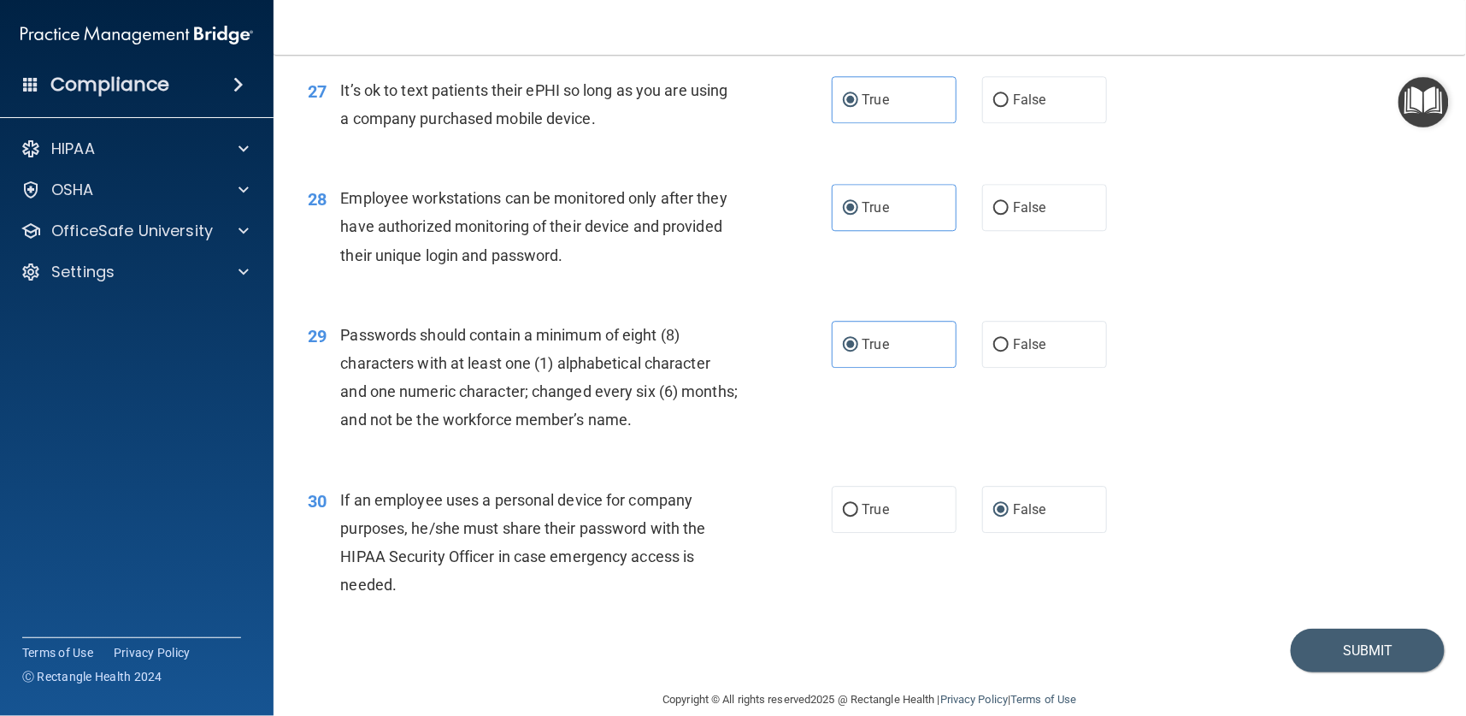
scroll to position [3916, 0]
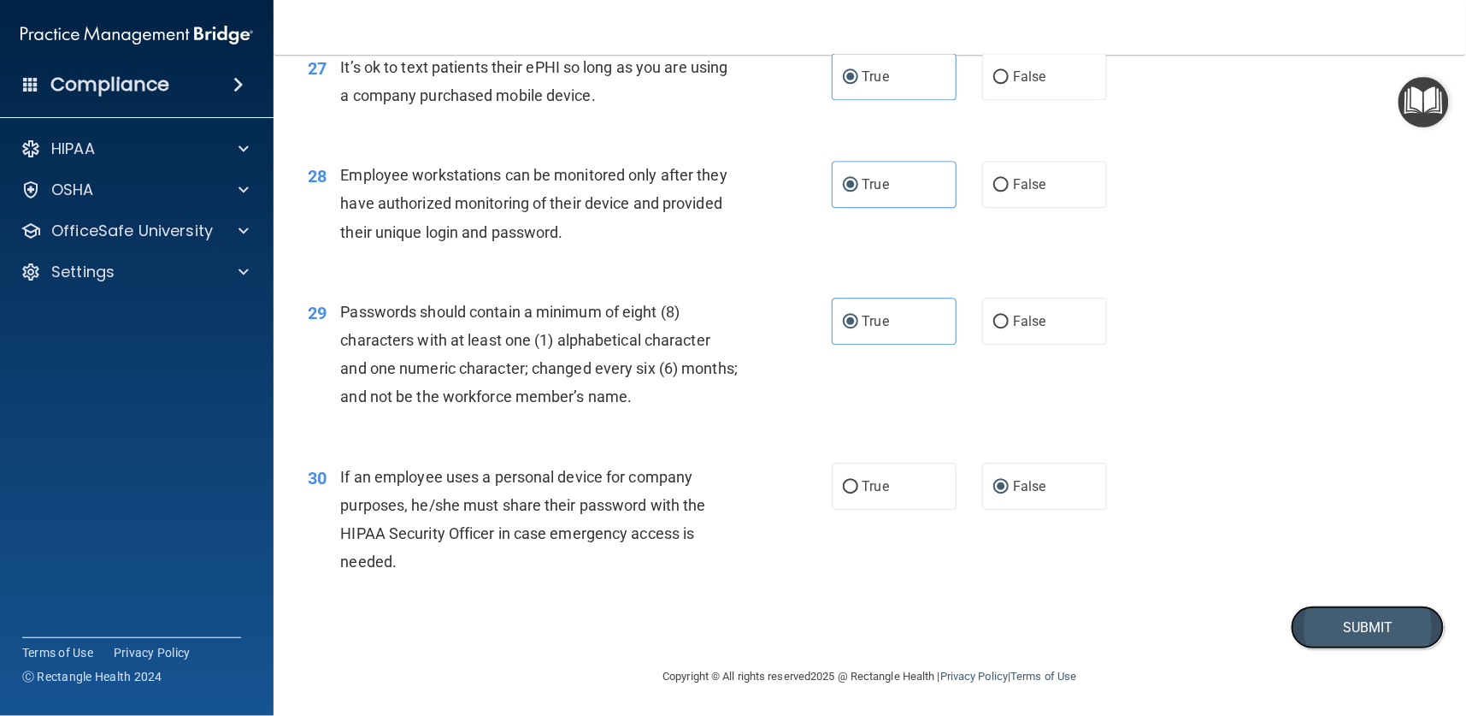
click at [1358, 627] on button "Submit" at bounding box center [1368, 627] width 154 height 44
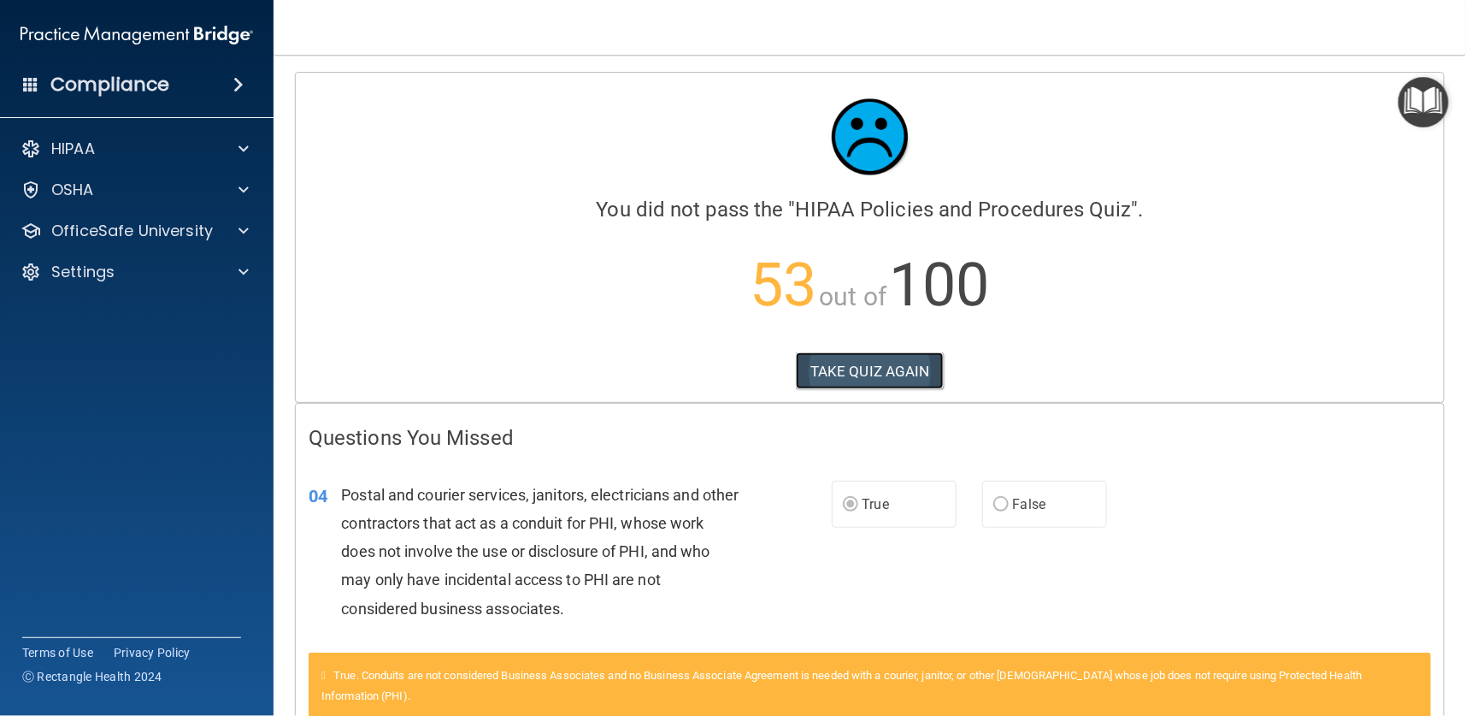
click at [866, 368] on button "TAKE QUIZ AGAIN" at bounding box center [870, 371] width 148 height 38
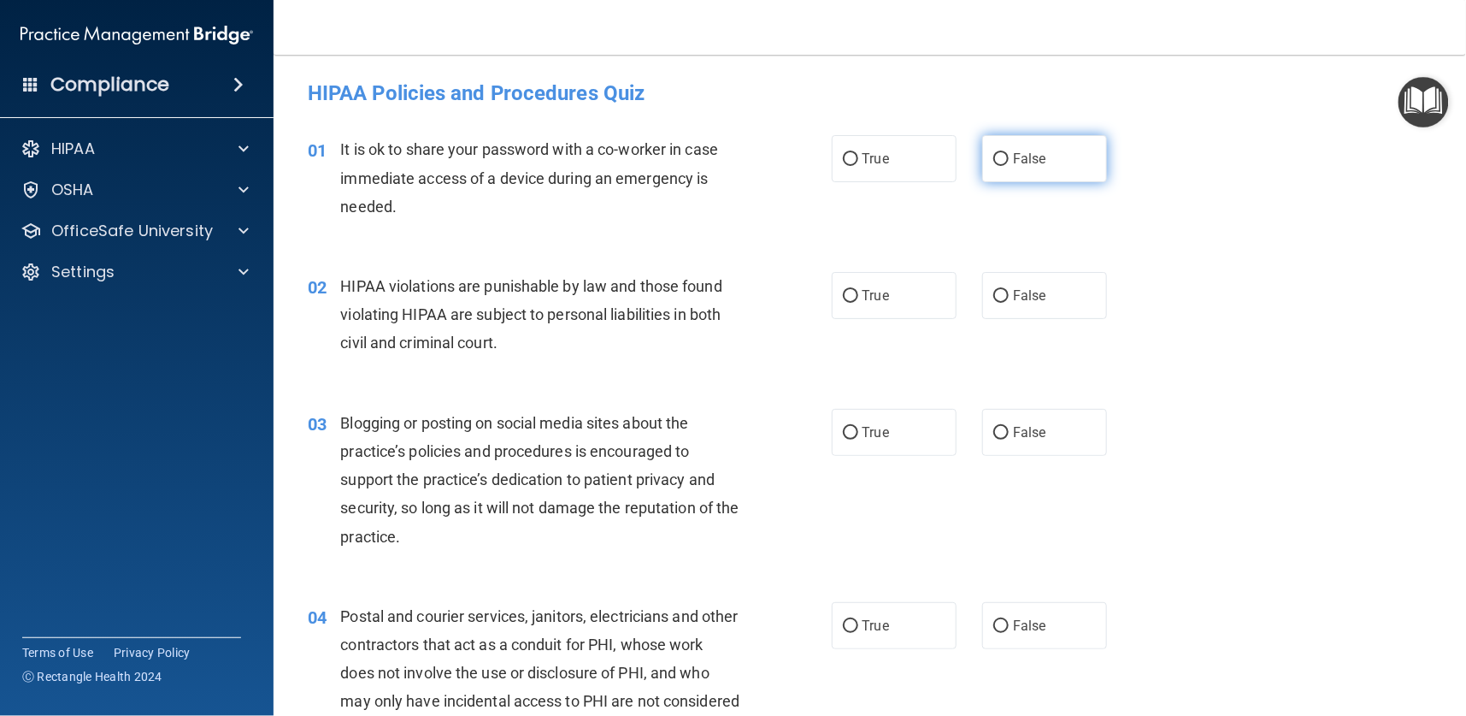
click at [1013, 157] on span "False" at bounding box center [1029, 158] width 33 height 16
click at [1004, 157] on input "False" at bounding box center [1000, 159] width 15 height 13
radio input "true"
click at [863, 297] on span "True" at bounding box center [876, 295] width 27 height 16
click at [858, 297] on input "True" at bounding box center [850, 296] width 15 height 13
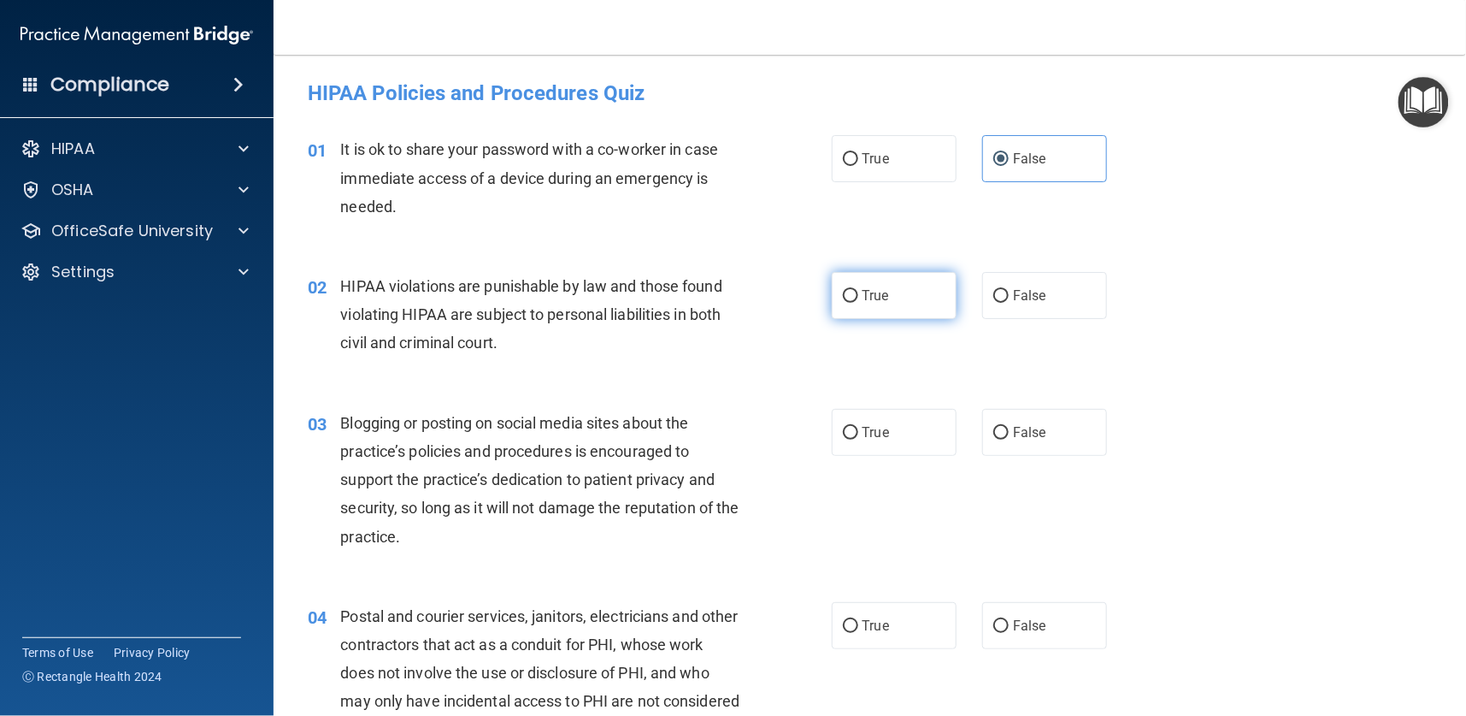
radio input "true"
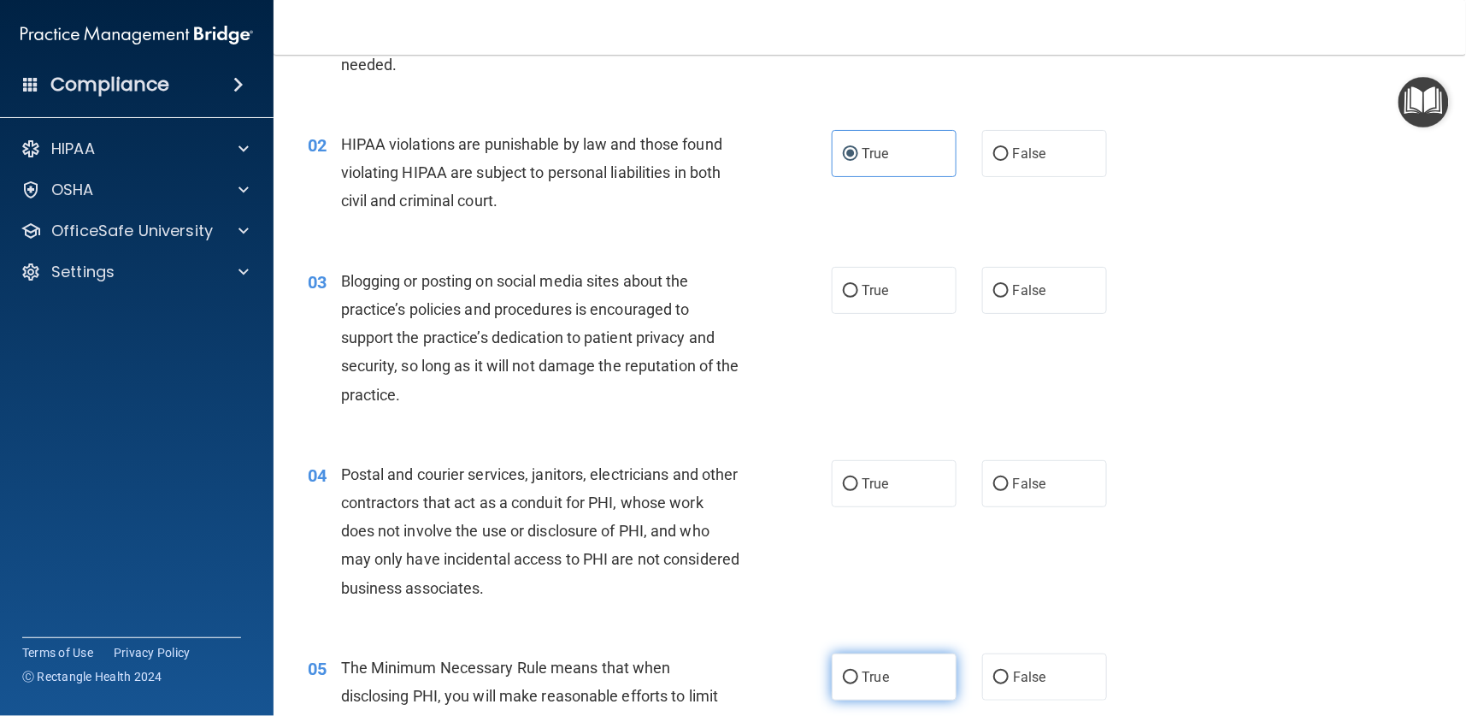
scroll to position [256, 0]
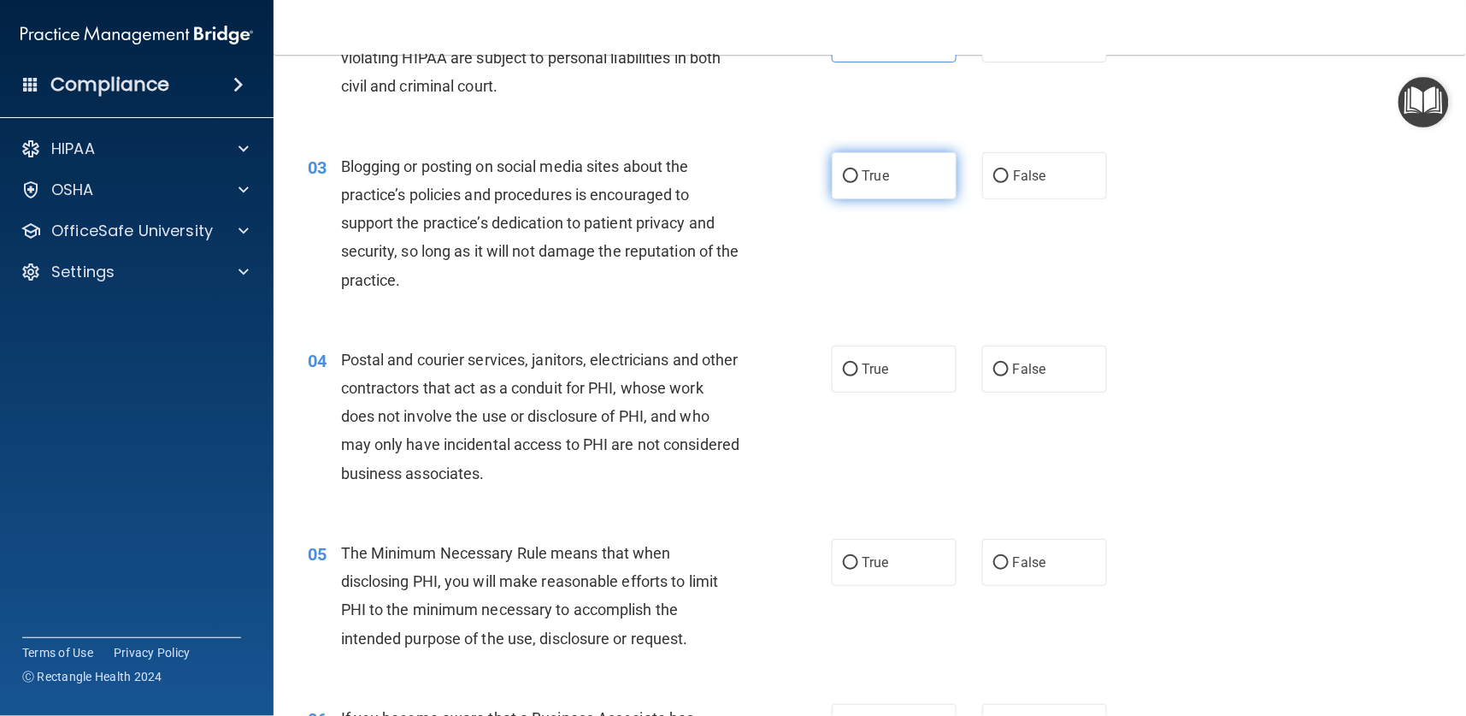
click at [866, 169] on span "True" at bounding box center [876, 176] width 27 height 16
click at [858, 170] on input "True" at bounding box center [850, 176] width 15 height 13
radio input "true"
click at [861, 380] on label "True" at bounding box center [894, 368] width 125 height 47
click at [858, 376] on input "True" at bounding box center [850, 369] width 15 height 13
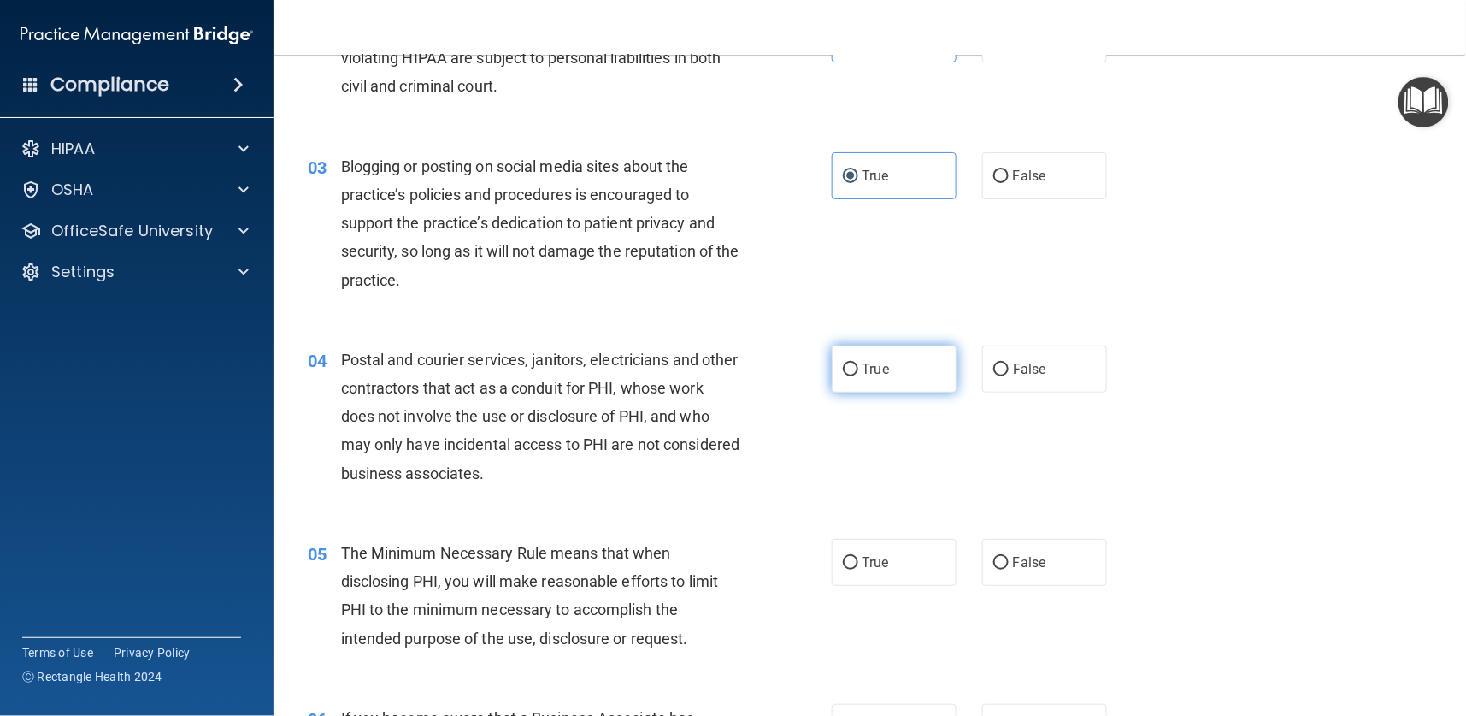
radio input "true"
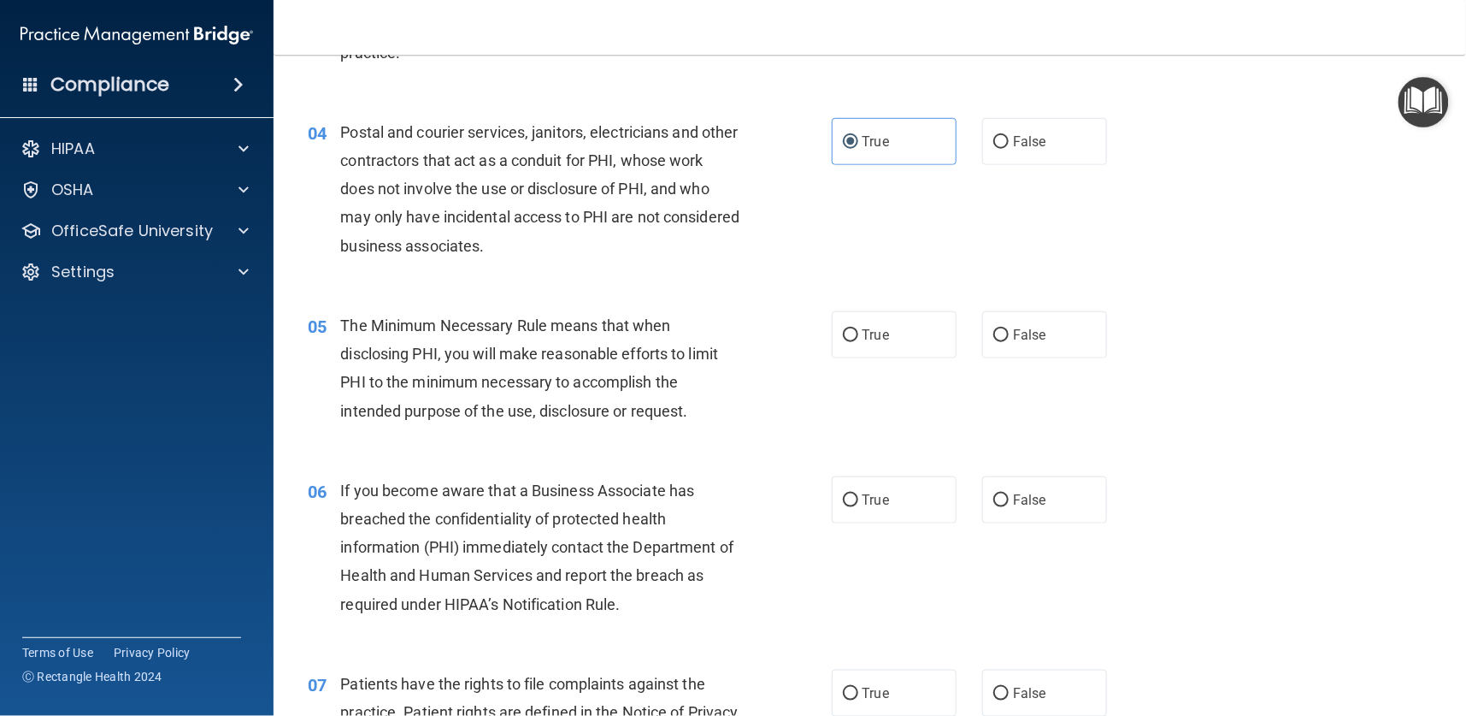
scroll to position [513, 0]
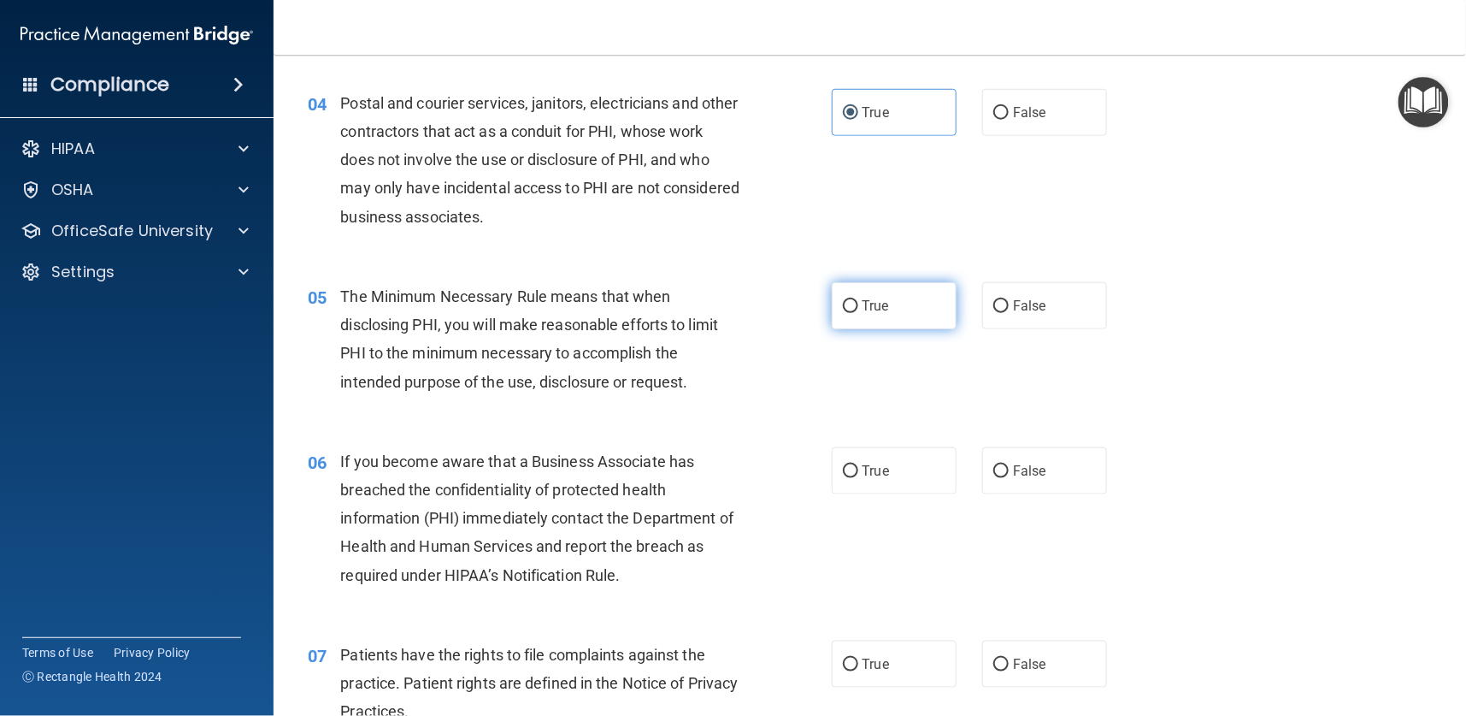
click at [846, 287] on label "True" at bounding box center [894, 305] width 125 height 47
click at [846, 300] on input "True" at bounding box center [850, 306] width 15 height 13
radio input "true"
click at [993, 469] on input "False" at bounding box center [1000, 471] width 15 height 13
radio input "true"
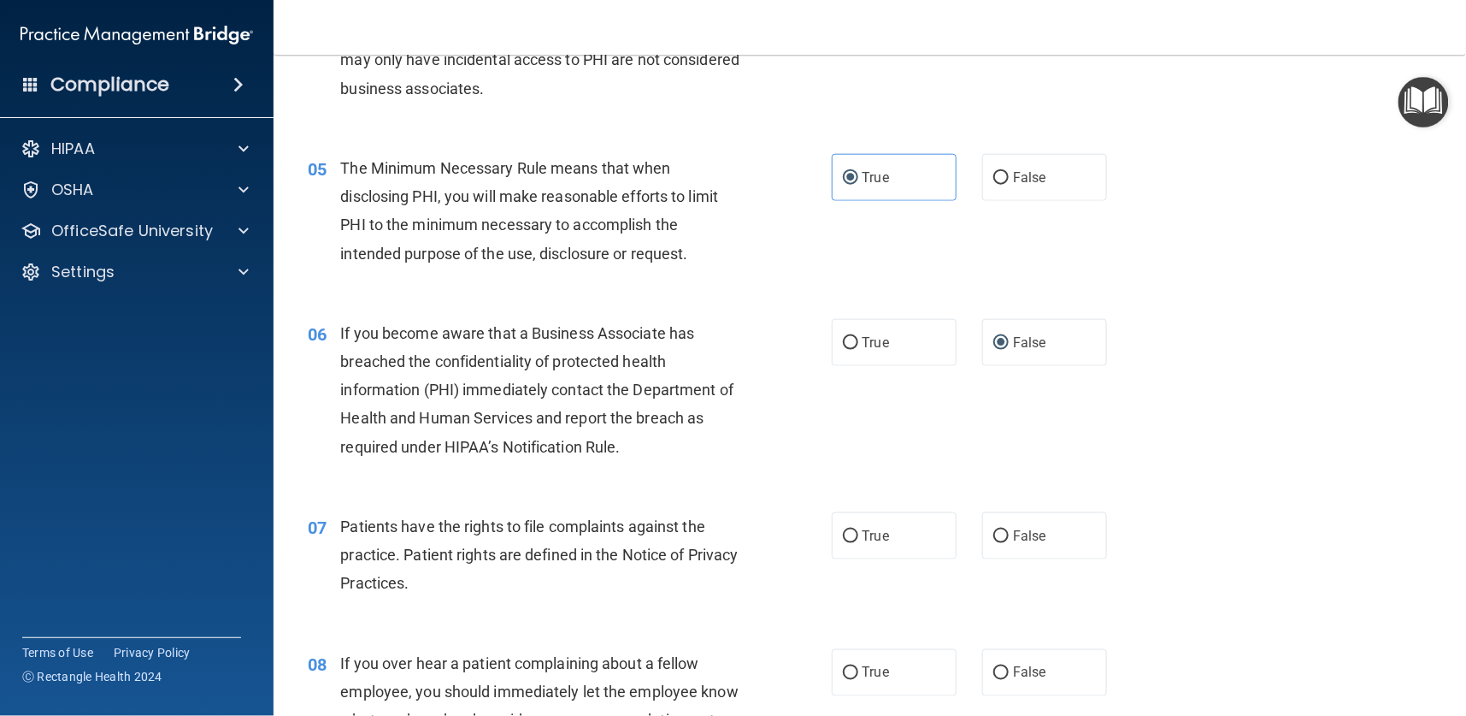
scroll to position [769, 0]
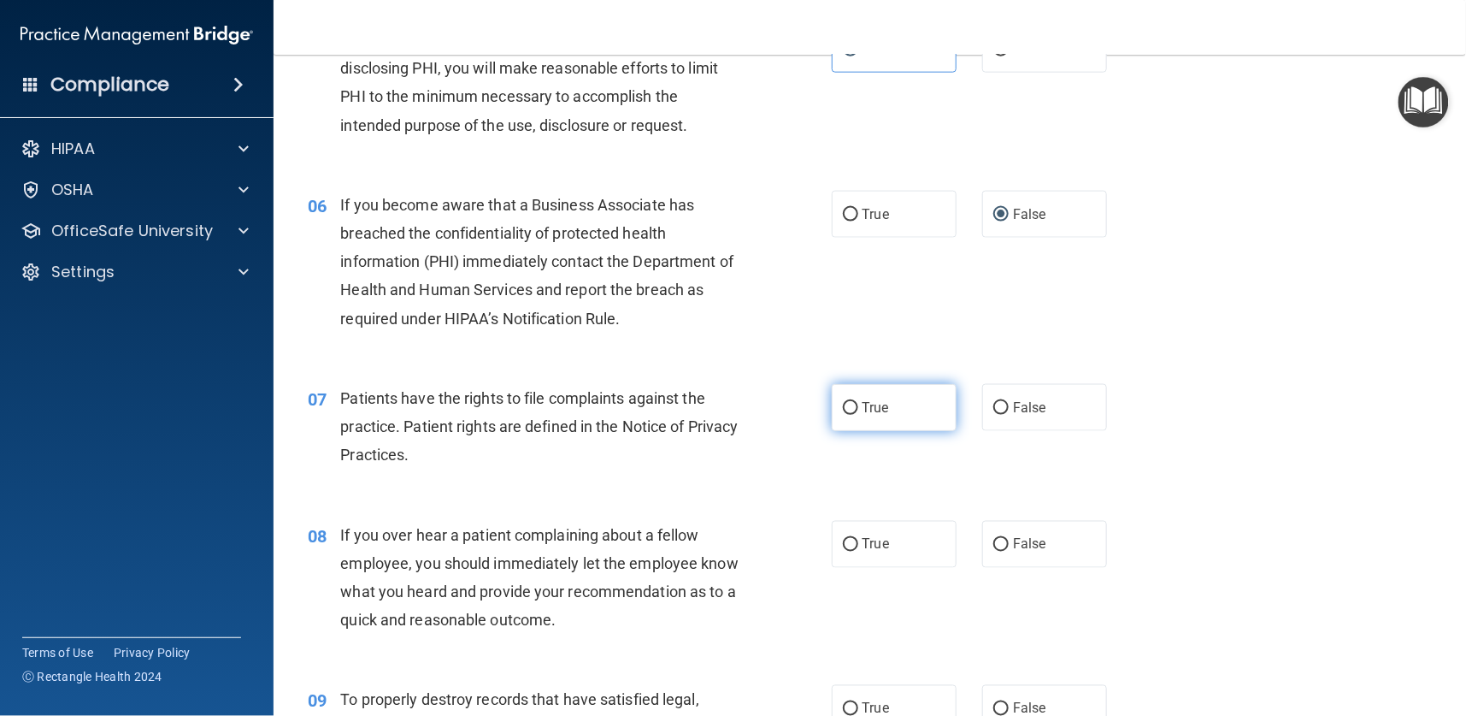
click at [868, 409] on span "True" at bounding box center [876, 407] width 27 height 16
click at [858, 409] on input "True" at bounding box center [850, 408] width 15 height 13
radio input "true"
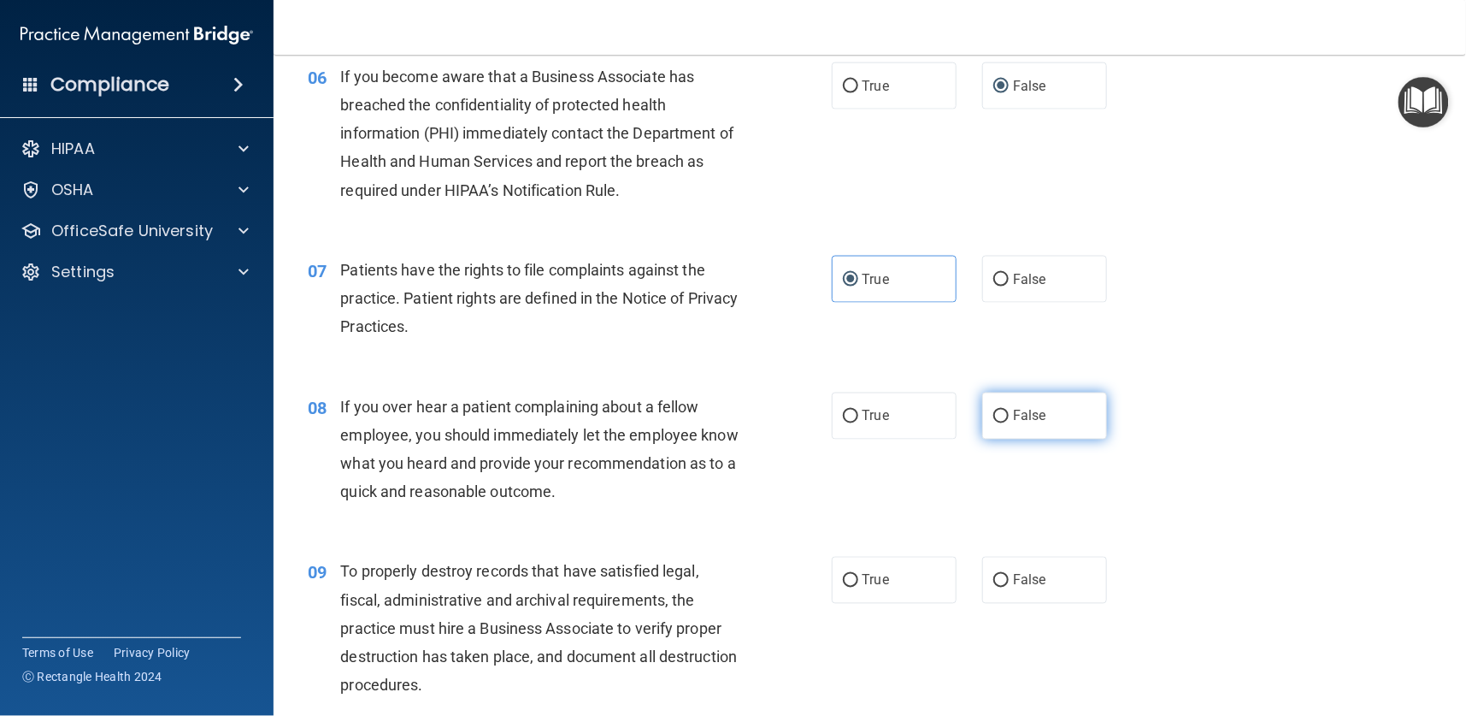
click at [1013, 418] on span "False" at bounding box center [1029, 416] width 33 height 16
click at [1003, 418] on input "False" at bounding box center [1000, 416] width 15 height 13
radio input "true"
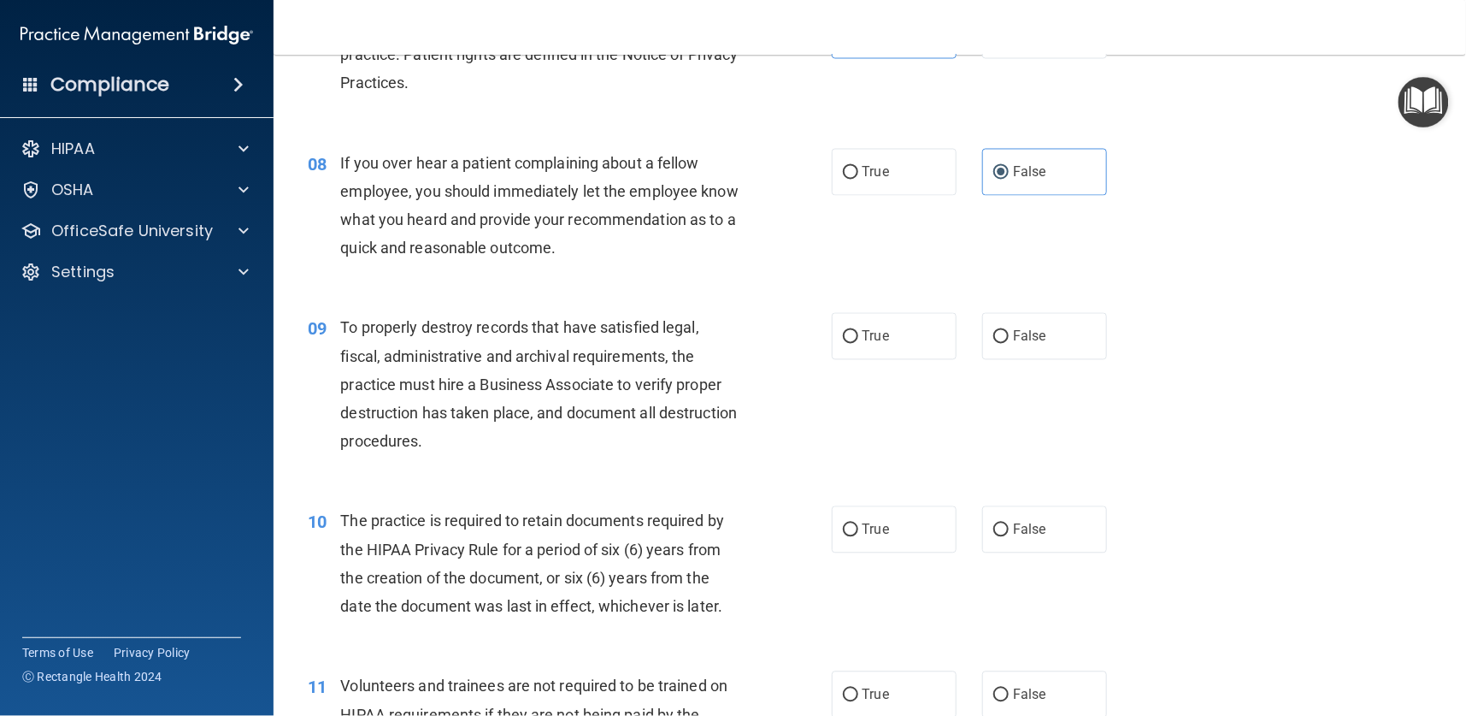
scroll to position [1154, 0]
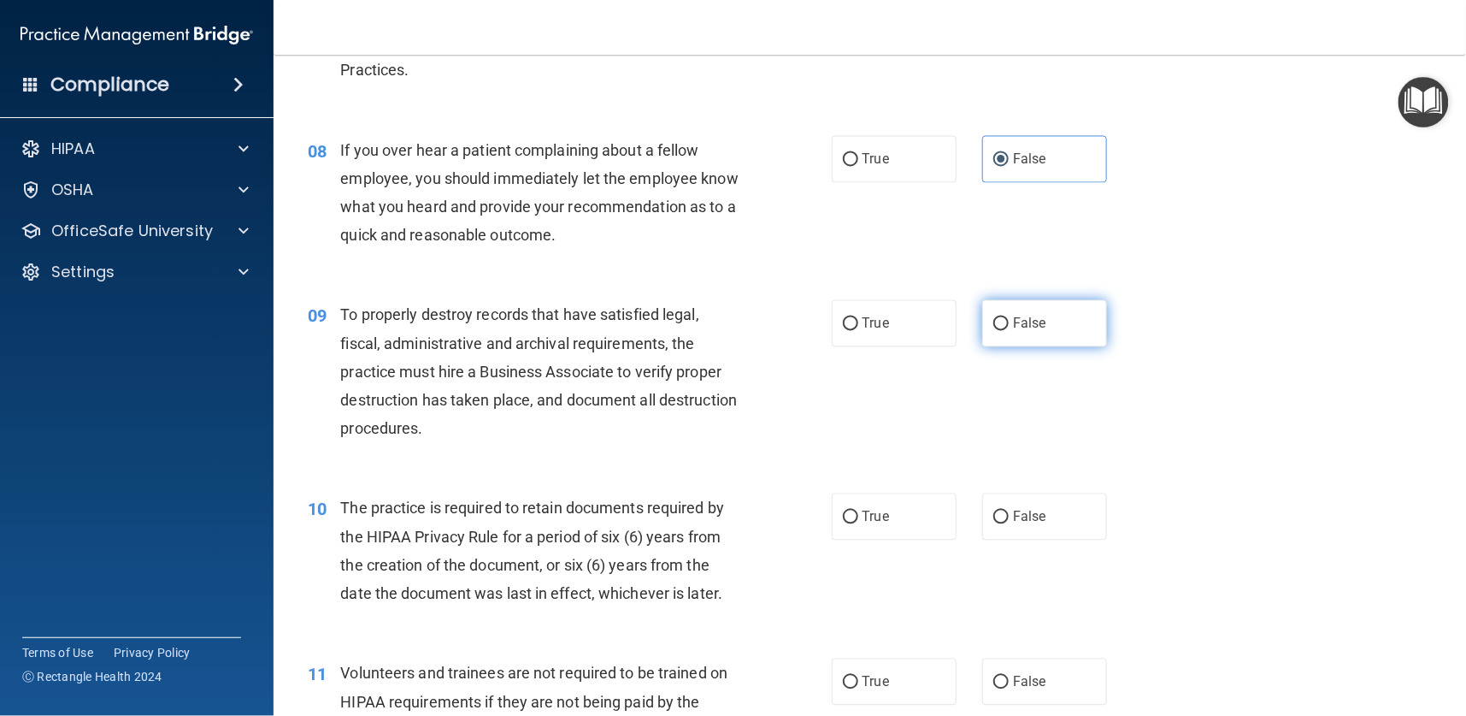
click at [1003, 315] on label "False" at bounding box center [1044, 323] width 125 height 47
click at [1003, 318] on input "False" at bounding box center [1000, 324] width 15 height 13
radio input "true"
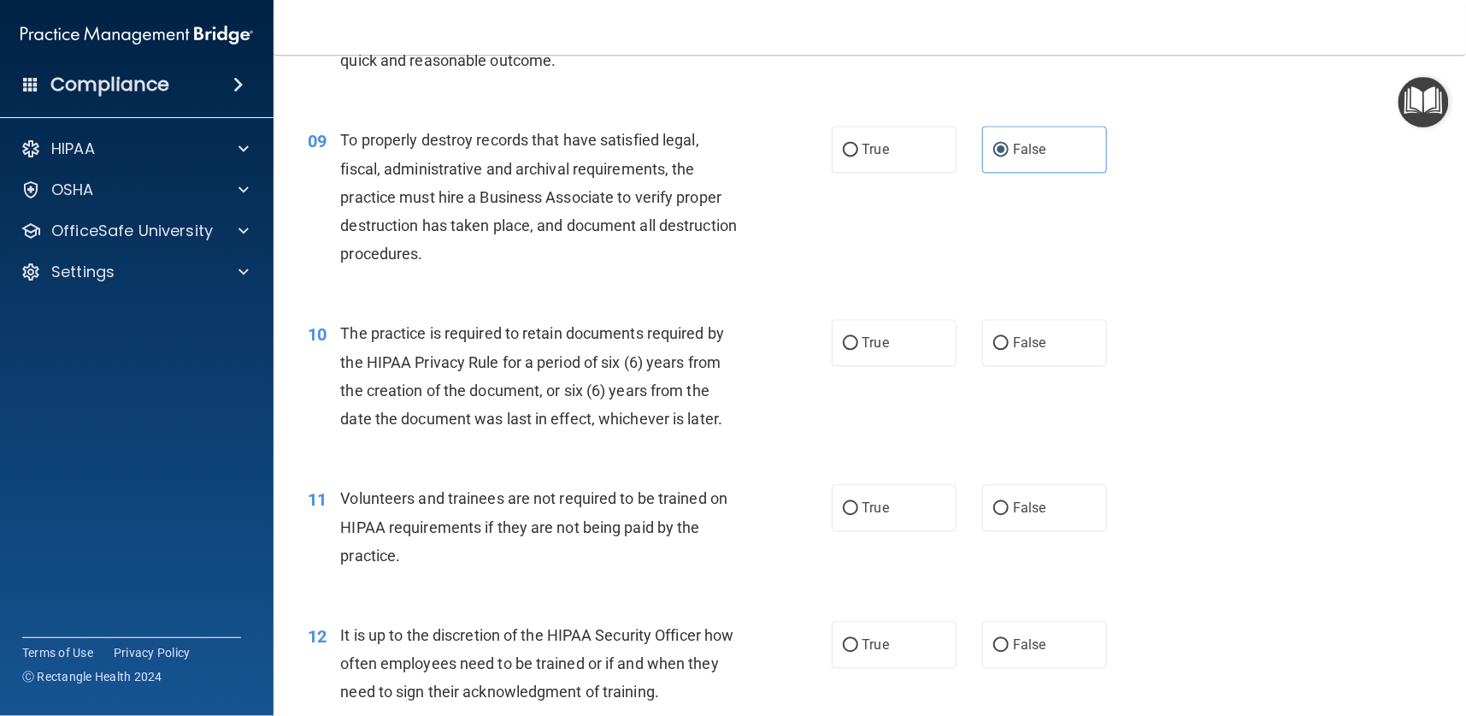
scroll to position [1411, 0]
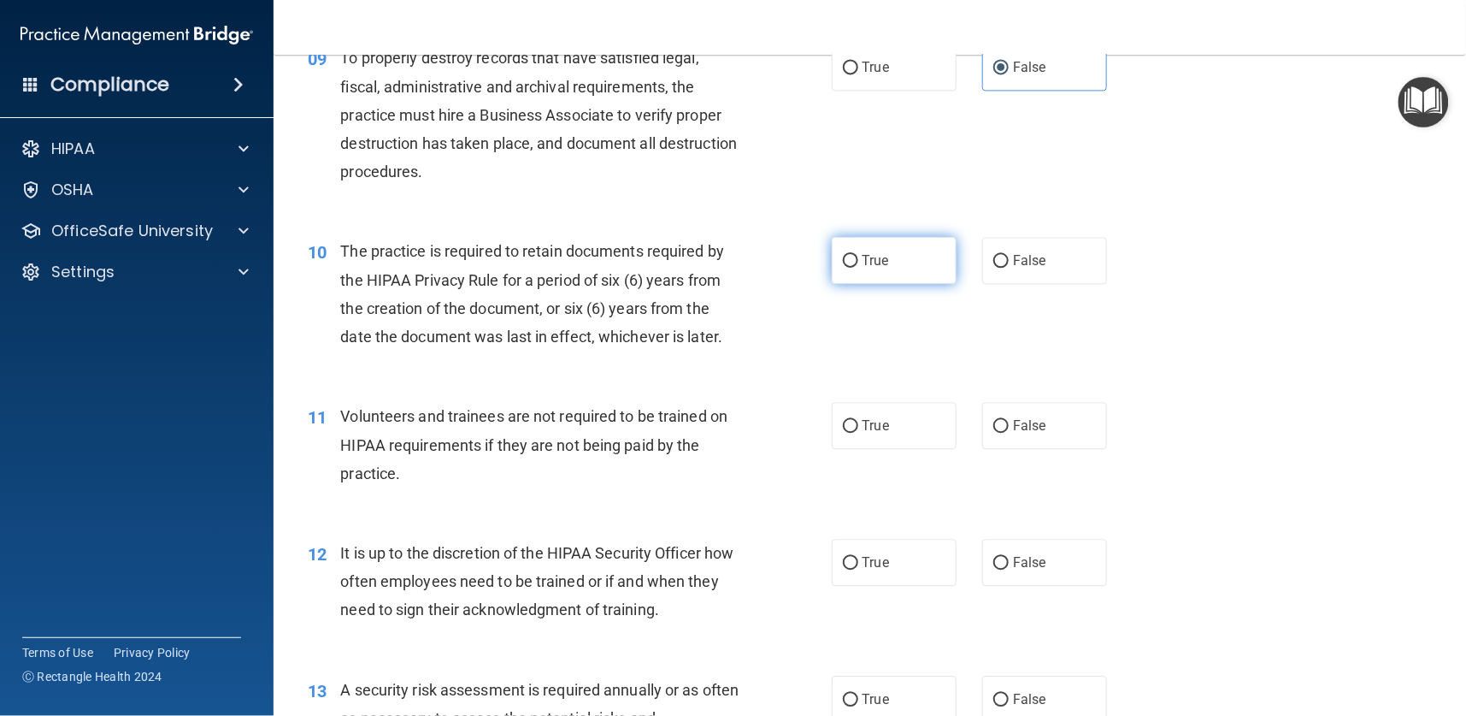
click at [842, 269] on label "True" at bounding box center [894, 260] width 125 height 47
click at [843, 268] on input "True" at bounding box center [850, 261] width 15 height 13
radio input "true"
click at [863, 422] on span "True" at bounding box center [876, 425] width 27 height 16
click at [856, 422] on input "True" at bounding box center [850, 426] width 15 height 13
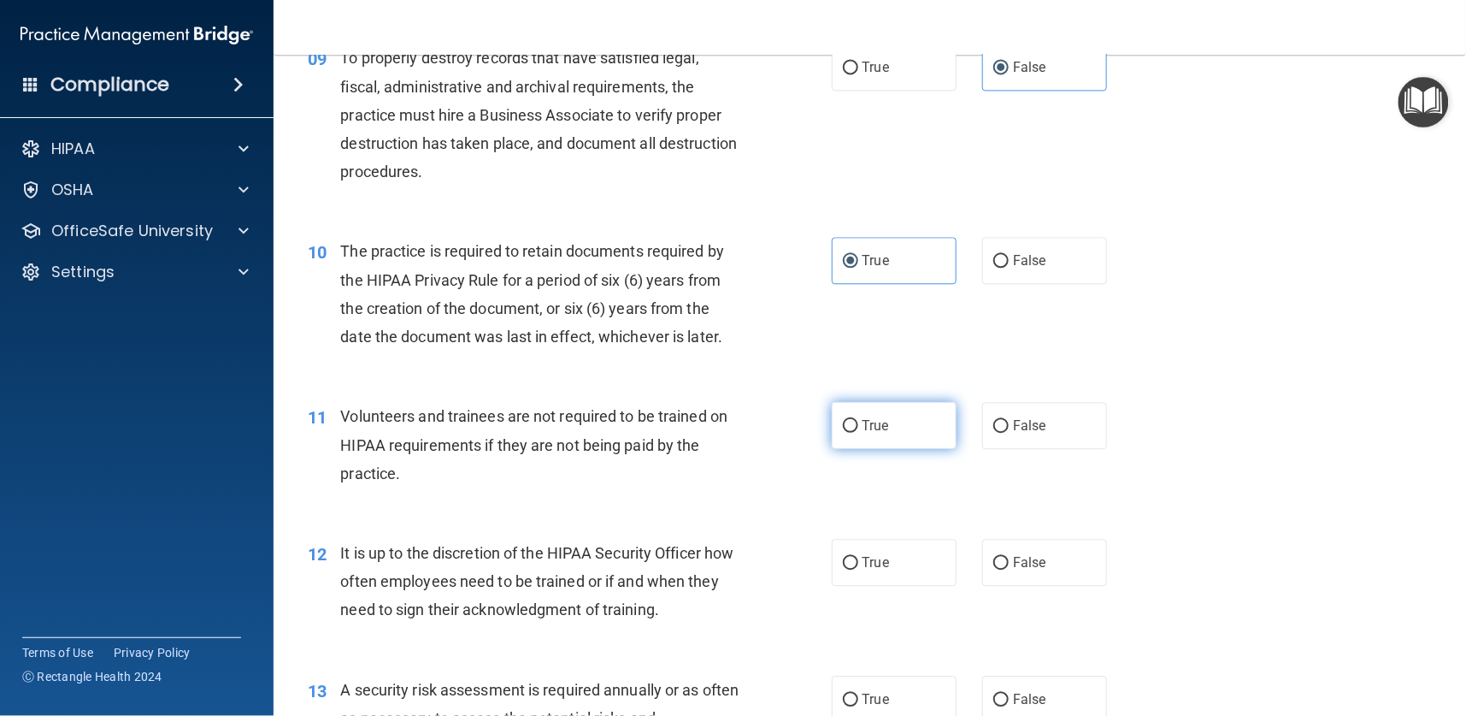
radio input "true"
click at [839, 569] on label "True" at bounding box center [894, 562] width 125 height 47
click at [843, 569] on input "True" at bounding box center [850, 563] width 15 height 13
radio input "true"
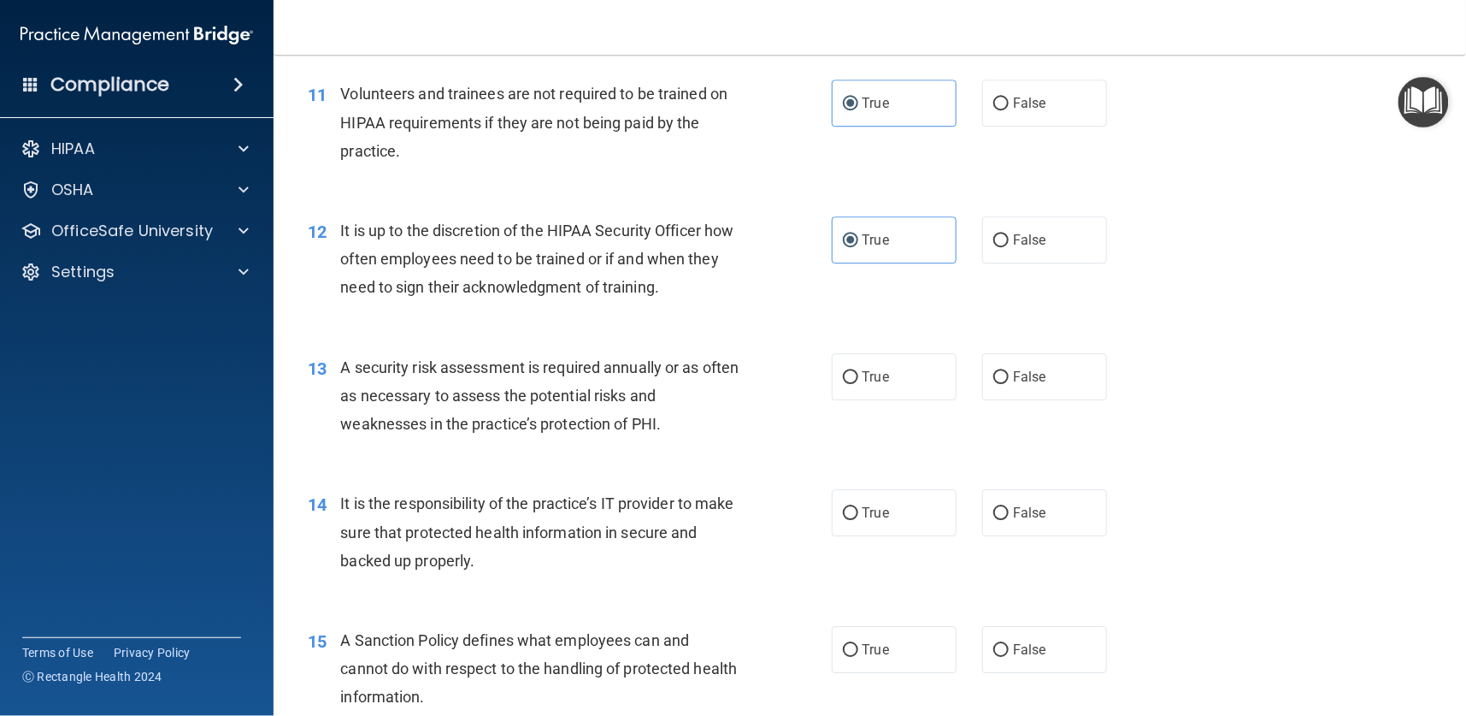
scroll to position [1795, 0]
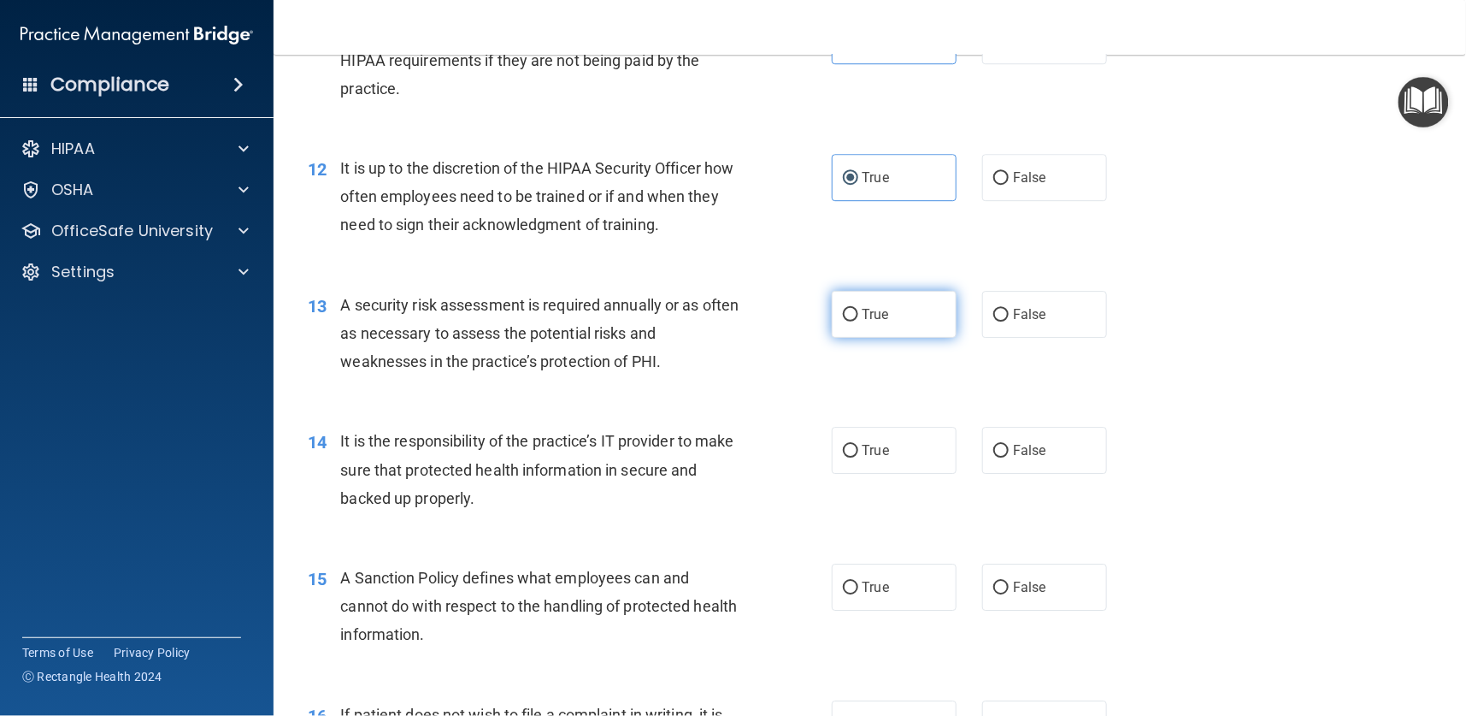
click at [844, 314] on input "True" at bounding box center [850, 315] width 15 height 13
radio input "true"
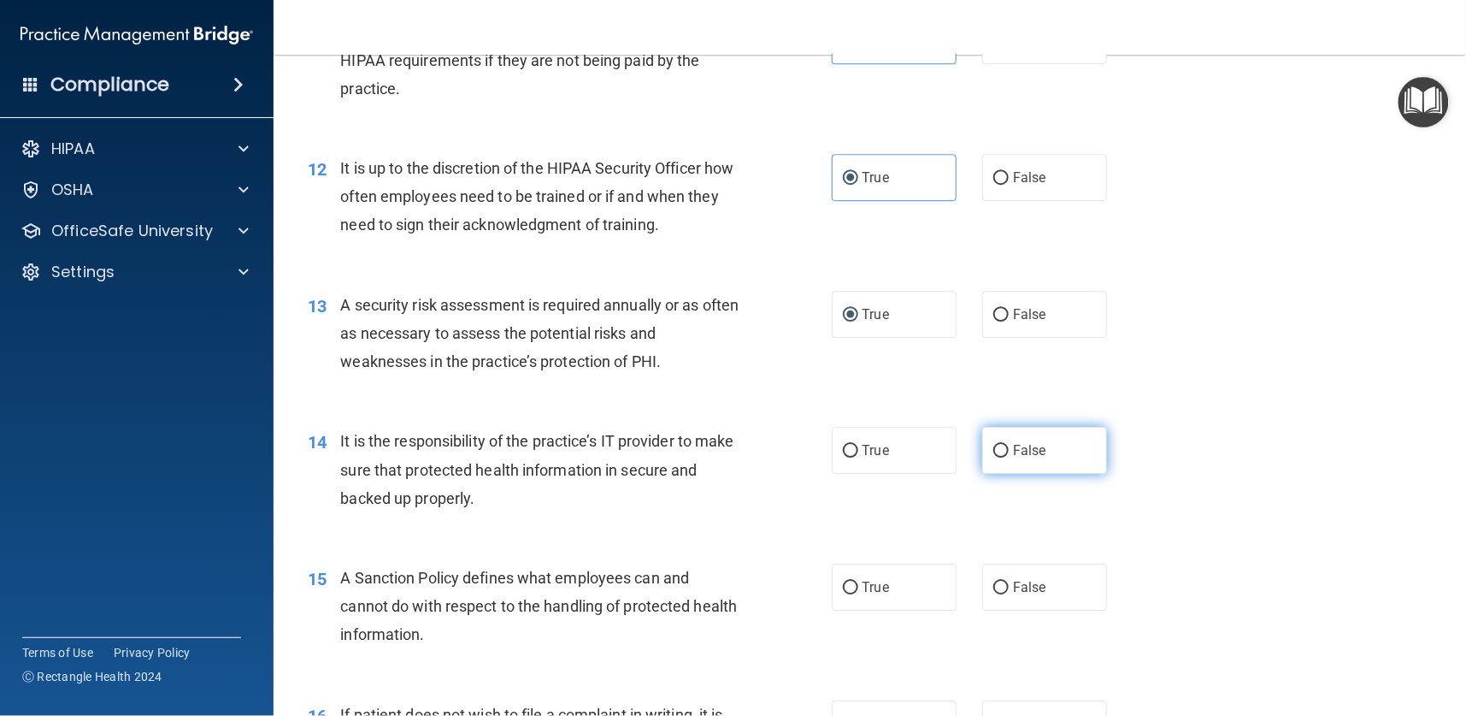
click at [1013, 454] on span "False" at bounding box center [1029, 450] width 33 height 16
click at [1009, 454] on input "False" at bounding box center [1000, 451] width 15 height 13
radio input "true"
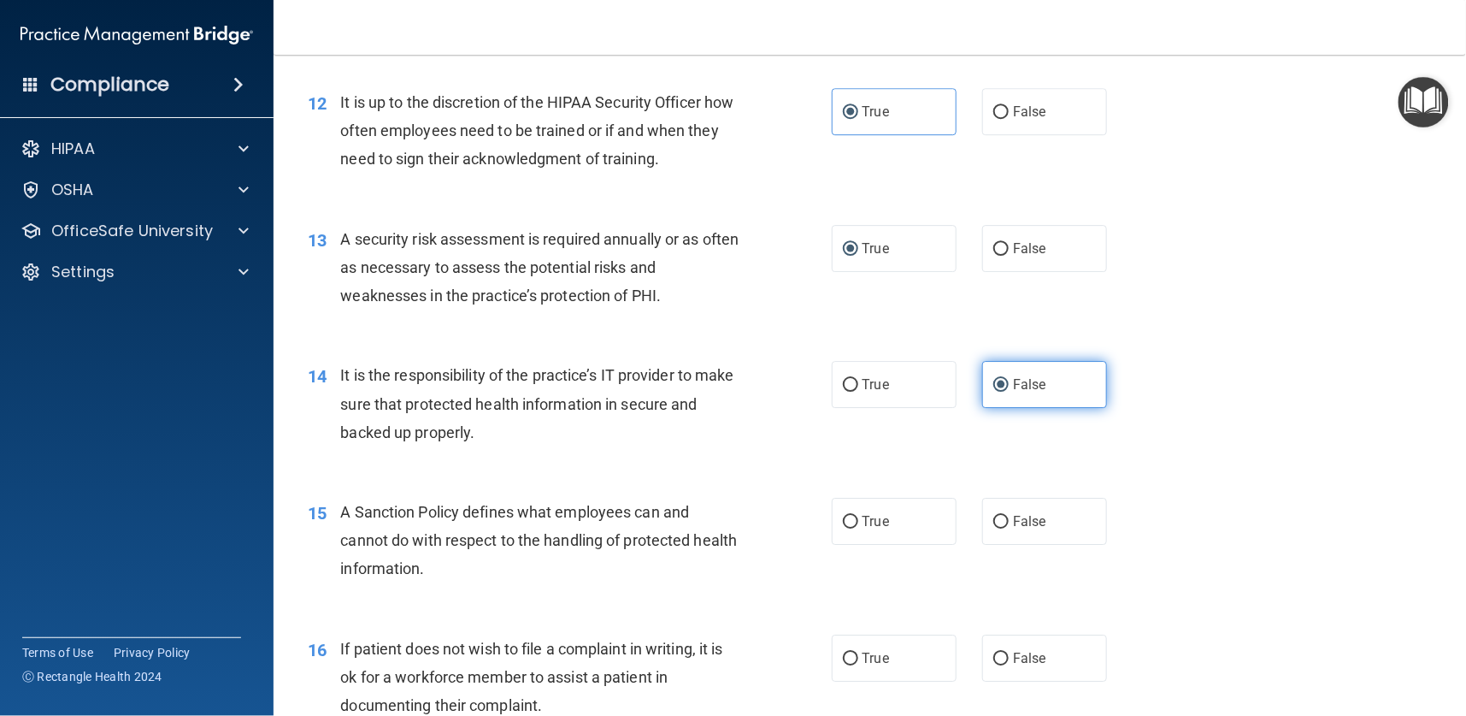
scroll to position [1924, 0]
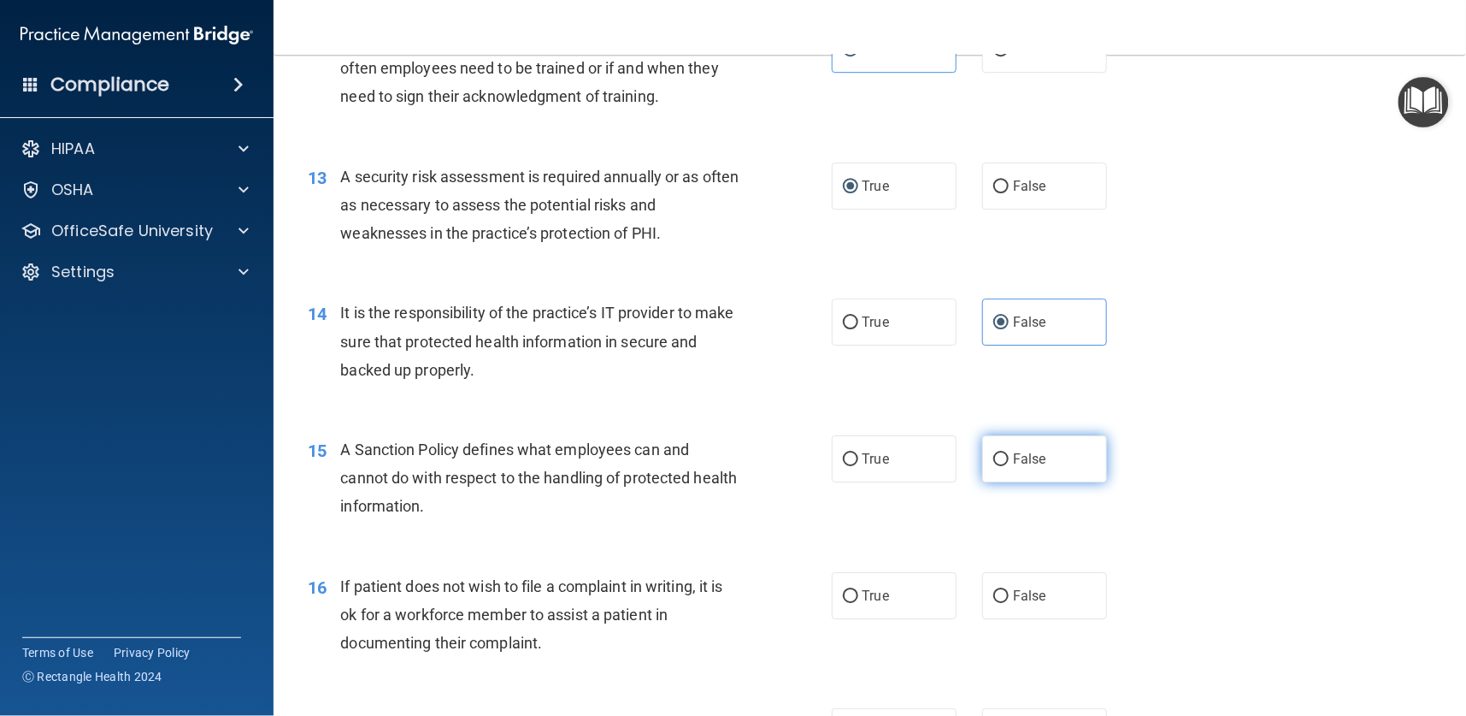
click at [997, 459] on input "False" at bounding box center [1000, 459] width 15 height 13
radio input "true"
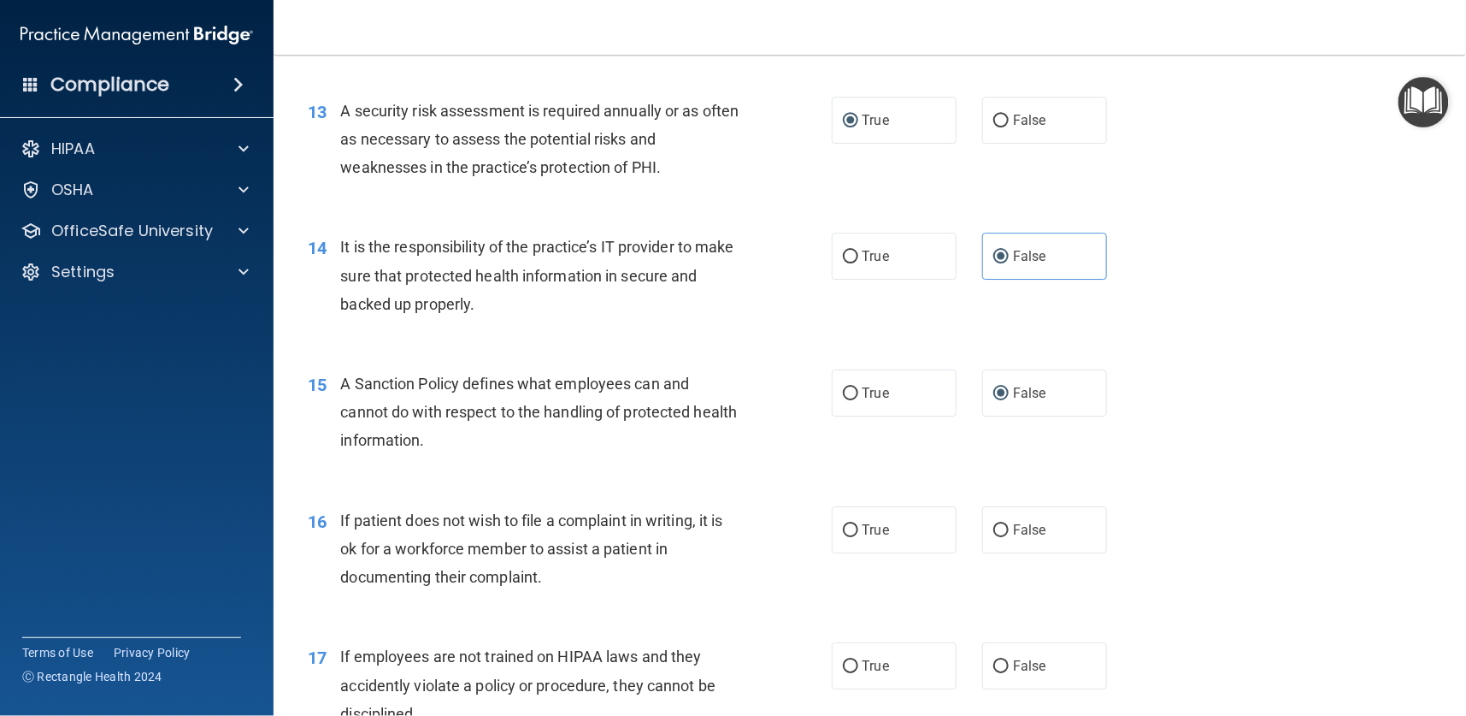
scroll to position [2052, 0]
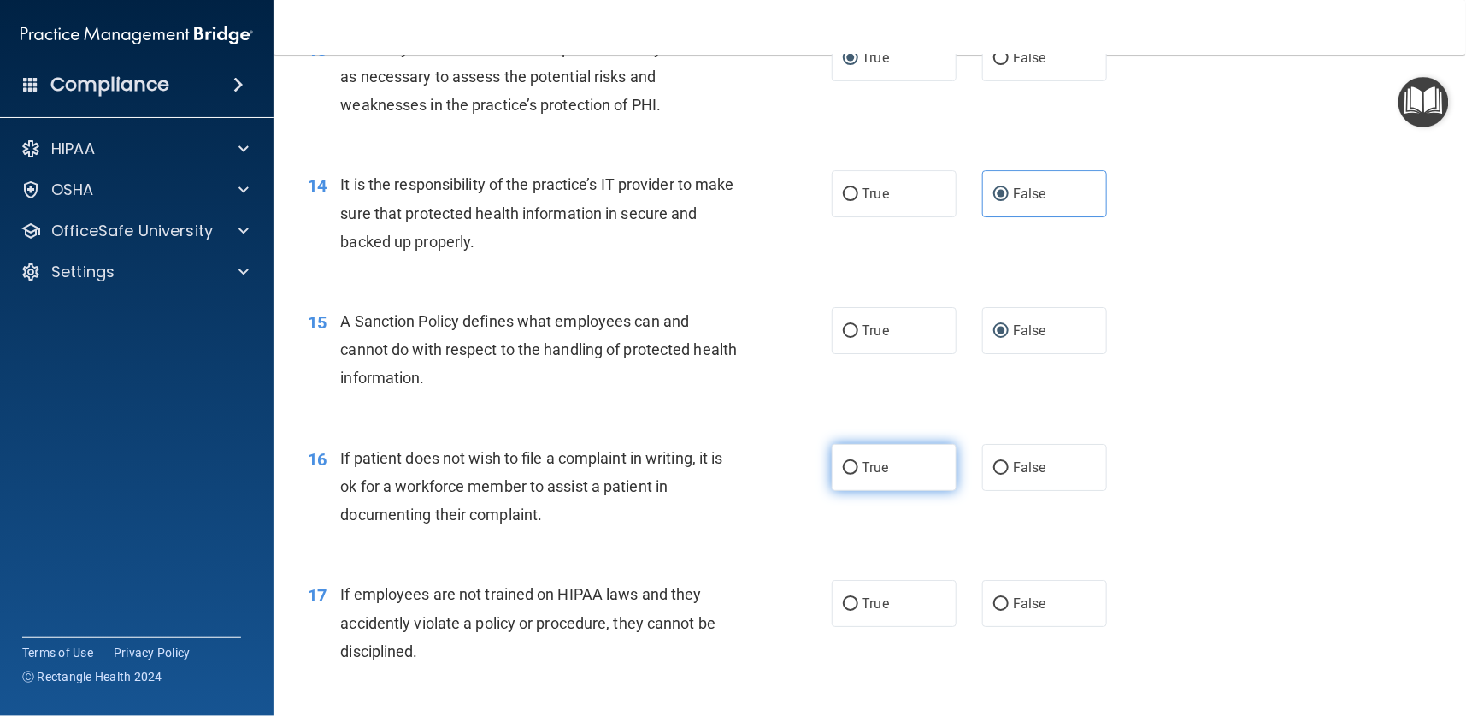
click at [868, 469] on span "True" at bounding box center [876, 467] width 27 height 16
click at [858, 469] on input "True" at bounding box center [850, 468] width 15 height 13
radio input "true"
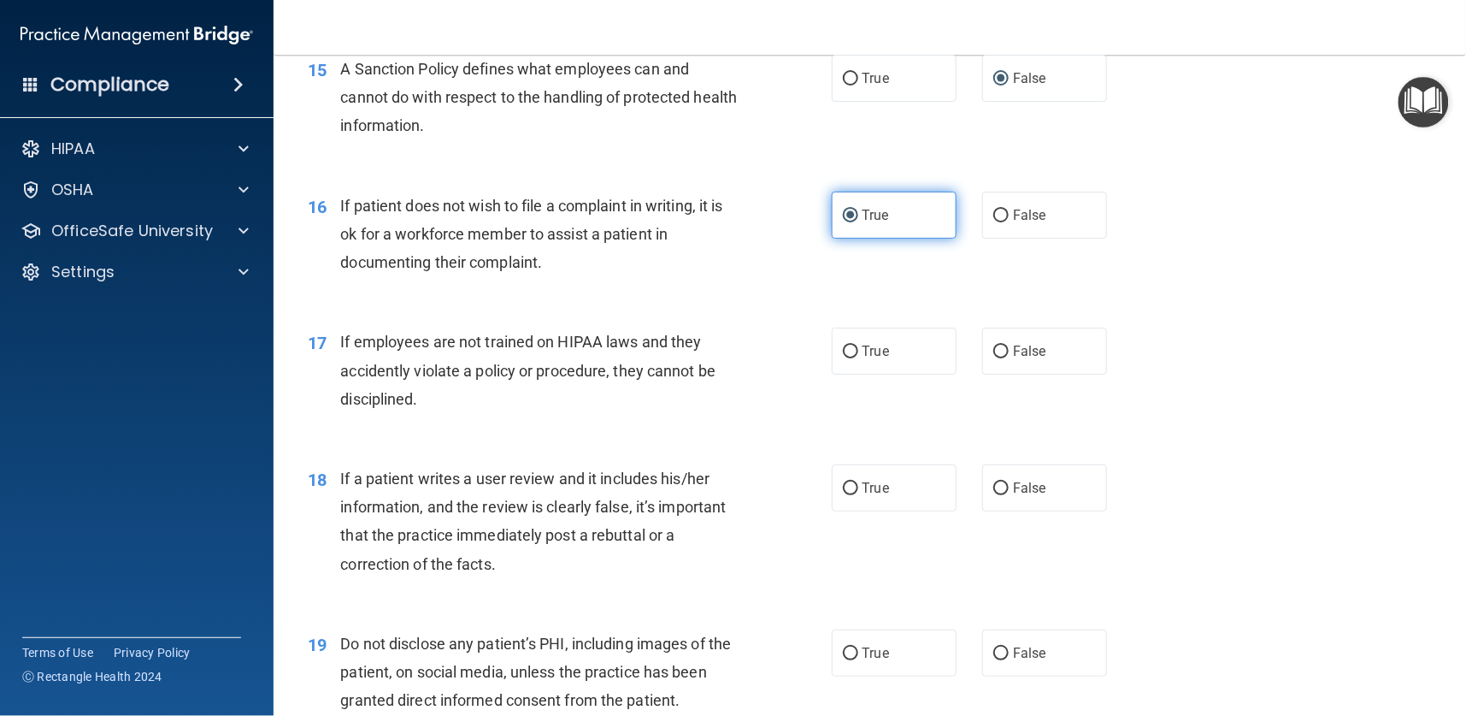
scroll to position [2308, 0]
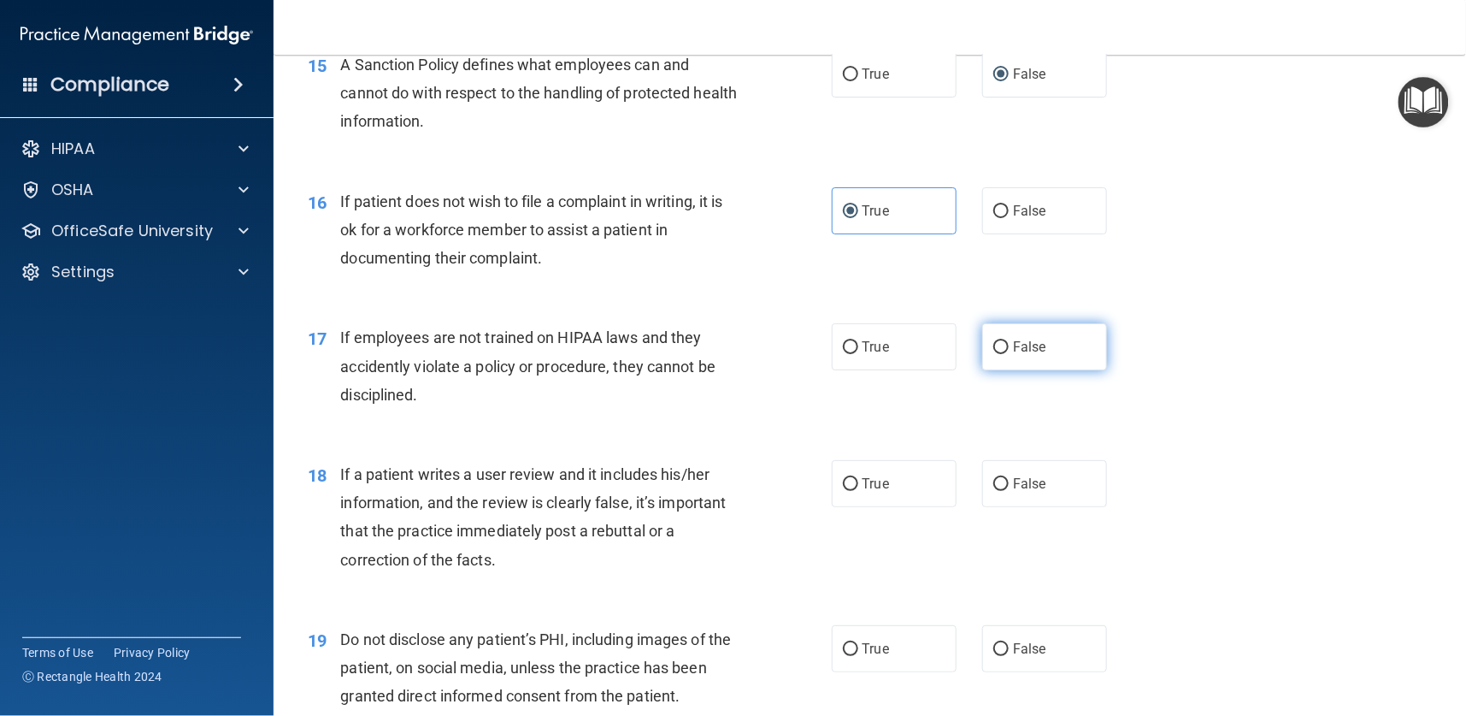
click at [993, 341] on input "False" at bounding box center [1000, 347] width 15 height 13
radio input "true"
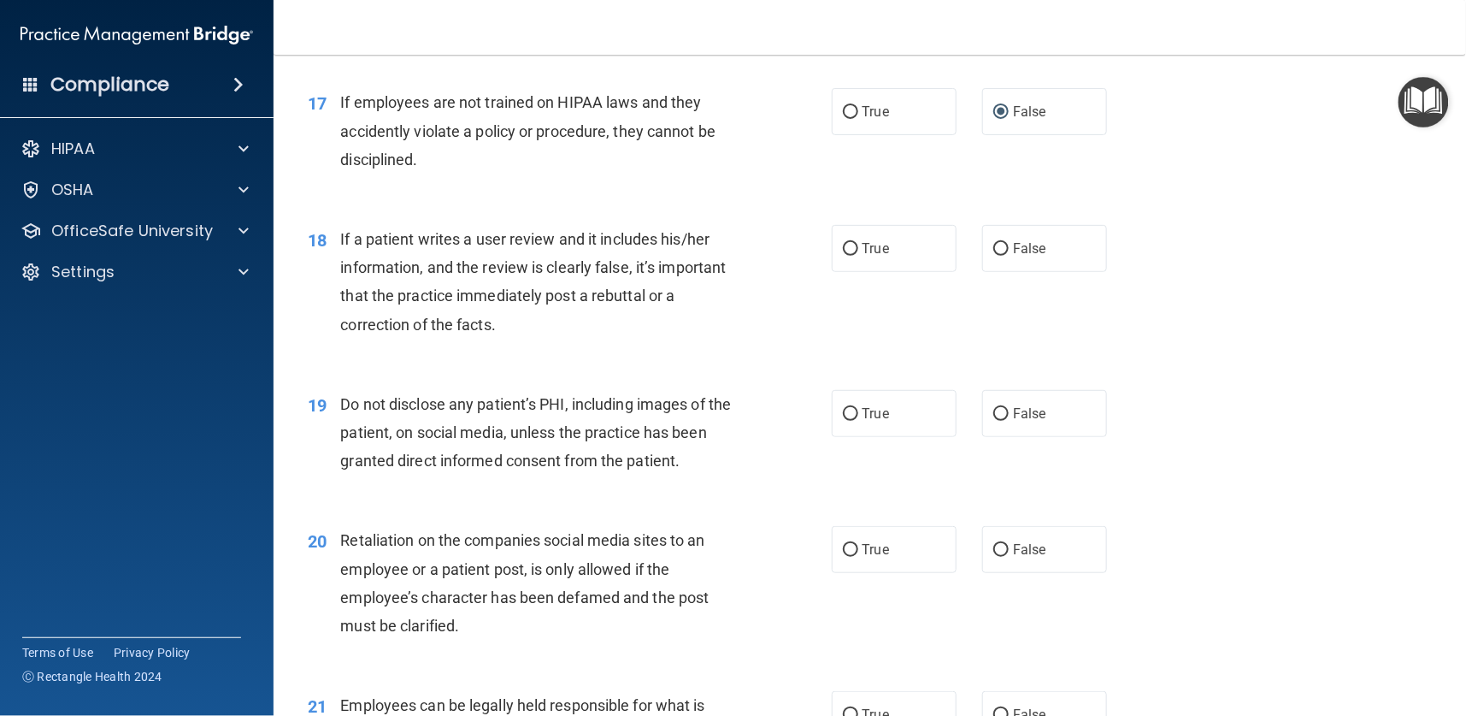
scroll to position [2565, 0]
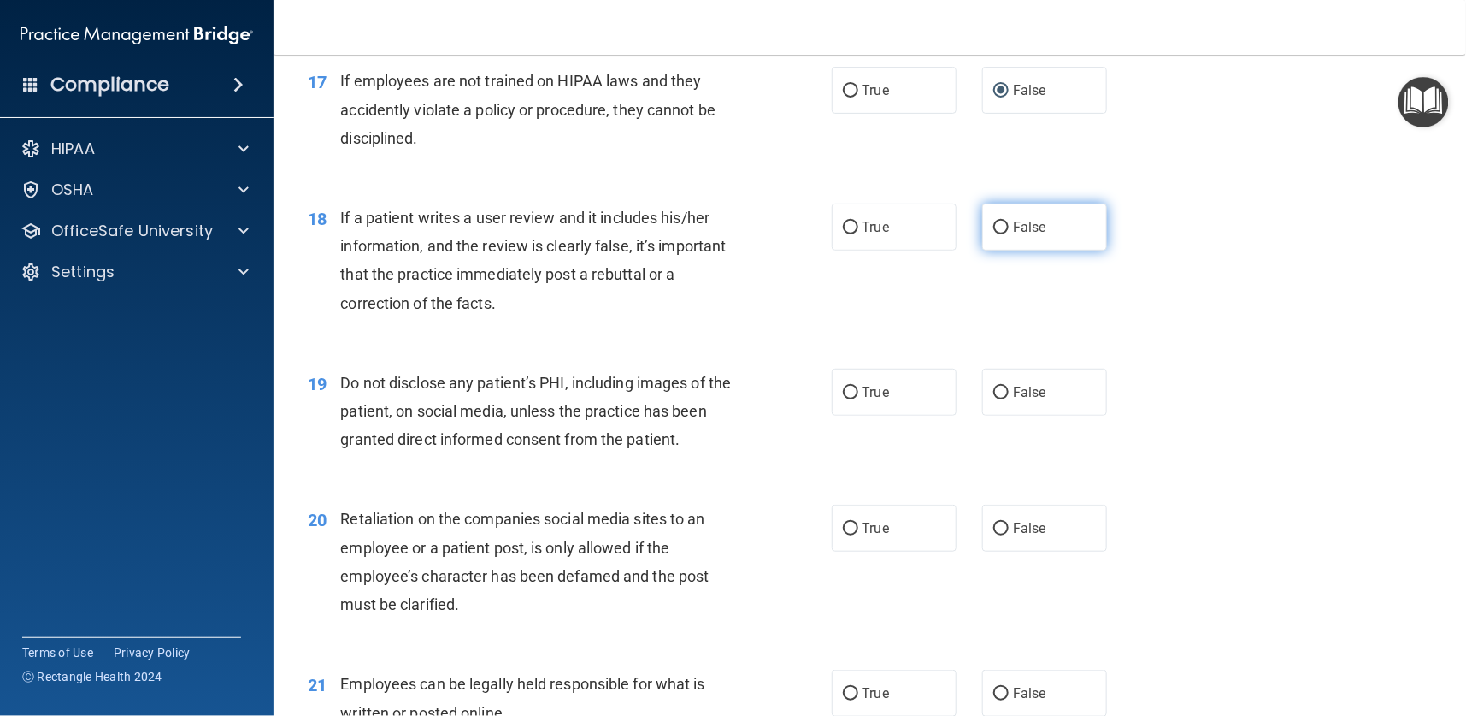
click at [993, 226] on input "False" at bounding box center [1000, 227] width 15 height 13
radio input "true"
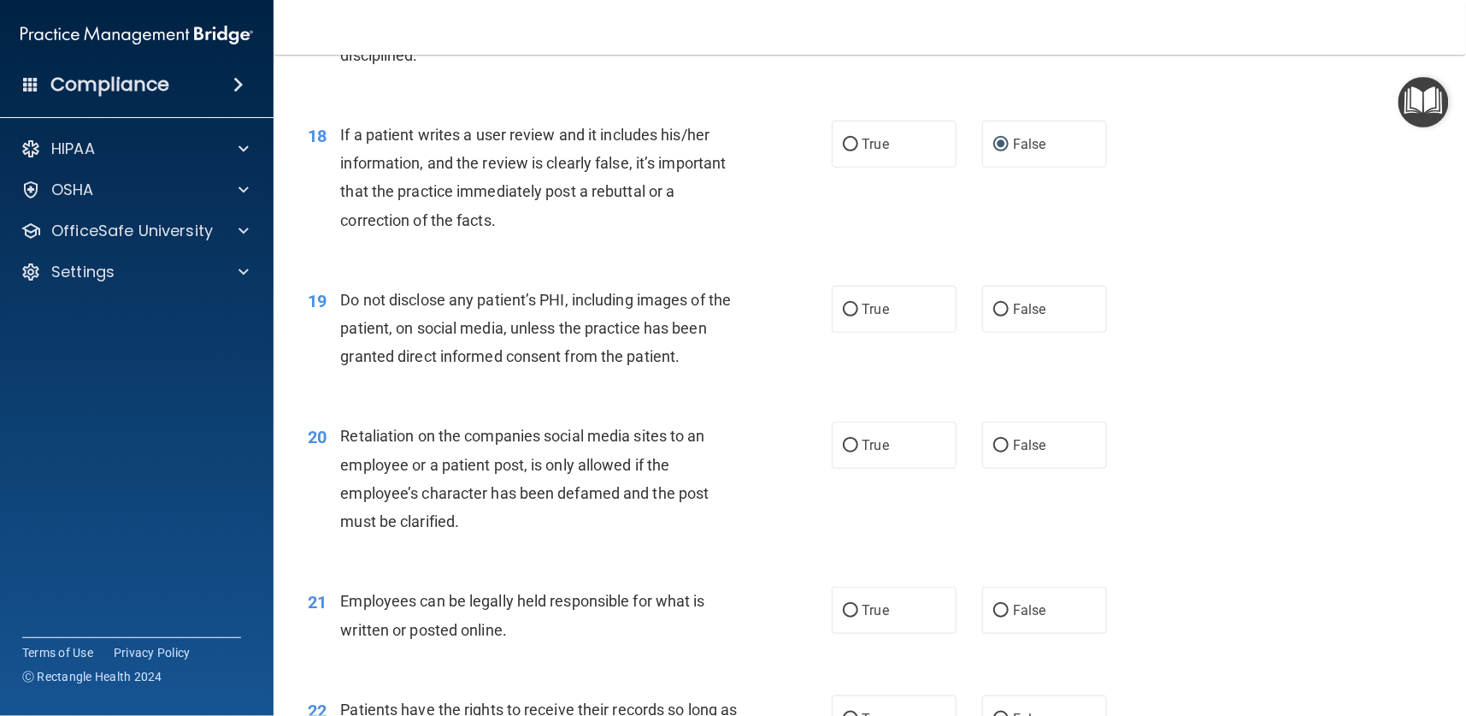
scroll to position [2693, 0]
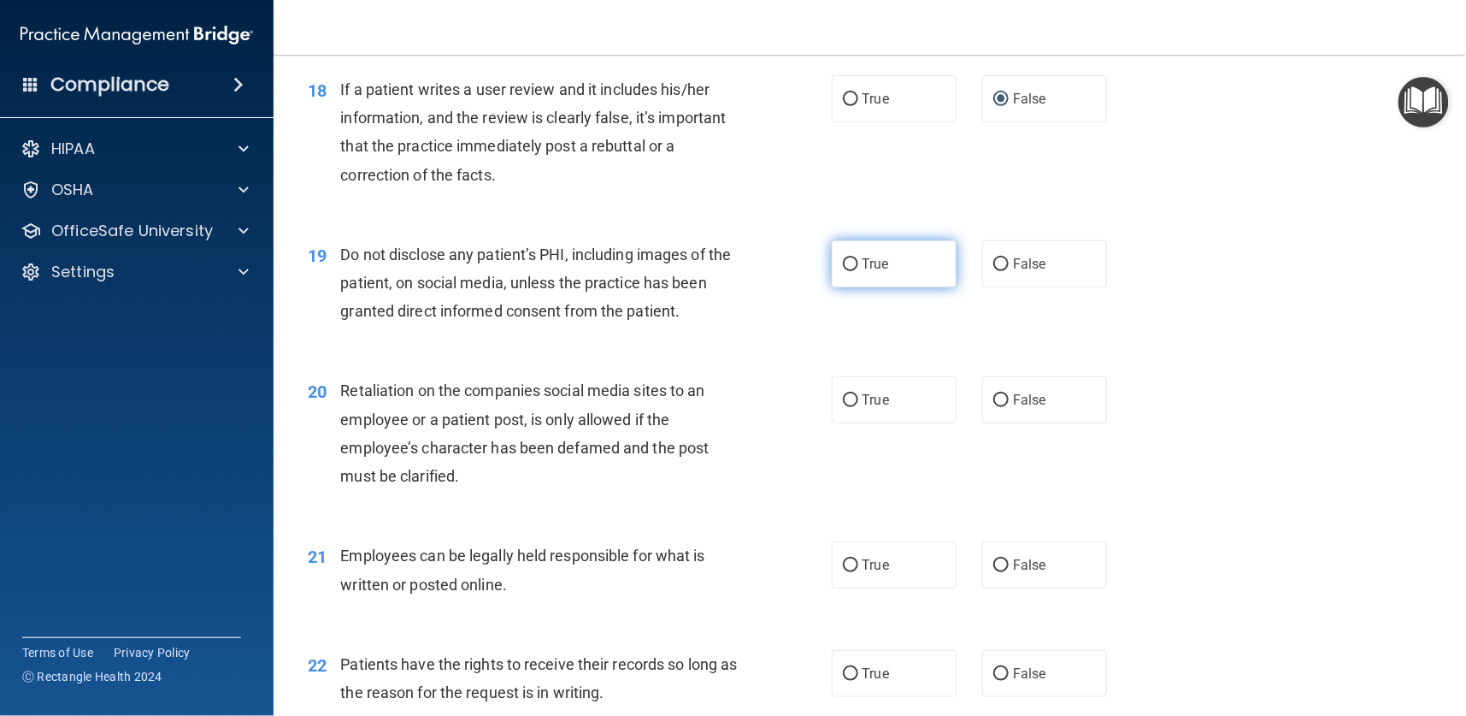
click at [843, 258] on input "True" at bounding box center [850, 264] width 15 height 13
radio input "true"
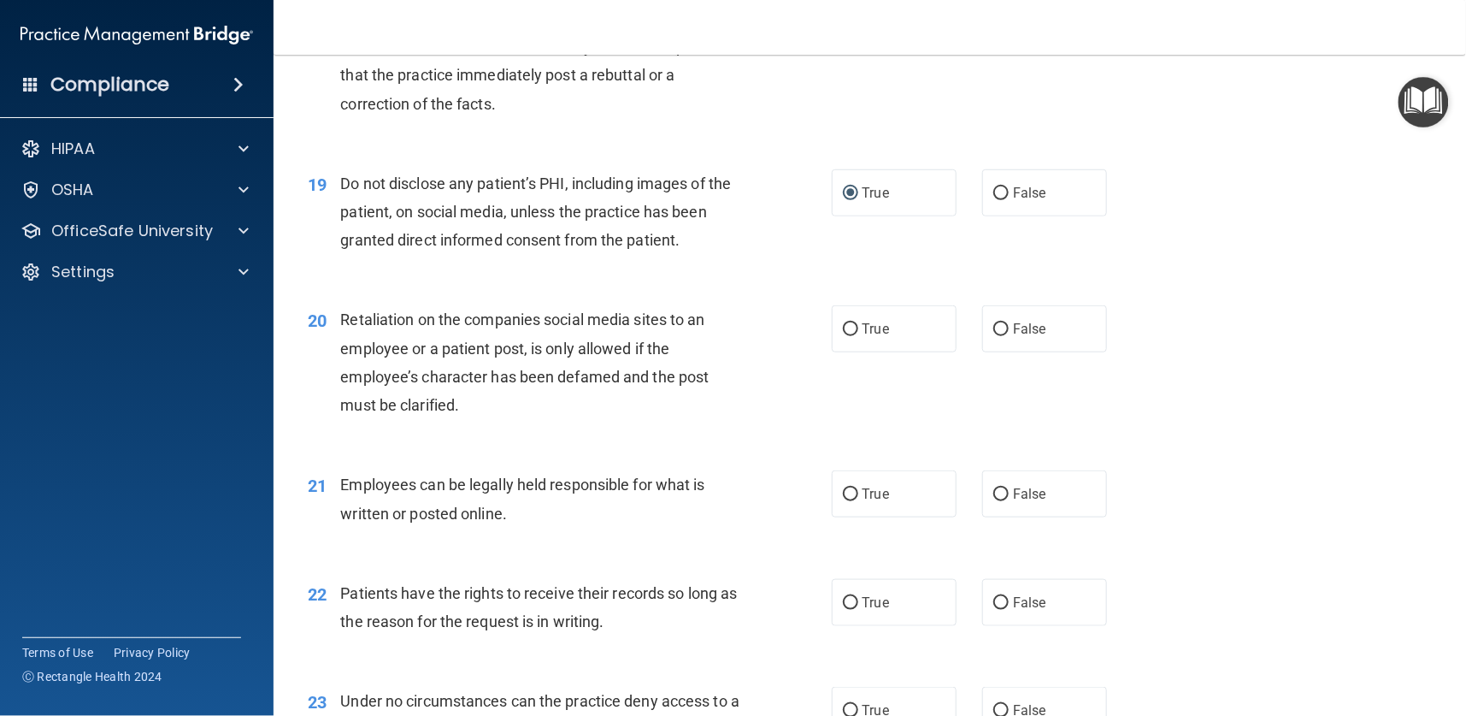
scroll to position [2821, 0]
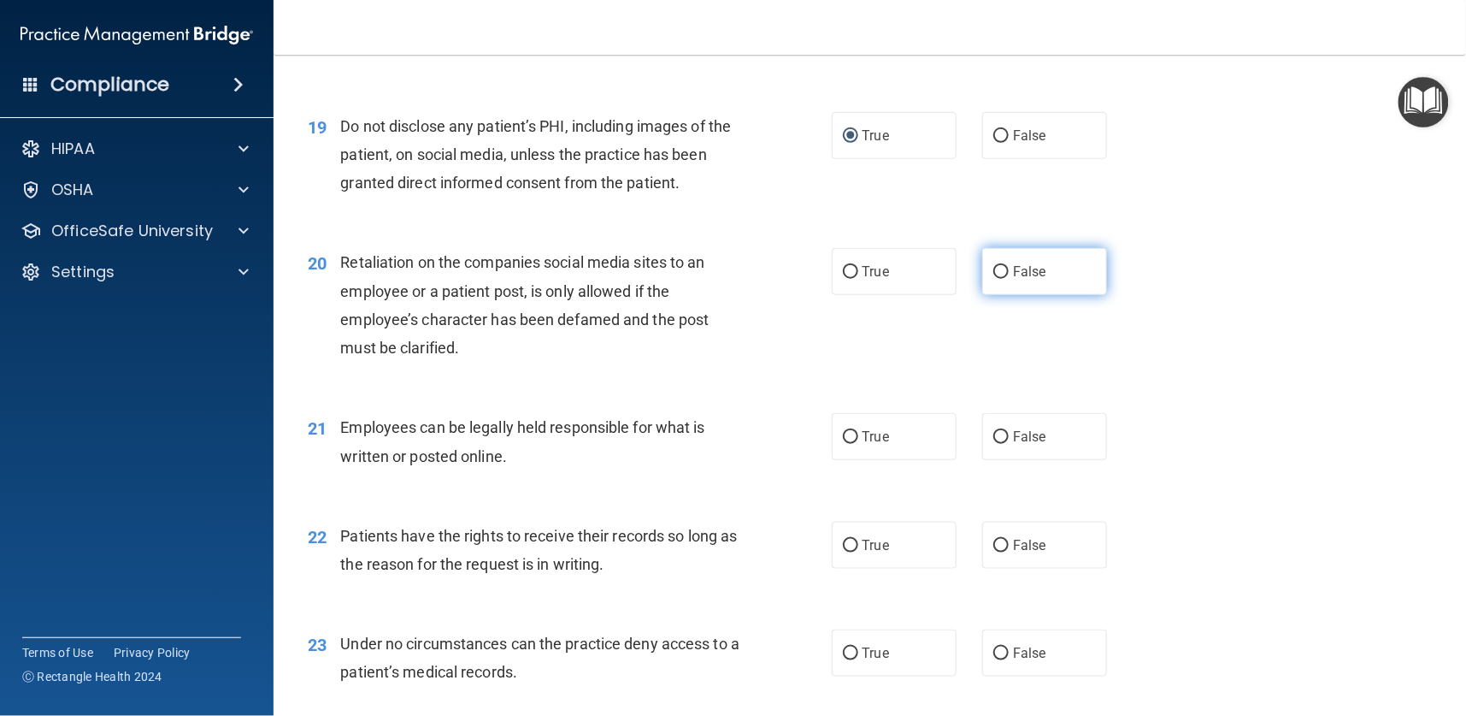
click at [997, 266] on input "False" at bounding box center [1000, 272] width 15 height 13
radio input "true"
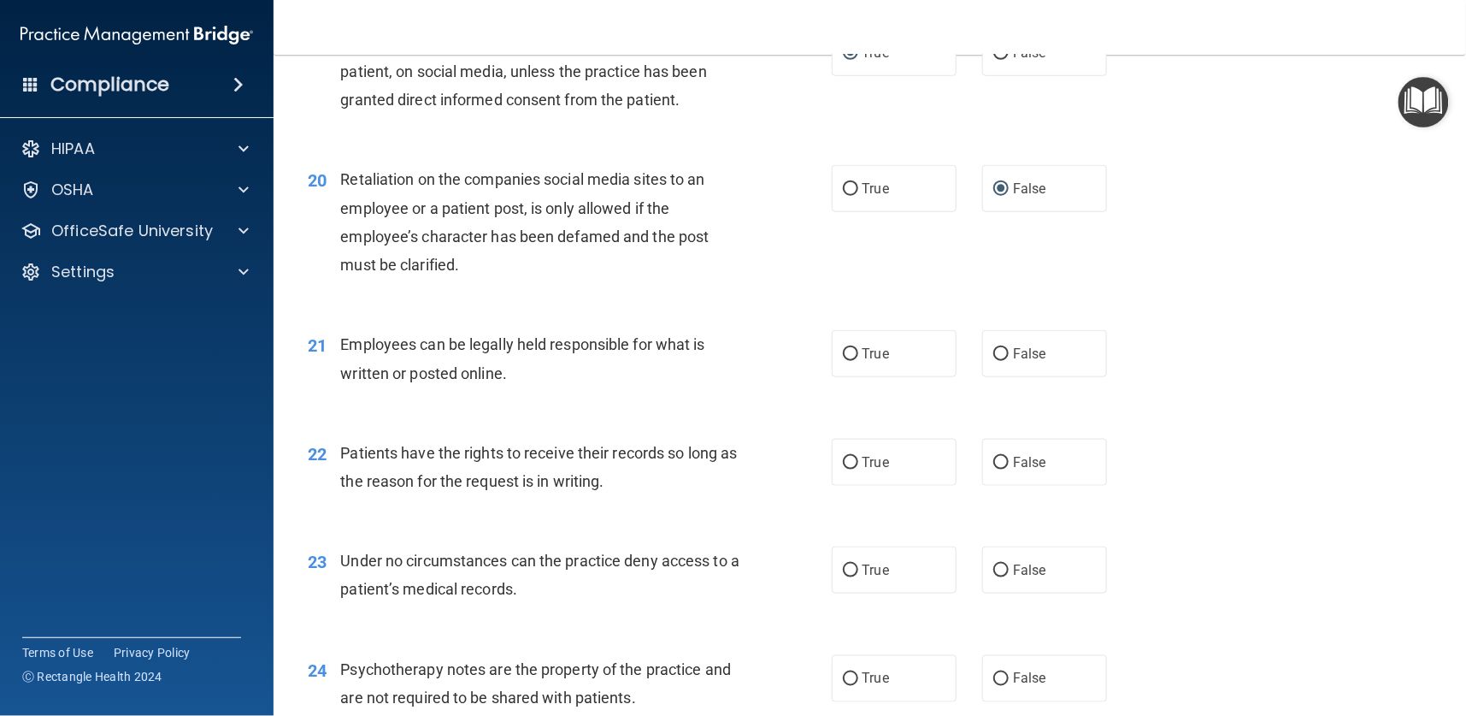
scroll to position [2950, 0]
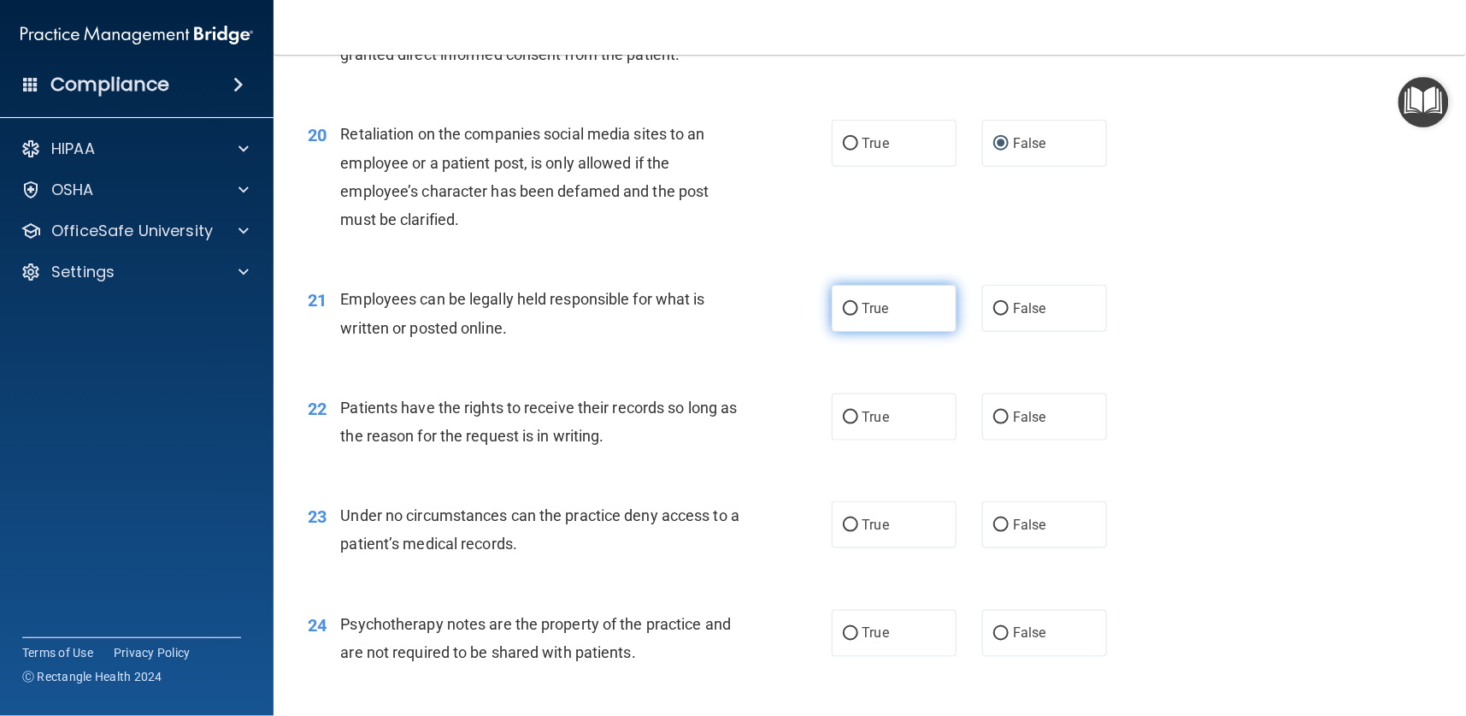
click at [863, 307] on span "True" at bounding box center [876, 308] width 27 height 16
click at [858, 307] on input "True" at bounding box center [850, 309] width 15 height 13
radio input "true"
click at [994, 418] on input "False" at bounding box center [1000, 417] width 15 height 13
radio input "true"
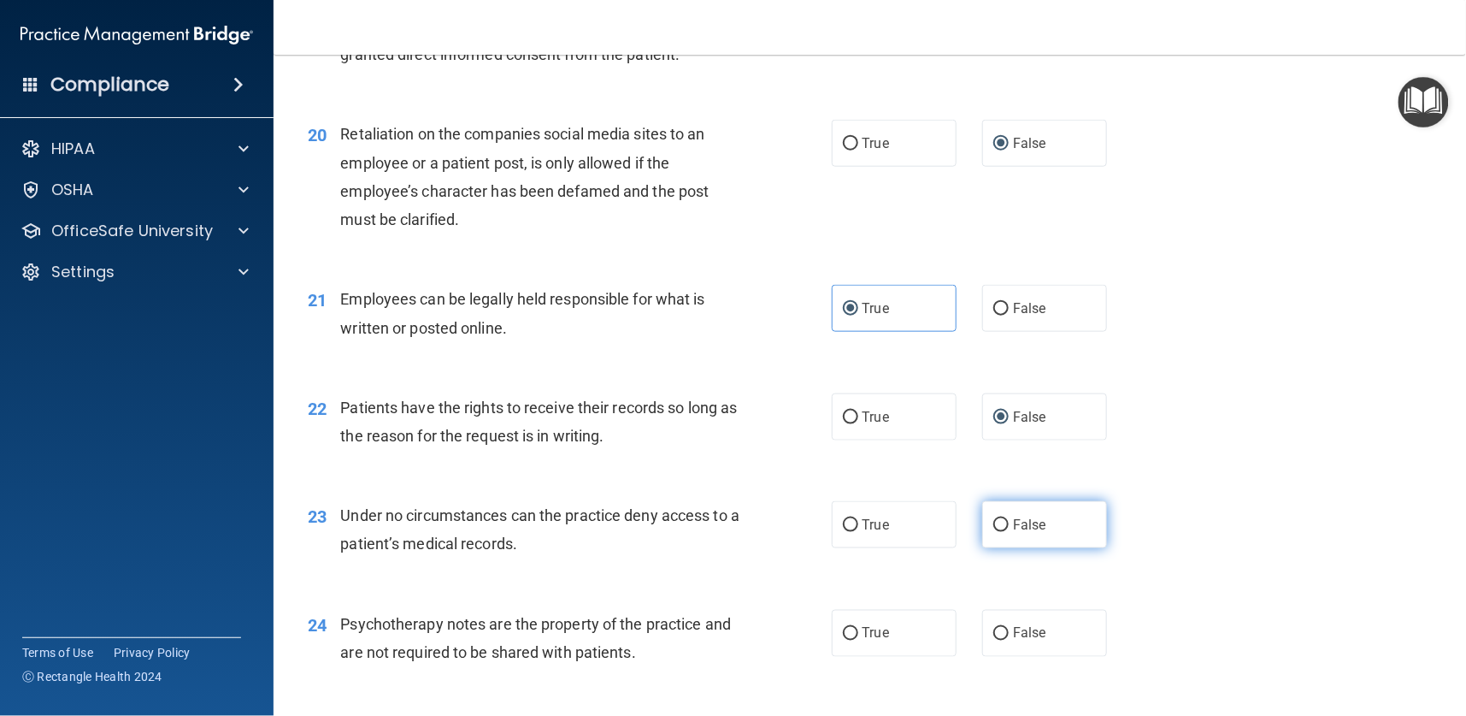
click at [996, 530] on input "False" at bounding box center [1000, 525] width 15 height 13
radio input "true"
click at [880, 638] on label "True" at bounding box center [894, 633] width 125 height 47
click at [858, 638] on input "True" at bounding box center [850, 634] width 15 height 13
radio input "true"
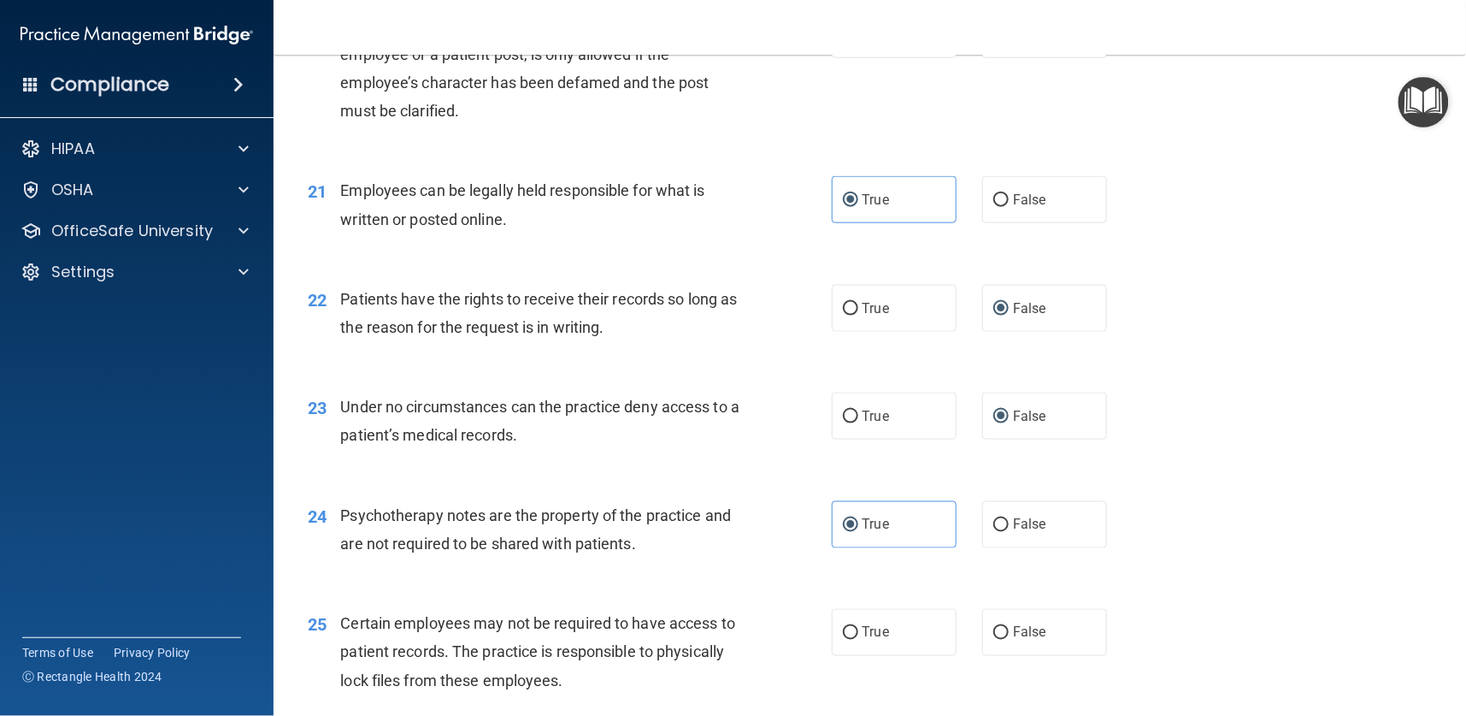
scroll to position [3334, 0]
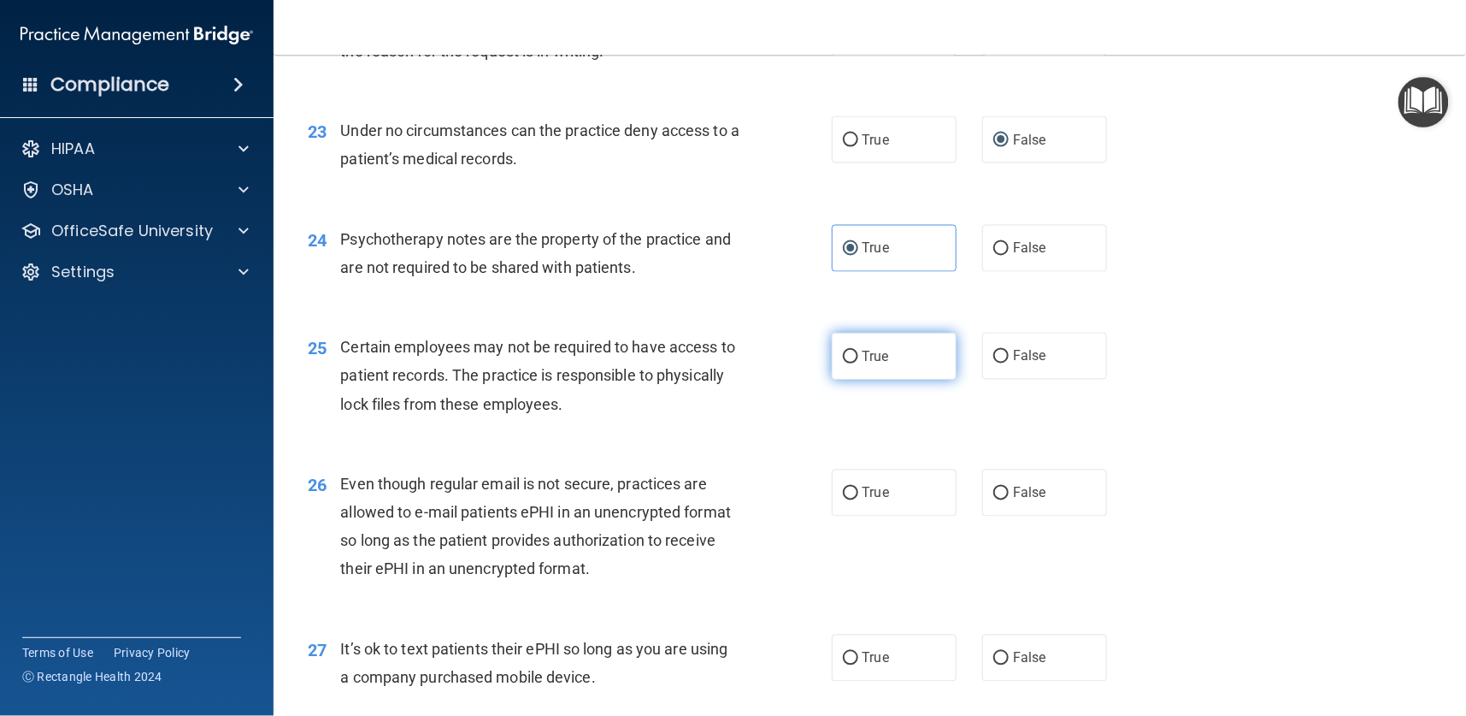
click at [863, 360] on span "True" at bounding box center [876, 356] width 27 height 16
click at [857, 360] on input "True" at bounding box center [850, 357] width 15 height 13
radio input "true"
click at [855, 506] on label "True" at bounding box center [894, 492] width 125 height 47
click at [855, 500] on input "True" at bounding box center [850, 493] width 15 height 13
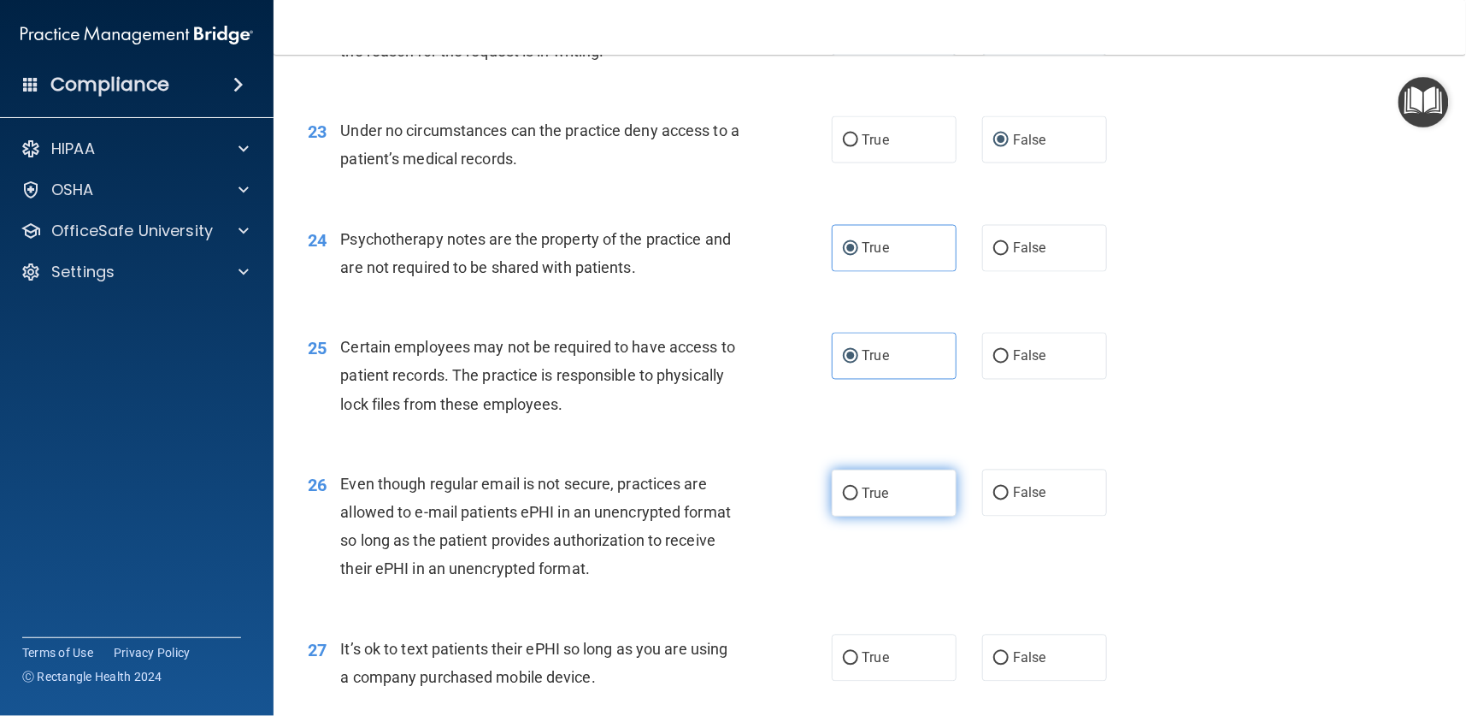
radio input "true"
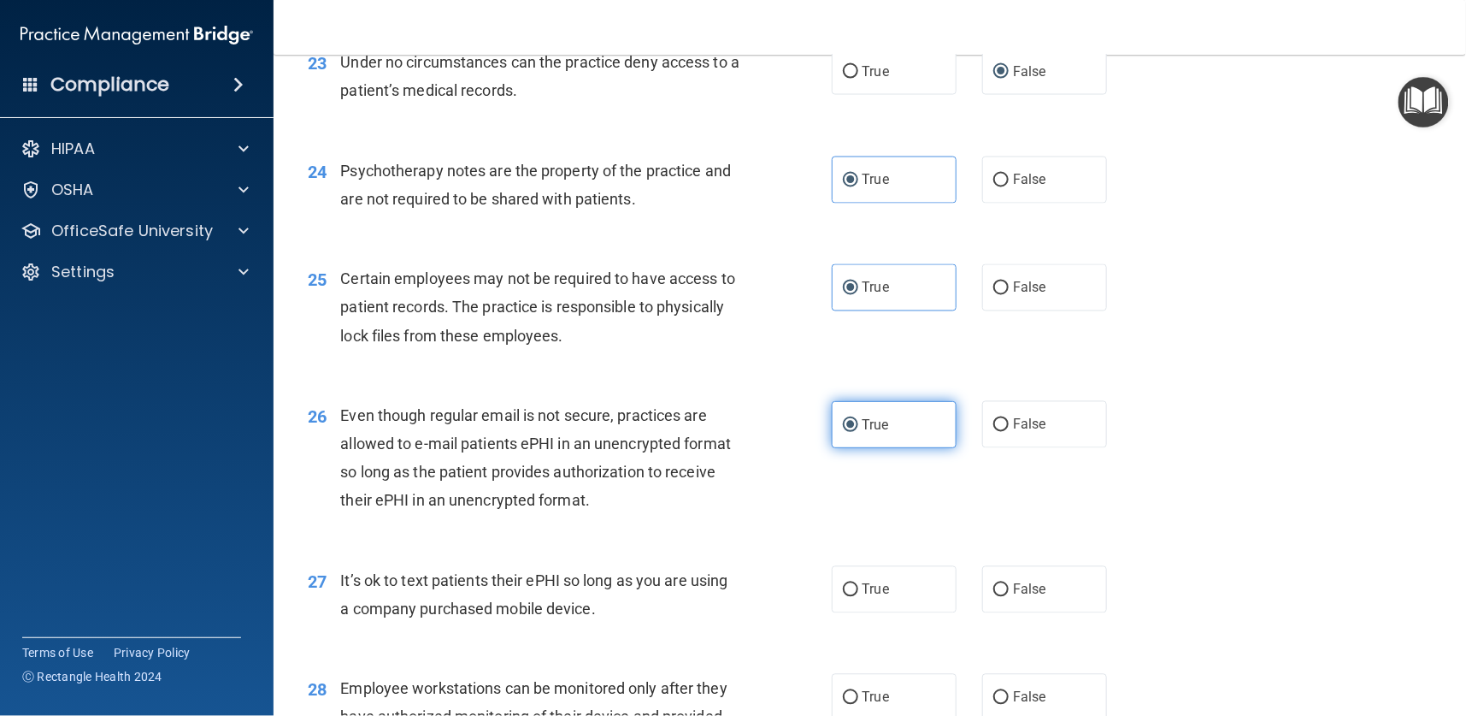
scroll to position [3462, 0]
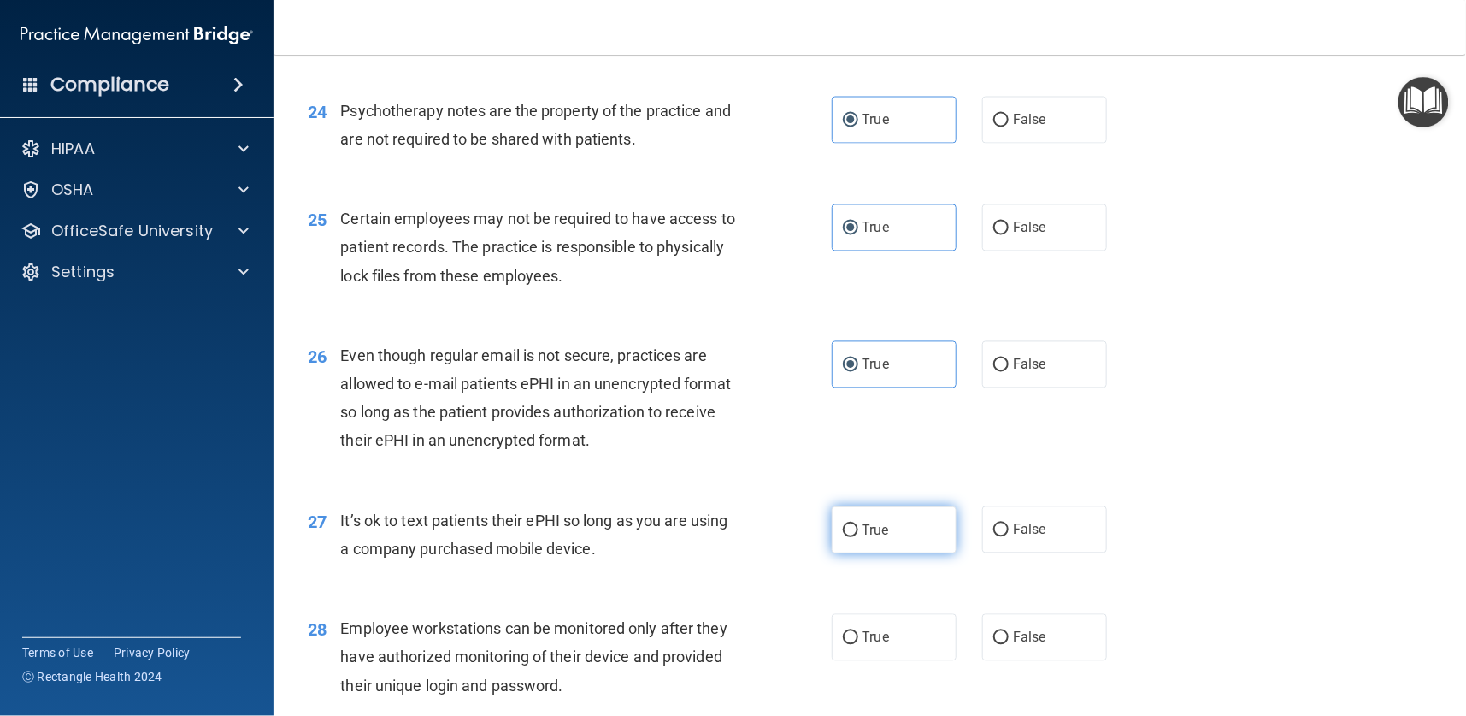
click at [847, 524] on input "True" at bounding box center [850, 530] width 15 height 13
radio input "true"
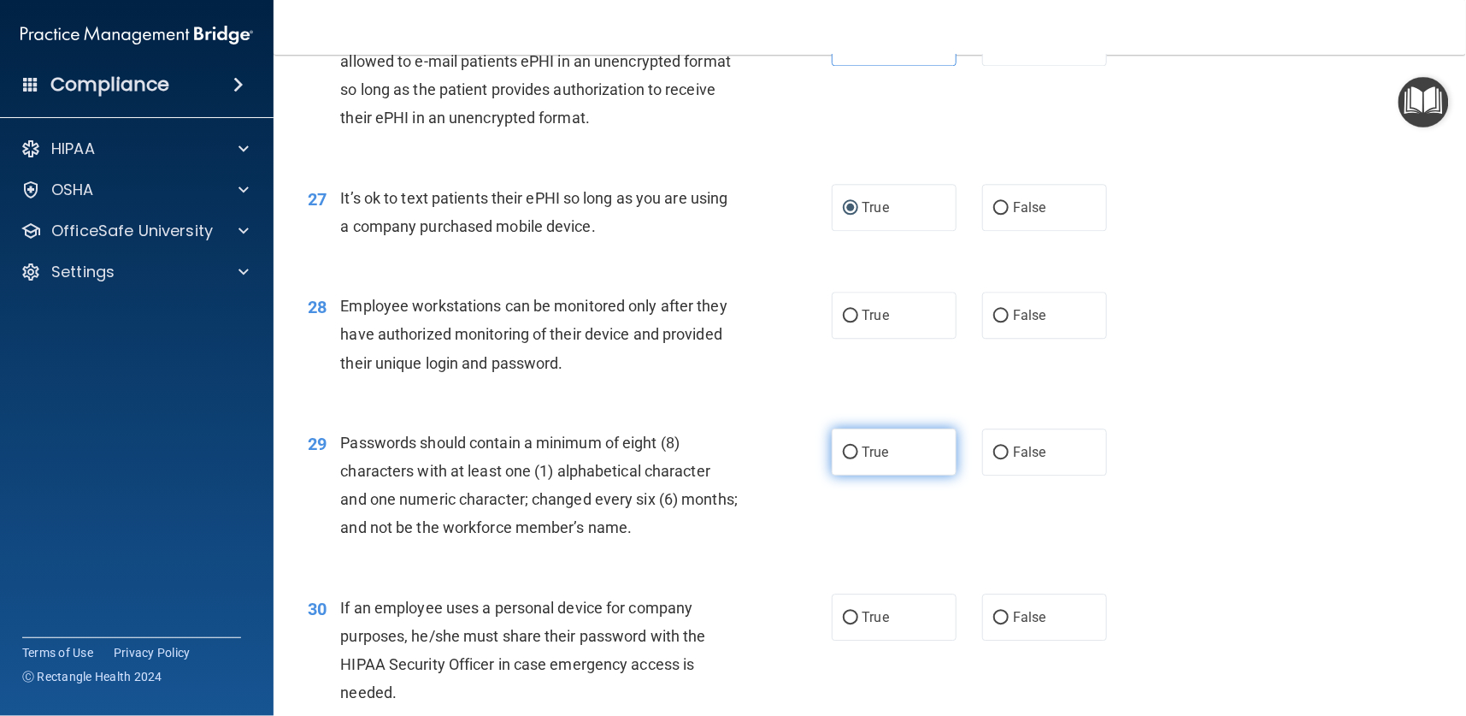
scroll to position [3847, 0]
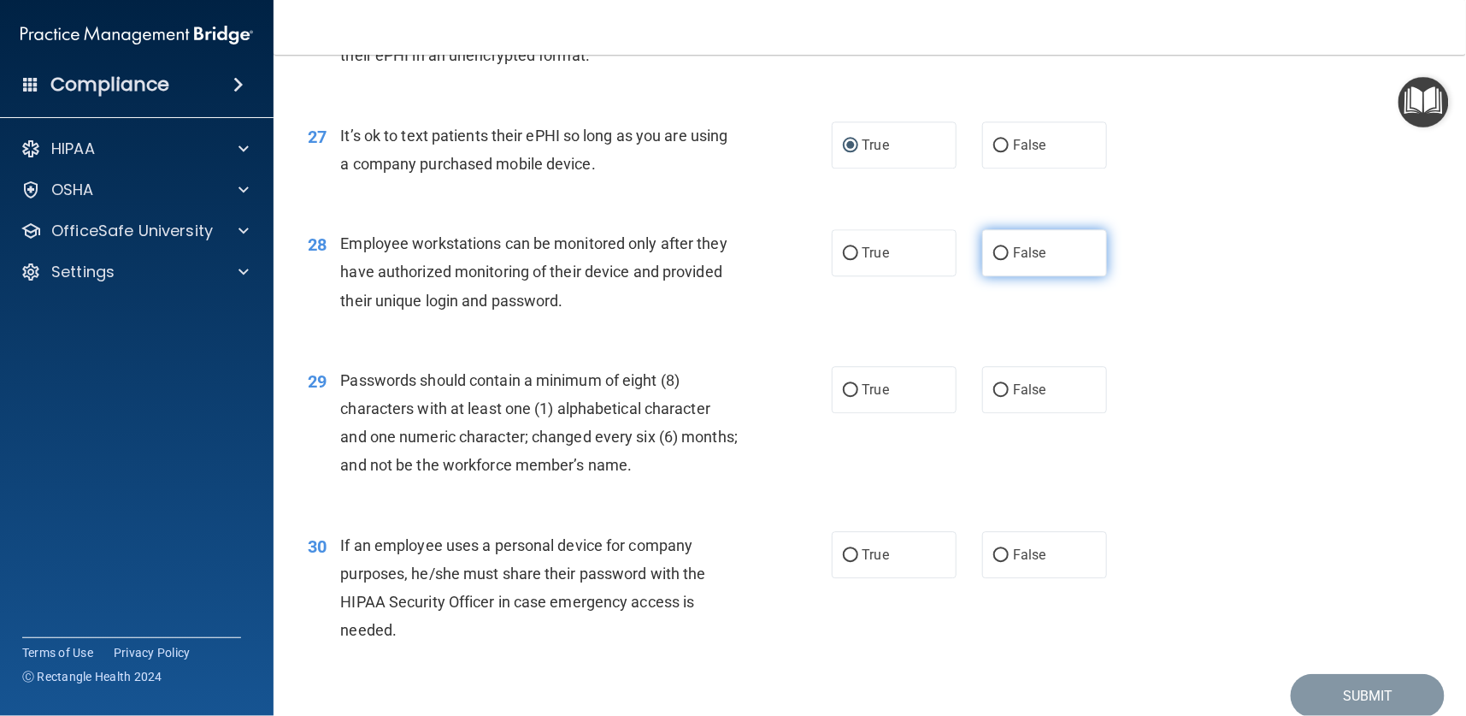
click at [993, 256] on input "False" at bounding box center [1000, 253] width 15 height 13
radio input "true"
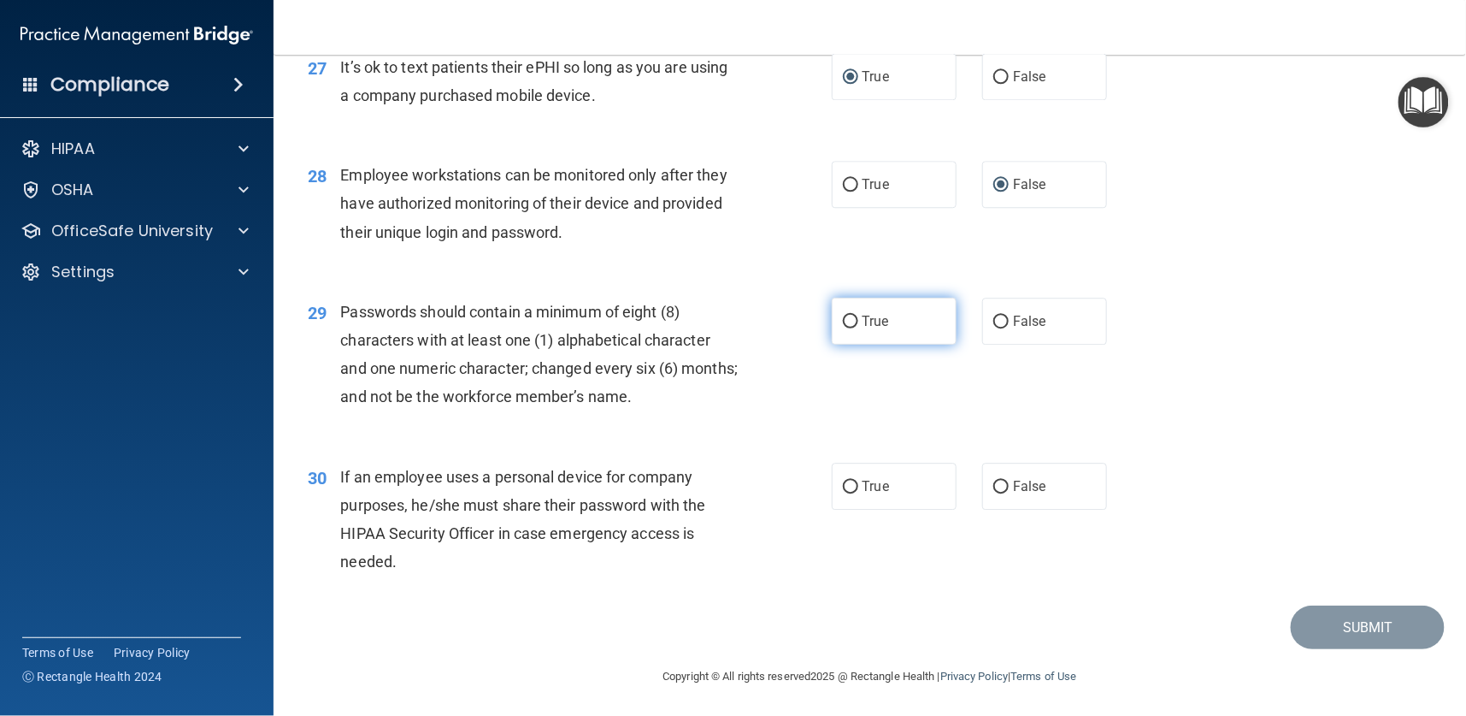
click at [845, 320] on input "True" at bounding box center [850, 321] width 15 height 13
radio input "true"
click at [999, 483] on label "False" at bounding box center [1044, 486] width 125 height 47
click at [999, 483] on input "False" at bounding box center [1000, 486] width 15 height 13
radio input "true"
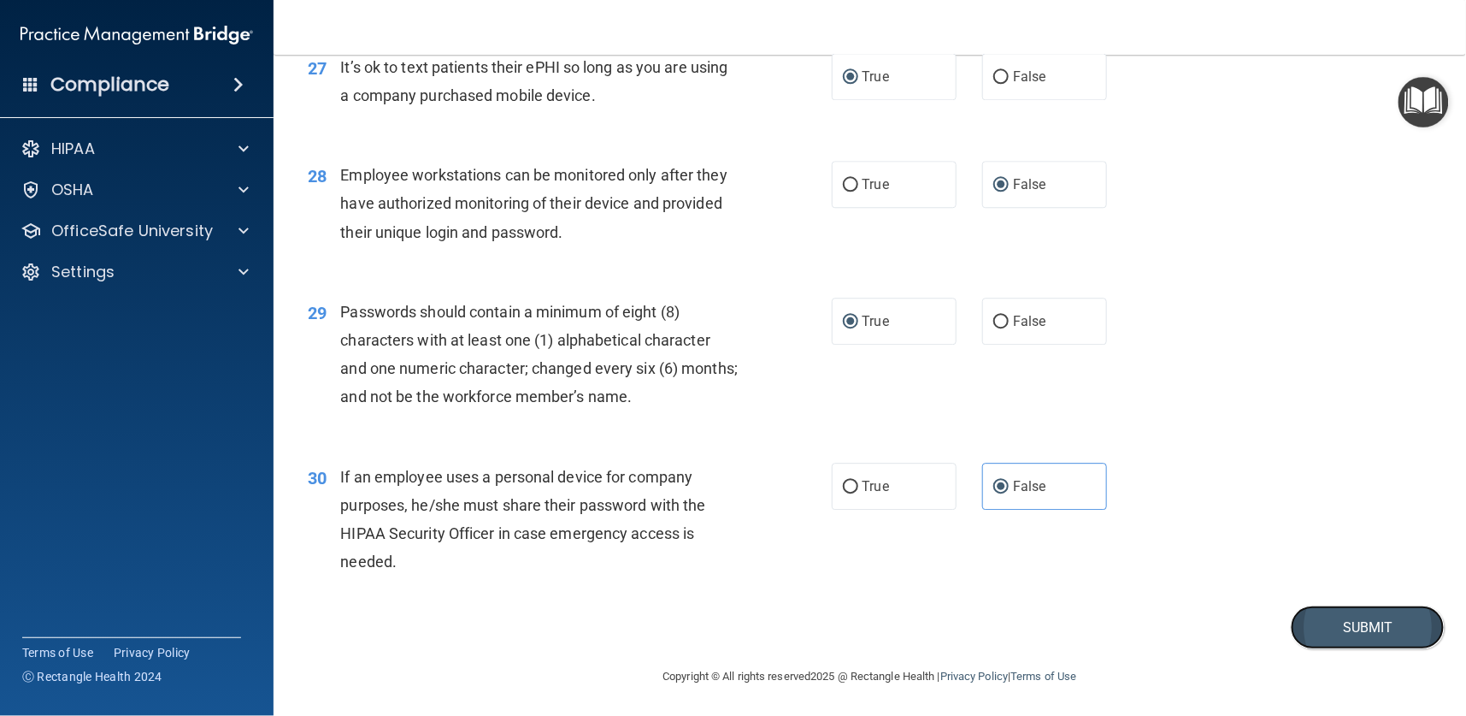
click at [1308, 613] on button "Submit" at bounding box center [1368, 627] width 154 height 44
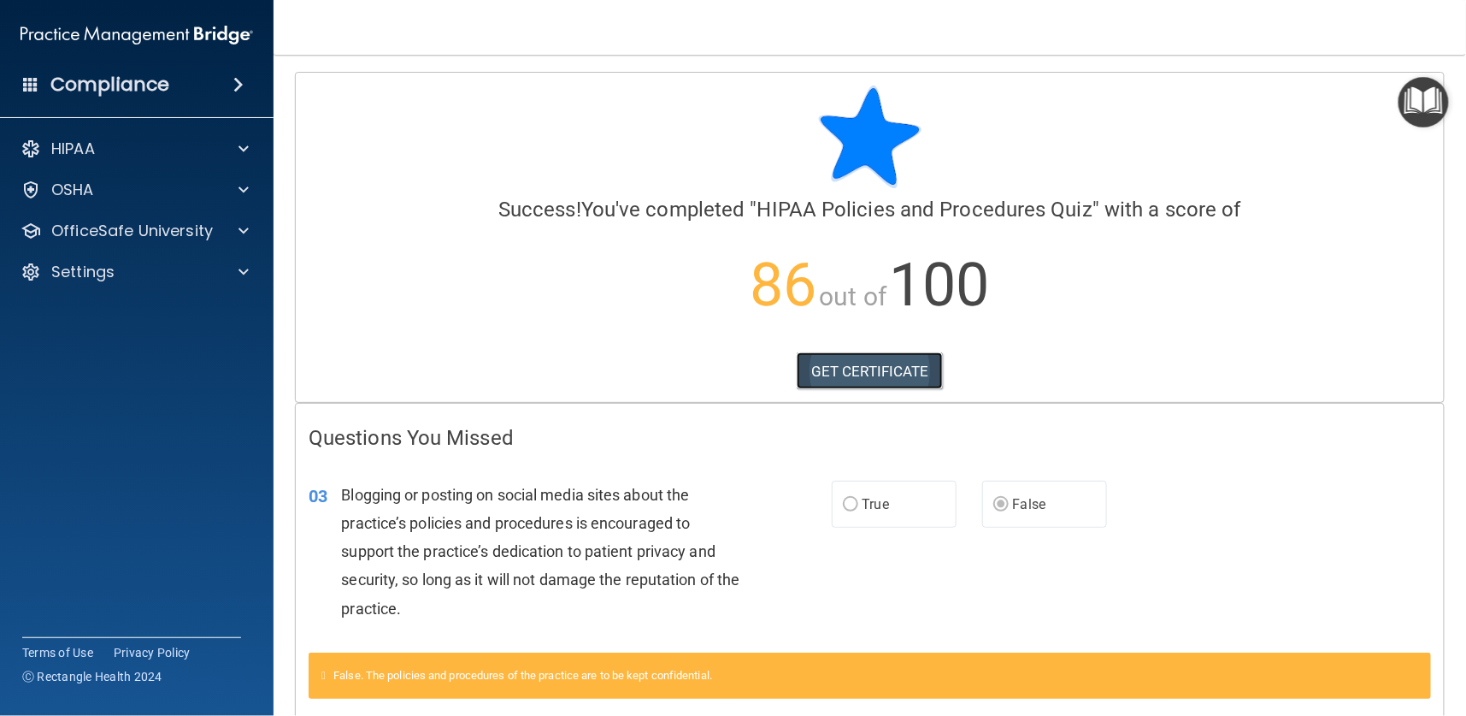
click at [847, 371] on link "GET CERTIFICATE" at bounding box center [870, 371] width 146 height 38
click at [109, 164] on div "HIPAA" at bounding box center [137, 149] width 274 height 34
click at [100, 142] on div "HIPAA" at bounding box center [114, 148] width 212 height 21
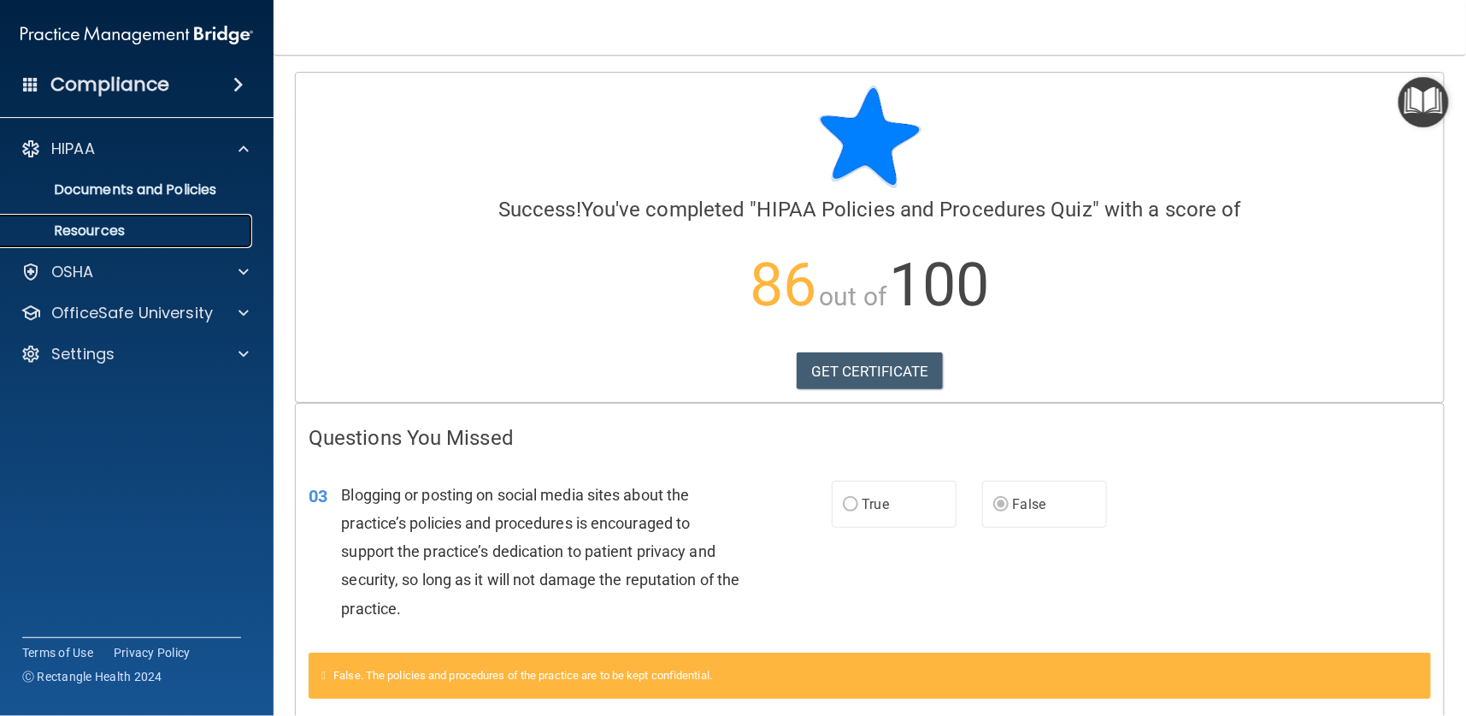
click at [93, 228] on p "Resources" at bounding box center [127, 230] width 233 height 17
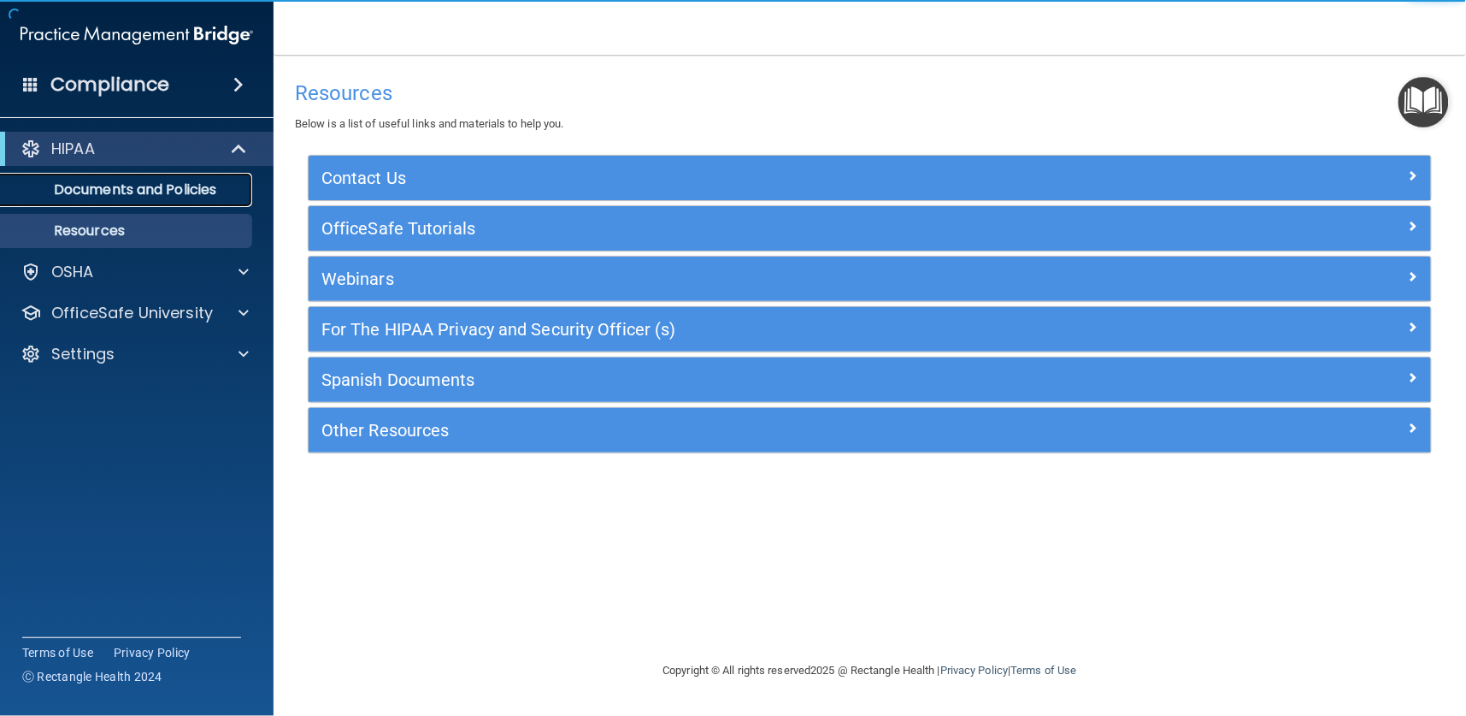
click at [89, 182] on p "Documents and Policies" at bounding box center [127, 189] width 233 height 17
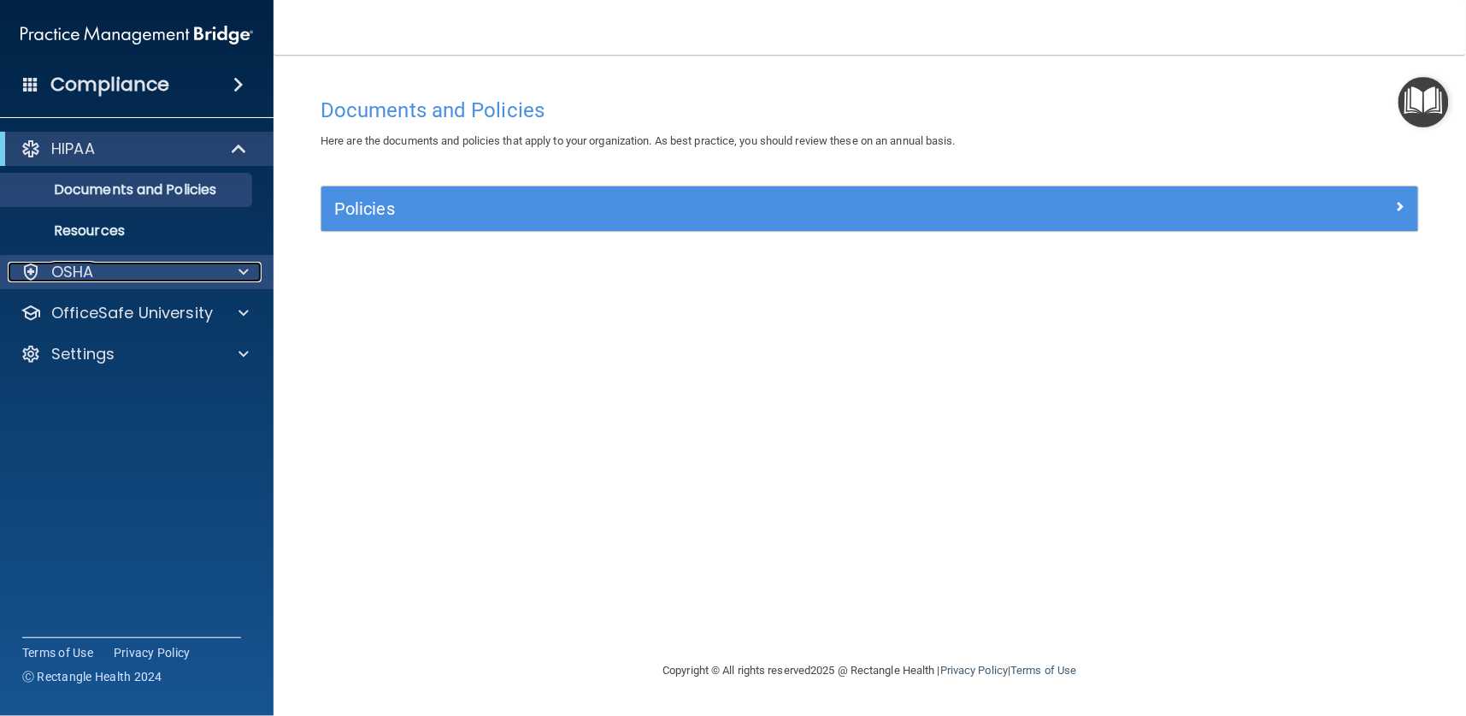
click at [71, 265] on p "OSHA" at bounding box center [72, 272] width 43 height 21
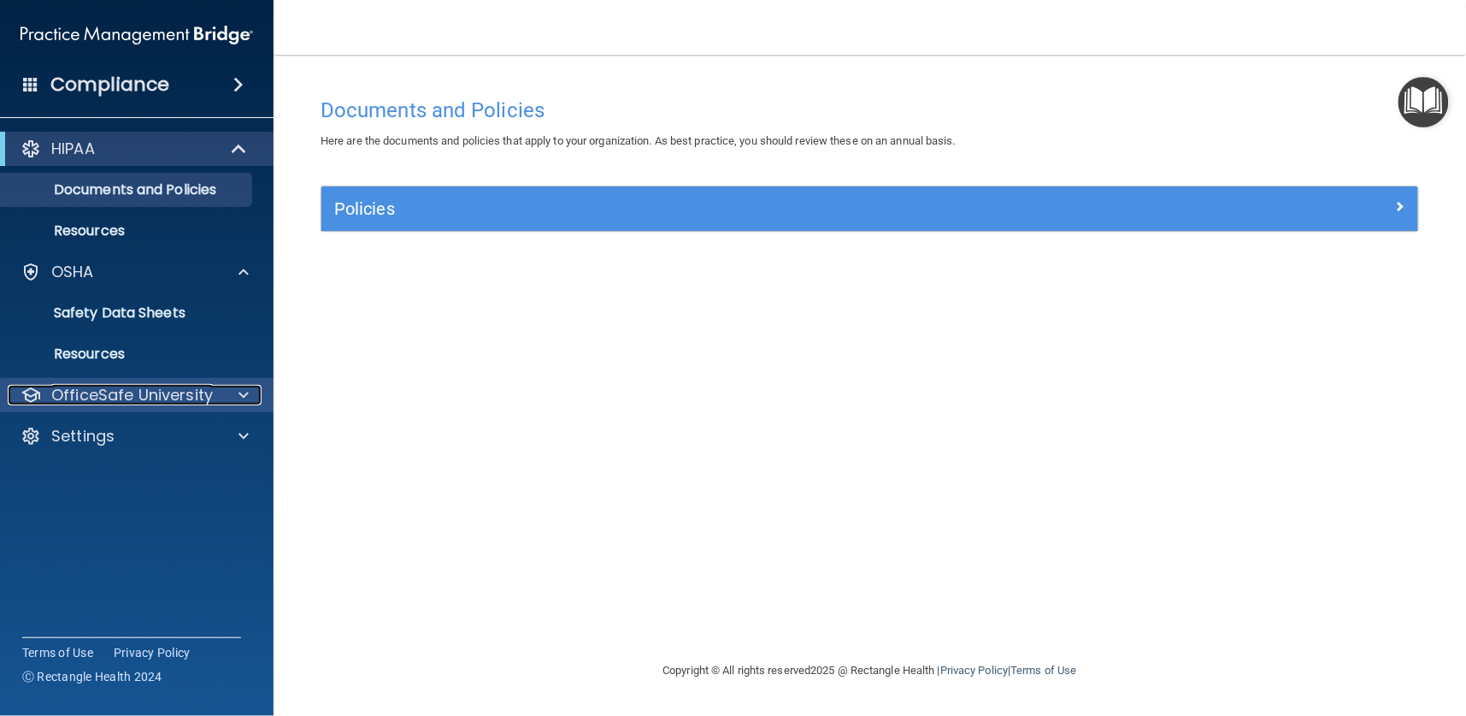
click at [89, 392] on p "OfficeSafe University" at bounding box center [132, 395] width 162 height 21
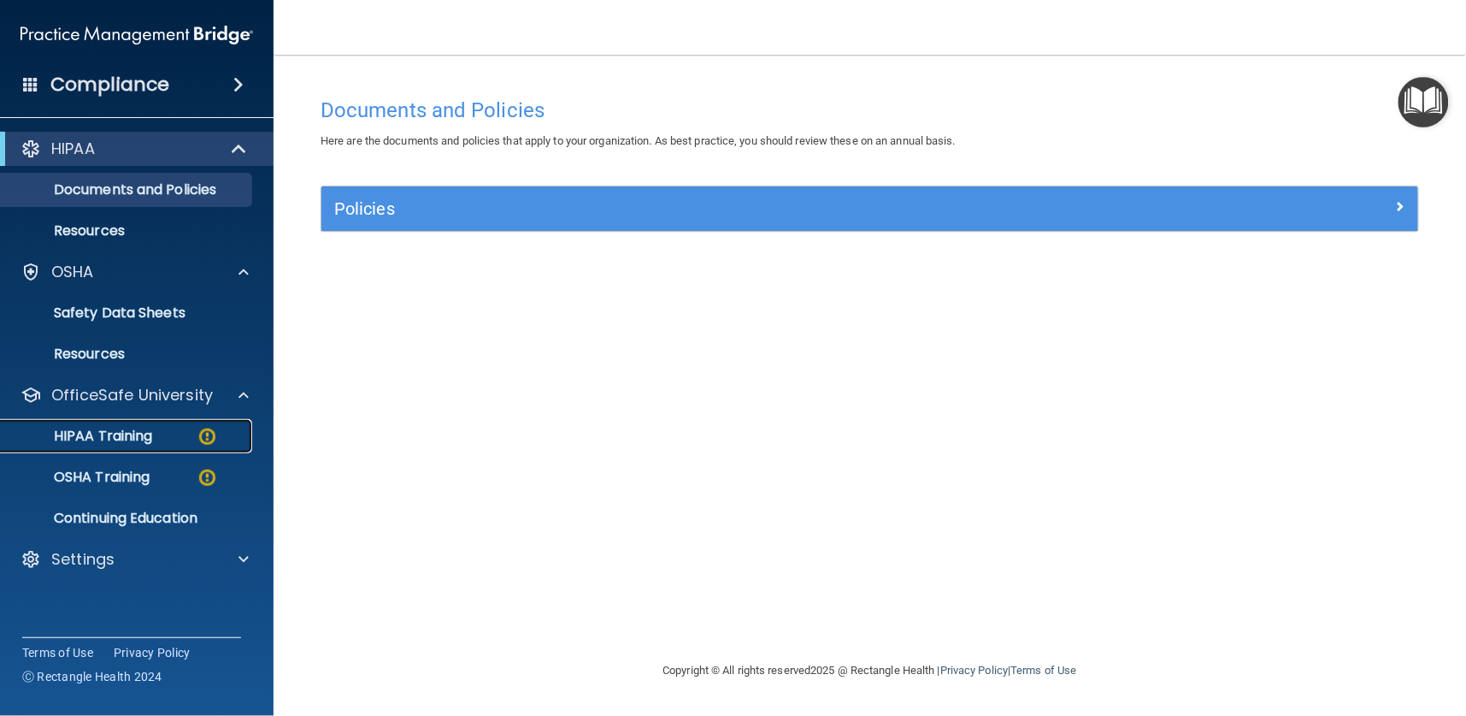
click at [80, 429] on p "HIPAA Training" at bounding box center [81, 435] width 141 height 17
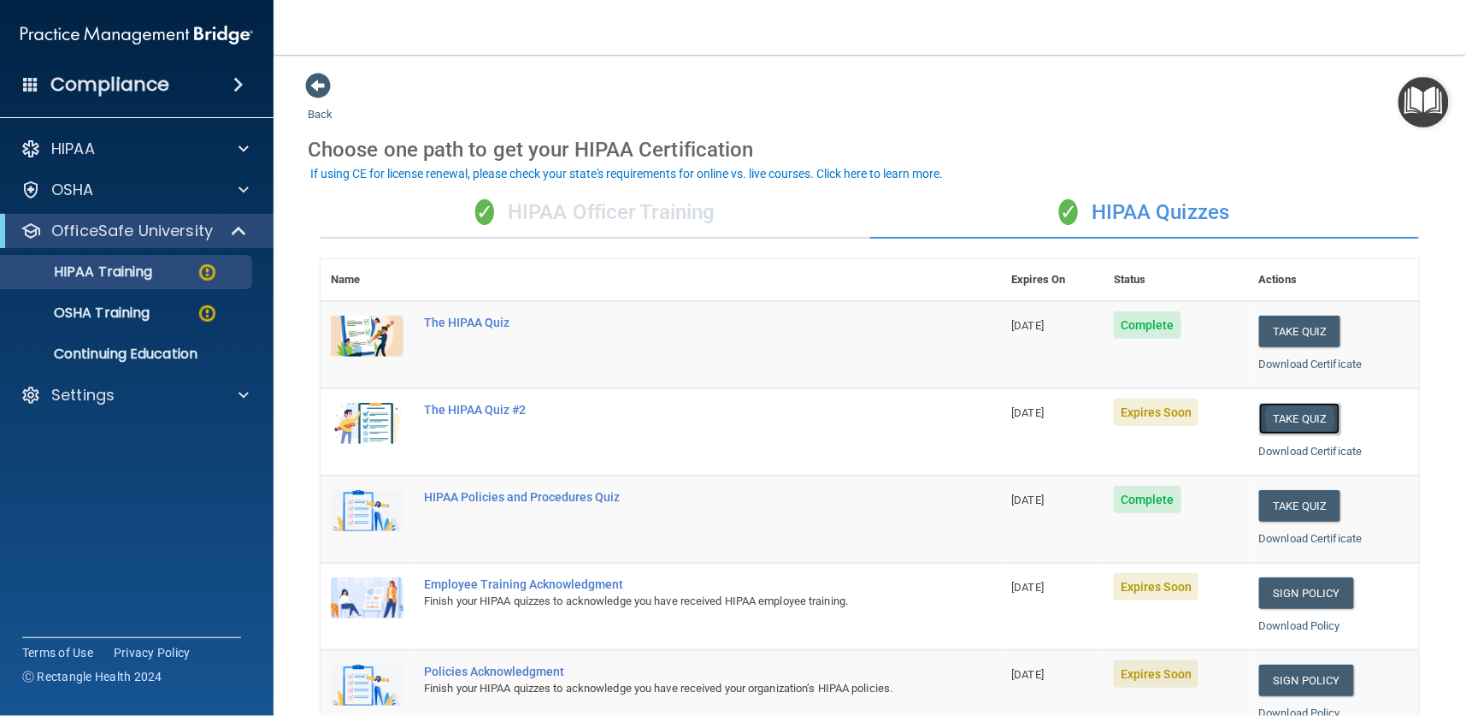
click at [1280, 424] on button "Take Quiz" at bounding box center [1300, 419] width 82 height 32
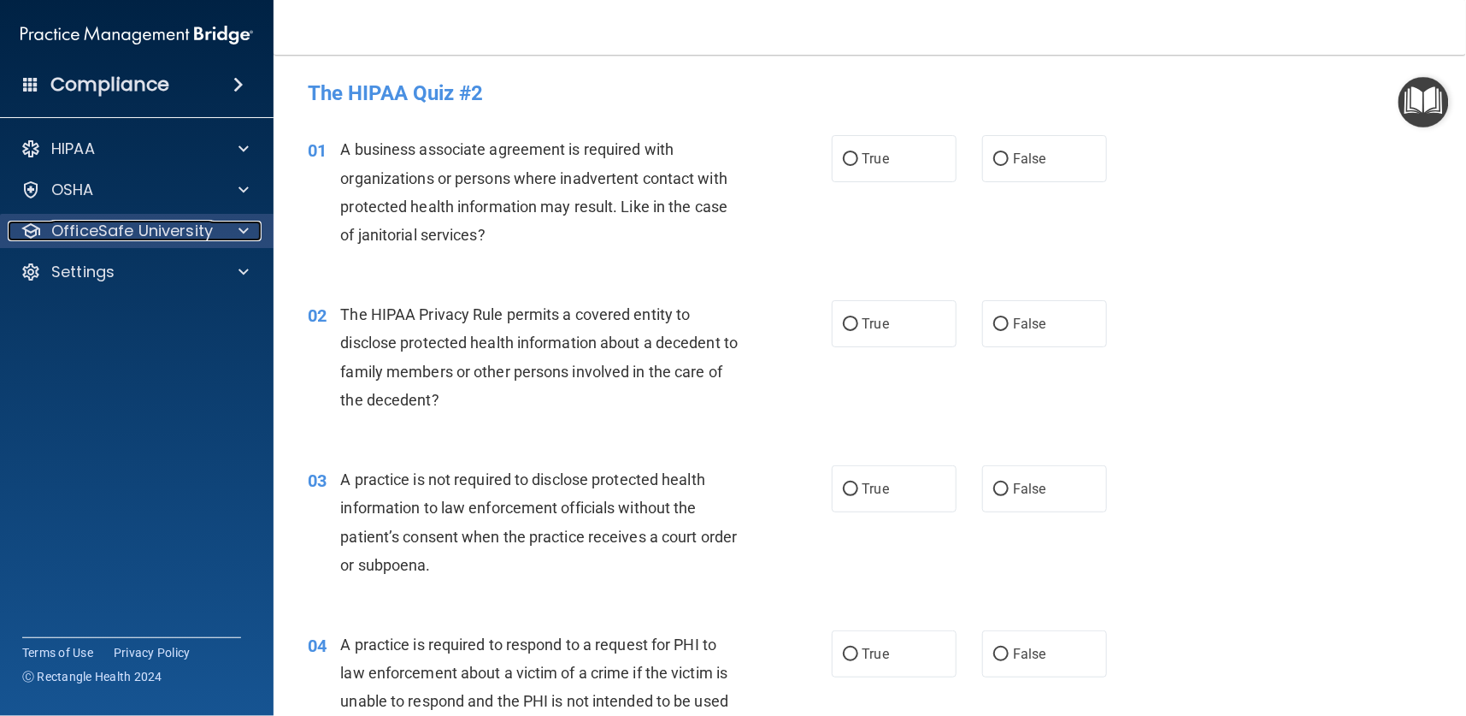
click at [102, 232] on p "OfficeSafe University" at bounding box center [132, 231] width 162 height 21
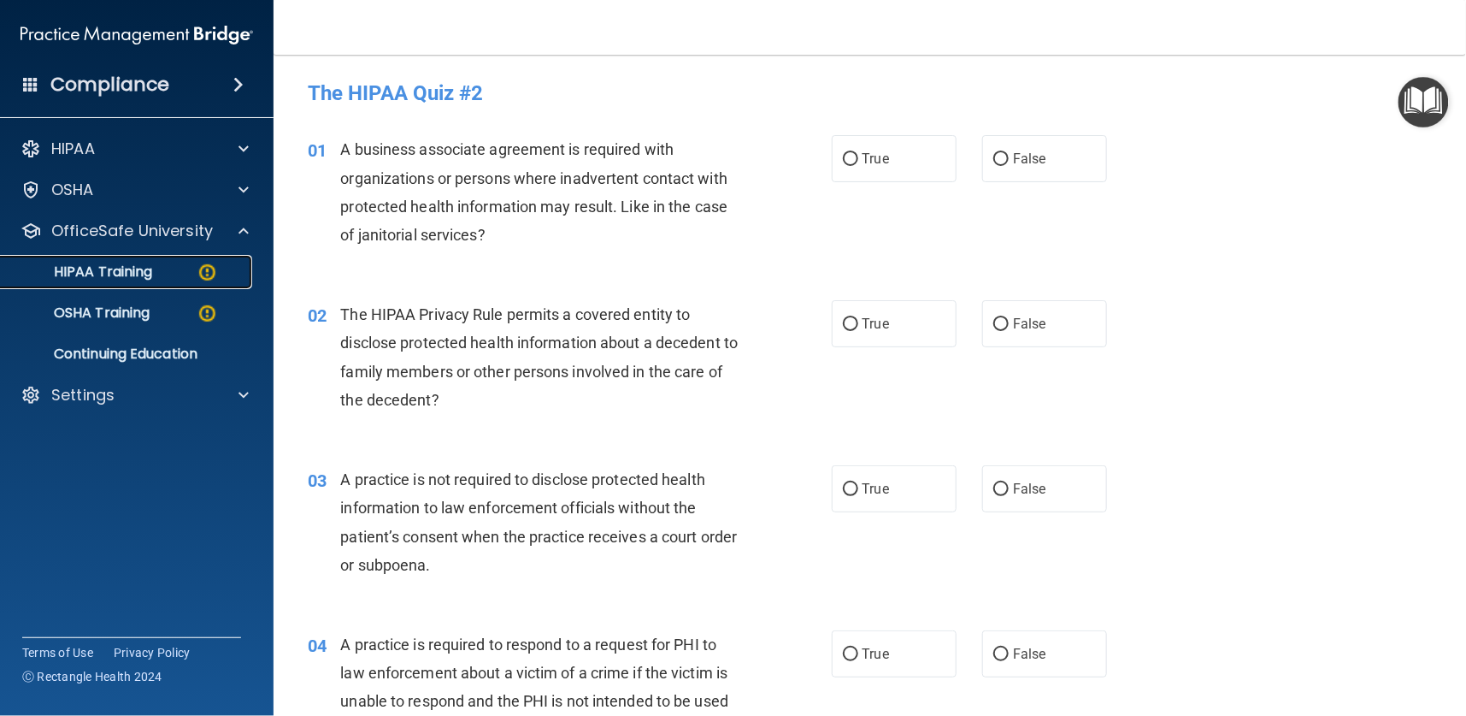
drag, startPoint x: 98, startPoint y: 268, endPoint x: 112, endPoint y: 276, distance: 15.7
click at [98, 269] on p "HIPAA Training" at bounding box center [81, 271] width 141 height 17
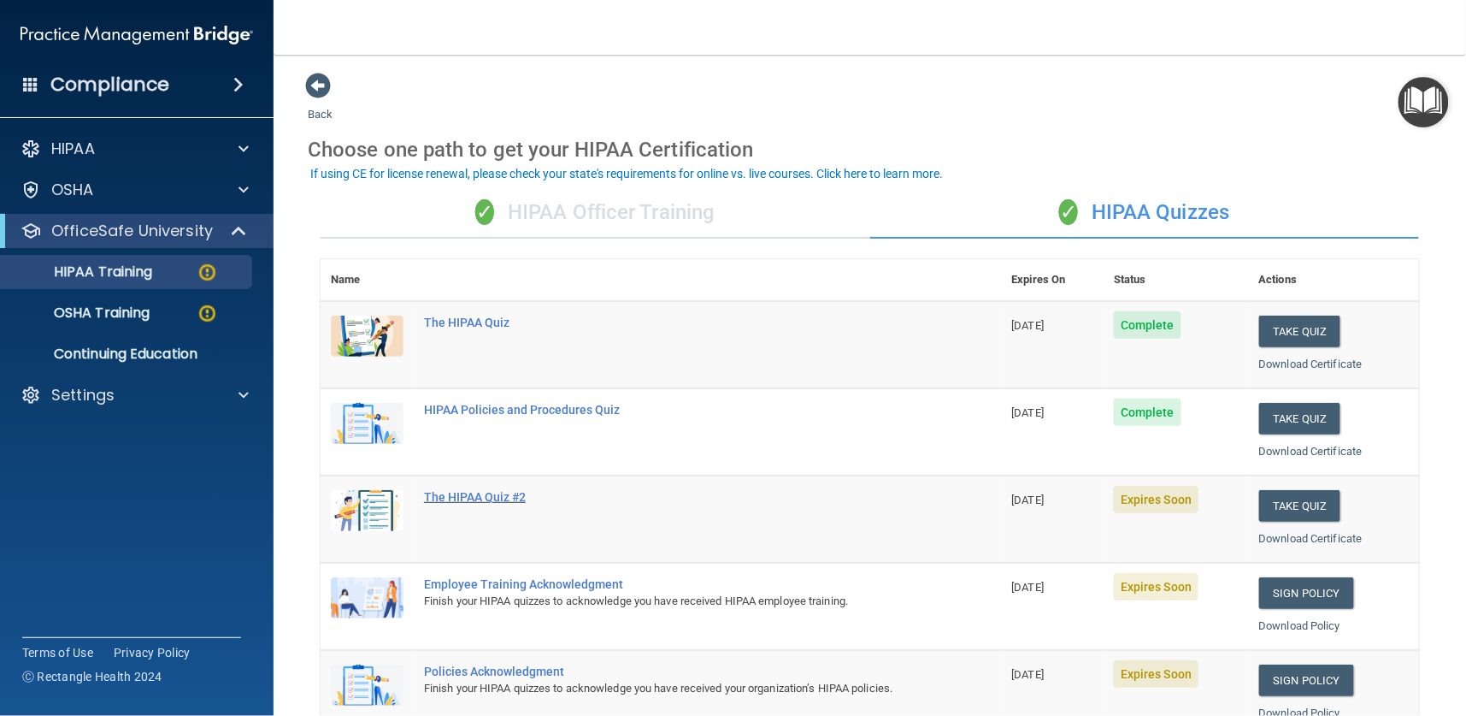
click at [450, 495] on div "The HIPAA Quiz #2" at bounding box center [670, 497] width 492 height 14
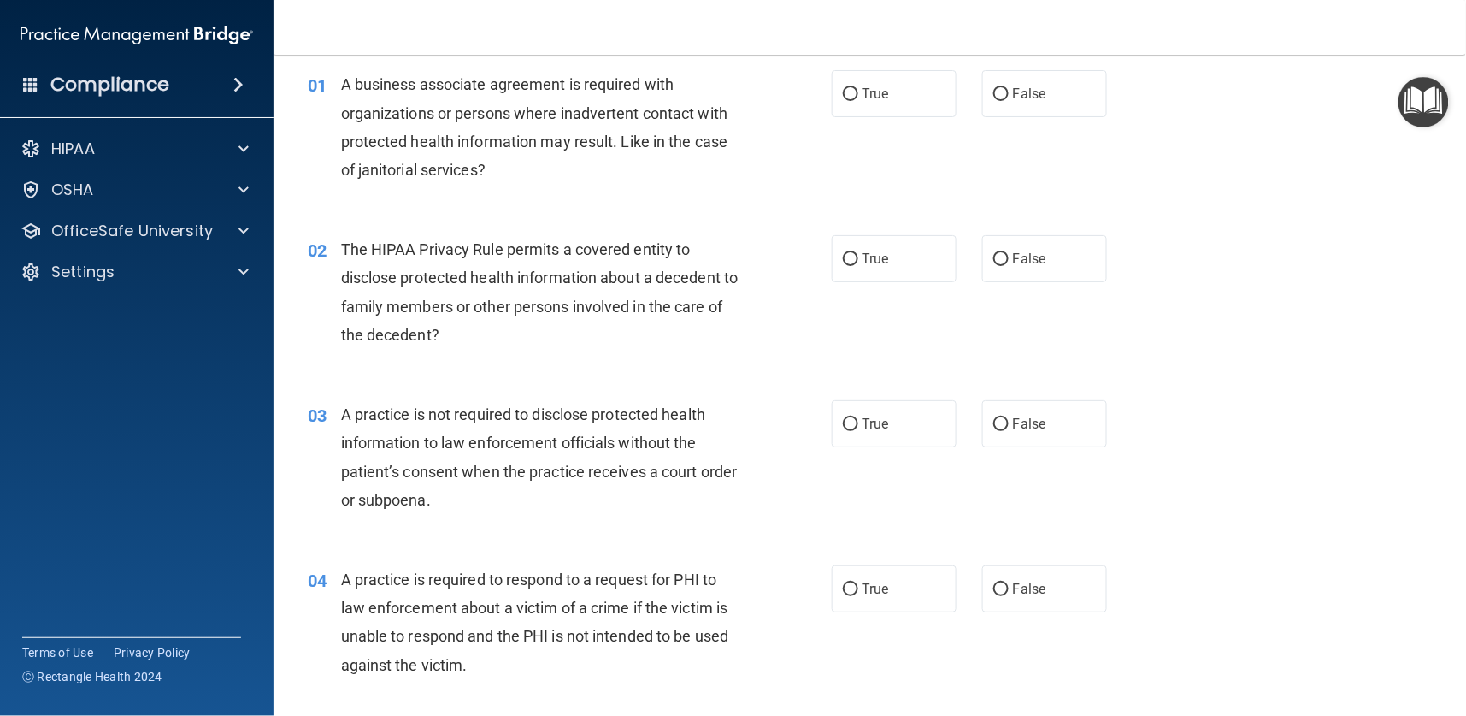
scroll to position [128, 0]
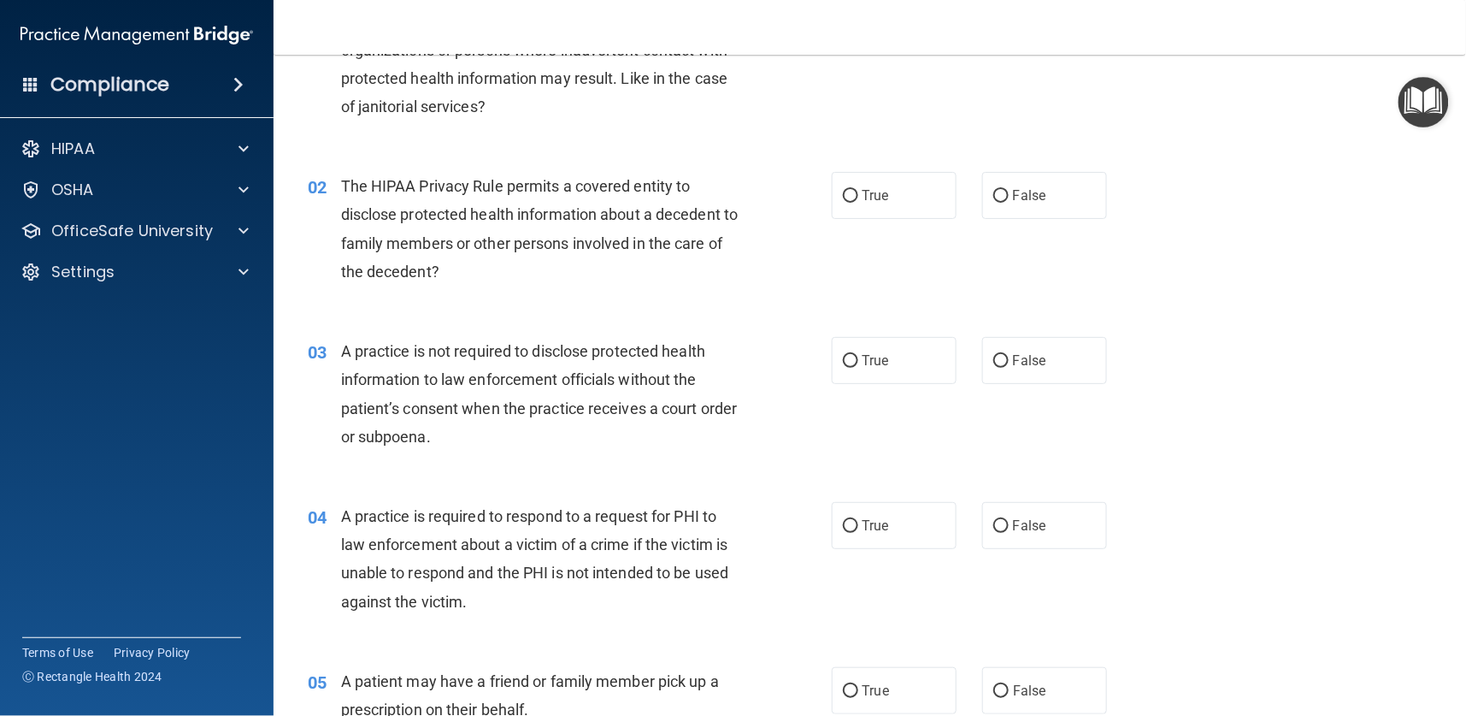
click at [100, 84] on h4 "Compliance" at bounding box center [109, 85] width 119 height 24
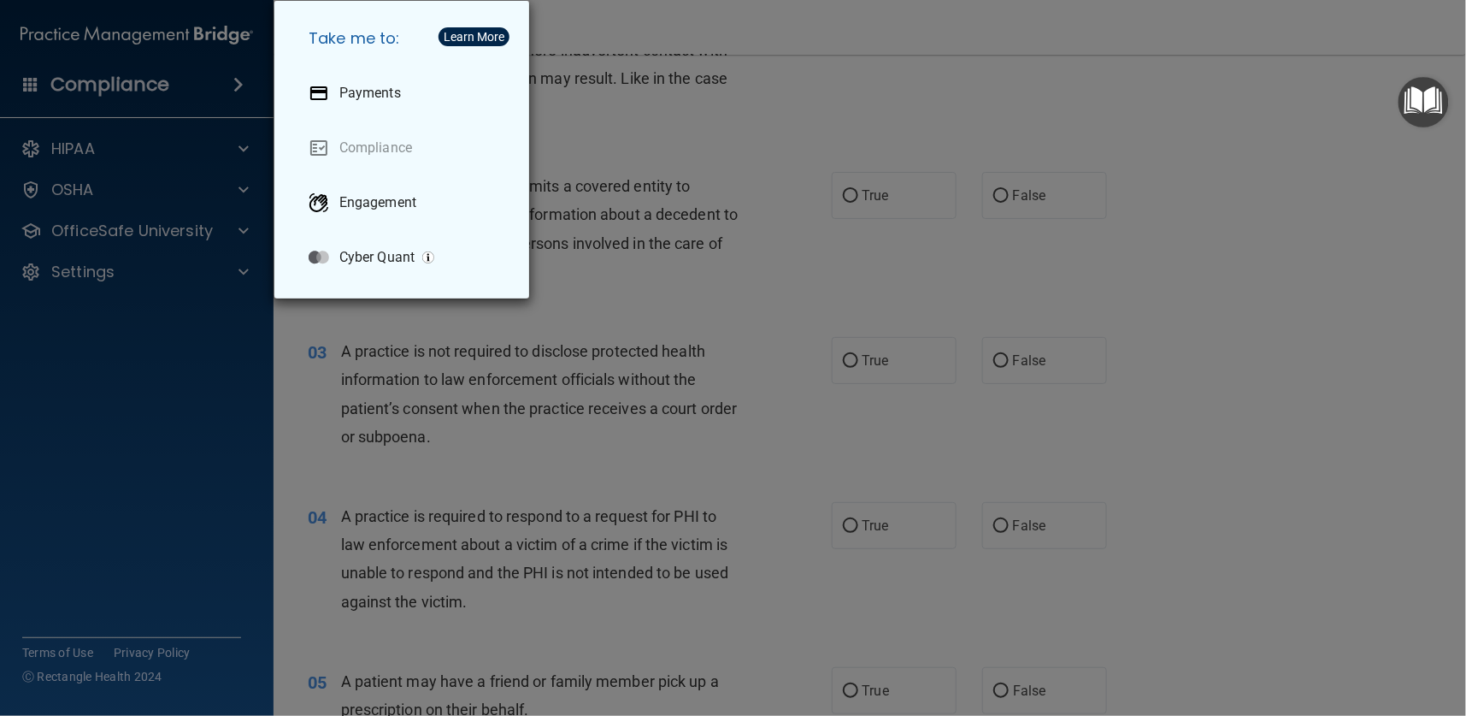
click at [170, 36] on div "Take me to: Payments Compliance Engagement Cyber Quant" at bounding box center [733, 358] width 1466 height 716
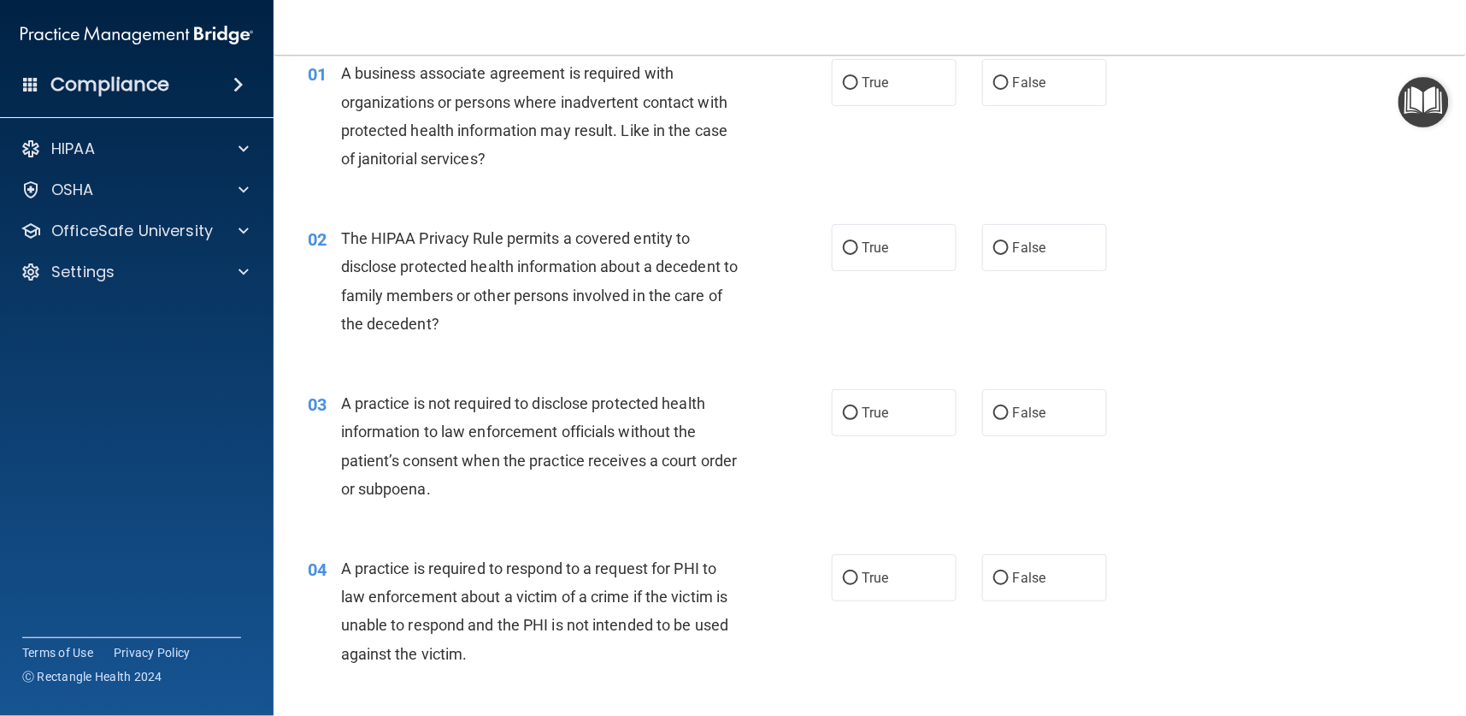
scroll to position [0, 0]
